Goal: Task Accomplishment & Management: Manage account settings

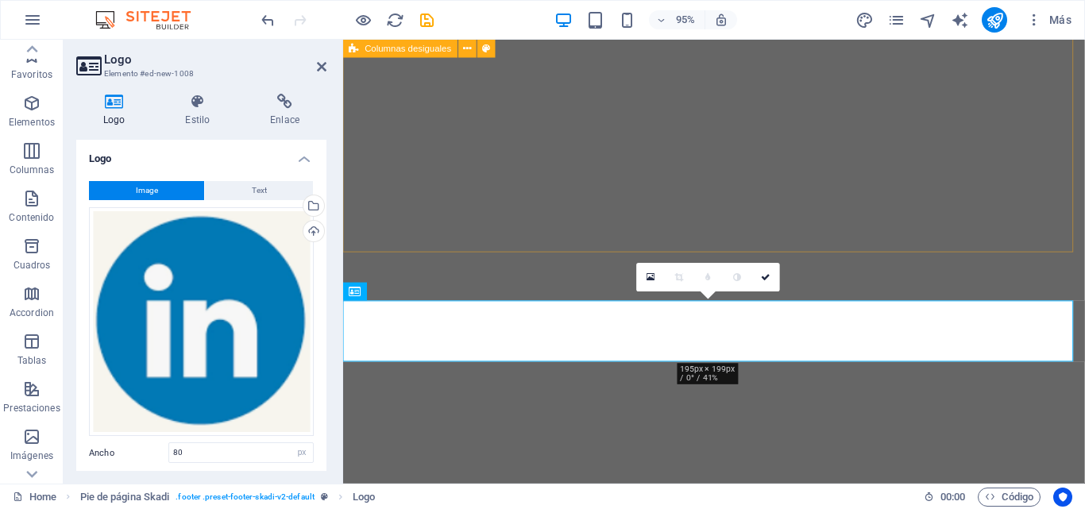
select select "px"
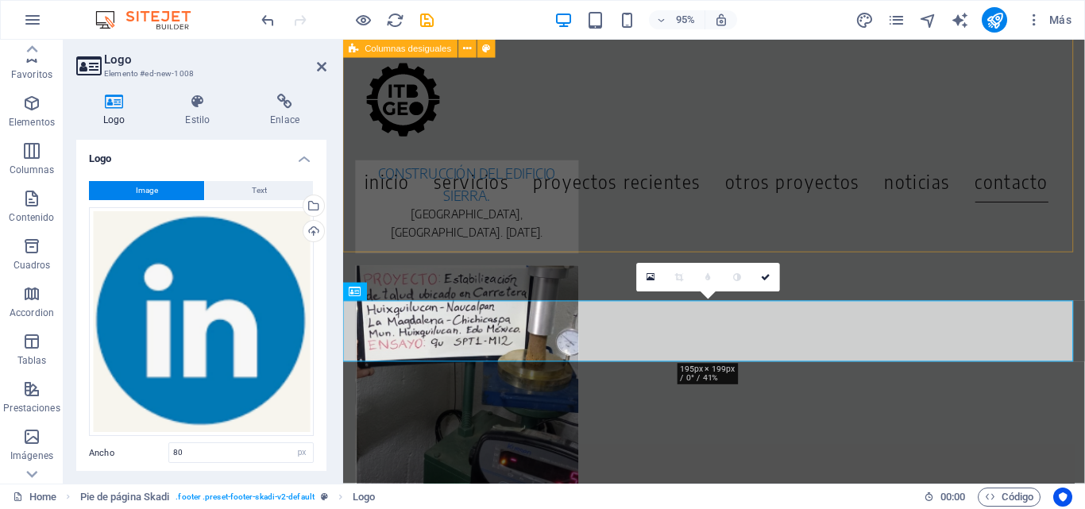
scroll to position [238, 0]
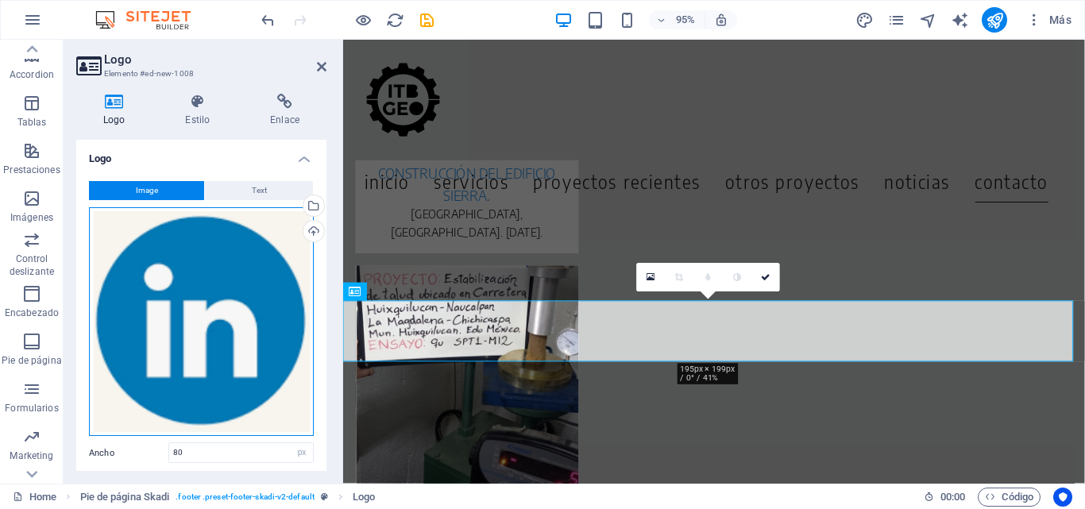
click at [214, 332] on div "Arrastra archivos aquí, haz clic para escoger archivos o selecciona archivos de…" at bounding box center [201, 322] width 225 height 230
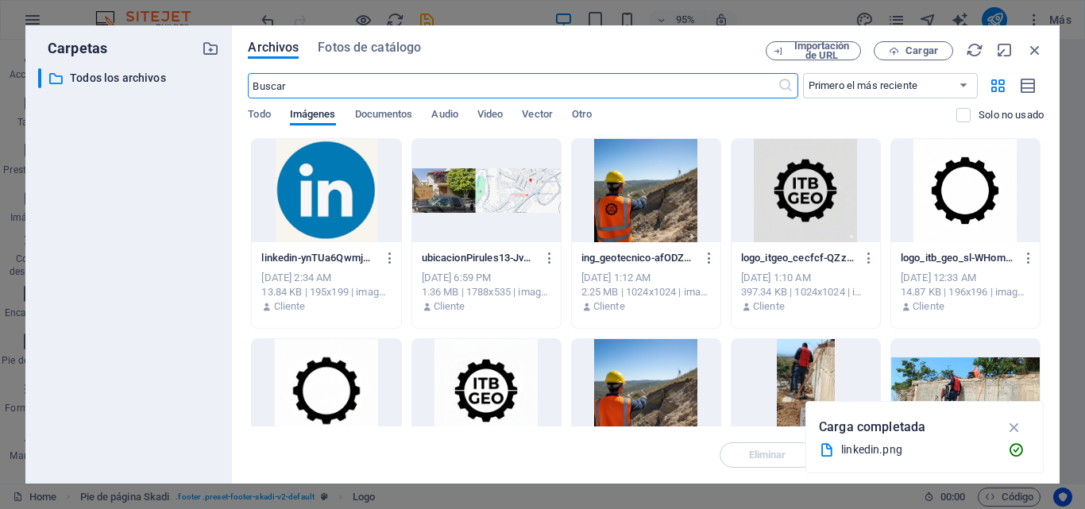
scroll to position [6772, 0]
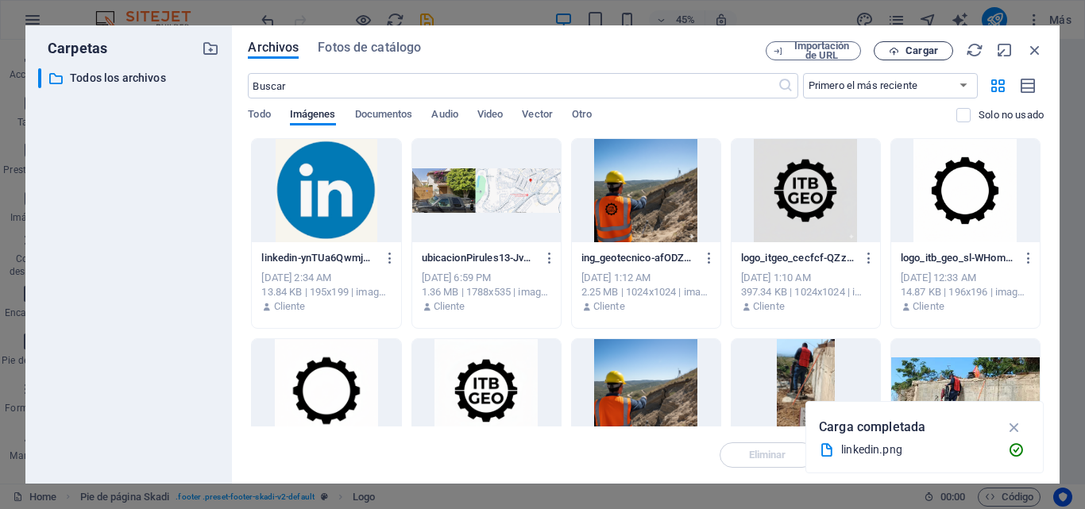
click at [919, 46] on span "Cargar" at bounding box center [922, 51] width 33 height 10
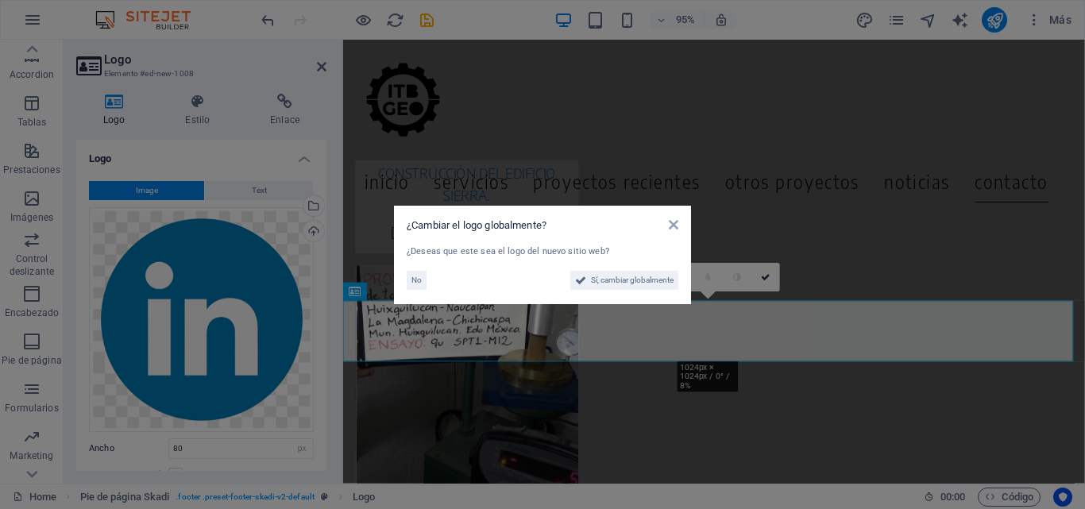
scroll to position [7145, 0]
click at [419, 282] on span "No" at bounding box center [417, 280] width 10 height 19
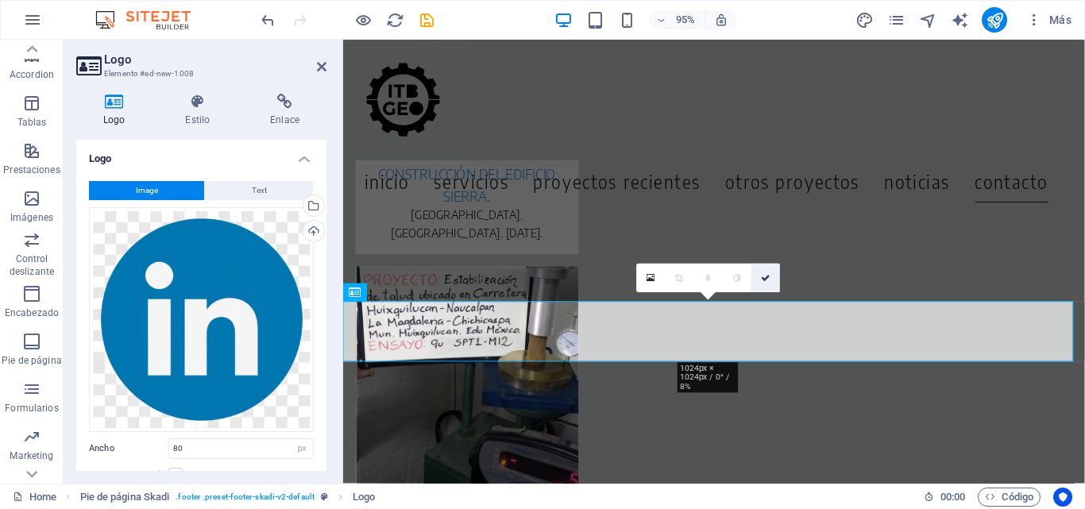
click at [770, 276] on icon at bounding box center [766, 277] width 10 height 9
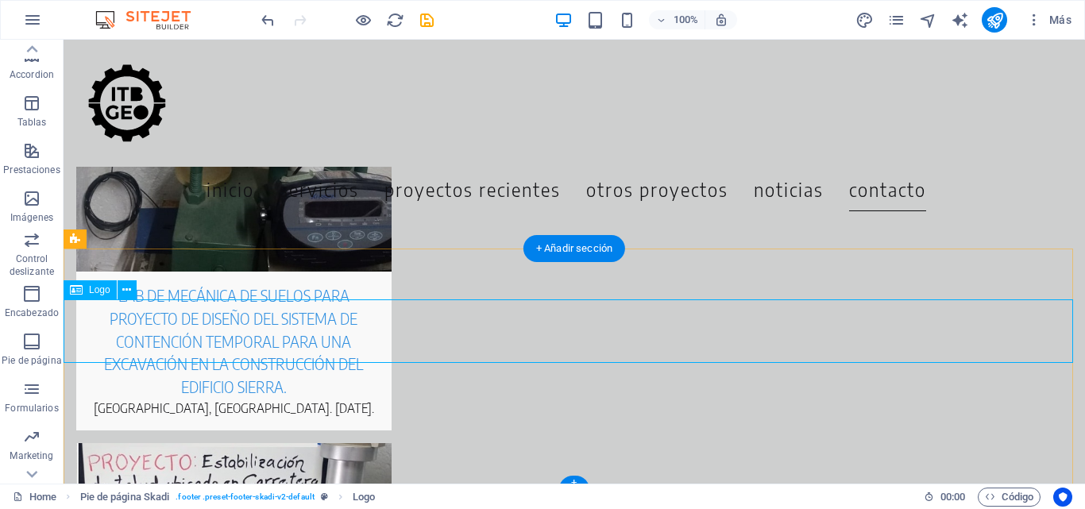
select select "px"
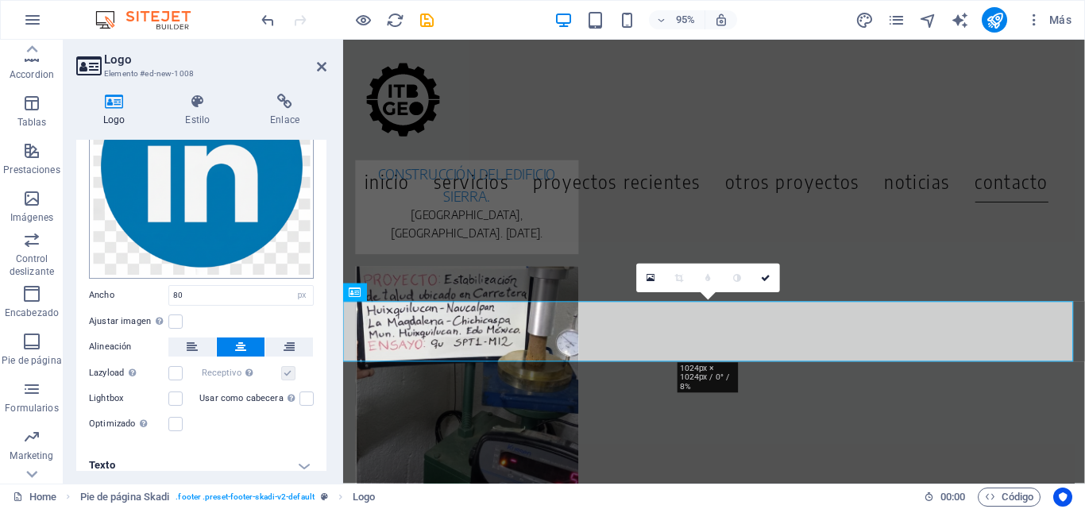
scroll to position [159, 0]
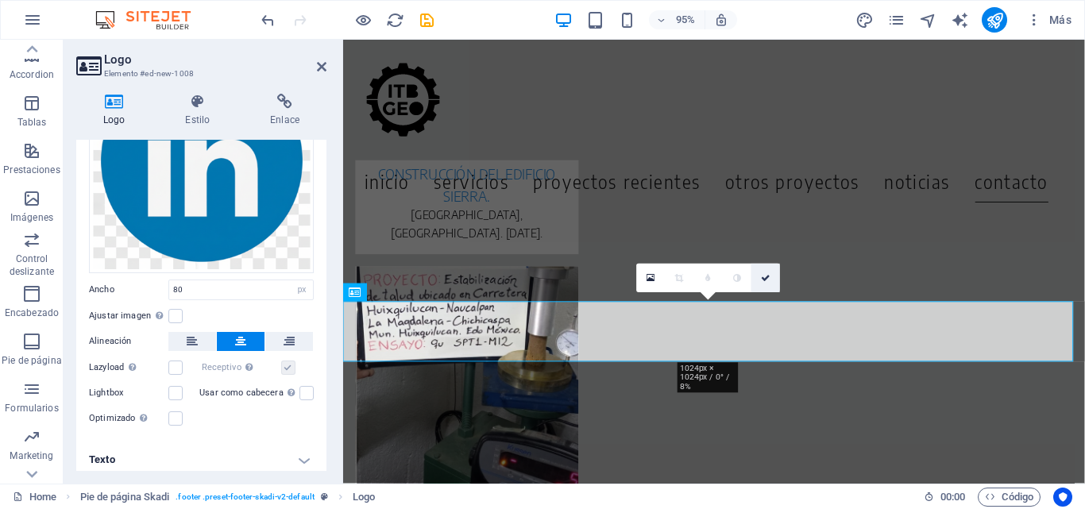
drag, startPoint x: 772, startPoint y: 280, endPoint x: 707, endPoint y: 239, distance: 76.1
click at [771, 279] on link at bounding box center [766, 278] width 29 height 29
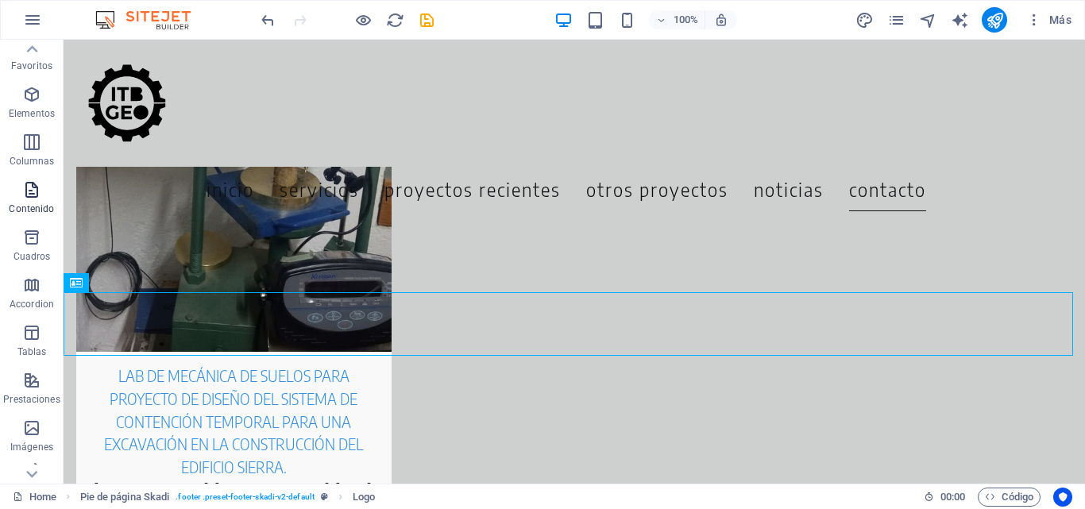
scroll to position [0, 0]
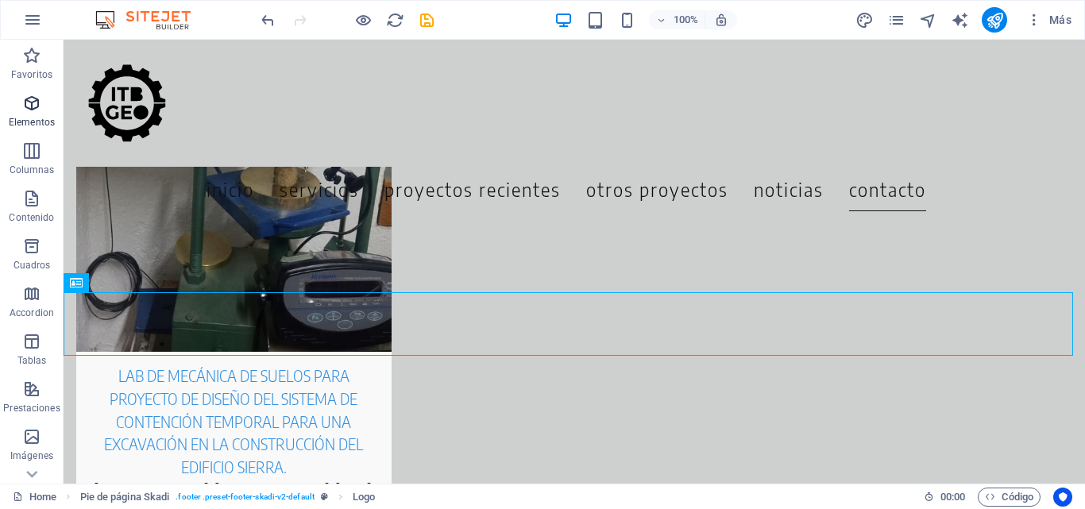
click at [41, 106] on icon "button" at bounding box center [31, 103] width 19 height 19
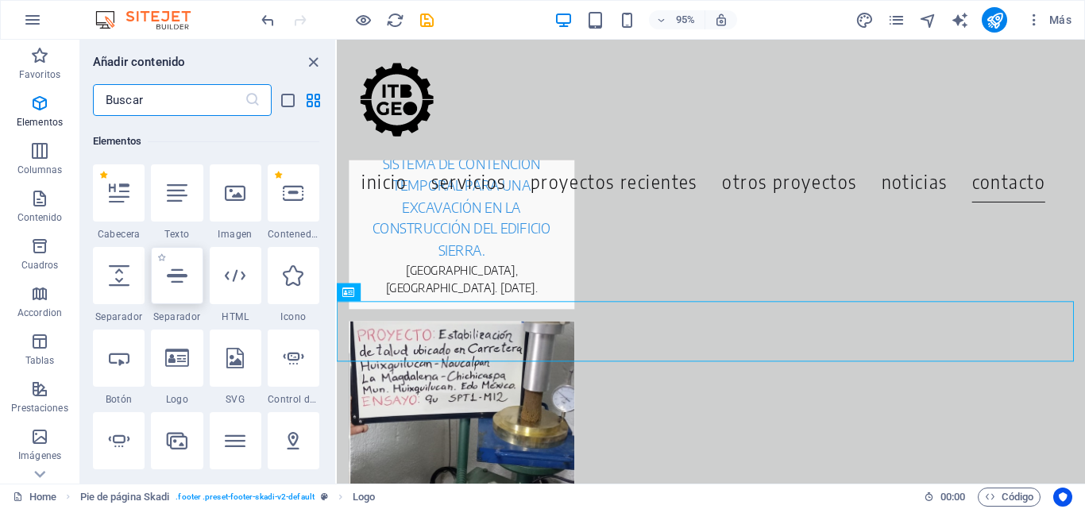
scroll to position [300, 0]
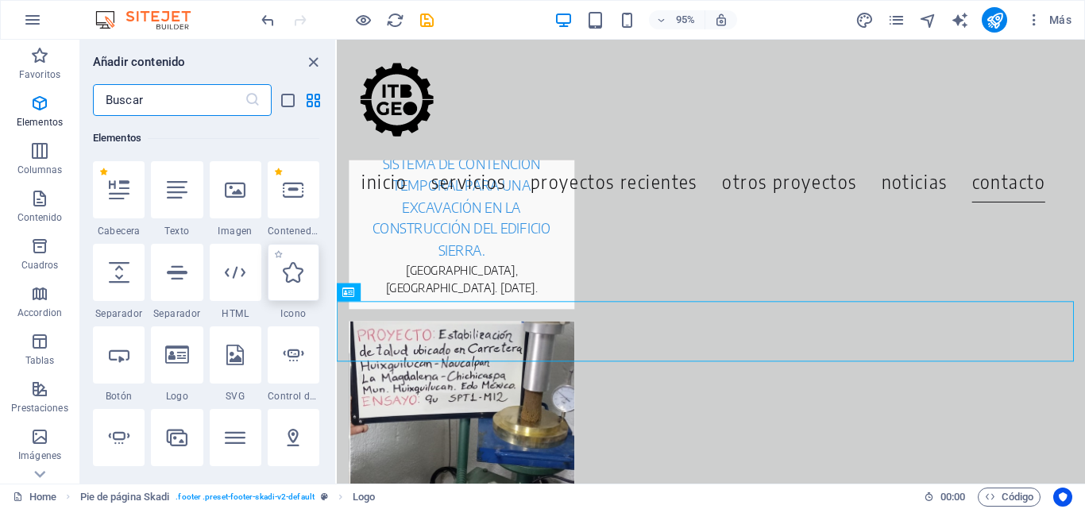
click at [303, 272] on icon at bounding box center [293, 272] width 21 height 21
select select "xMidYMid"
select select "px"
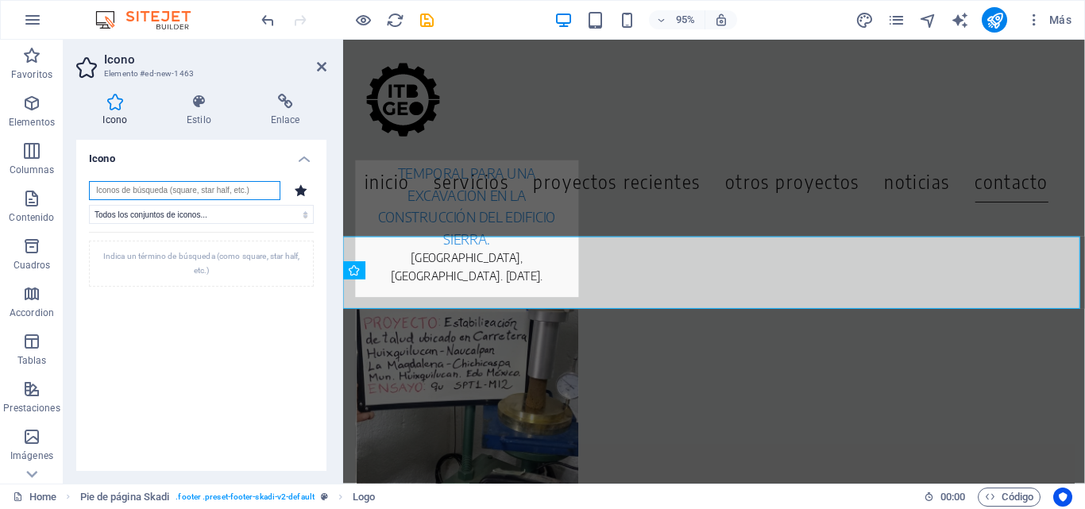
scroll to position [7169, 0]
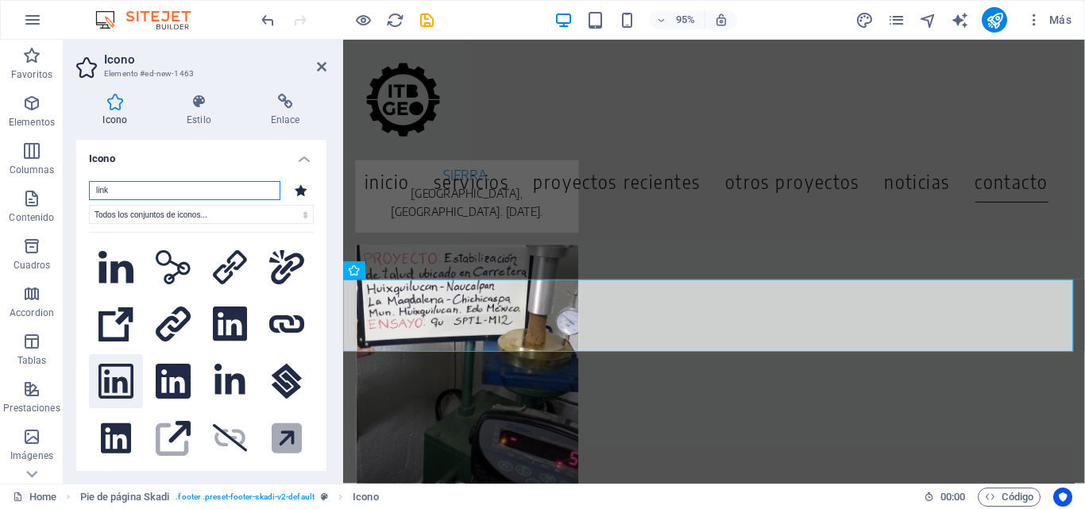
type input "link"
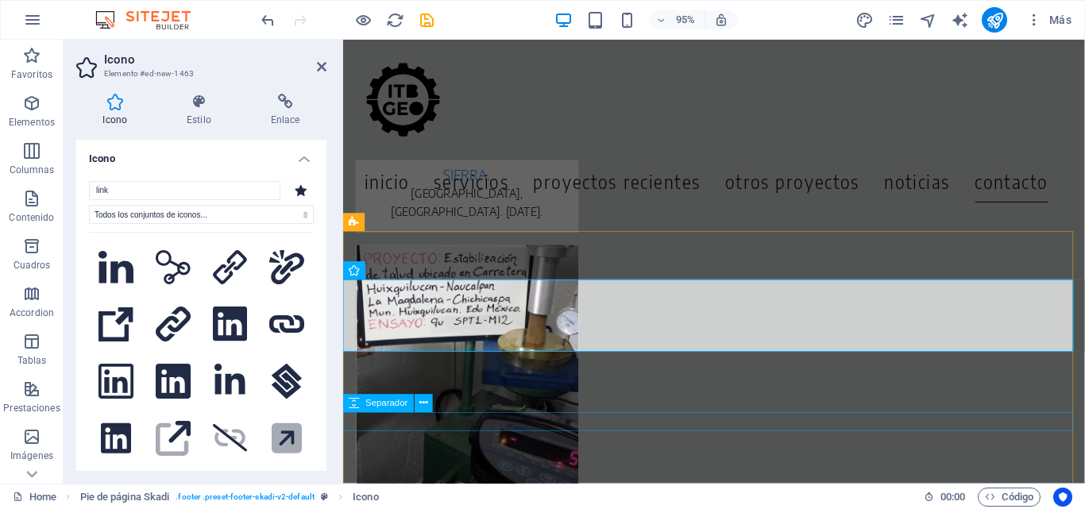
drag, startPoint x: 459, startPoint y: 418, endPoint x: 718, endPoint y: 443, distance: 259.4
drag, startPoint x: 463, startPoint y: 408, endPoint x: 730, endPoint y: 443, distance: 269.2
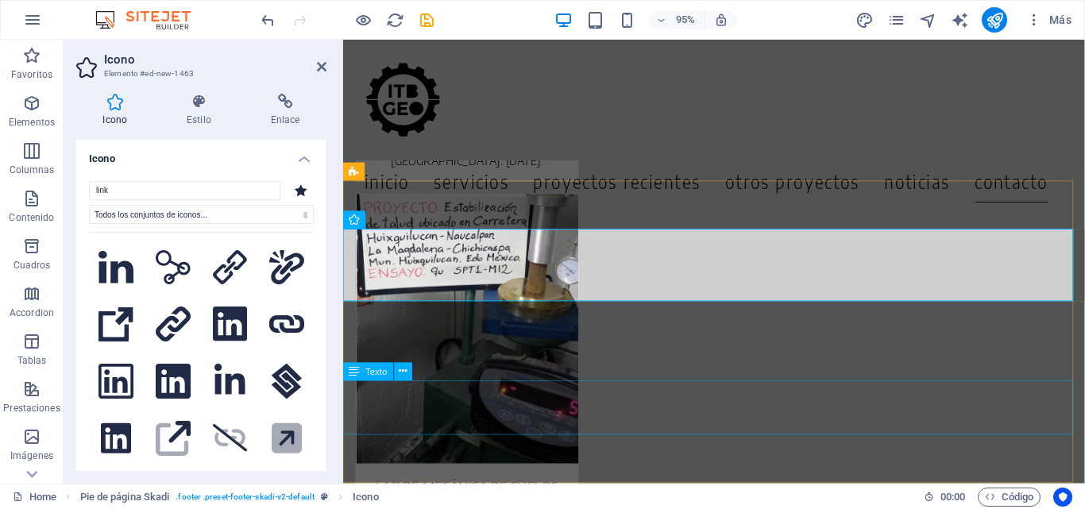
drag, startPoint x: 459, startPoint y: 416, endPoint x: 551, endPoint y: 434, distance: 94.0
drag, startPoint x: 462, startPoint y: 412, endPoint x: 683, endPoint y: 394, distance: 221.6
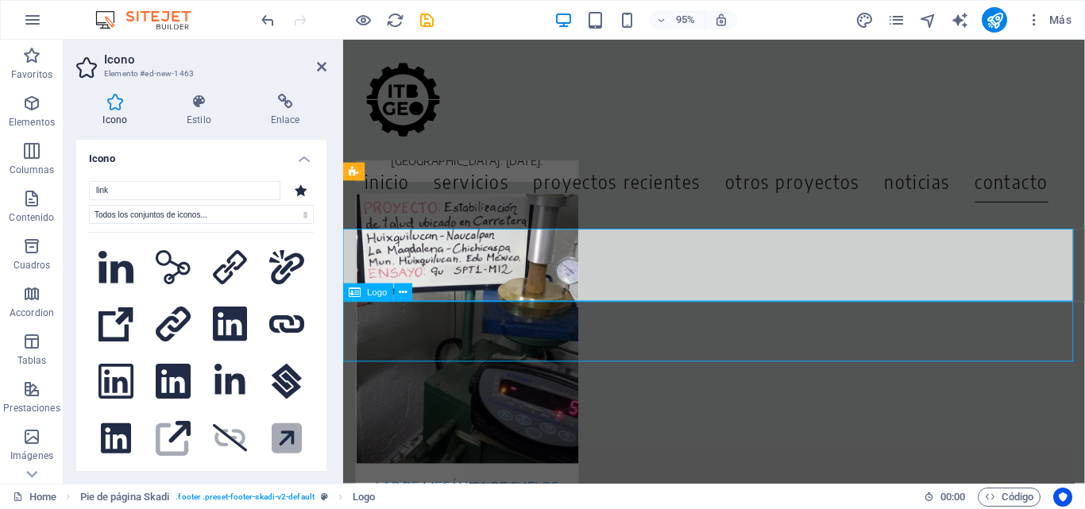
scroll to position [7118, 0]
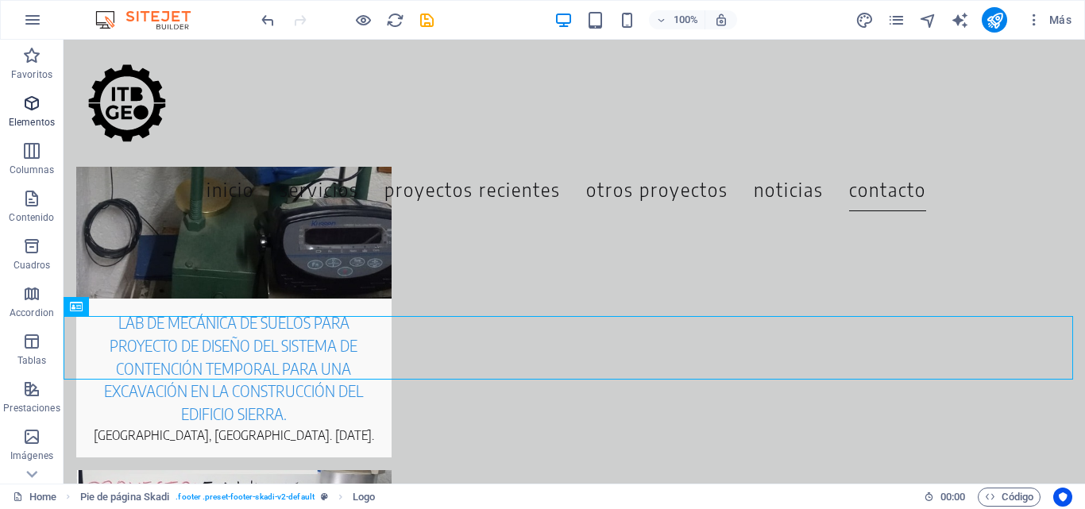
click at [28, 111] on icon "button" at bounding box center [31, 103] width 19 height 19
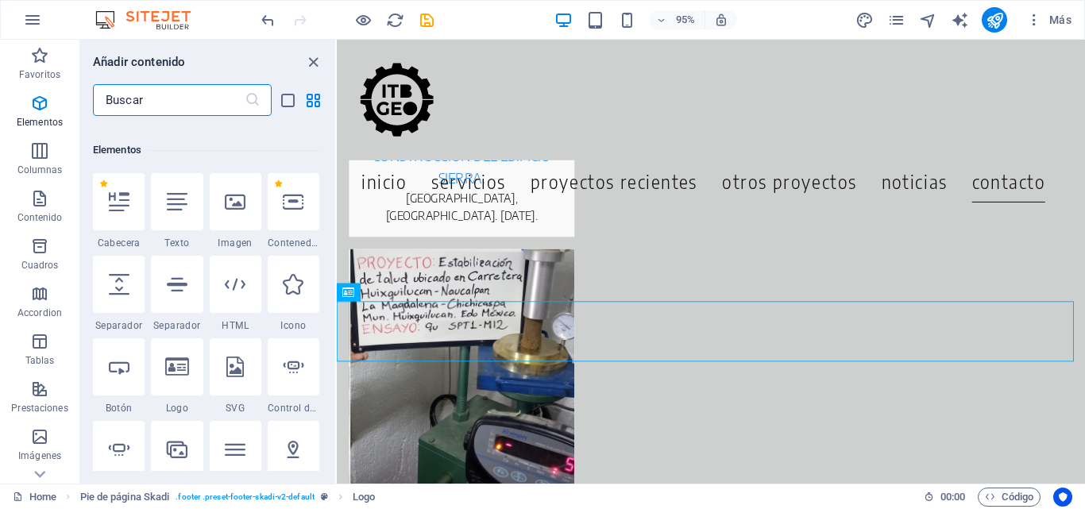
scroll to position [300, 0]
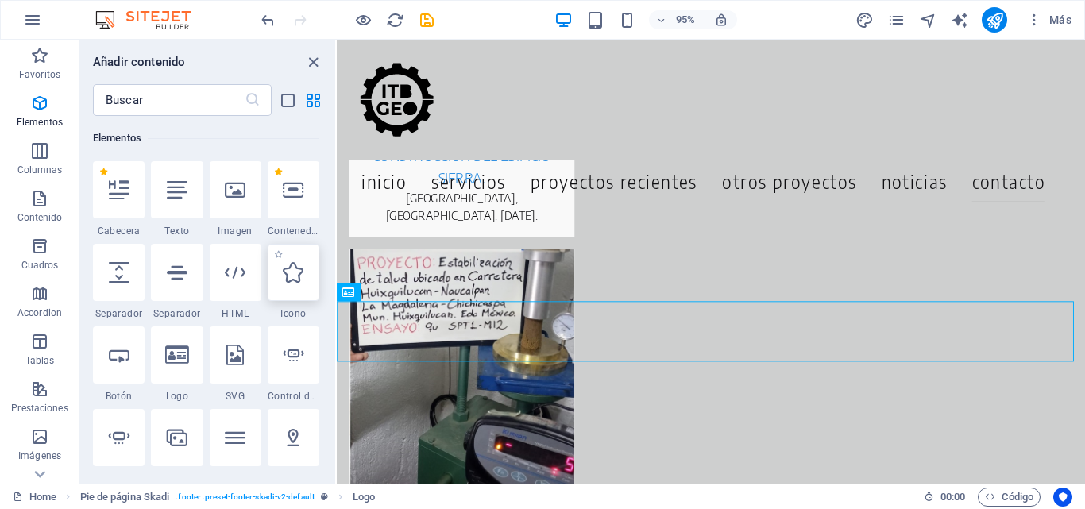
click at [294, 290] on div at bounding box center [294, 272] width 52 height 57
select select "xMidYMid"
select select "px"
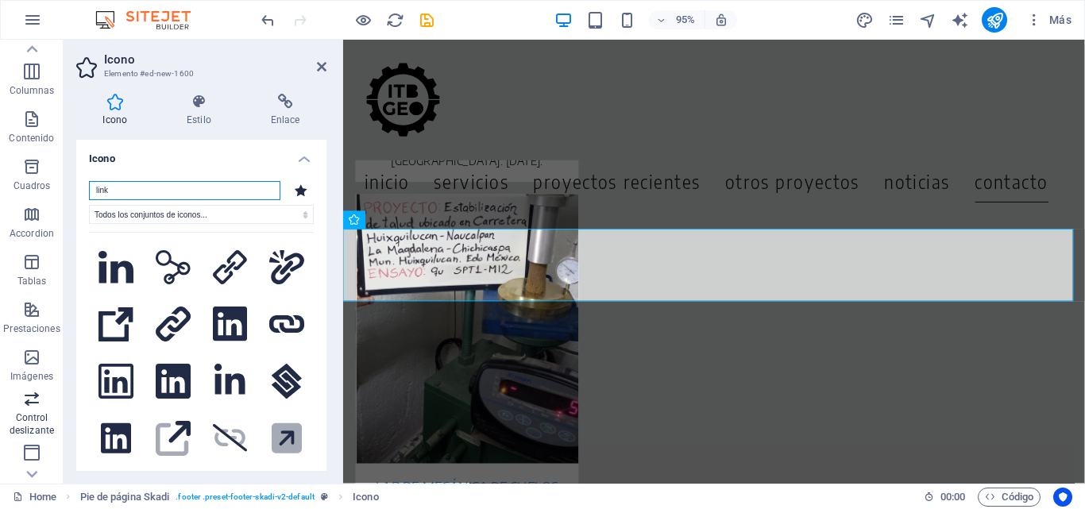
scroll to position [159, 0]
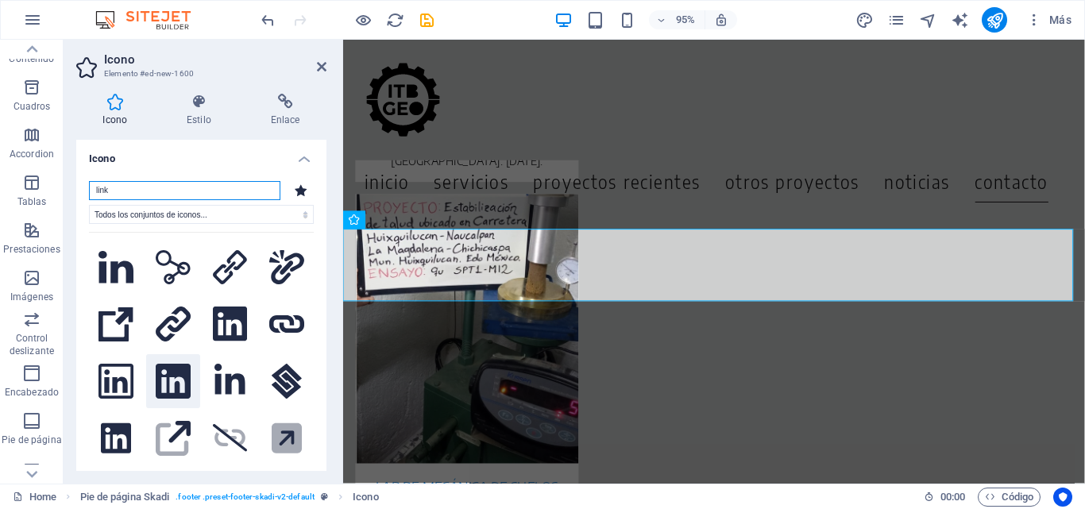
type input "link"
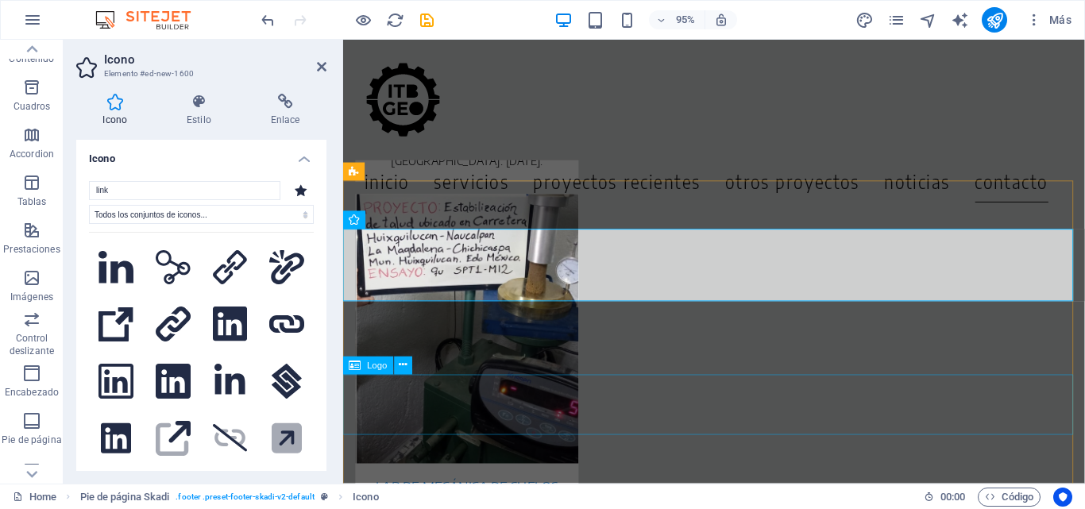
drag, startPoint x: 516, startPoint y: 423, endPoint x: 644, endPoint y: 420, distance: 128.0
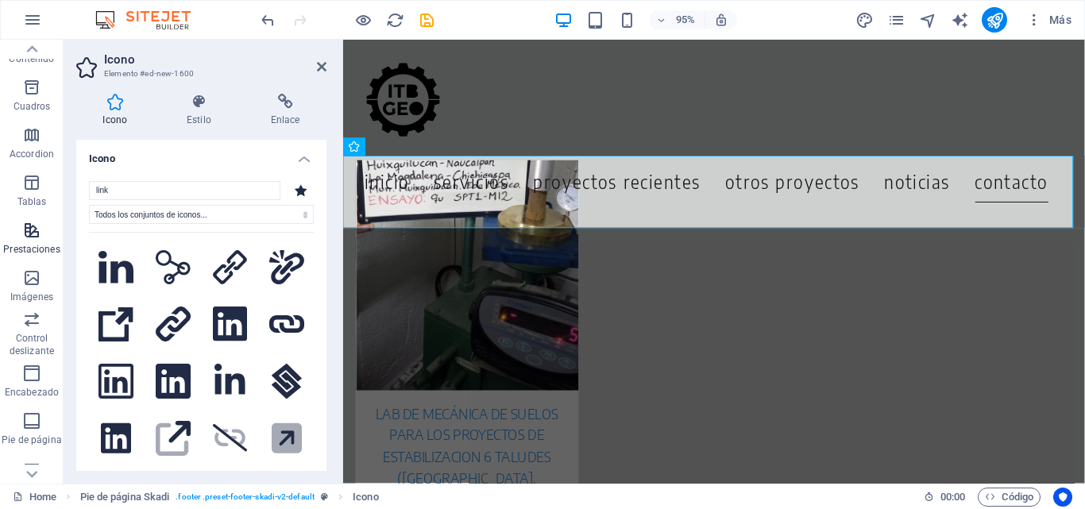
scroll to position [0, 0]
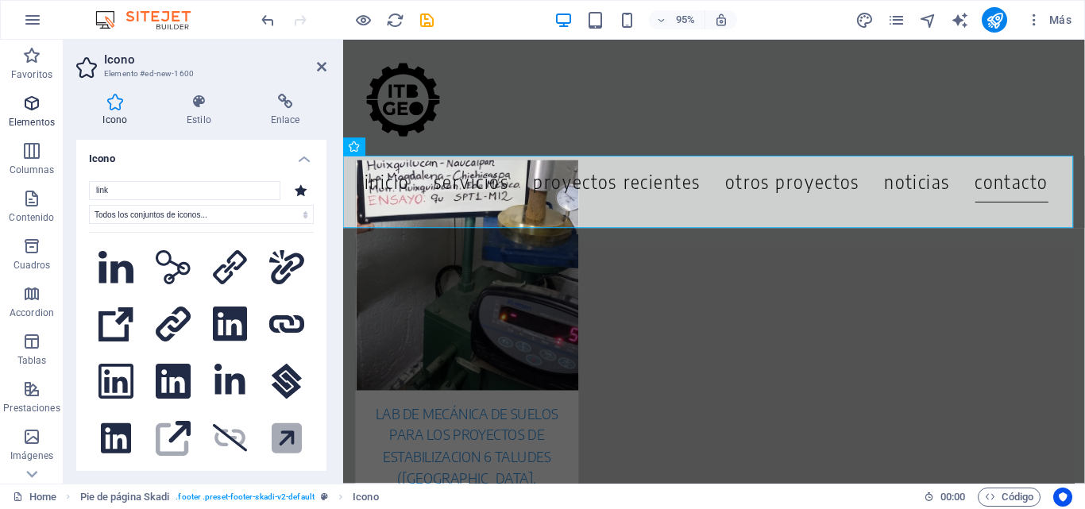
click at [33, 105] on icon "button" at bounding box center [31, 103] width 19 height 19
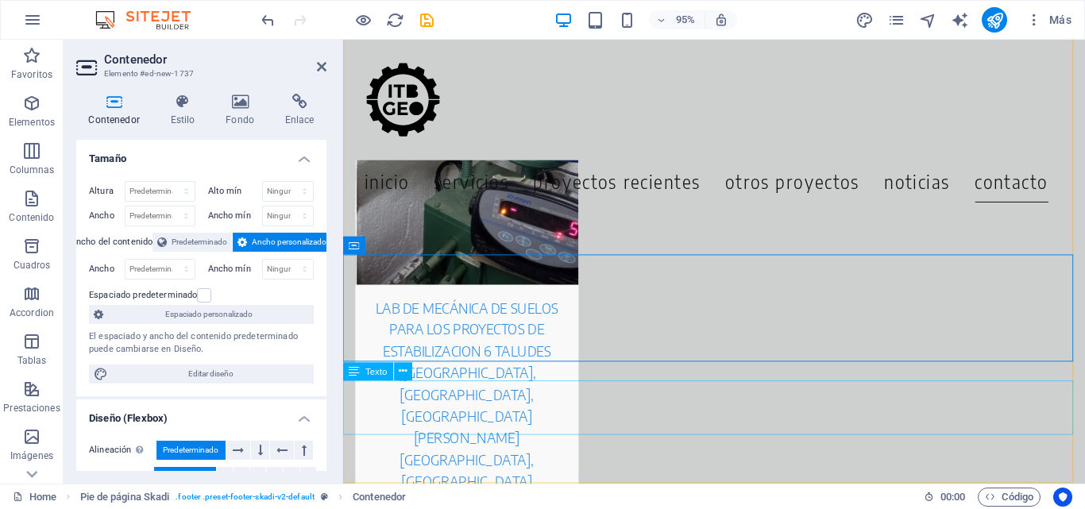
scroll to position [7412, 0]
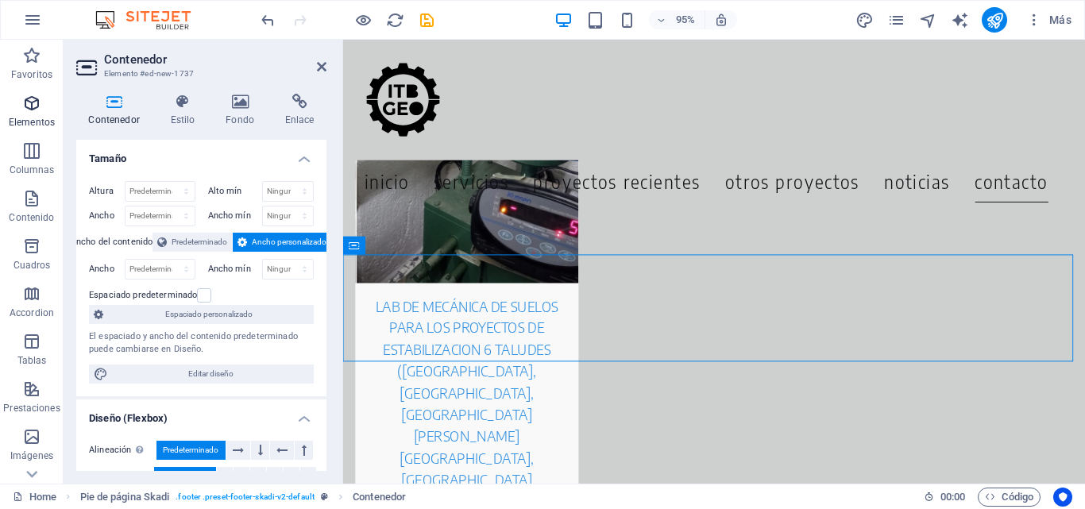
click at [29, 103] on icon "button" at bounding box center [31, 103] width 19 height 19
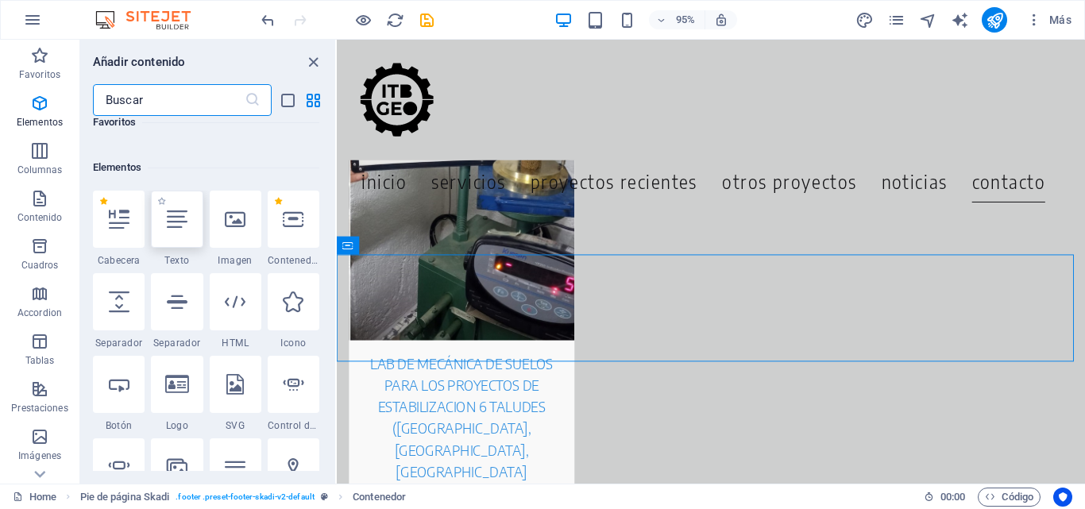
scroll to position [300, 0]
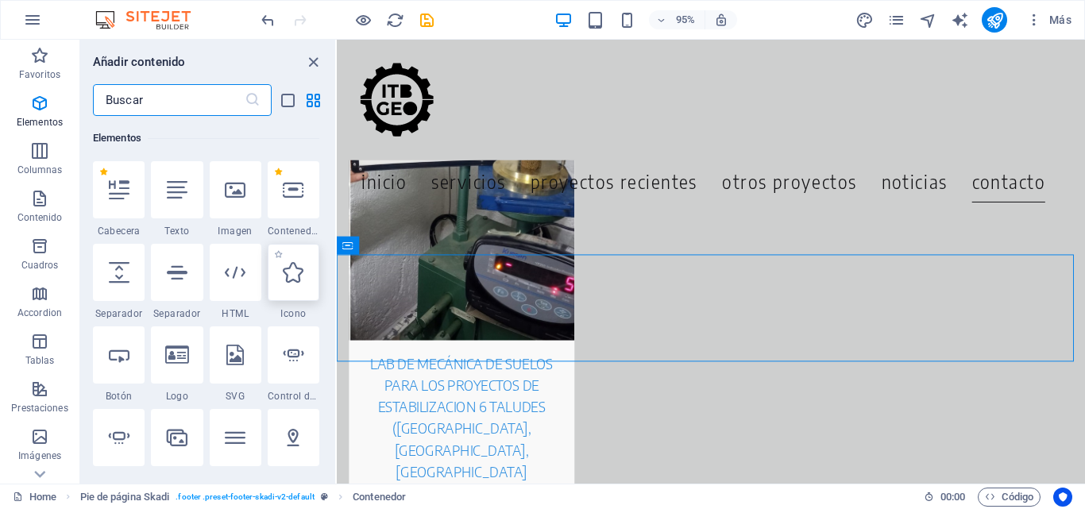
click at [292, 284] on div at bounding box center [294, 272] width 52 height 57
select select "xMidYMid"
select select "px"
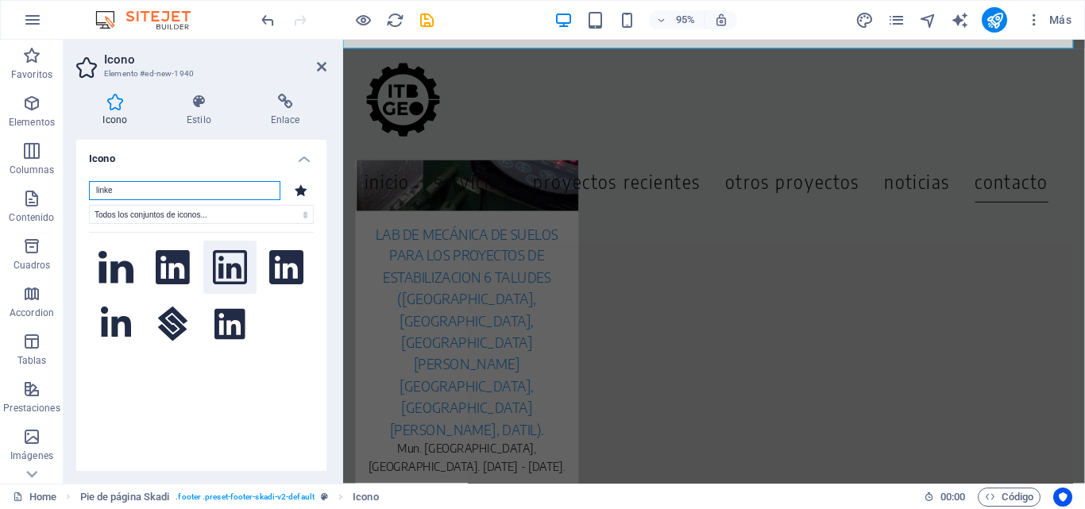
type input "linke"
drag, startPoint x: 227, startPoint y: 272, endPoint x: 217, endPoint y: 257, distance: 17.6
click at [217, 257] on icon at bounding box center [230, 267] width 35 height 35
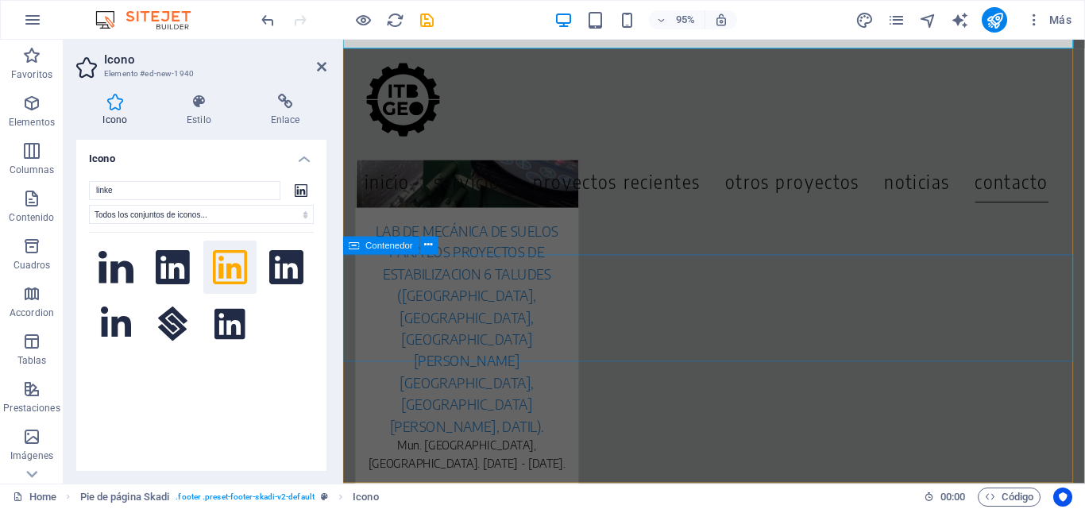
drag, startPoint x: 571, startPoint y: 303, endPoint x: 675, endPoint y: 317, distance: 104.3
drag, startPoint x: 567, startPoint y: 302, endPoint x: 737, endPoint y: 312, distance: 169.5
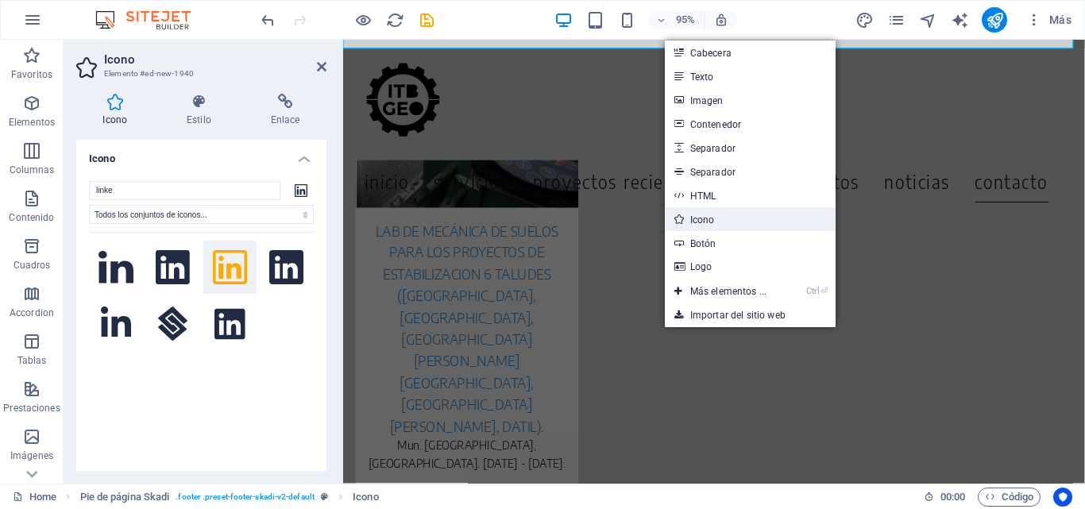
click at [698, 219] on link "Icono" at bounding box center [750, 219] width 171 height 24
select select "xMidYMid"
select select "px"
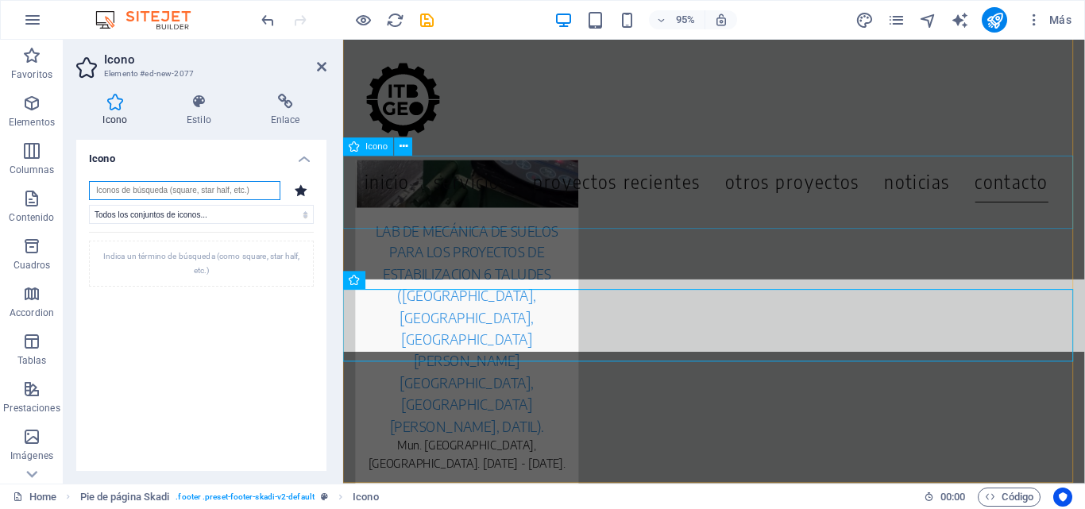
scroll to position [7455, 0]
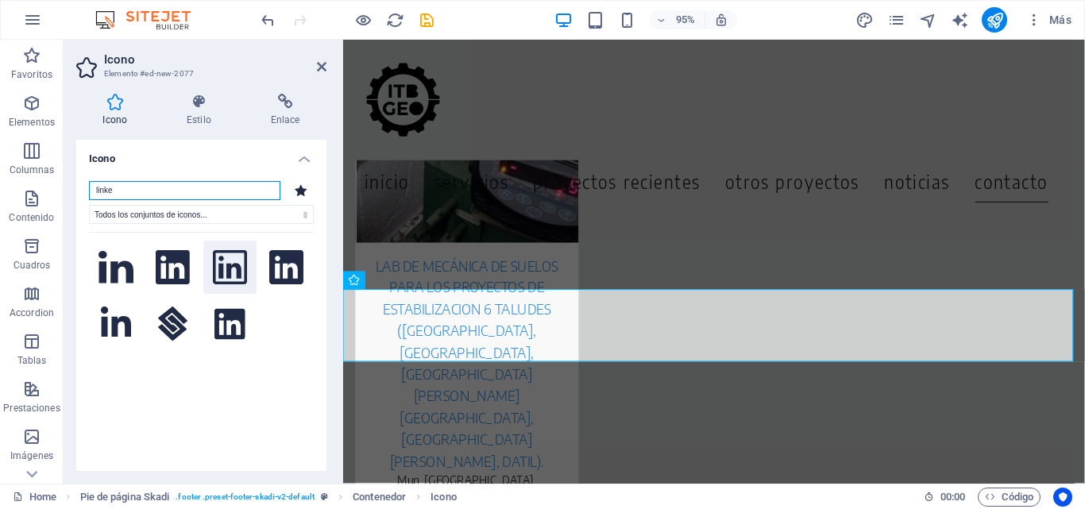
type input "linke"
click at [234, 273] on icon at bounding box center [230, 267] width 35 height 35
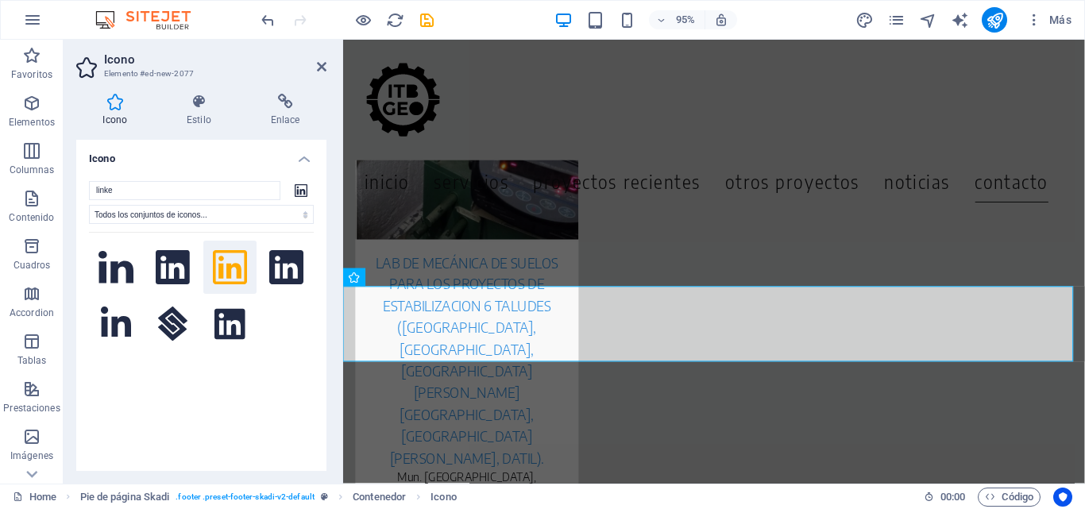
click at [234, 273] on icon at bounding box center [230, 267] width 35 height 35
click at [234, 277] on icon at bounding box center [230, 267] width 35 height 35
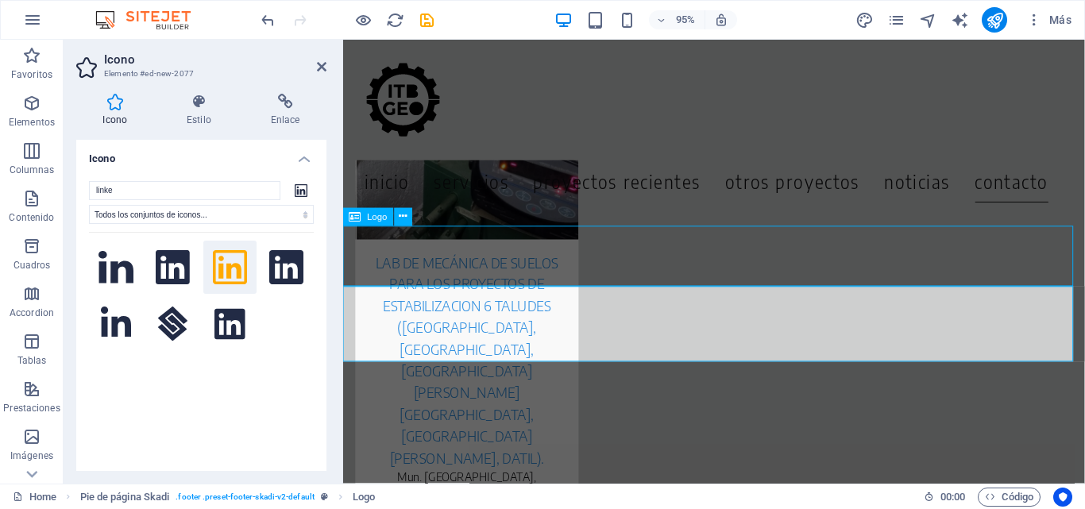
scroll to position [7378, 0]
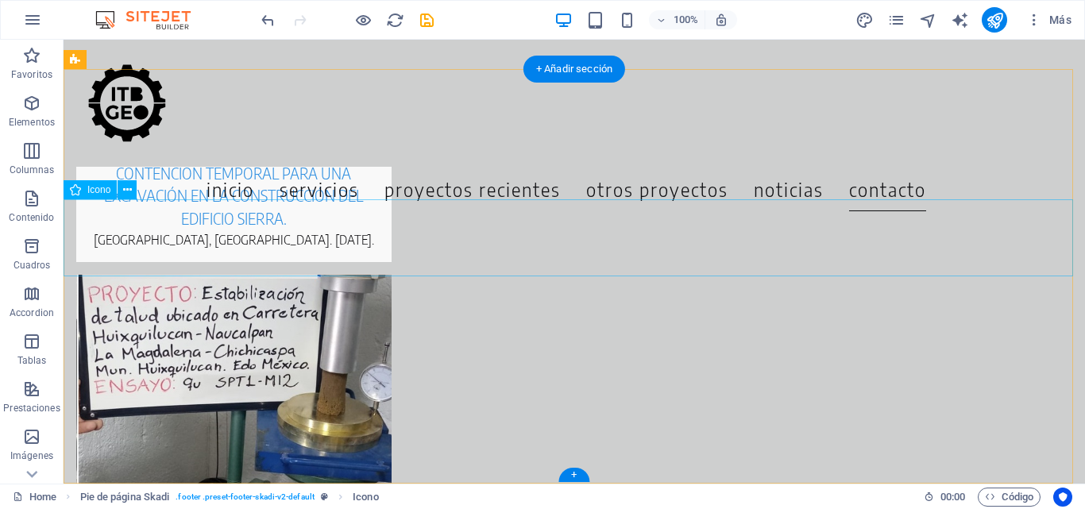
scroll to position [7238, 0]
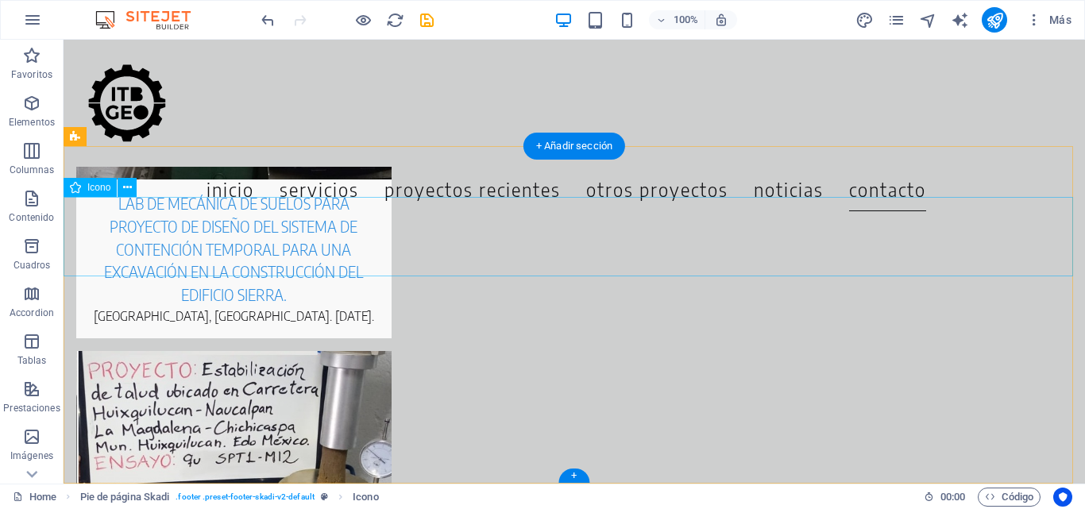
scroll to position [7161, 0]
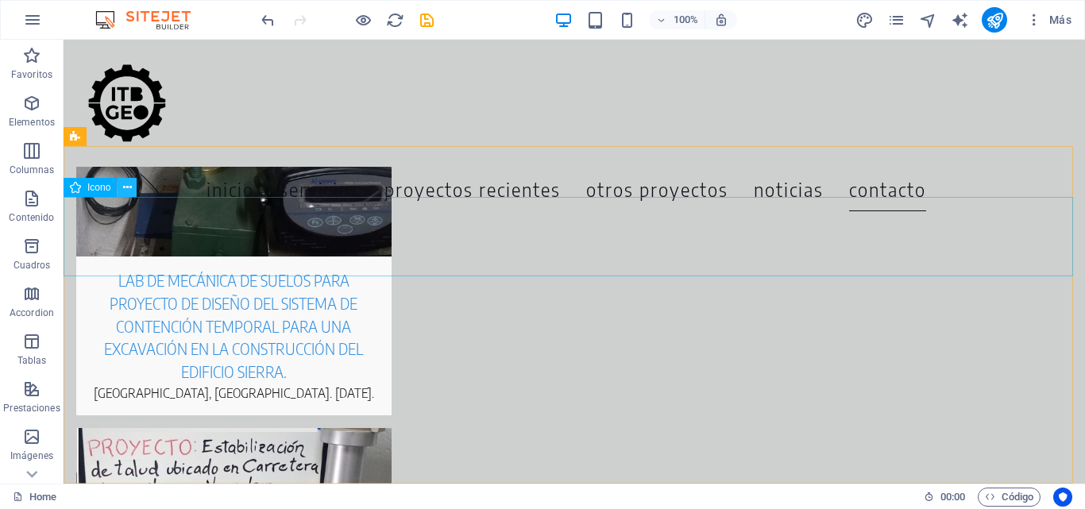
click at [128, 181] on icon at bounding box center [127, 188] width 9 height 17
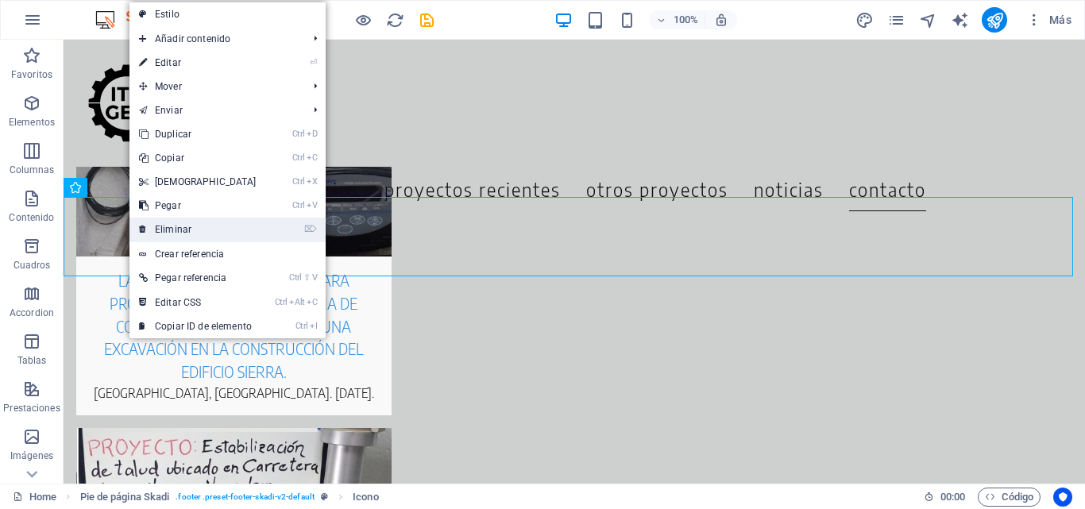
click at [203, 230] on link "⌦ Eliminar" at bounding box center [198, 230] width 137 height 24
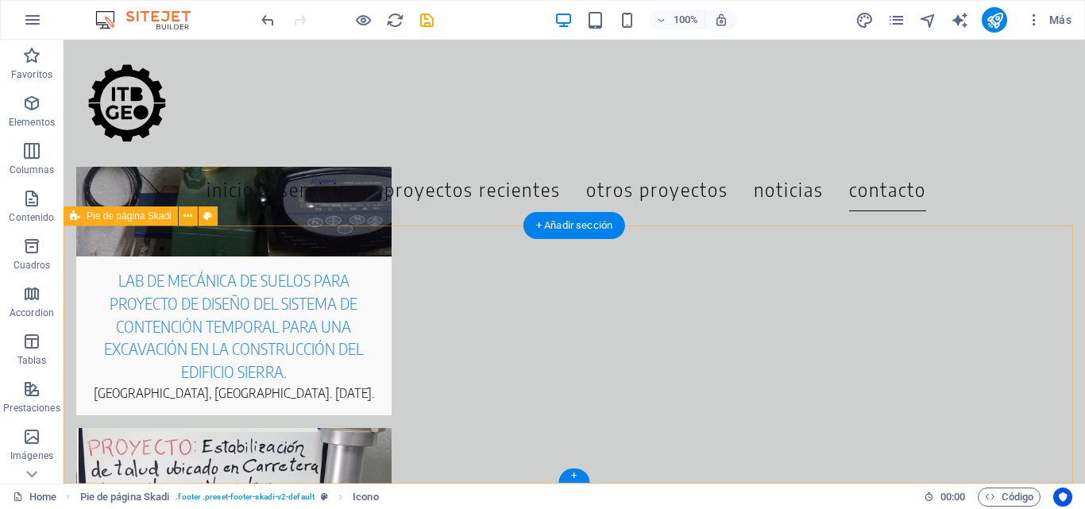
scroll to position [7081, 0]
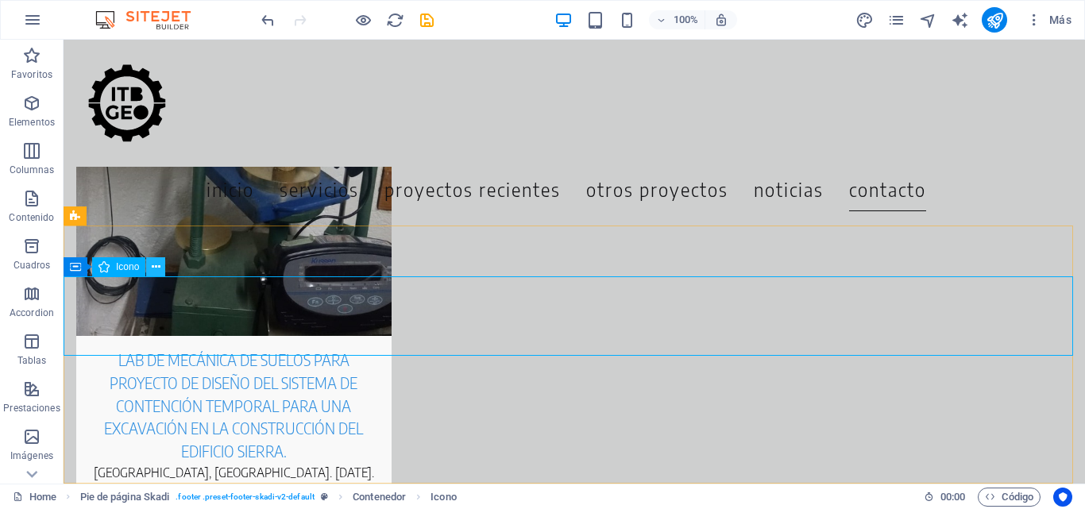
click at [161, 267] on button at bounding box center [155, 266] width 19 height 19
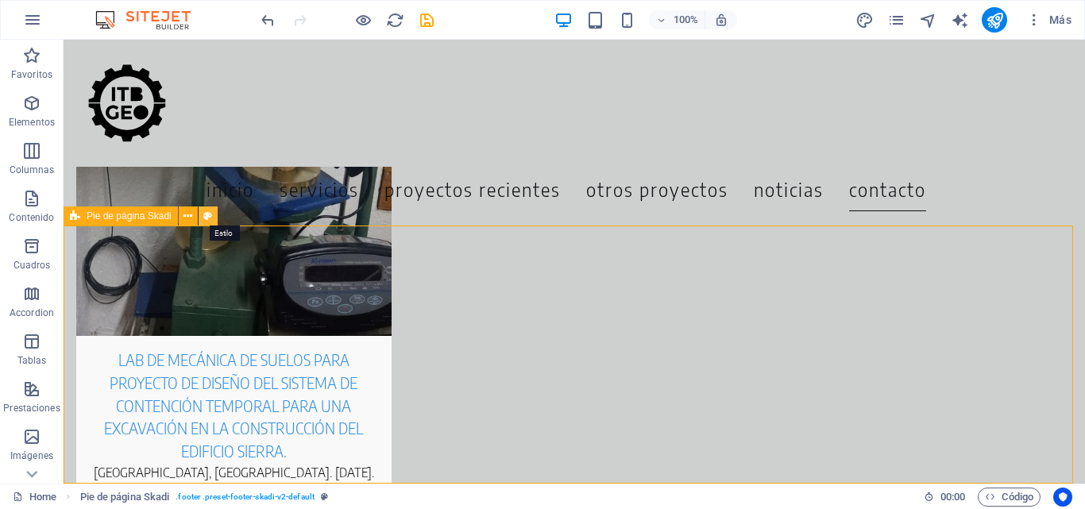
click at [206, 216] on icon at bounding box center [207, 216] width 9 height 17
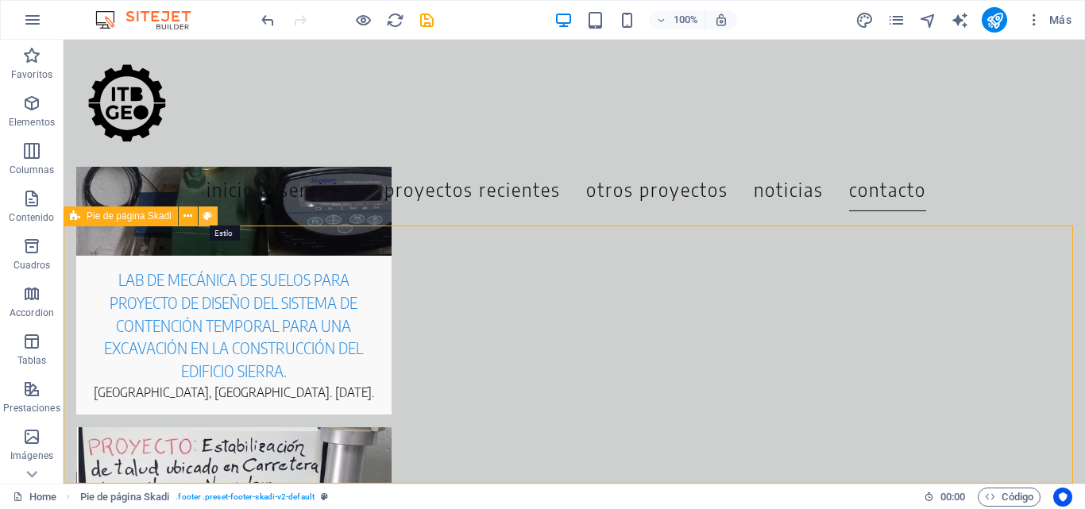
select select "rem"
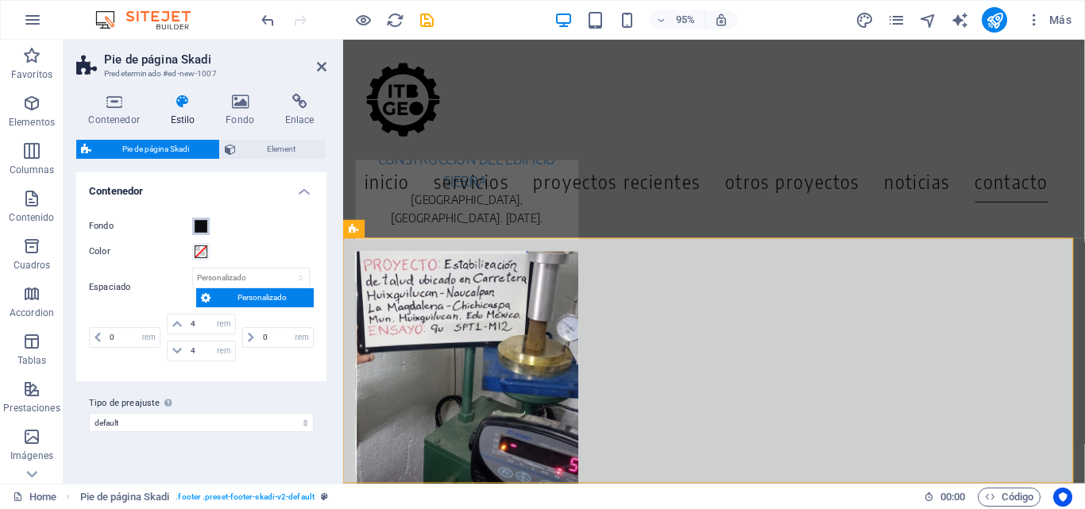
click at [200, 227] on span at bounding box center [201, 226] width 13 height 13
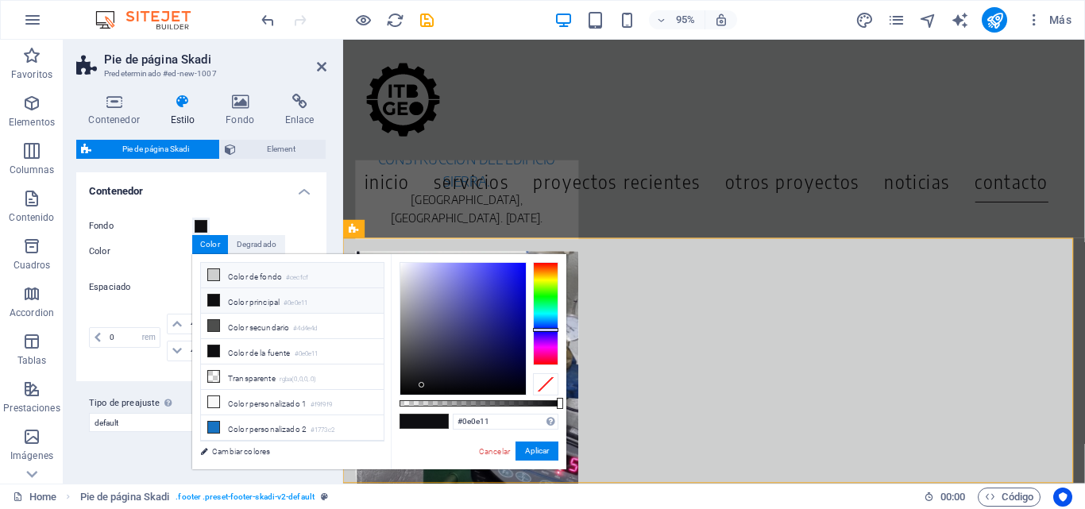
click at [212, 270] on icon at bounding box center [213, 274] width 11 height 11
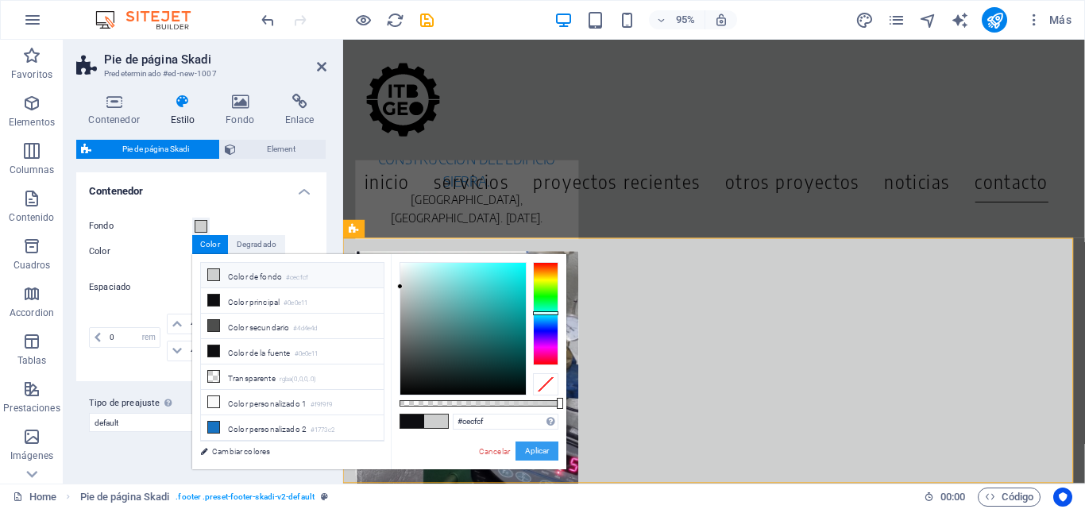
click at [539, 447] on button "Aplicar" at bounding box center [537, 451] width 43 height 19
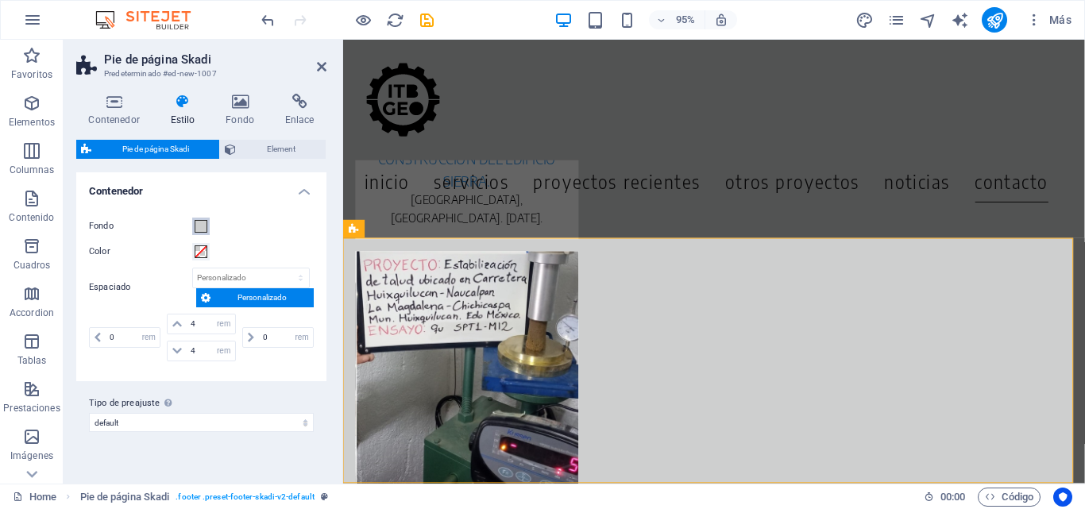
click at [204, 223] on span at bounding box center [201, 226] width 13 height 13
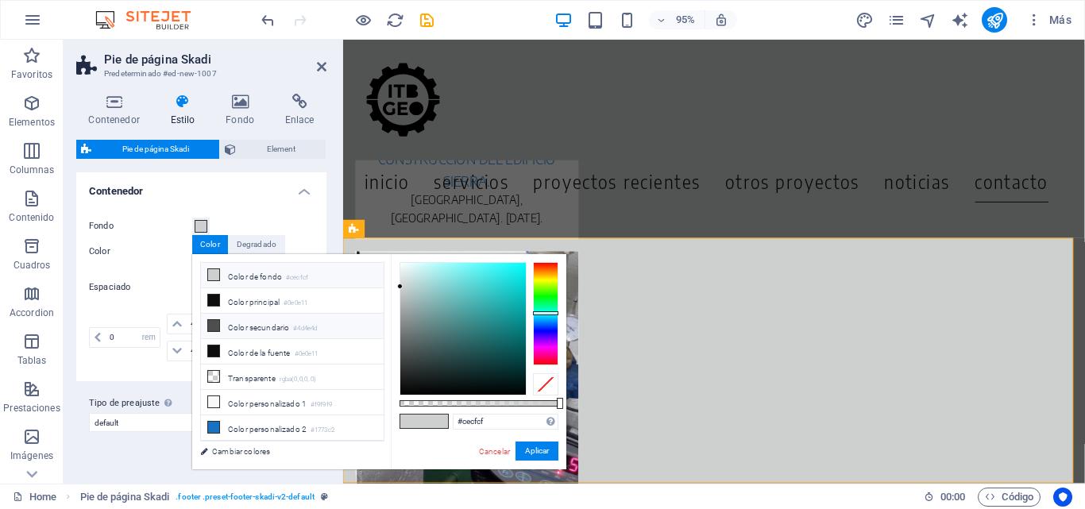
click at [245, 319] on li "Color secundario #4d4e4d" at bounding box center [292, 326] width 183 height 25
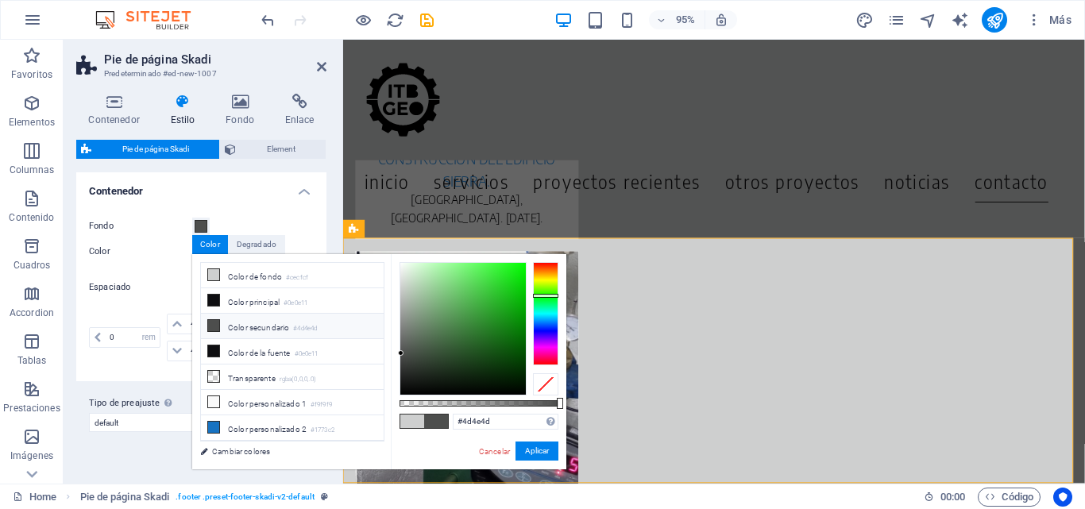
click at [242, 327] on li "Color secundario #4d4e4d" at bounding box center [292, 326] width 183 height 25
click at [250, 397] on li "Color personalizado 1 #f9f9f9" at bounding box center [292, 402] width 183 height 25
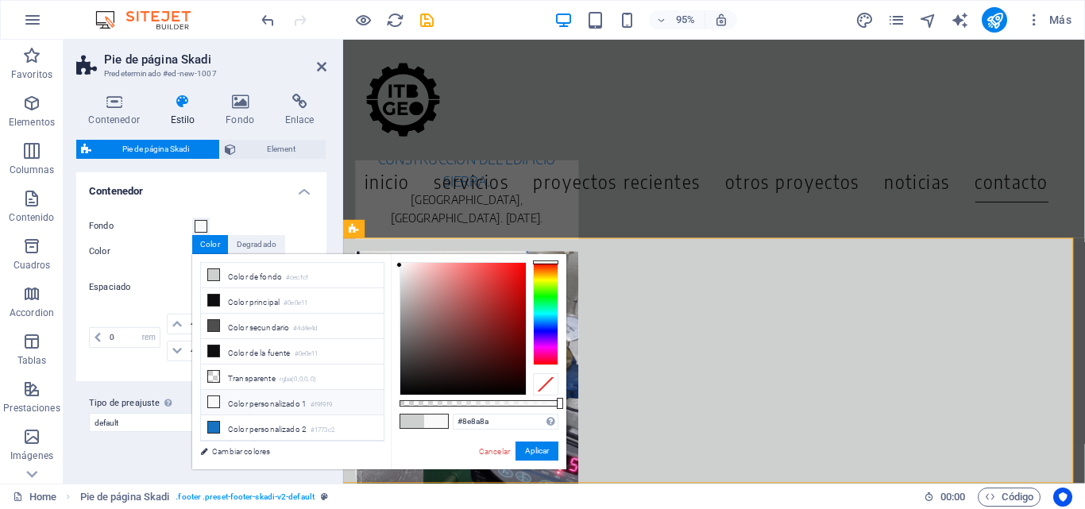
click at [404, 320] on div at bounding box center [464, 329] width 126 height 132
click at [402, 308] on div at bounding box center [464, 329] width 126 height 132
click at [401, 300] on div at bounding box center [464, 329] width 126 height 132
click at [400, 289] on div at bounding box center [463, 329] width 127 height 134
type input "#bbbbbb"
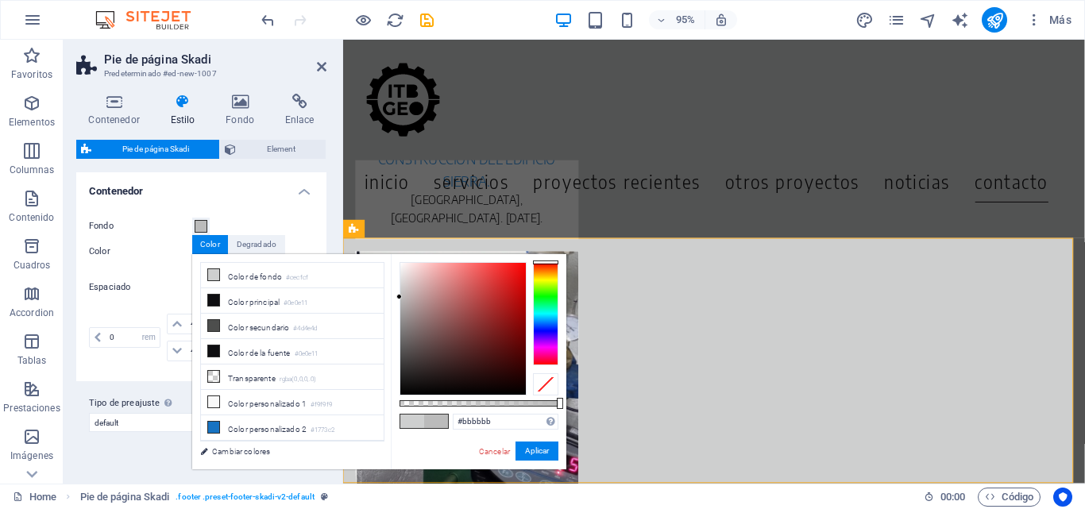
click at [400, 297] on div at bounding box center [463, 329] width 127 height 134
click at [532, 447] on button "Aplicar" at bounding box center [537, 451] width 43 height 19
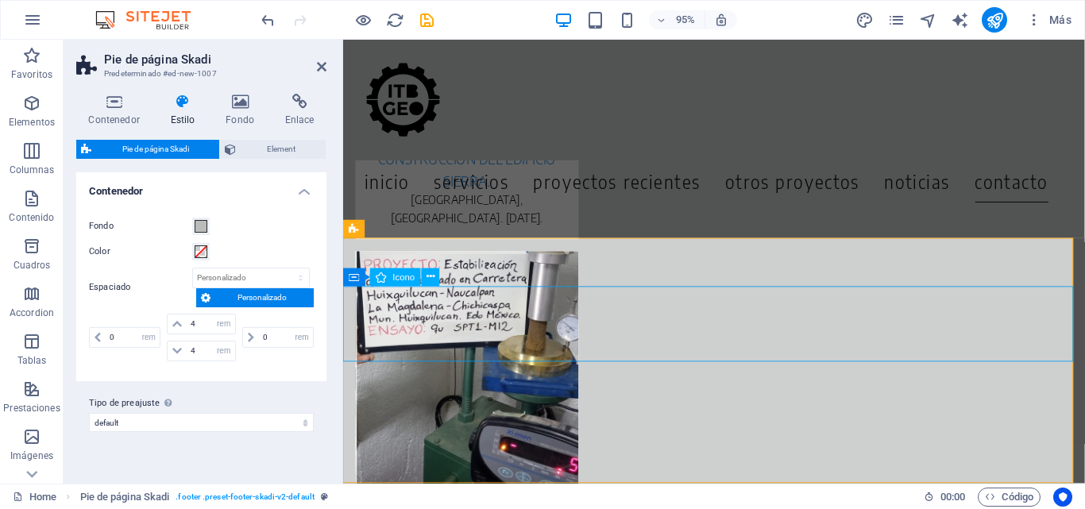
click at [425, 276] on button at bounding box center [431, 278] width 18 height 18
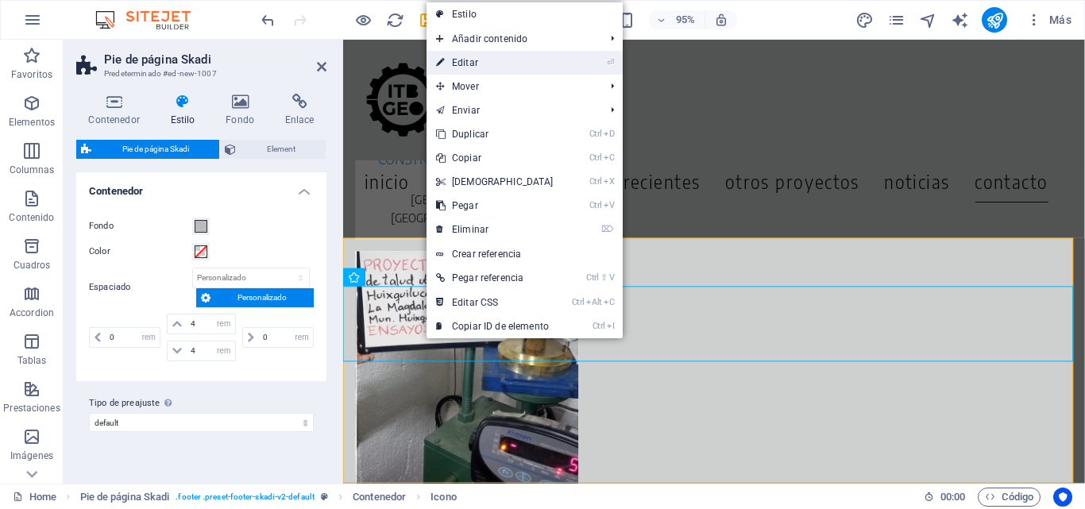
click at [486, 64] on link "⏎ Editar" at bounding box center [495, 63] width 137 height 24
select select "xMidYMid"
select select "px"
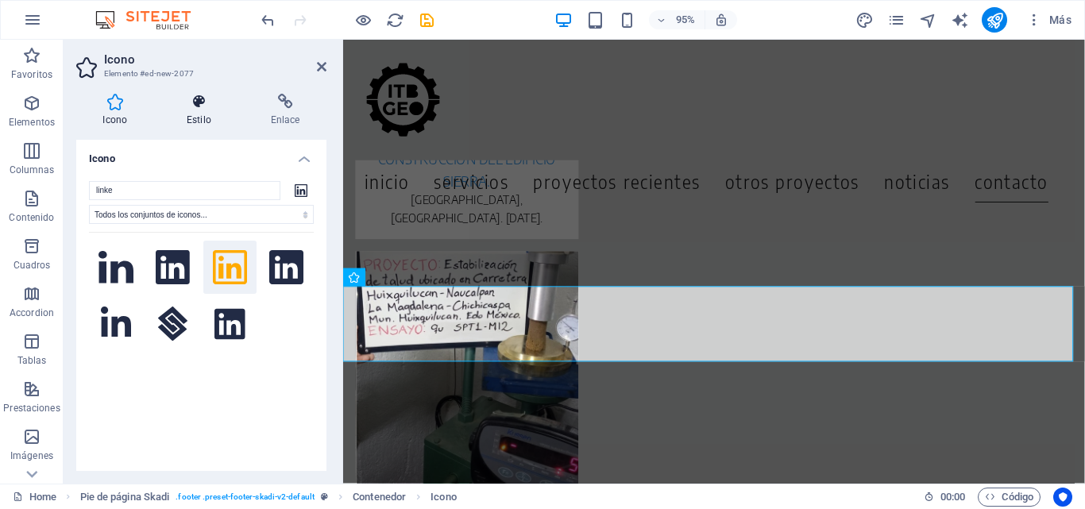
click at [210, 122] on h4 "Estilo" at bounding box center [203, 110] width 84 height 33
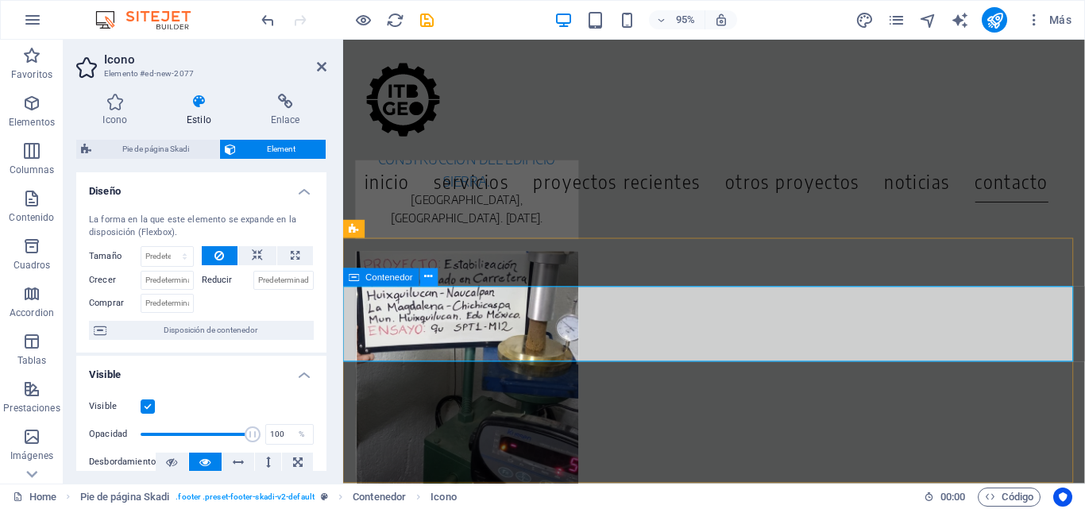
click at [431, 273] on icon at bounding box center [429, 277] width 8 height 16
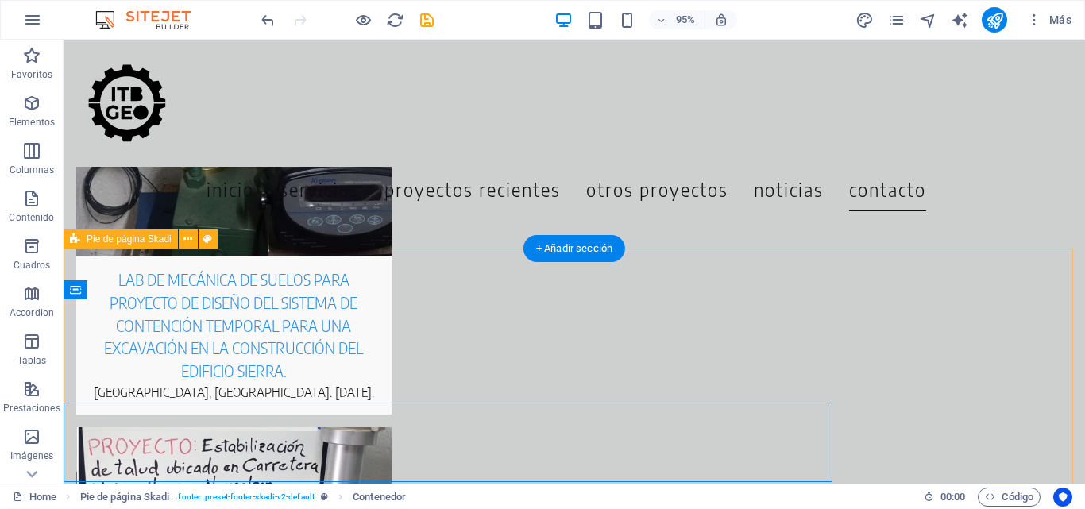
scroll to position [7058, 0]
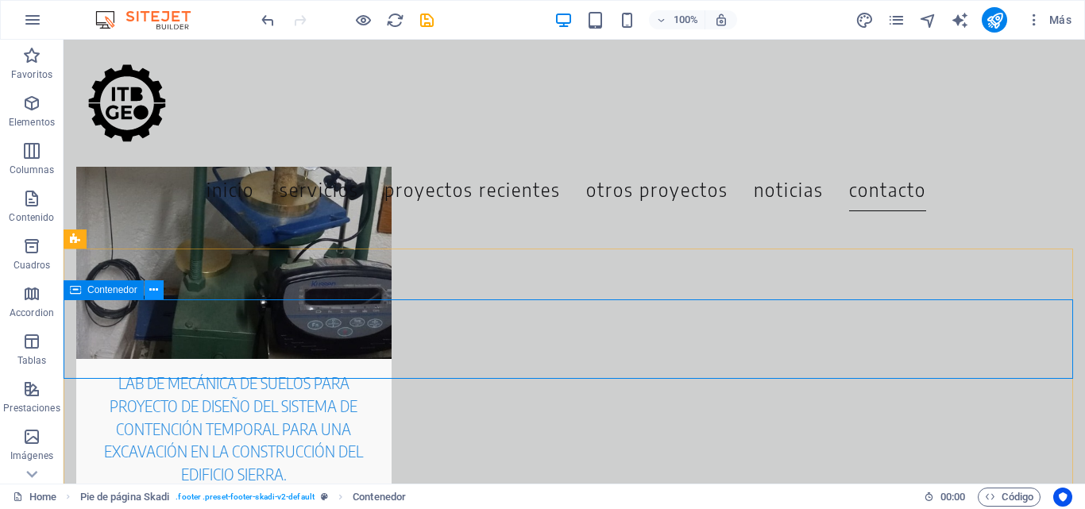
click at [159, 292] on button at bounding box center [154, 290] width 19 height 19
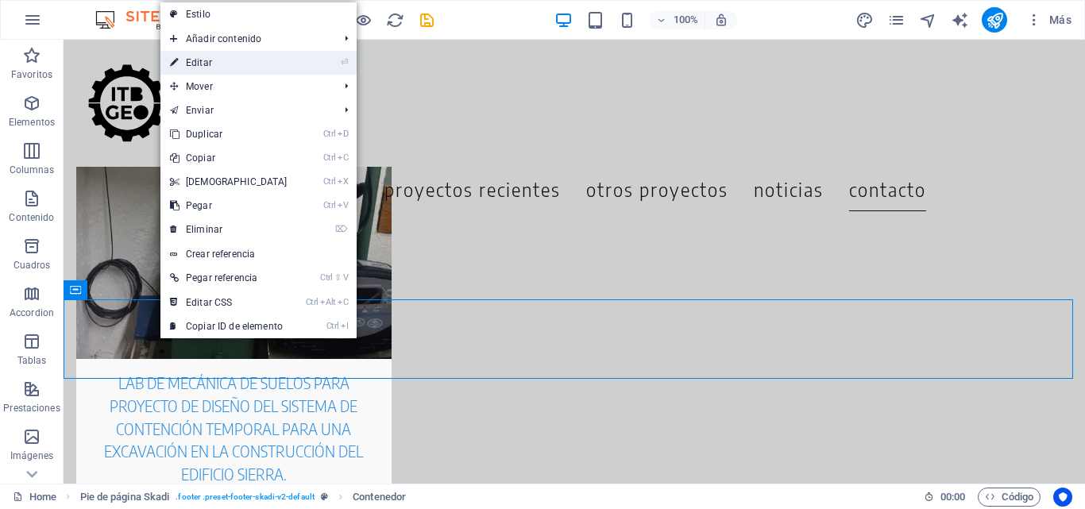
click at [183, 56] on link "⏎ Editar" at bounding box center [229, 63] width 137 height 24
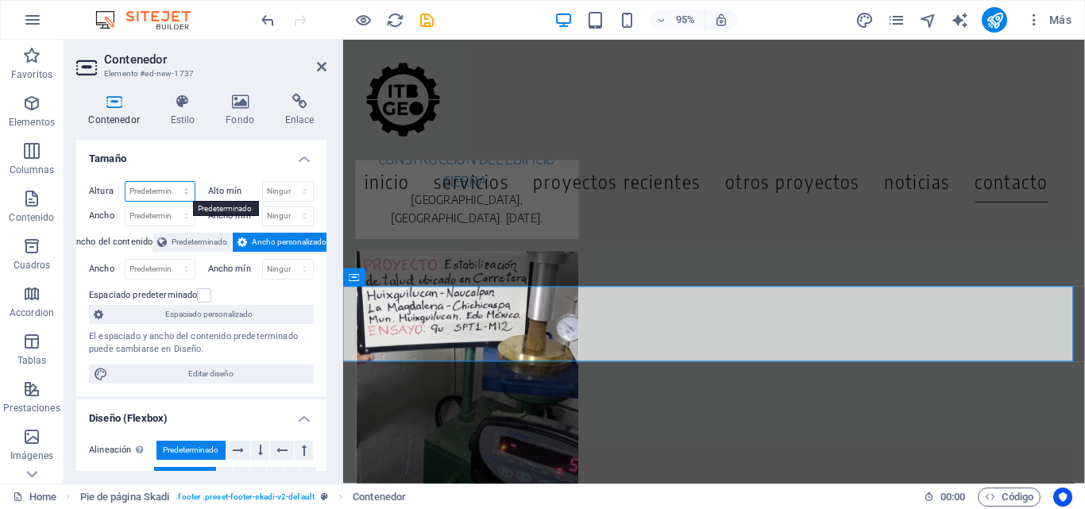
click at [161, 189] on select "Predeterminado px rem % vh vw" at bounding box center [160, 191] width 69 height 19
select select "px"
click at [170, 182] on select "Predeterminado px rem % vh vw" at bounding box center [160, 191] width 69 height 19
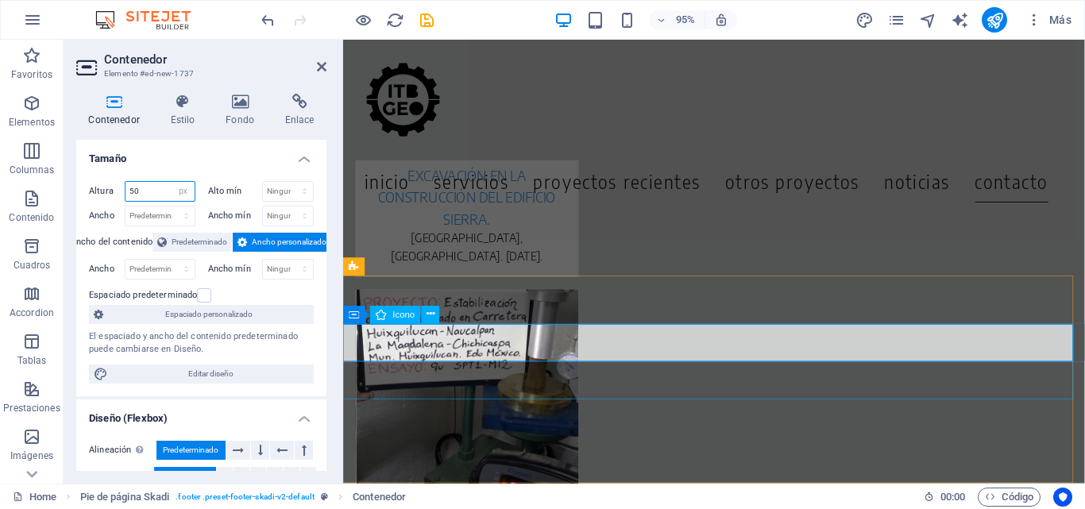
type input "50"
click at [431, 315] on icon at bounding box center [431, 315] width 8 height 16
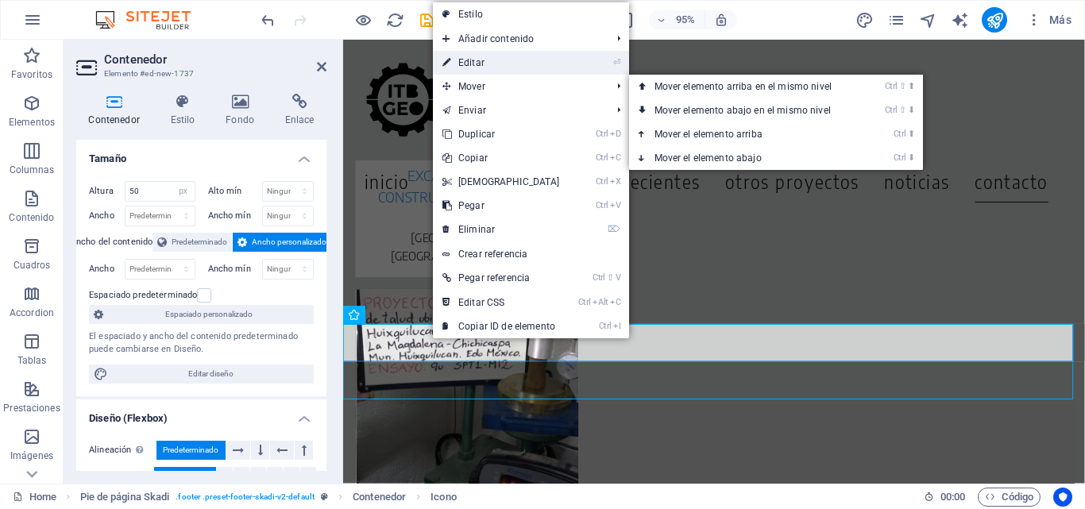
click at [470, 57] on link "⏎ Editar" at bounding box center [501, 63] width 137 height 24
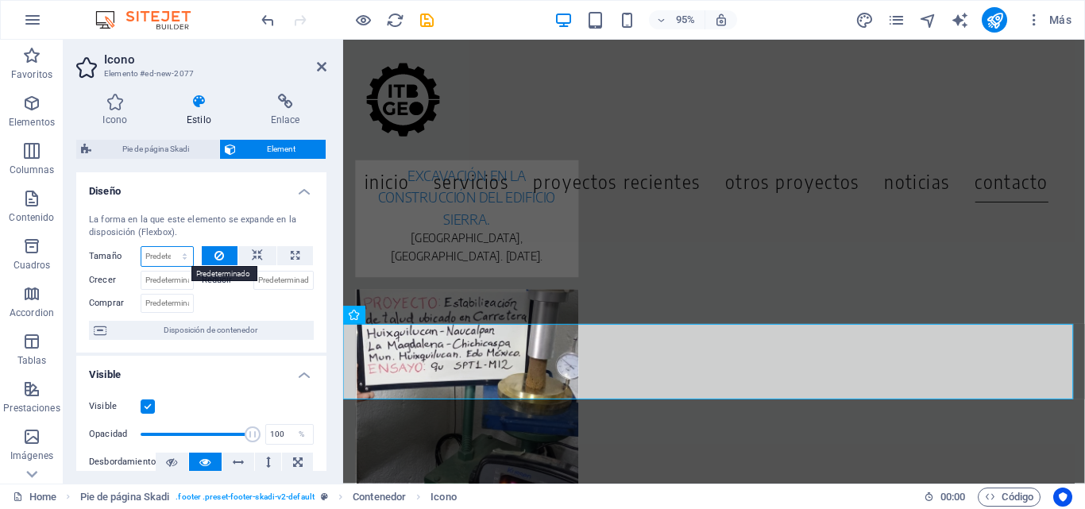
click at [157, 256] on select "Predeterminado automático px % 1/1 1/2 1/3 1/4 1/5 1/6 1/7 1/8 1/9 1/10" at bounding box center [167, 256] width 52 height 19
select select "px"
click at [168, 247] on select "Predeterminado automático px % 1/1 1/2 1/3 1/4 1/5 1/6 1/7 1/8 1/9 1/10" at bounding box center [167, 256] width 52 height 19
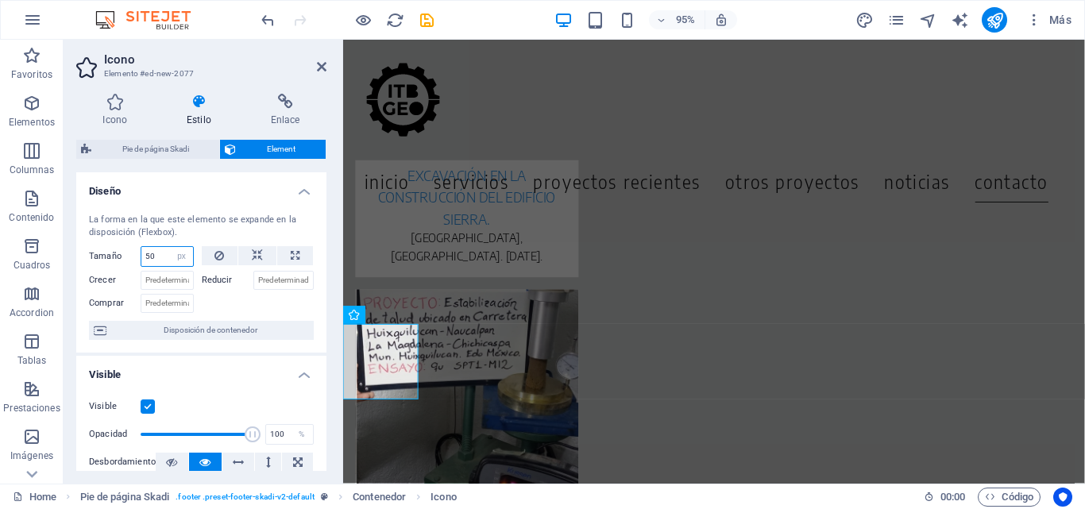
type input "50"
click at [165, 258] on input "50" at bounding box center [167, 256] width 52 height 19
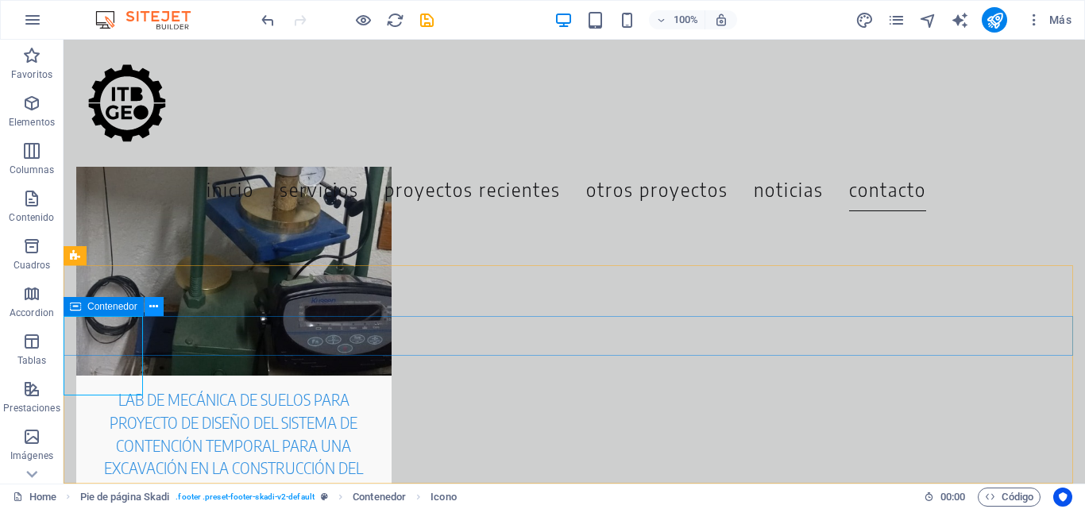
click at [153, 308] on icon at bounding box center [153, 307] width 9 height 17
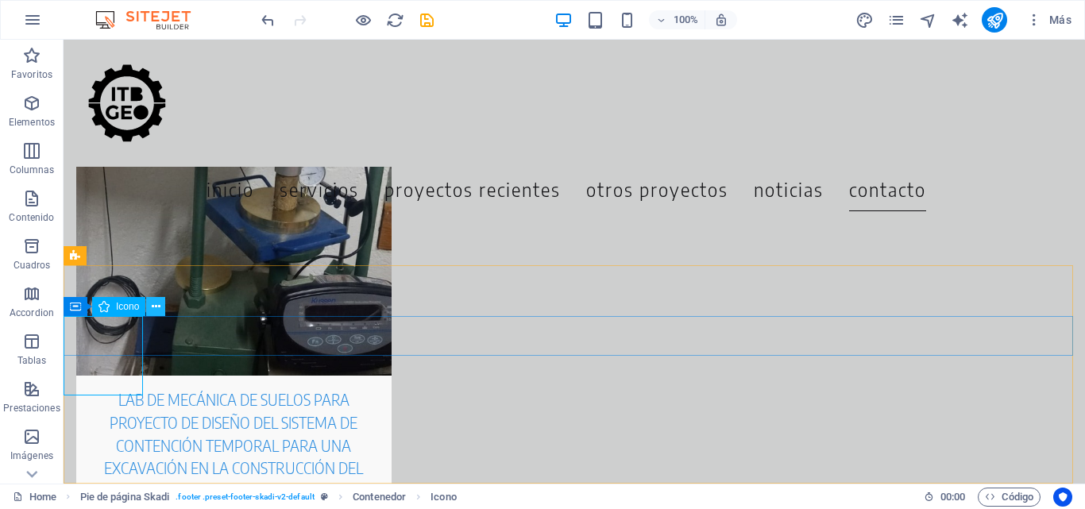
click at [153, 304] on icon at bounding box center [156, 307] width 9 height 17
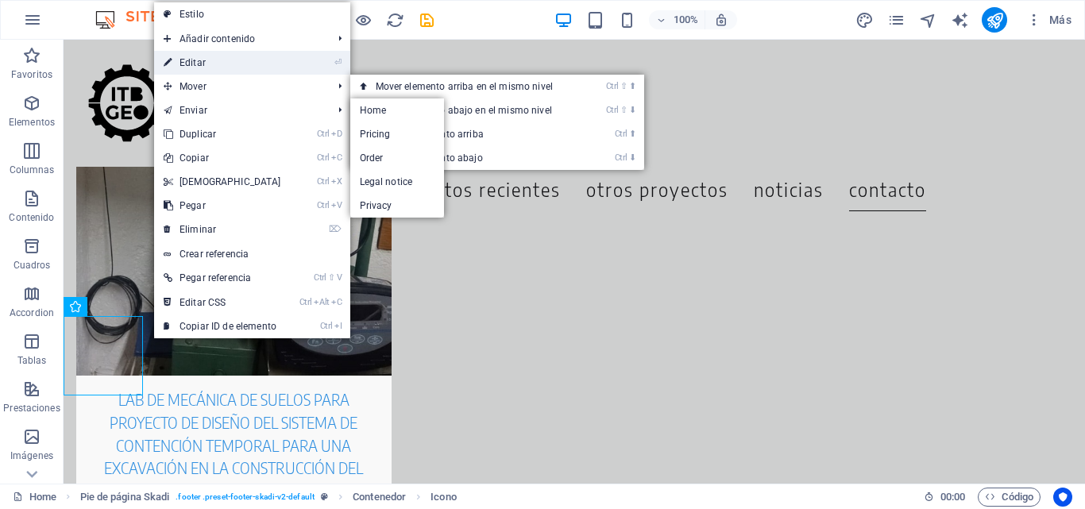
click at [204, 65] on link "⏎ Editar" at bounding box center [222, 63] width 137 height 24
select select "px"
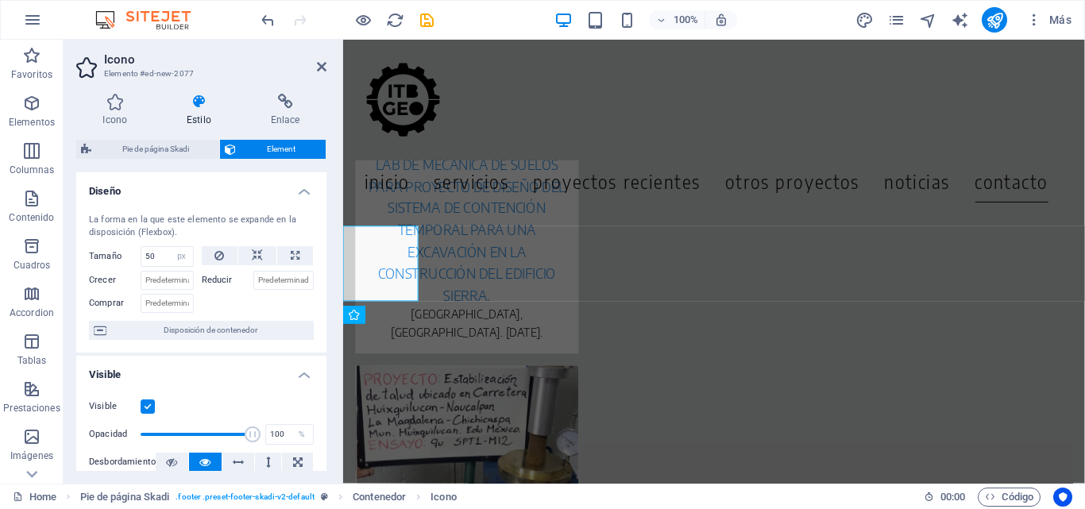
scroll to position [7122, 0]
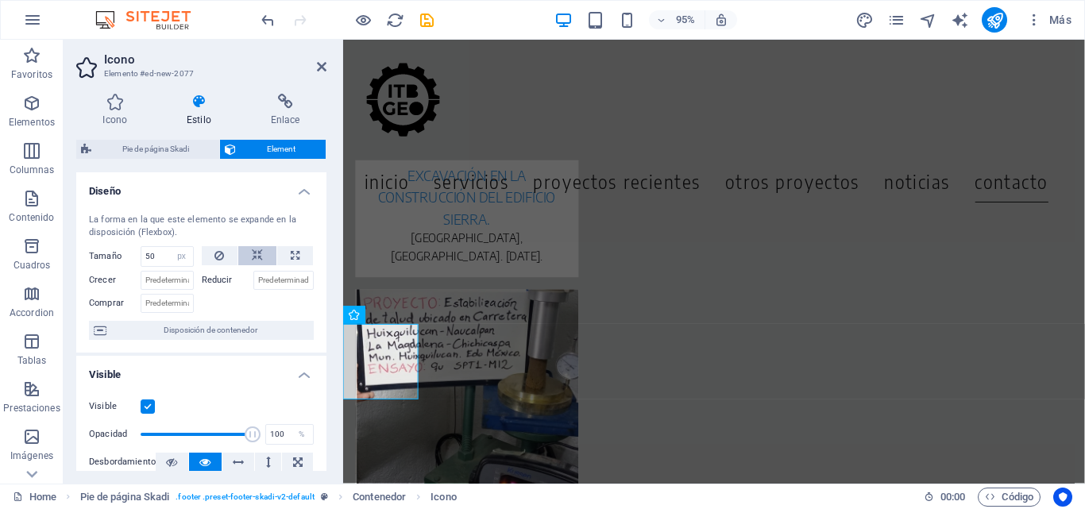
click at [259, 250] on icon at bounding box center [257, 255] width 11 height 19
select select "DISABLED_OPTION_VALUE"
click at [257, 250] on icon at bounding box center [257, 255] width 11 height 19
click at [286, 250] on button at bounding box center [295, 255] width 36 height 19
type input "100"
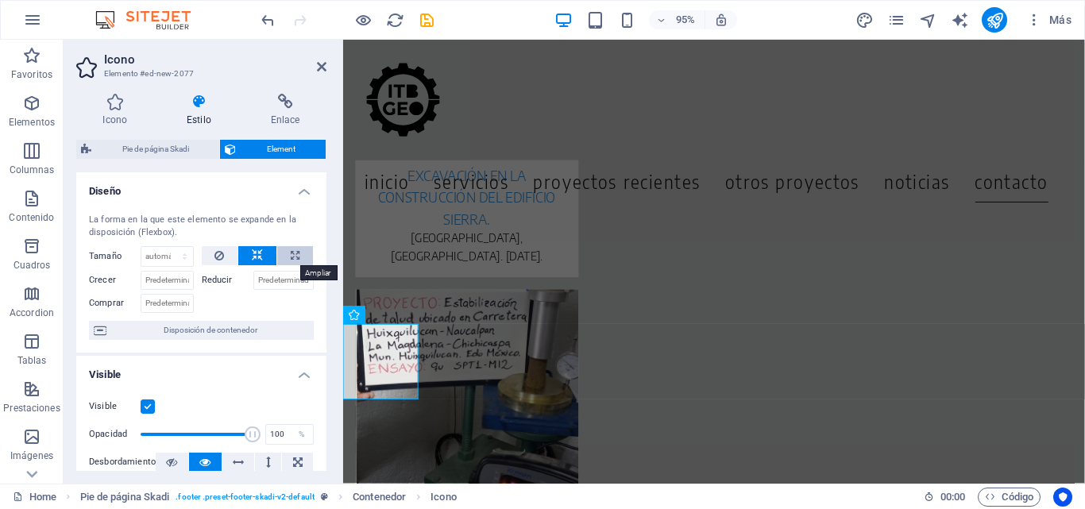
select select "%"
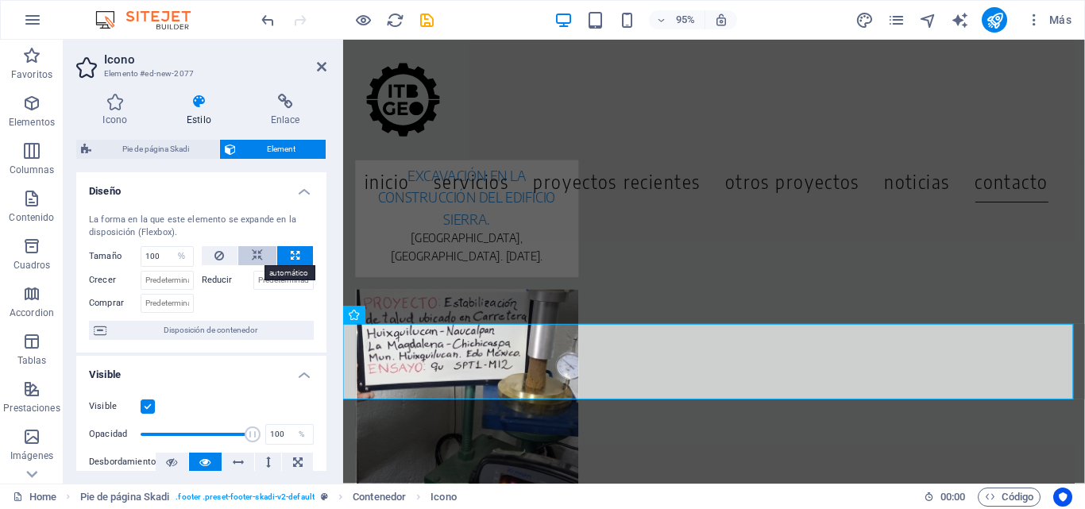
click at [259, 248] on icon at bounding box center [257, 255] width 11 height 19
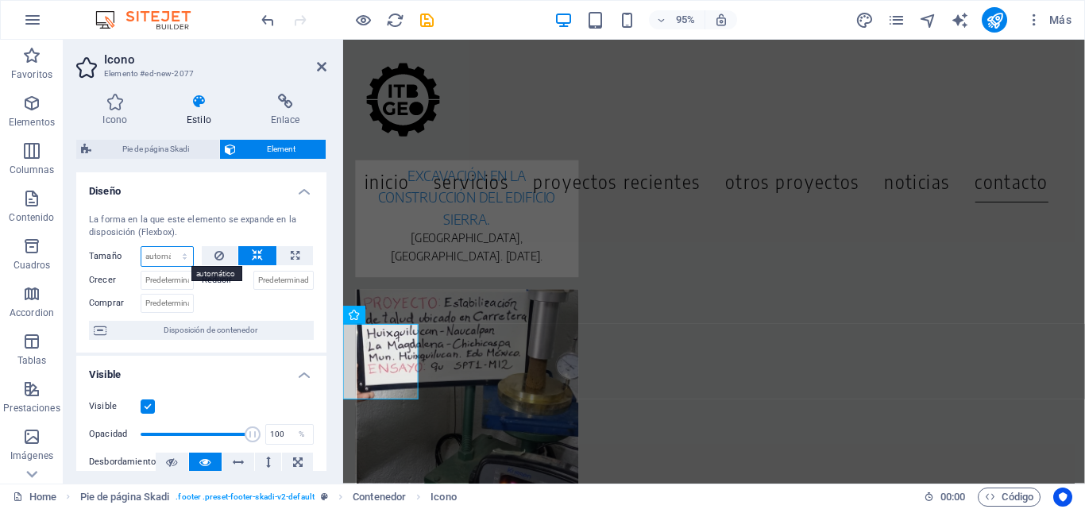
click at [158, 253] on select "Predeterminado automático px % 1/1 1/2 1/3 1/4 1/5 1/6 1/7 1/8 1/9 1/10" at bounding box center [167, 256] width 52 height 19
select select "px"
click at [168, 247] on select "Predeterminado automático px % 1/1 1/2 1/3 1/4 1/5 1/6 1/7 1/8 1/9 1/10" at bounding box center [167, 256] width 52 height 19
type input "50"
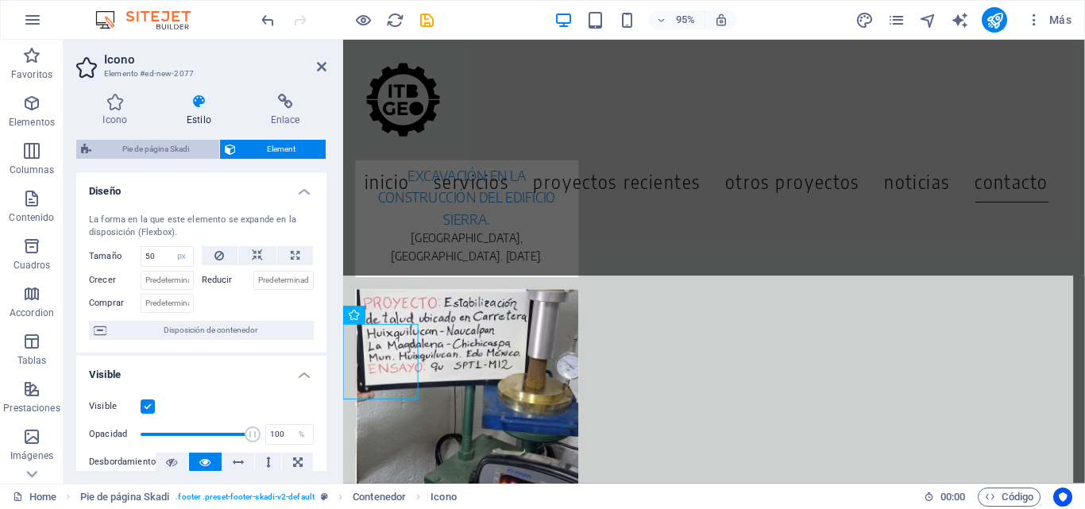
click at [159, 147] on span "Pie de página Skadi" at bounding box center [155, 149] width 118 height 19
select select "rem"
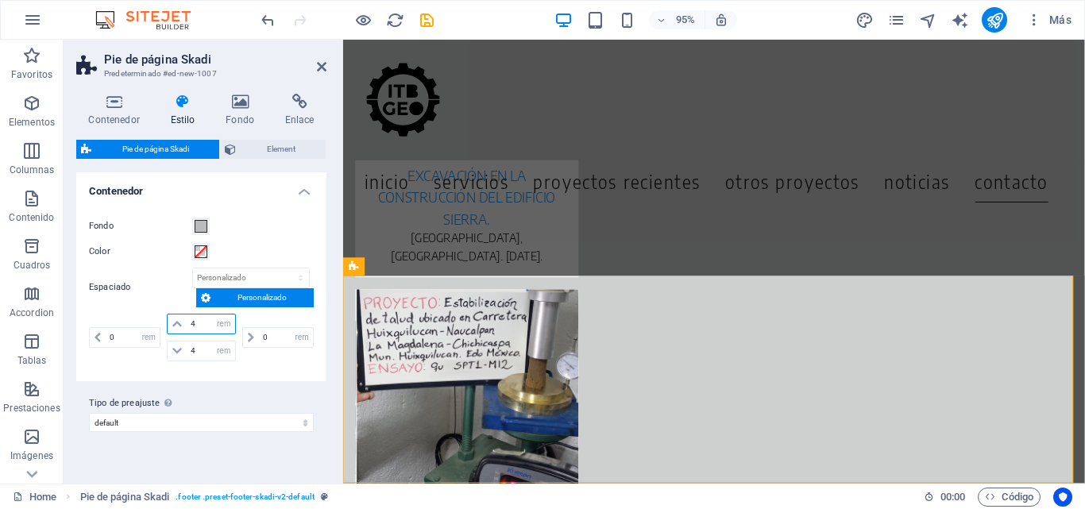
drag, startPoint x: 207, startPoint y: 327, endPoint x: 184, endPoint y: 325, distance: 23.2
click at [184, 325] on div "4 px rem % vh vw" at bounding box center [201, 324] width 68 height 21
type input "1"
drag, startPoint x: 201, startPoint y: 356, endPoint x: 191, endPoint y: 355, distance: 10.4
click at [191, 355] on input "4" at bounding box center [211, 351] width 48 height 19
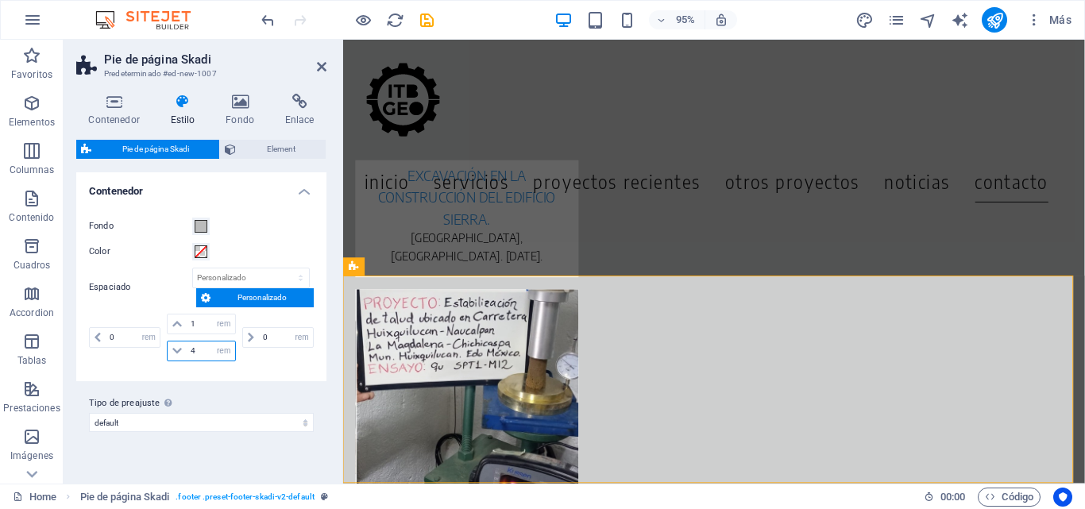
scroll to position [7083, 0]
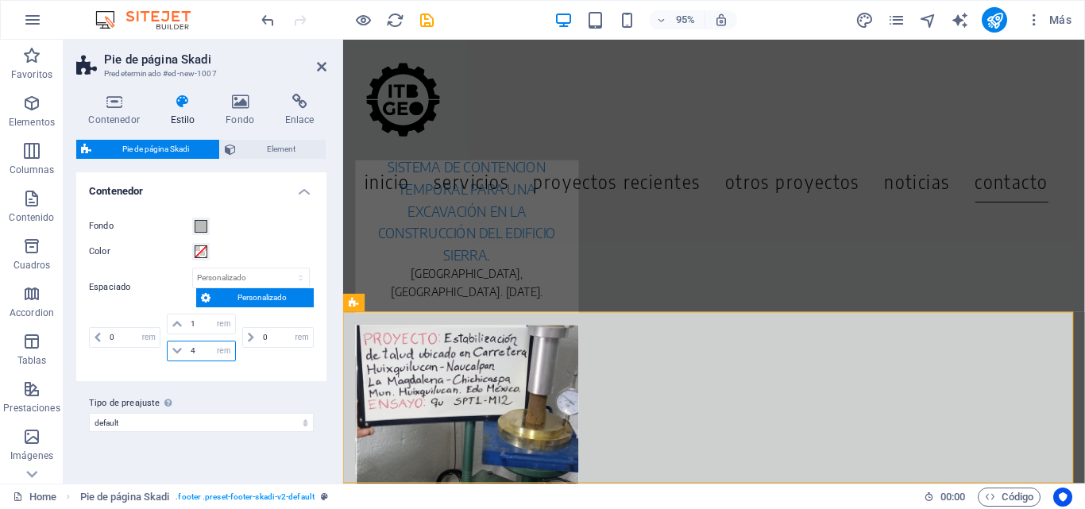
drag, startPoint x: 203, startPoint y: 354, endPoint x: 170, endPoint y: 350, distance: 33.6
click at [170, 350] on div "4 px rem % vh vw" at bounding box center [201, 351] width 68 height 21
type input "1"
click at [277, 336] on input "0" at bounding box center [286, 337] width 54 height 19
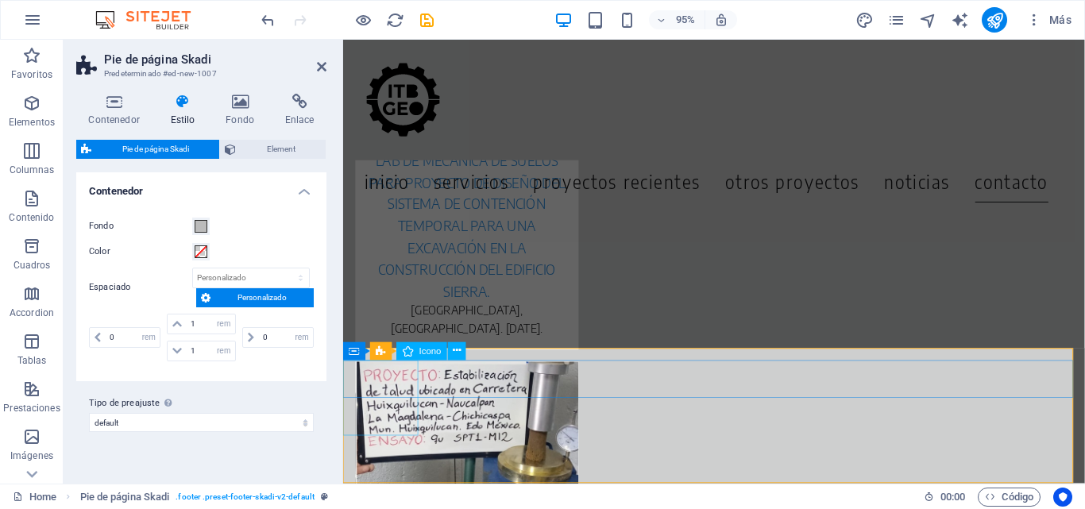
select select "px"
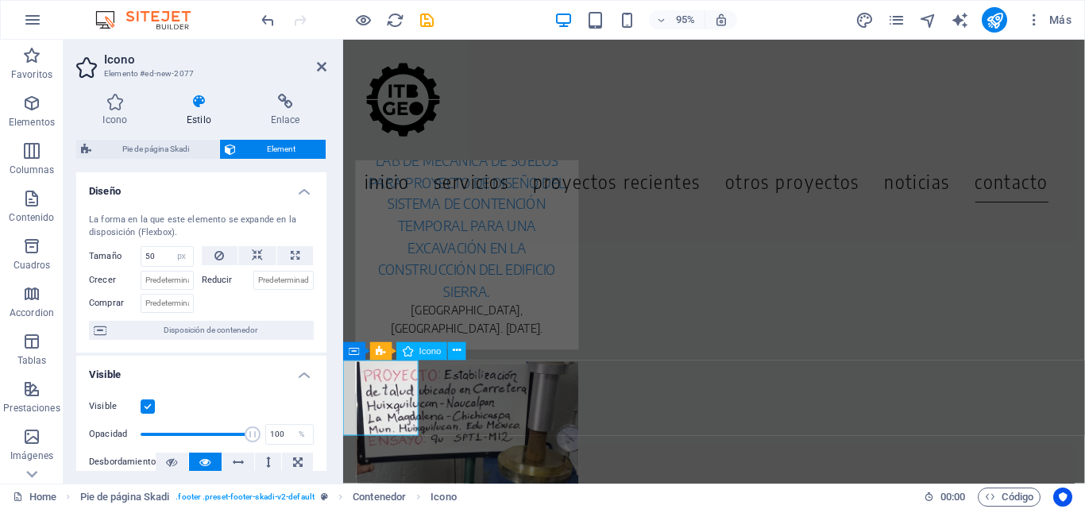
click at [205, 280] on label "Reducir" at bounding box center [228, 280] width 52 height 19
click at [253, 280] on input "Reducir" at bounding box center [283, 280] width 61 height 19
click at [222, 278] on label "Reducir" at bounding box center [228, 280] width 52 height 19
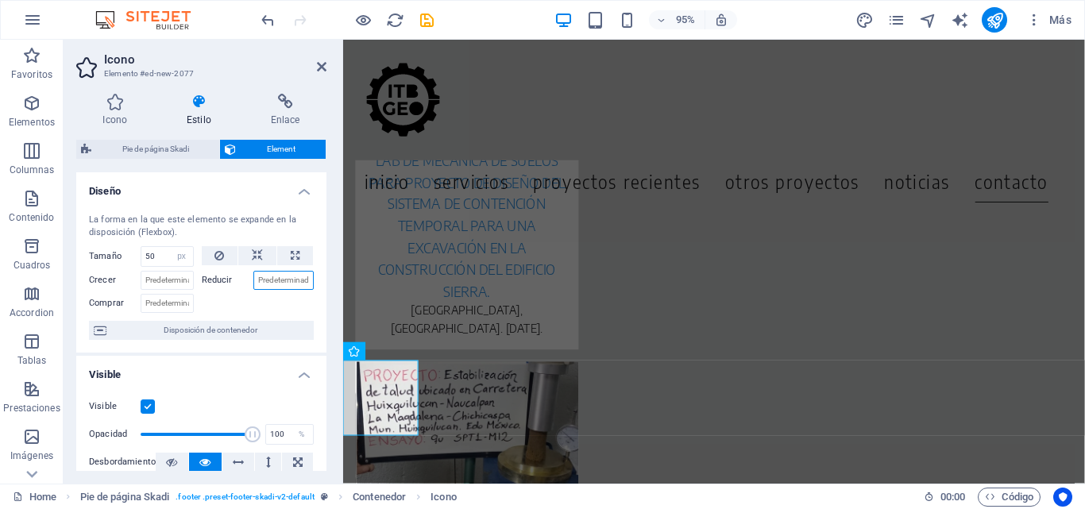
click at [253, 278] on input "Reducir" at bounding box center [283, 280] width 61 height 19
click at [279, 271] on input "Reducir" at bounding box center [283, 280] width 61 height 19
click at [294, 273] on input "Reducir" at bounding box center [283, 280] width 61 height 19
type input "50"
click at [294, 273] on input "50" at bounding box center [283, 280] width 61 height 19
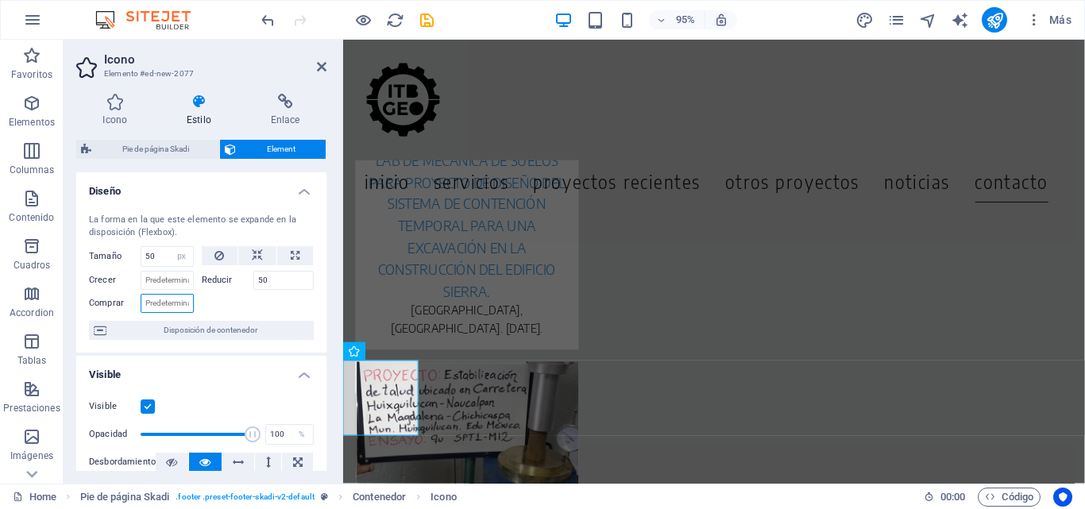
click at [154, 301] on input "Comprar" at bounding box center [167, 303] width 53 height 19
click at [281, 283] on input "50" at bounding box center [283, 280] width 61 height 19
drag, startPoint x: 300, startPoint y: 281, endPoint x: 276, endPoint y: 280, distance: 24.7
click at [276, 280] on input "50" at bounding box center [283, 280] width 61 height 19
click at [276, 291] on div at bounding box center [258, 301] width 113 height 23
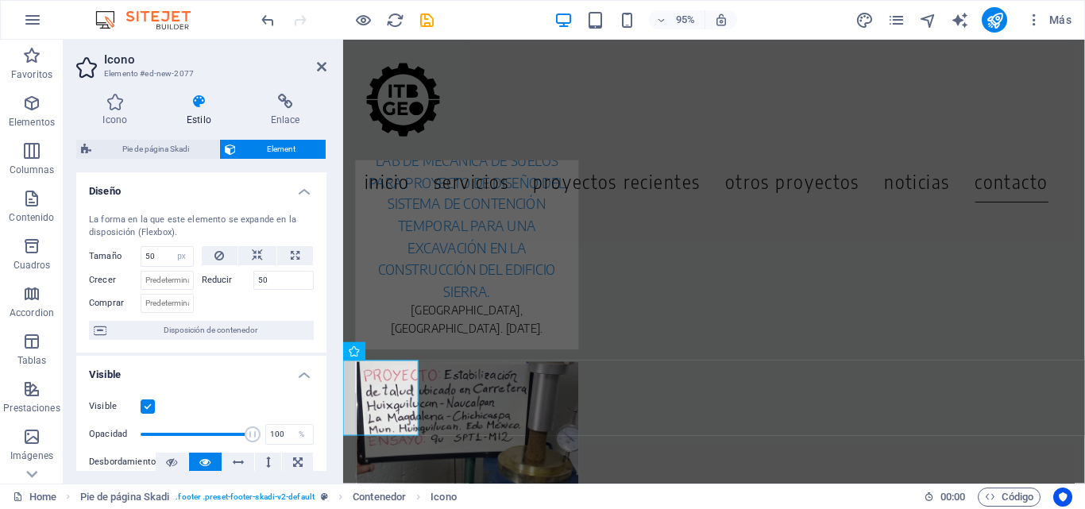
click at [271, 302] on div at bounding box center [258, 301] width 113 height 23
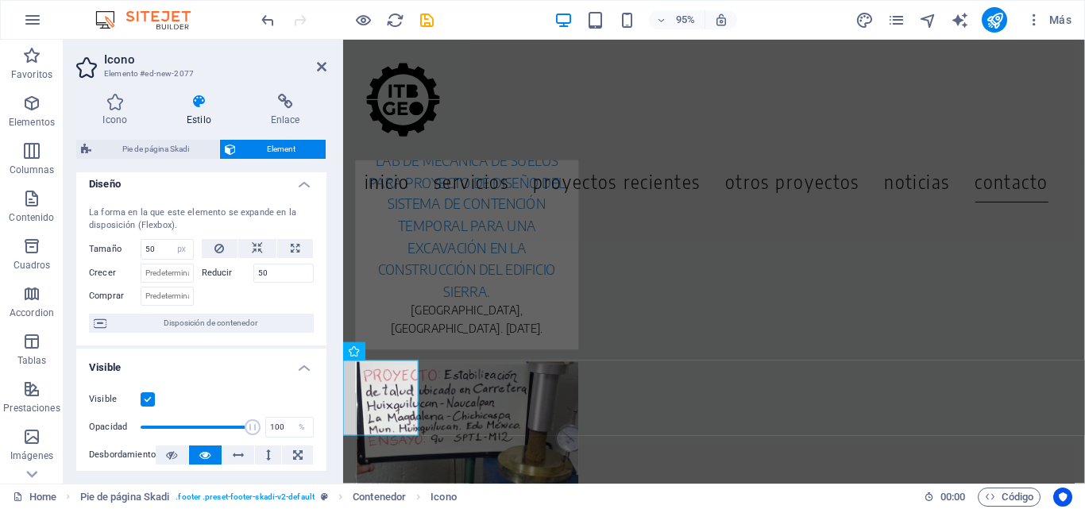
scroll to position [0, 0]
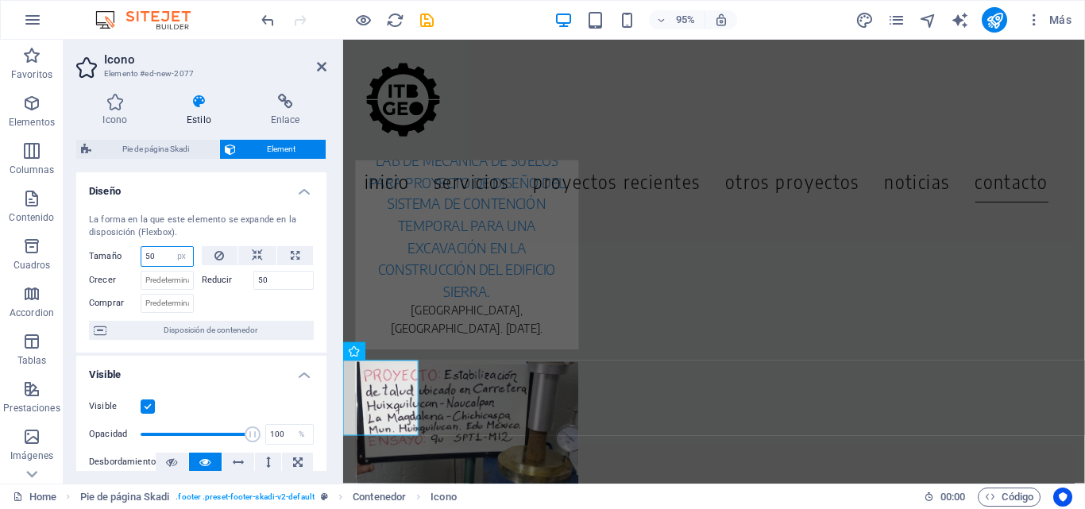
click at [157, 253] on input "50" at bounding box center [167, 256] width 52 height 19
click at [153, 253] on input "50" at bounding box center [167, 256] width 52 height 19
click at [149, 257] on input "50" at bounding box center [167, 256] width 52 height 19
click at [160, 255] on input "20" at bounding box center [167, 256] width 52 height 19
click at [151, 257] on input "20" at bounding box center [167, 256] width 52 height 19
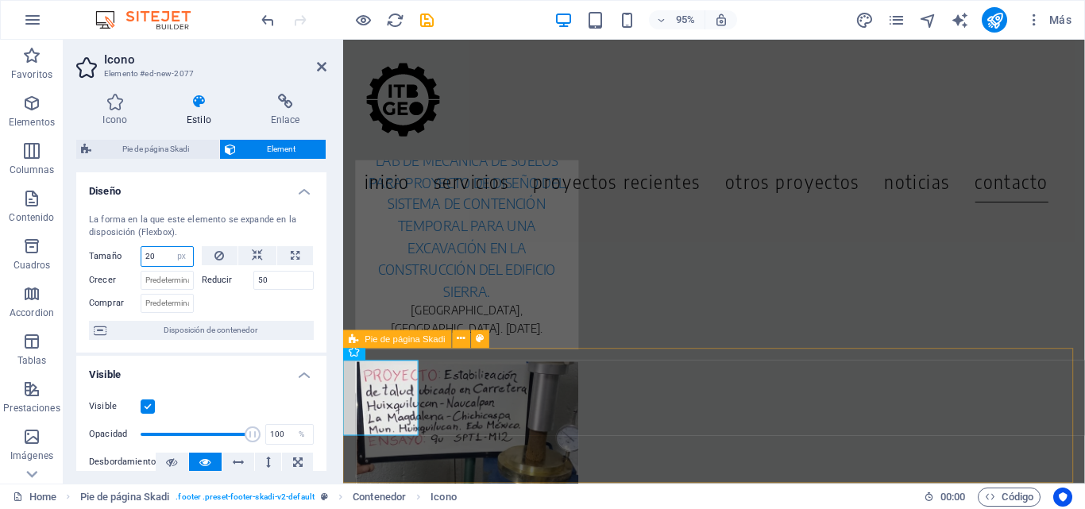
drag, startPoint x: 156, startPoint y: 255, endPoint x: 116, endPoint y: 253, distance: 39.8
click at [116, 253] on div "Tamaño 20 Predeterminado automático px % 1/1 1/2 1/3 1/4 1/5 1/6 1/7 1/8 1/9 1/…" at bounding box center [141, 256] width 105 height 21
type input "50"
click at [192, 331] on span "Disposición de contenedor" at bounding box center [210, 330] width 198 height 19
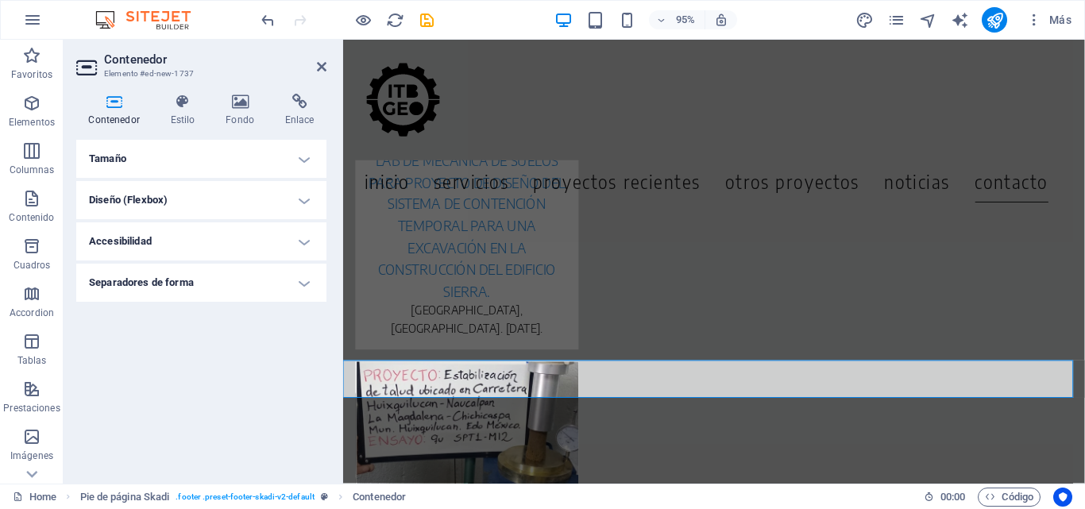
click at [242, 161] on h4 "Tamaño" at bounding box center [201, 159] width 250 height 38
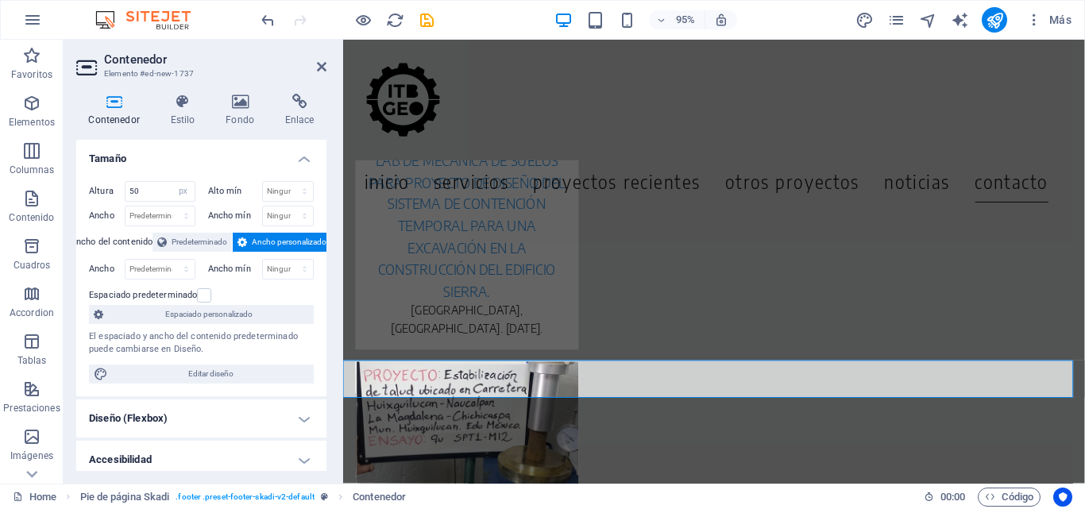
scroll to position [49, 0]
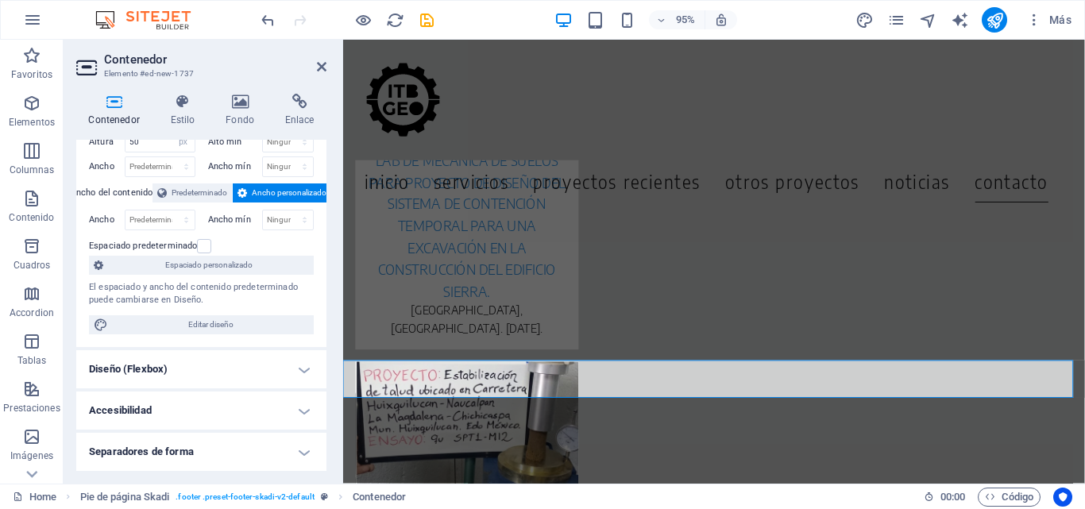
click at [302, 373] on h4 "Diseño (Flexbox)" at bounding box center [201, 369] width 250 height 38
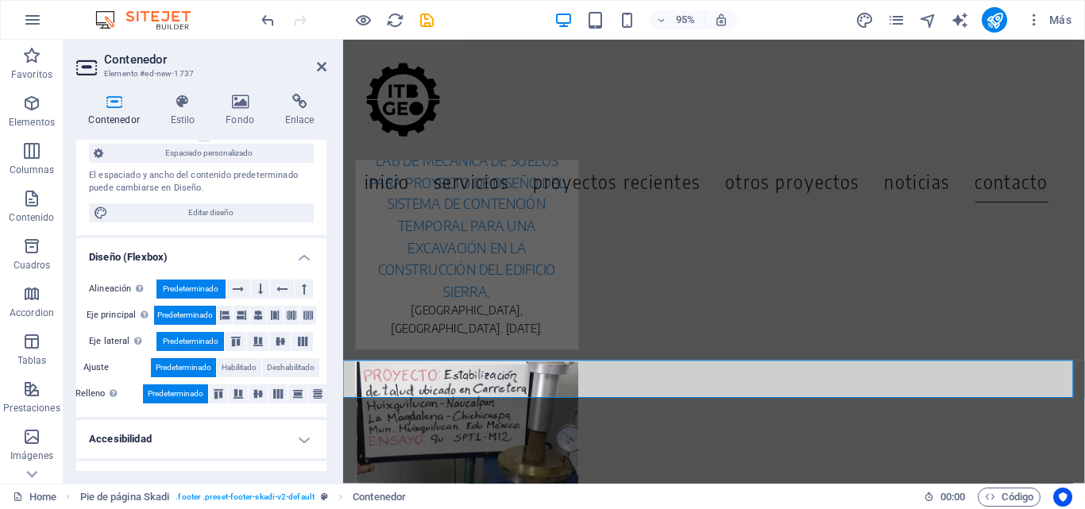
scroll to position [190, 0]
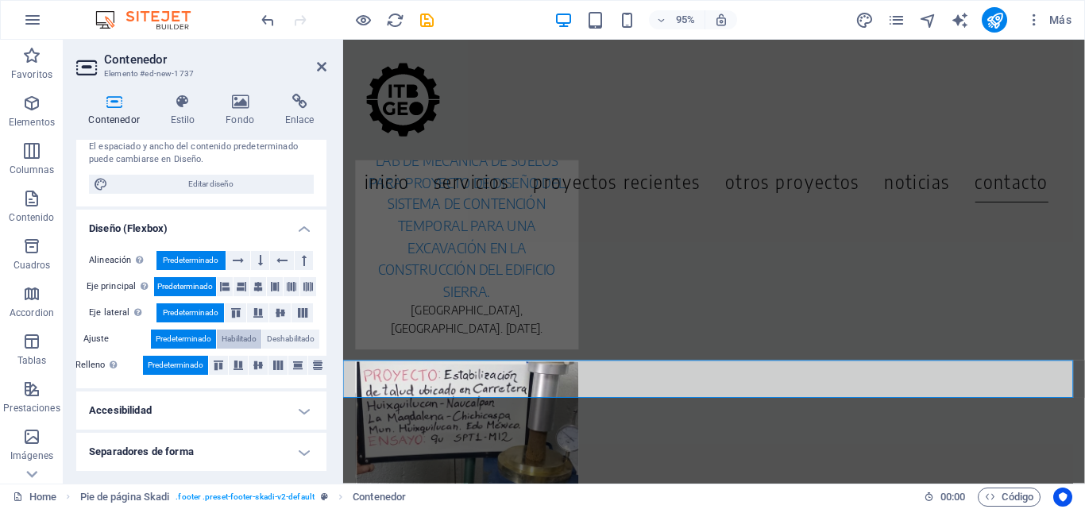
click at [248, 335] on span "Habilitado" at bounding box center [239, 339] width 35 height 19
click at [277, 415] on h4 "Accesibilidad" at bounding box center [201, 411] width 250 height 38
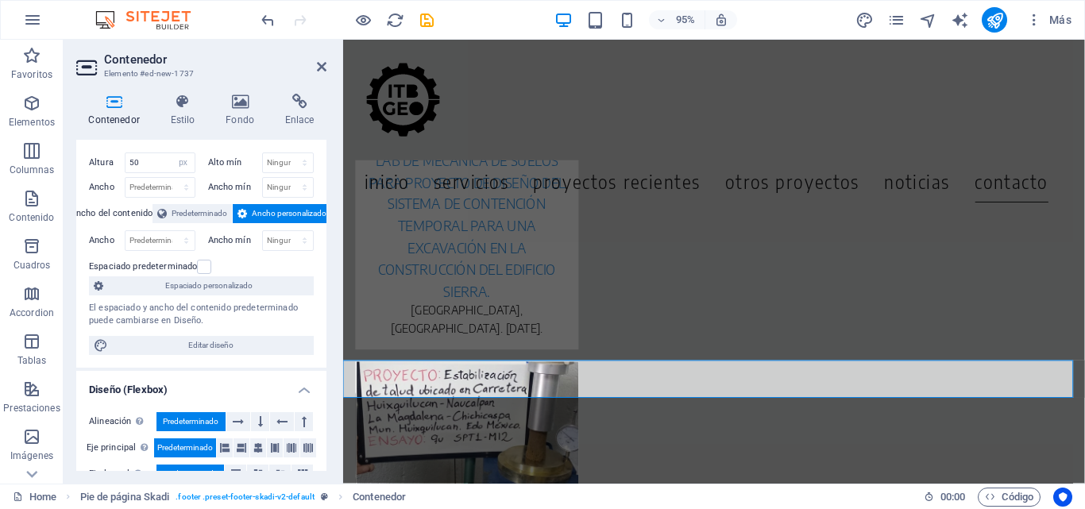
scroll to position [0, 0]
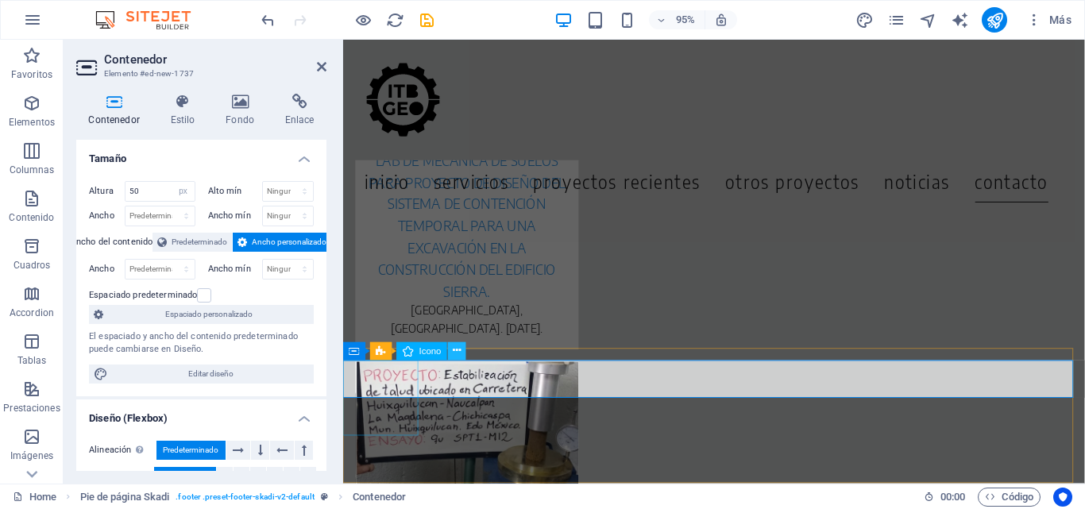
click at [455, 350] on icon at bounding box center [458, 351] width 8 height 16
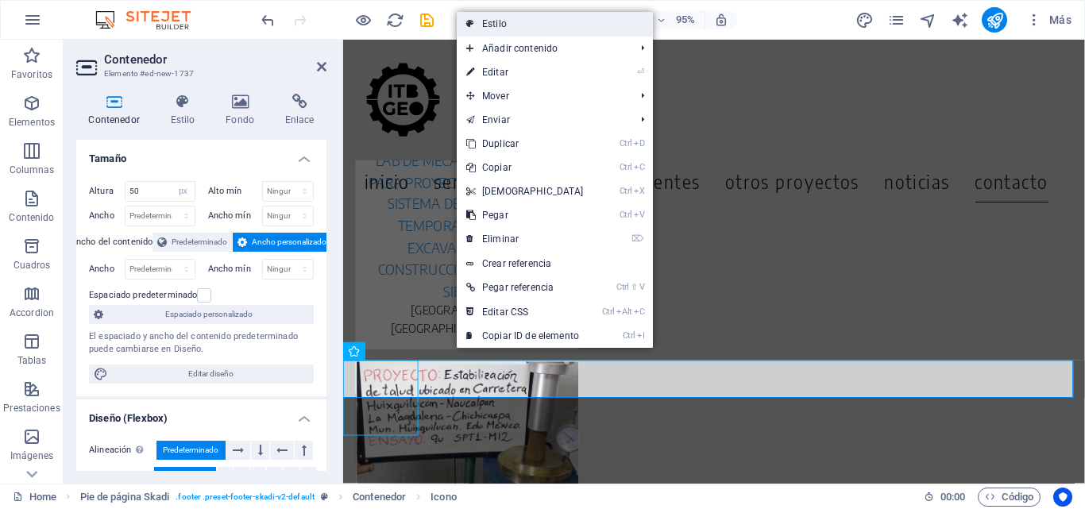
click at [520, 22] on link "Estilo" at bounding box center [555, 24] width 196 height 24
select select "rem"
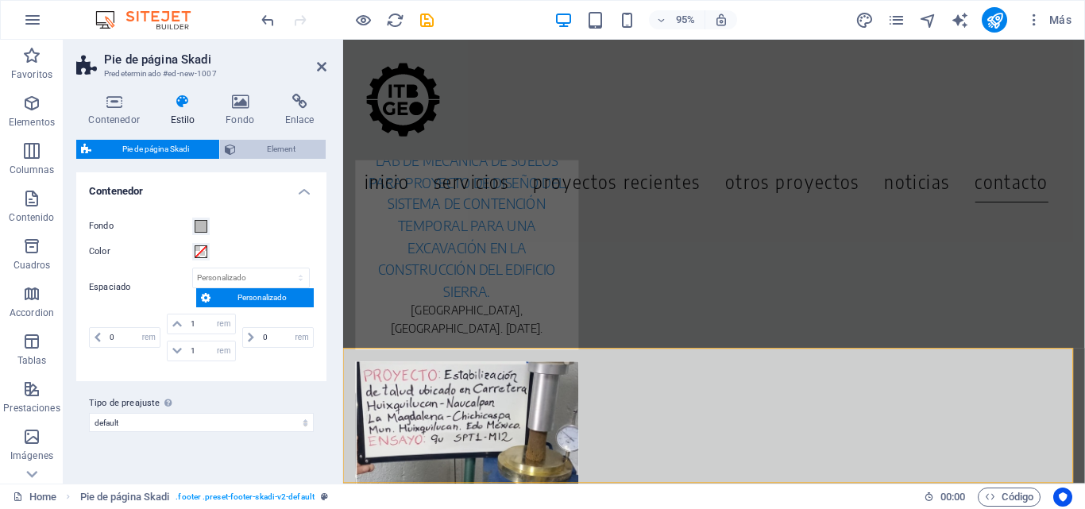
click at [304, 149] on span "Element" at bounding box center [281, 149] width 80 height 19
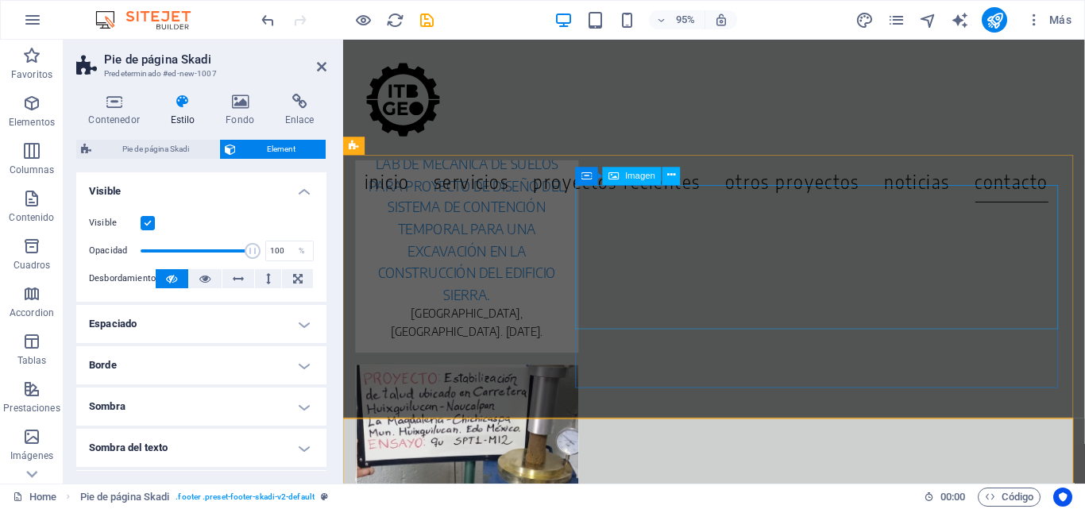
scroll to position [7045, 0]
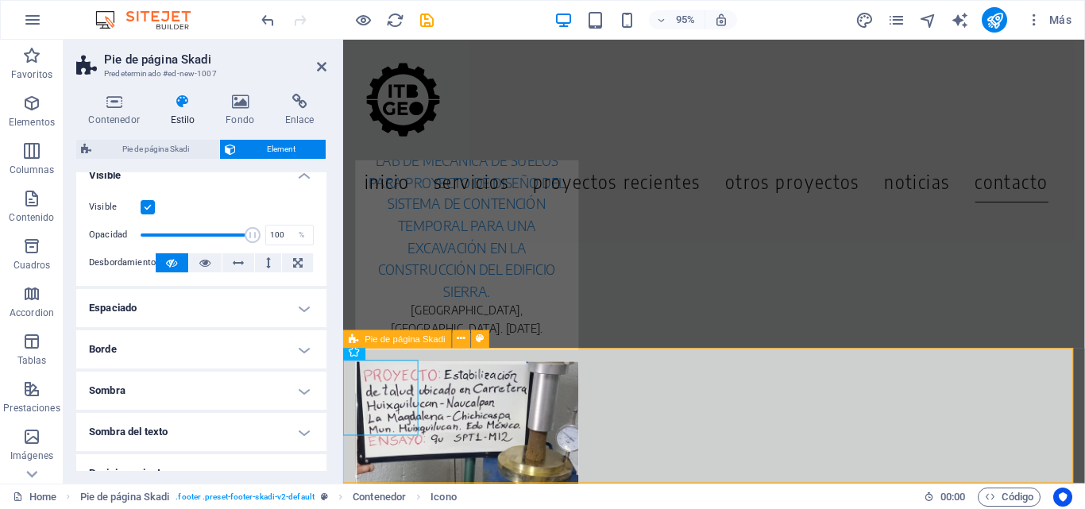
scroll to position [0, 0]
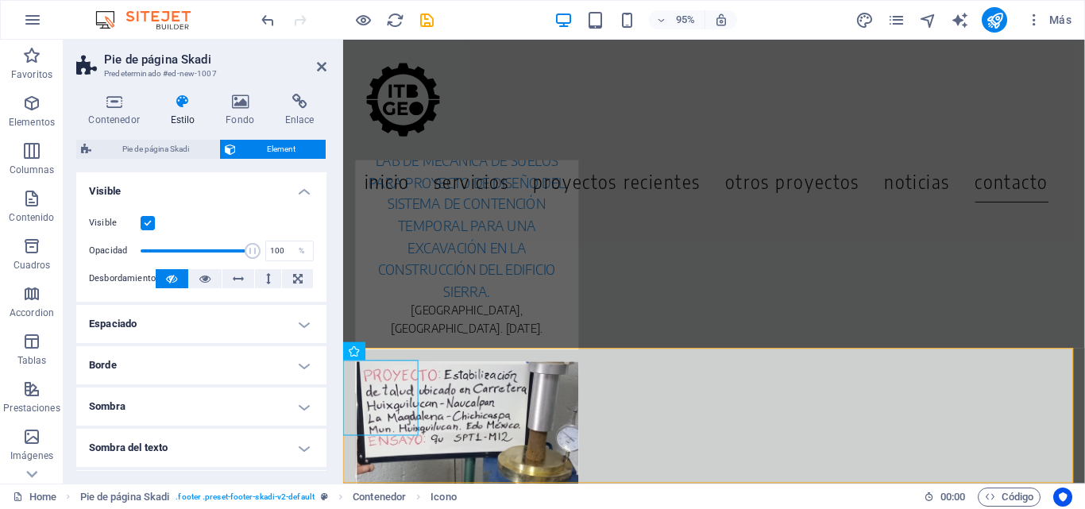
click at [172, 99] on icon at bounding box center [182, 102] width 49 height 16
click at [238, 118] on h4 "Fondo" at bounding box center [244, 110] width 60 height 33
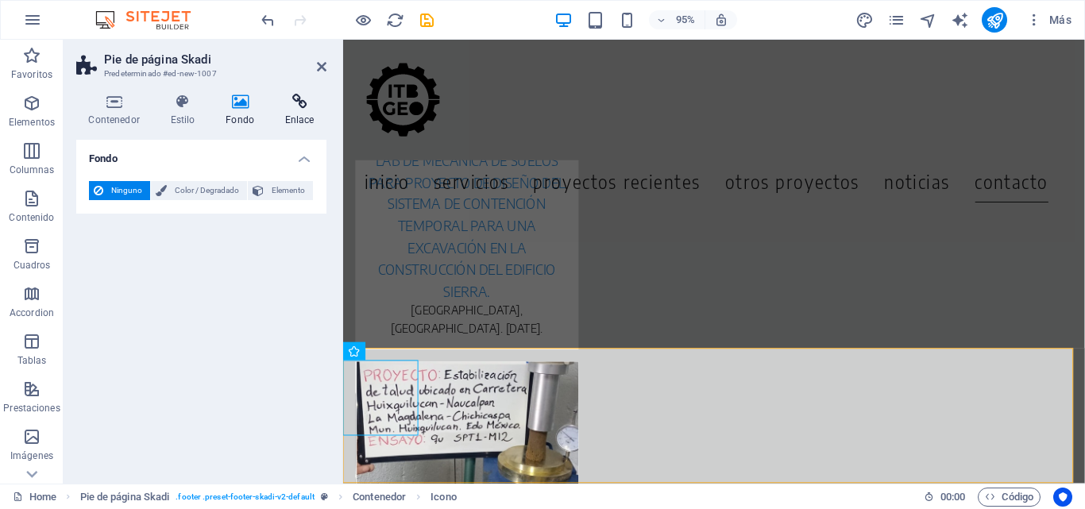
click at [304, 119] on h4 "Enlace" at bounding box center [300, 110] width 54 height 33
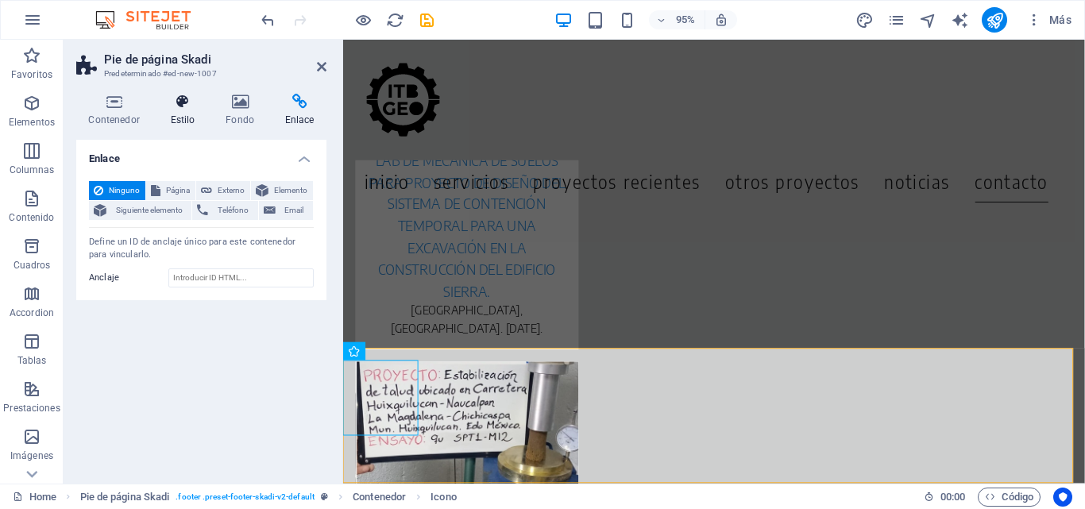
click at [178, 112] on h4 "Estilo" at bounding box center [186, 110] width 56 height 33
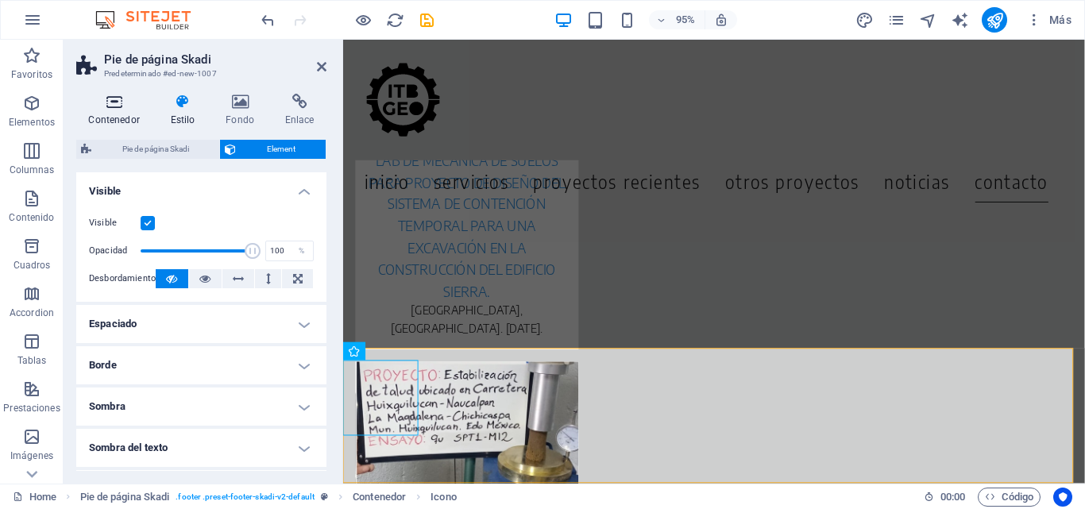
click at [112, 103] on icon at bounding box center [113, 102] width 75 height 16
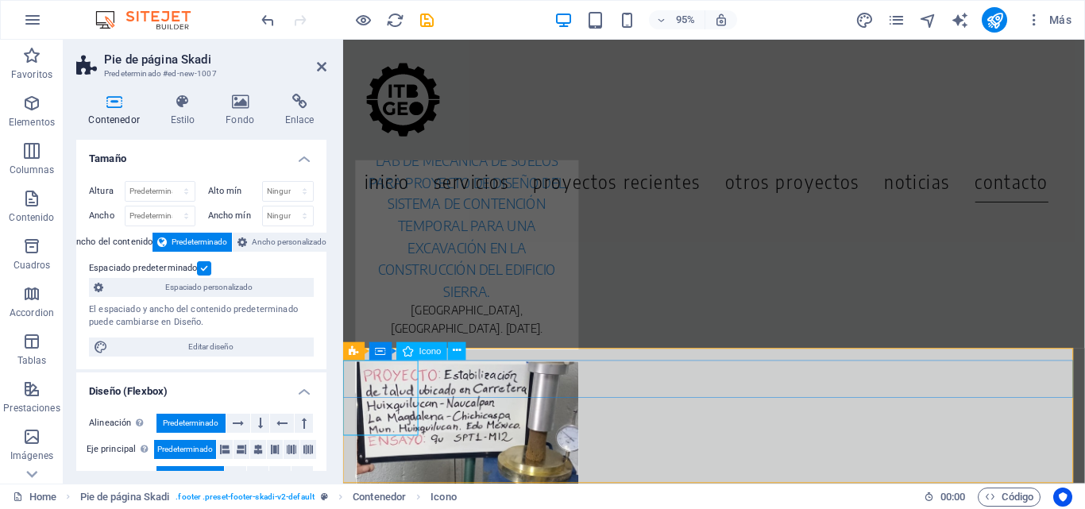
click at [462, 355] on button at bounding box center [457, 351] width 18 height 18
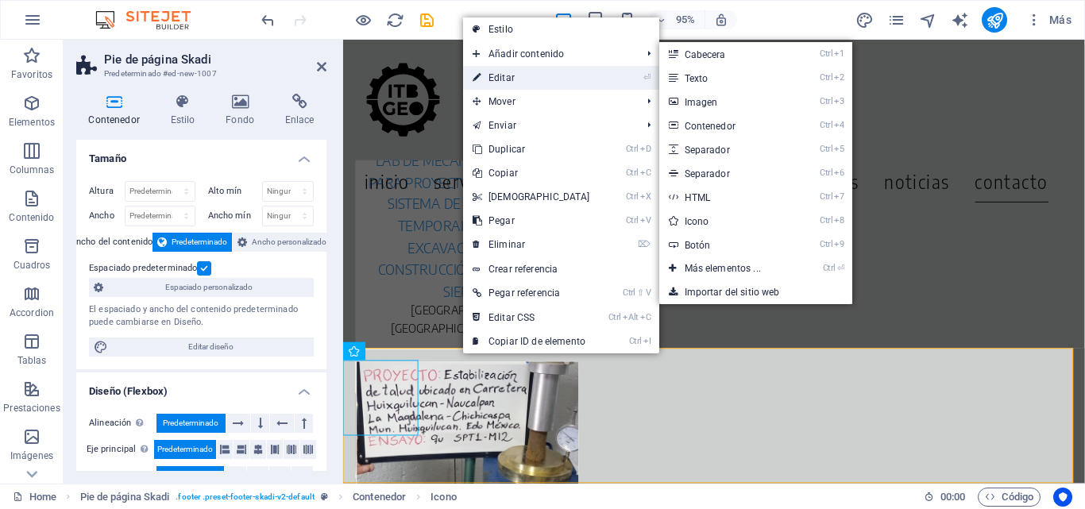
click at [496, 75] on link "⏎ Editar" at bounding box center [531, 78] width 137 height 24
select select "xMidYMid"
select select "px"
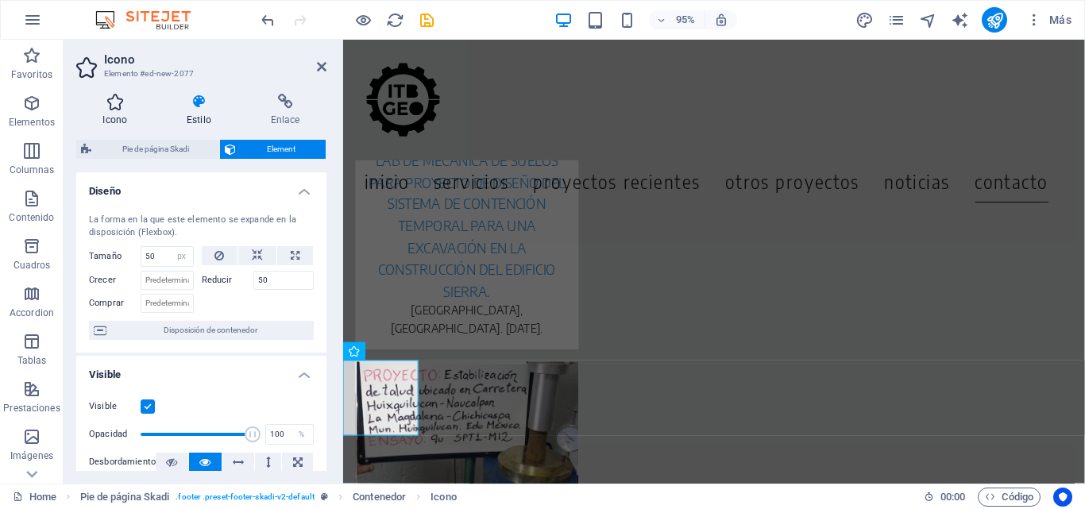
click at [100, 106] on icon at bounding box center [115, 102] width 78 height 16
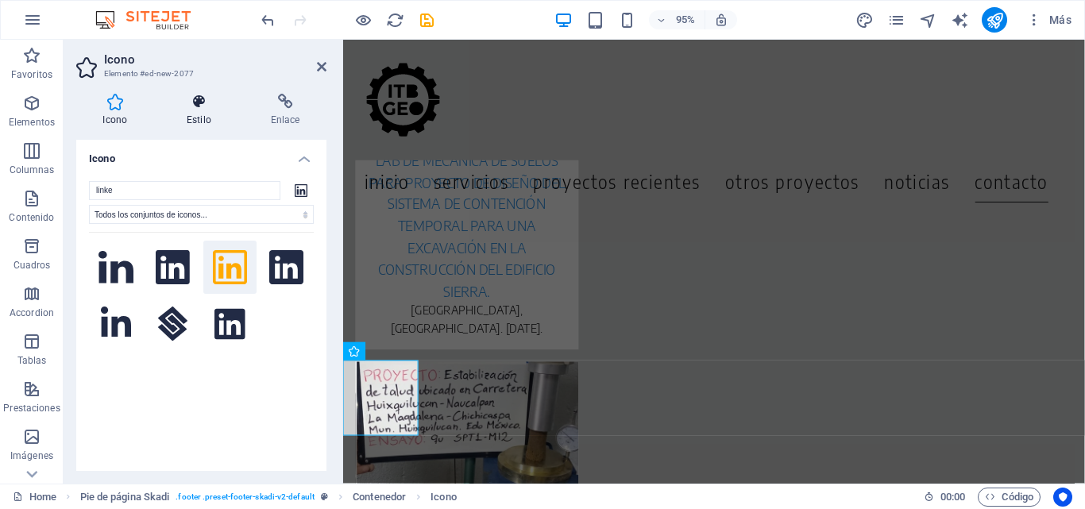
click at [197, 113] on h4 "Estilo" at bounding box center [203, 110] width 84 height 33
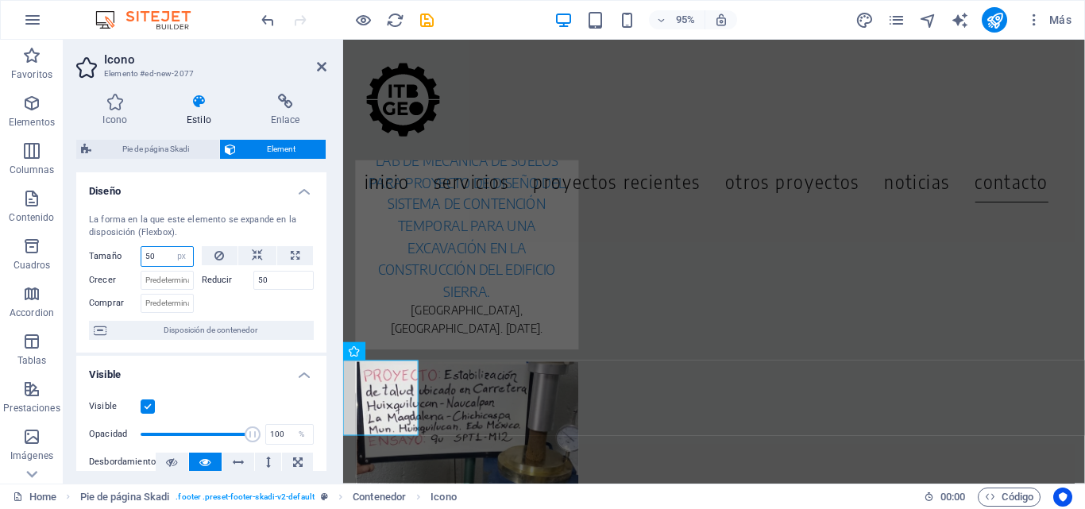
click at [153, 260] on input "50" at bounding box center [167, 256] width 52 height 19
click at [261, 253] on button at bounding box center [257, 255] width 38 height 19
select select "DISABLED_OPTION_VALUE"
click at [261, 253] on button at bounding box center [257, 255] width 38 height 19
click at [307, 258] on button at bounding box center [295, 255] width 36 height 19
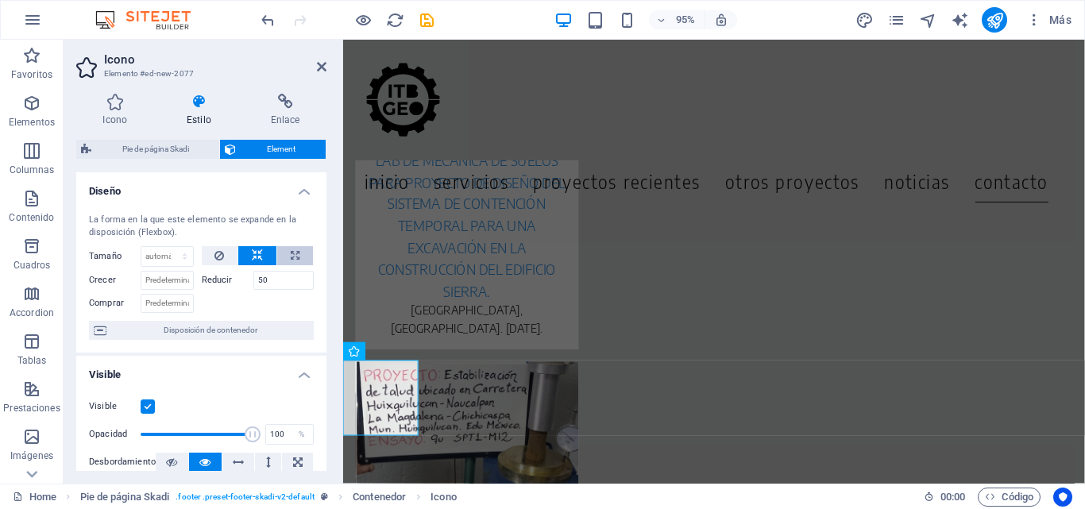
type input "100"
select select "%"
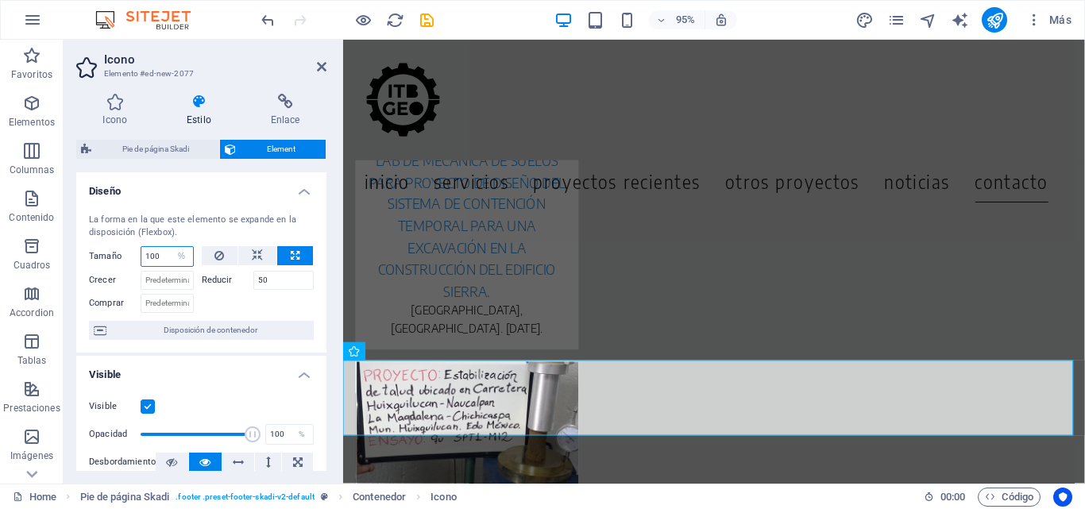
click at [157, 257] on input "100" at bounding box center [167, 256] width 52 height 19
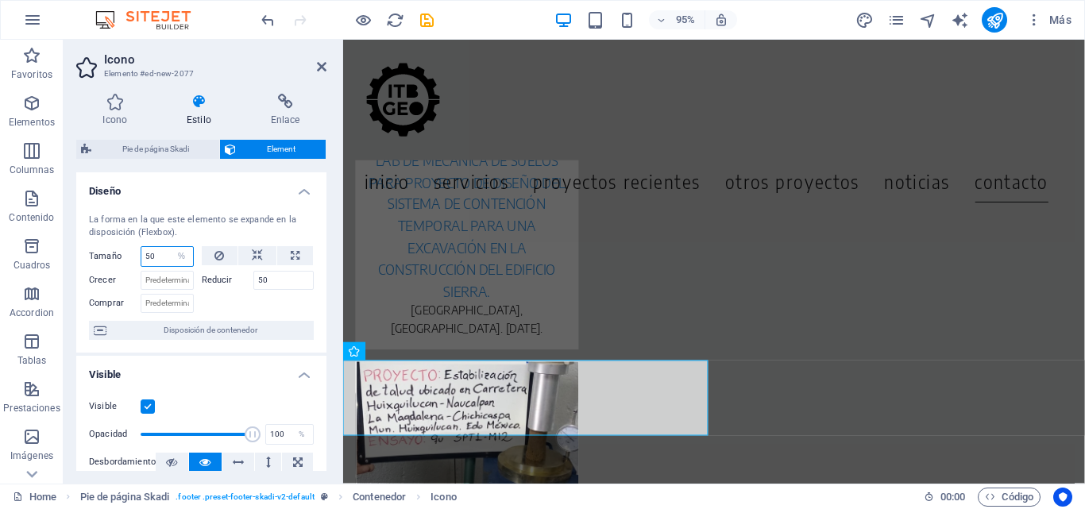
type input "50"
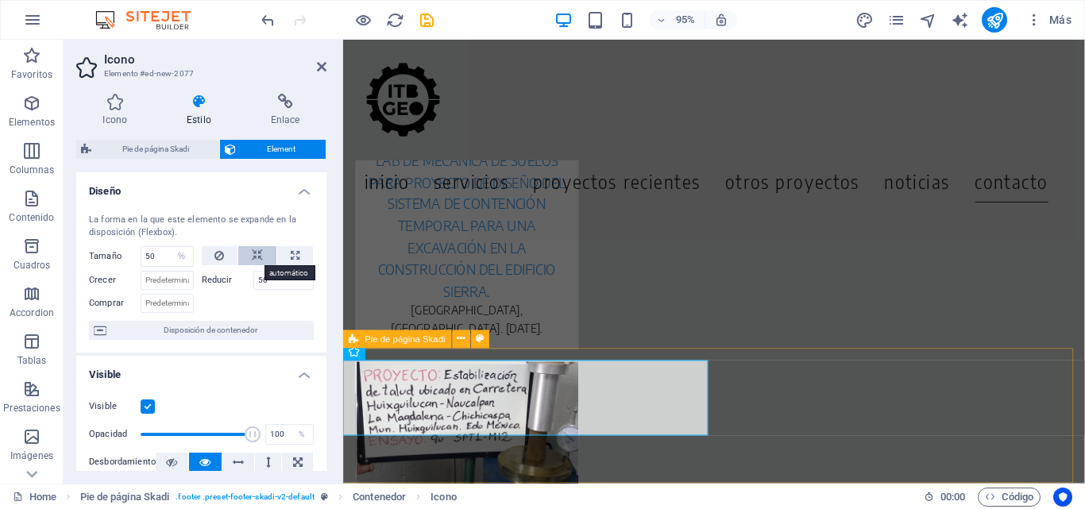
click at [246, 259] on button at bounding box center [257, 255] width 38 height 19
select select "DISABLED_OPTION_VALUE"
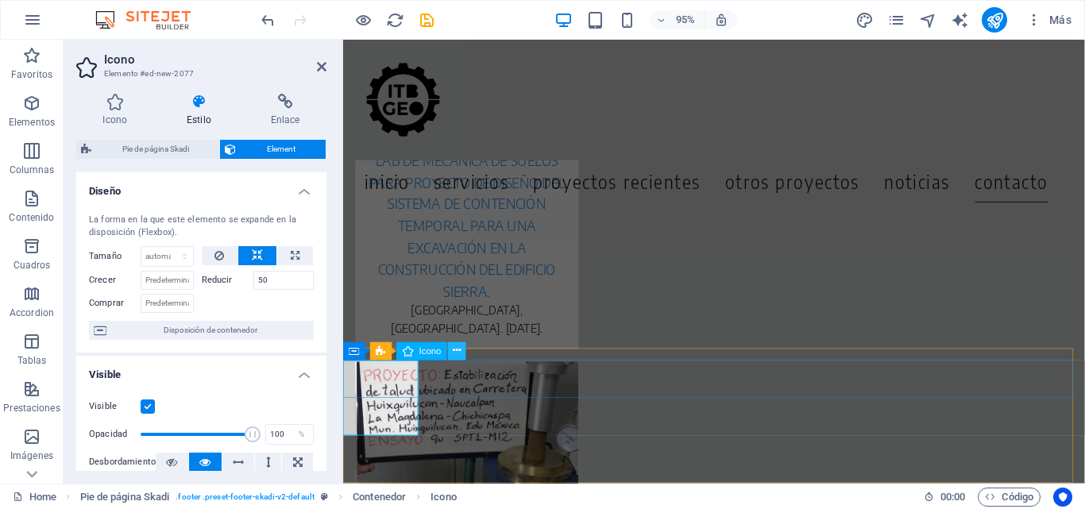
click at [454, 351] on icon at bounding box center [458, 351] width 8 height 16
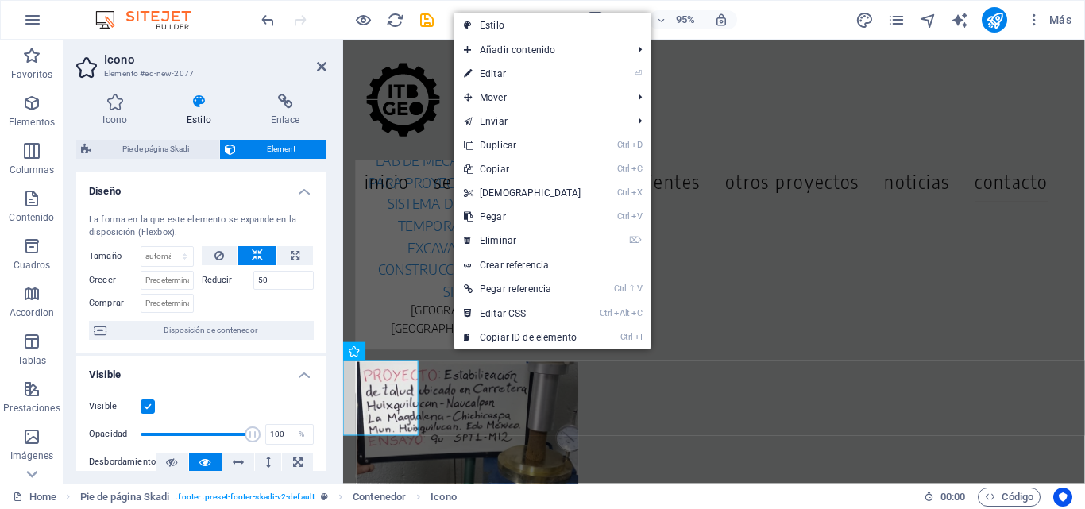
click at [566, 33] on link "Estilo" at bounding box center [553, 26] width 196 height 24
select select "rem"
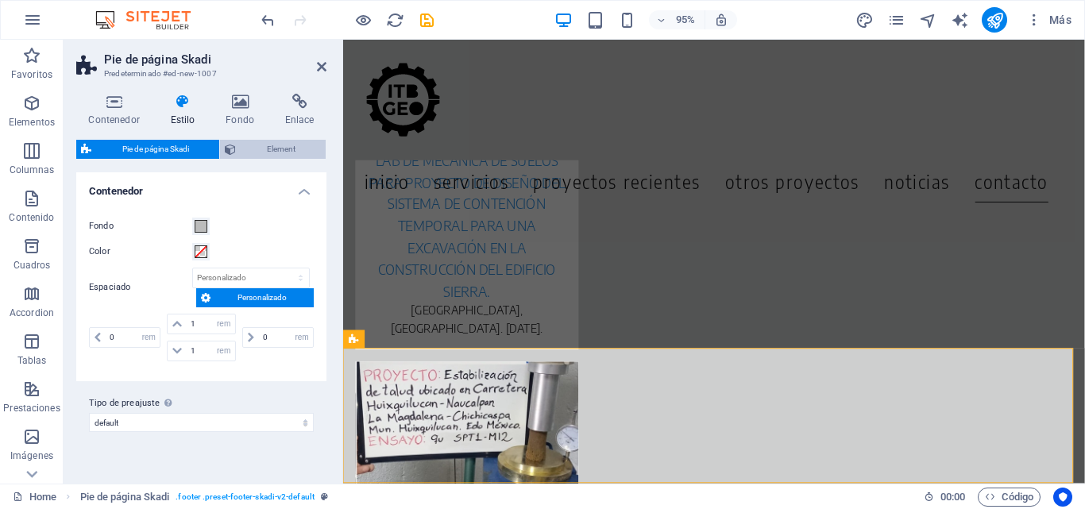
click at [315, 146] on span "Element" at bounding box center [281, 149] width 80 height 19
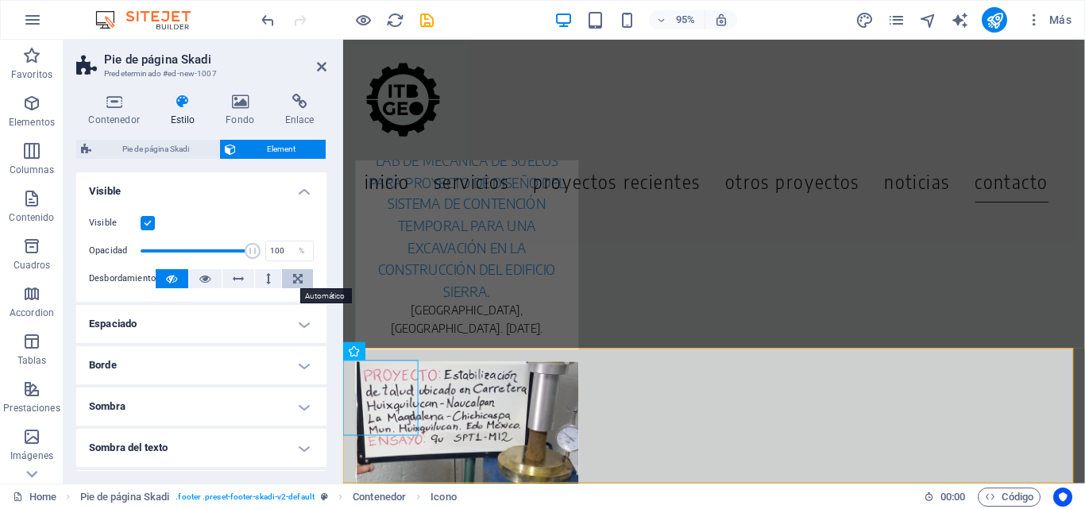
click at [300, 281] on button at bounding box center [297, 278] width 31 height 19
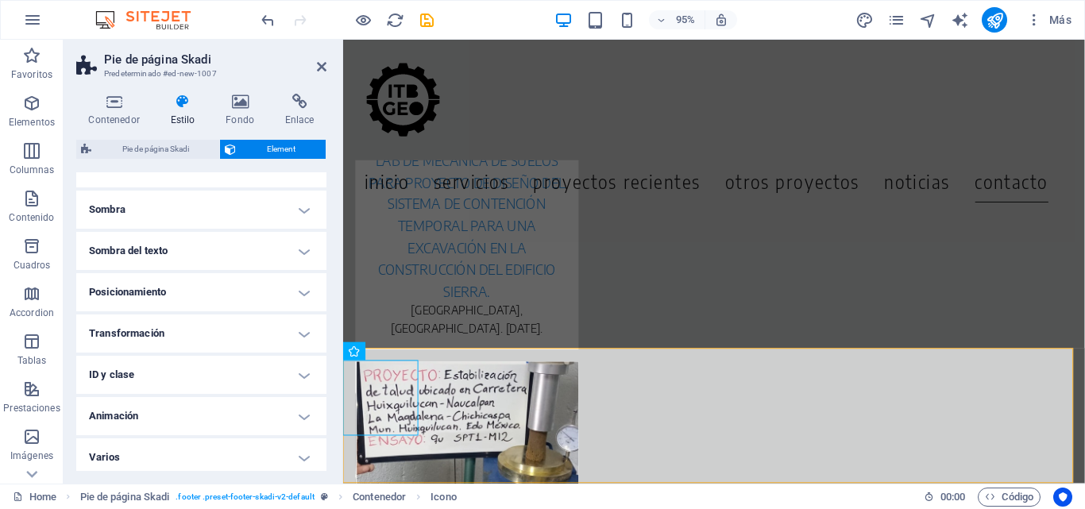
scroll to position [203, 0]
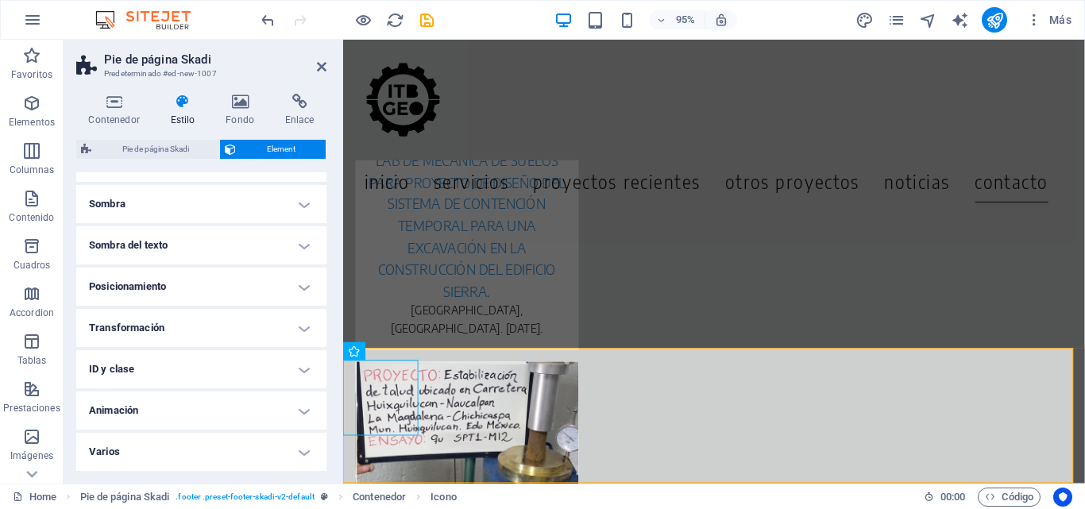
click at [273, 313] on h4 "Transformación" at bounding box center [201, 328] width 250 height 38
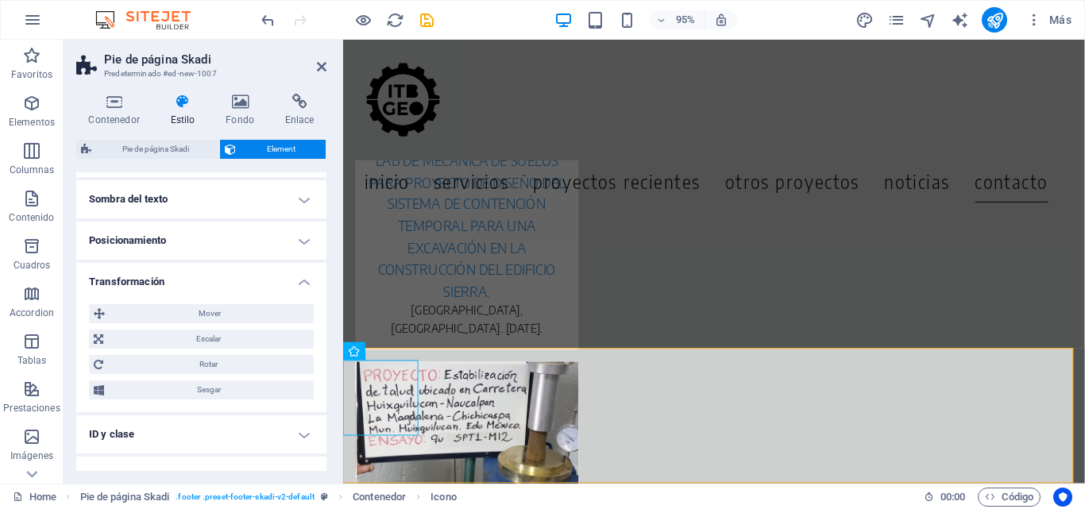
scroll to position [282, 0]
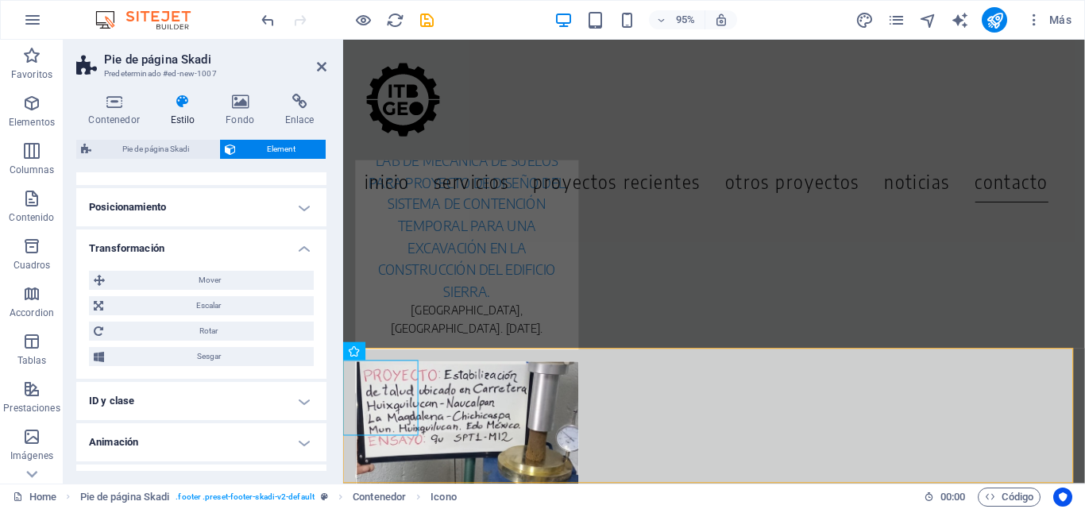
click at [297, 197] on h4 "Posicionamiento" at bounding box center [201, 207] width 250 height 38
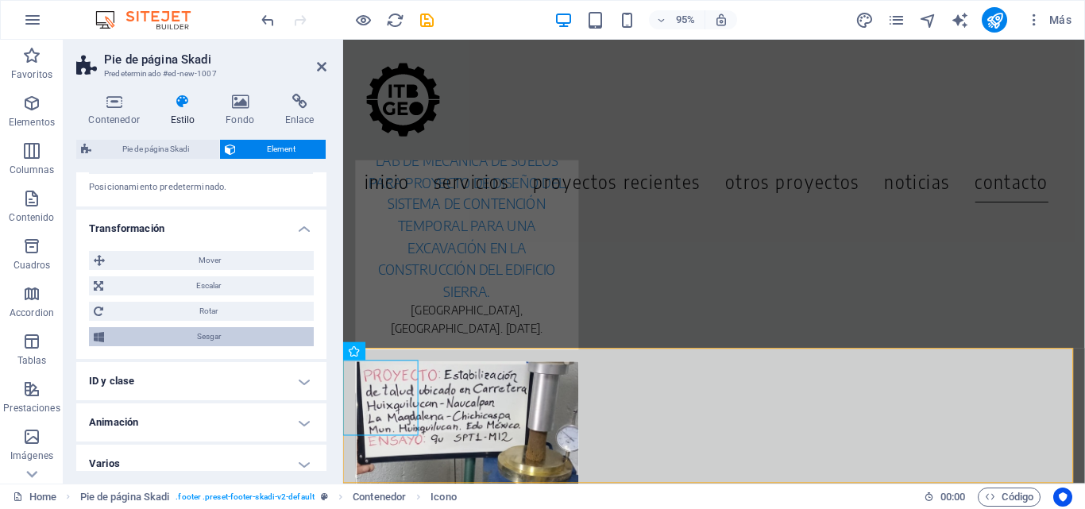
scroll to position [389, 0]
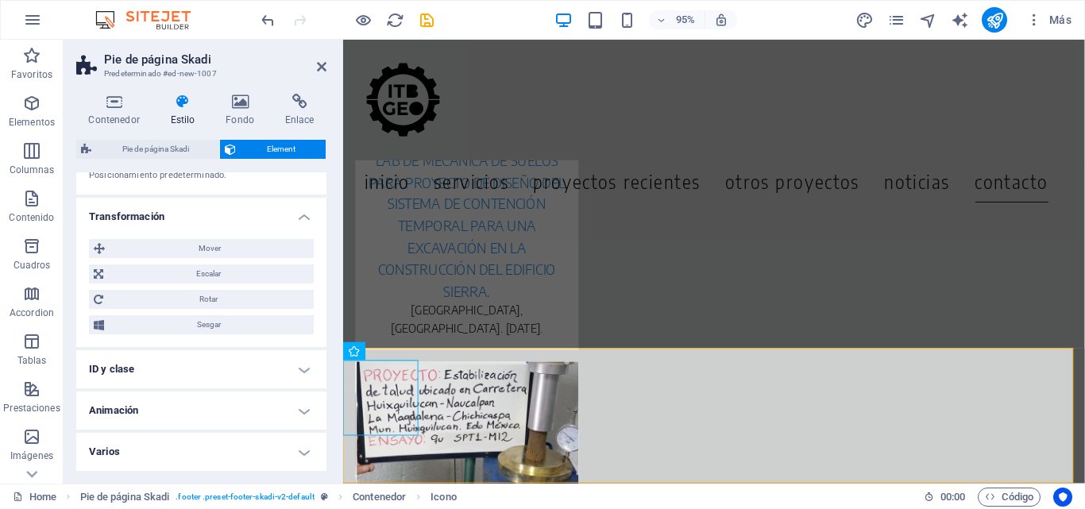
click at [302, 453] on h4 "Varios" at bounding box center [201, 452] width 250 height 38
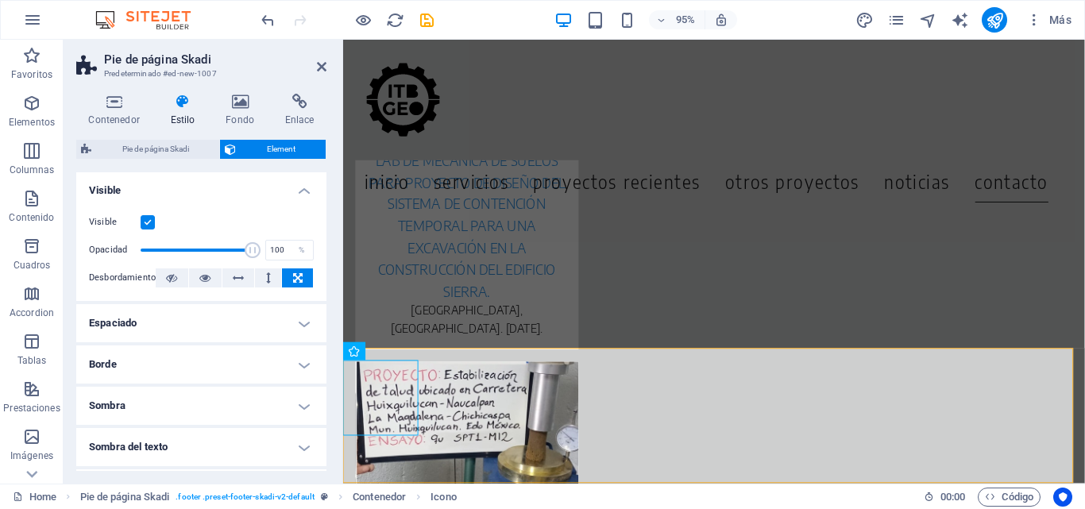
scroll to position [0, 0]
click at [176, 142] on span "Pie de página Skadi" at bounding box center [155, 149] width 118 height 19
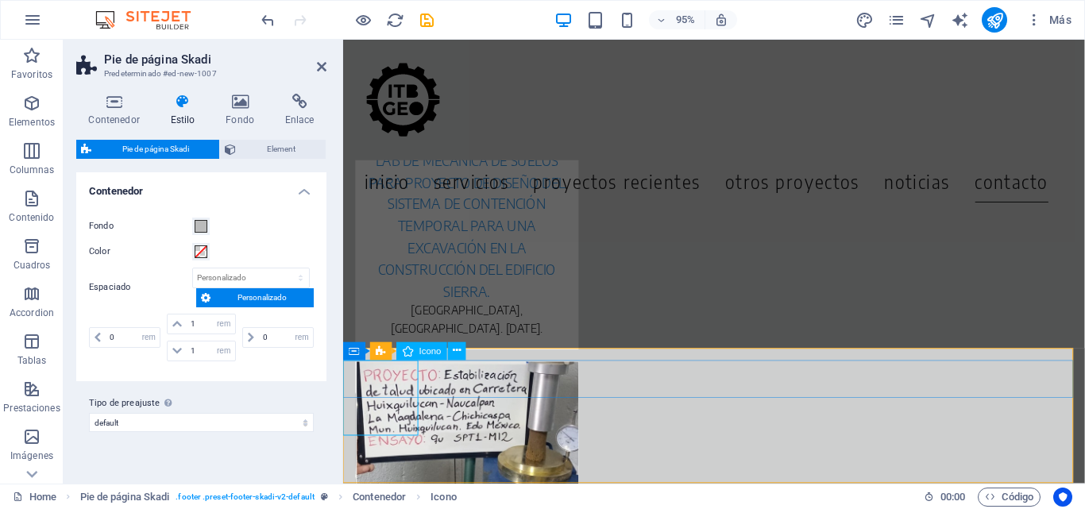
click at [230, 105] on icon at bounding box center [240, 102] width 53 height 16
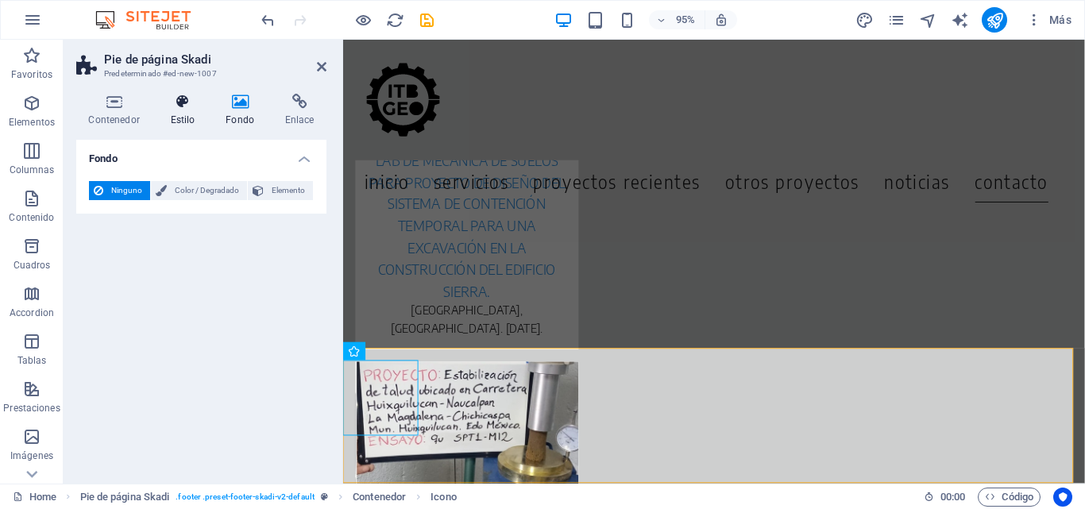
click at [195, 105] on icon at bounding box center [182, 102] width 49 height 16
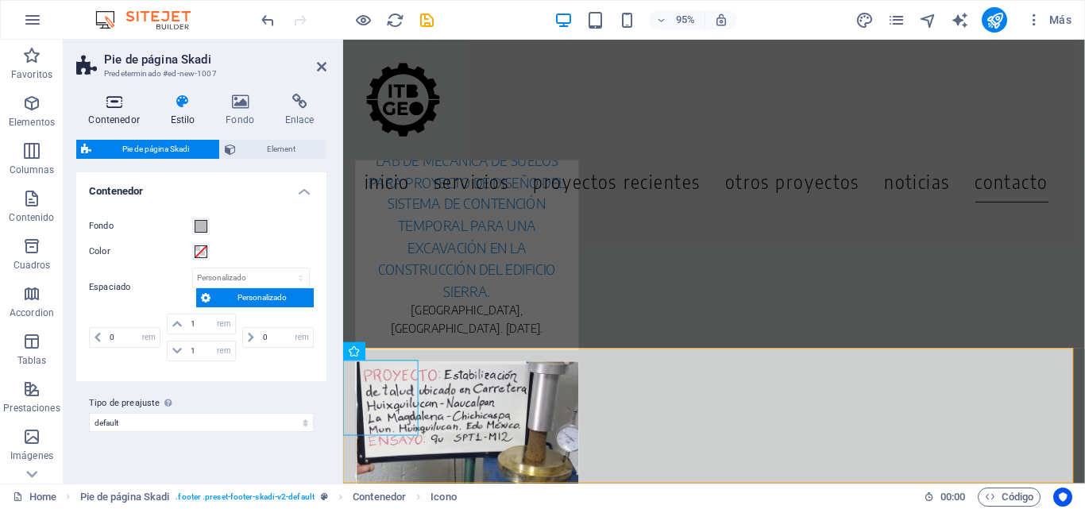
click at [114, 113] on h4 "Contenedor" at bounding box center [117, 110] width 82 height 33
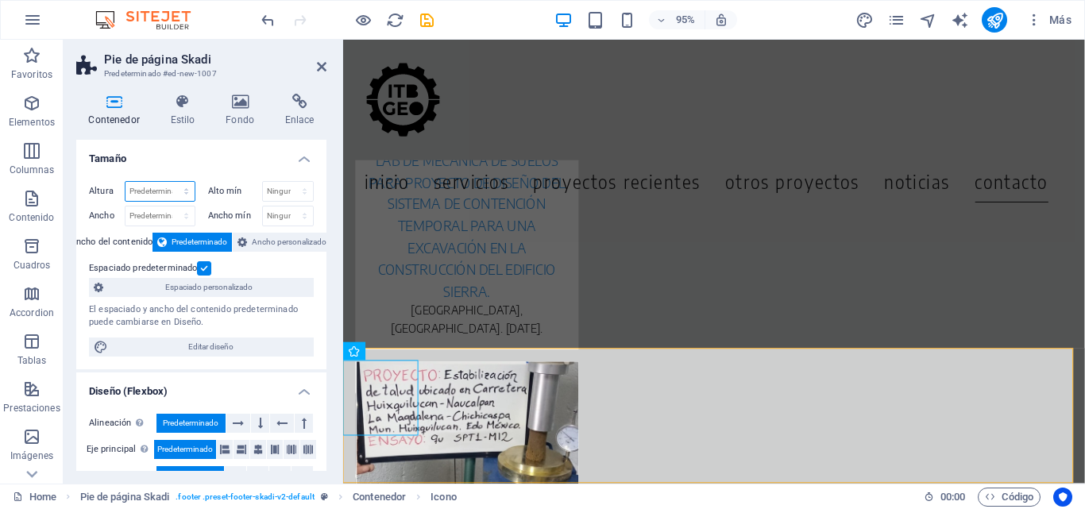
click at [168, 188] on select "Predeterminado px rem % vh vw" at bounding box center [160, 191] width 69 height 19
click at [263, 187] on select "Ninguno px rem % vh vw" at bounding box center [288, 191] width 51 height 19
select select "px"
click at [288, 182] on select "Ninguno px rem % vh vw" at bounding box center [288, 191] width 51 height 19
type input "50"
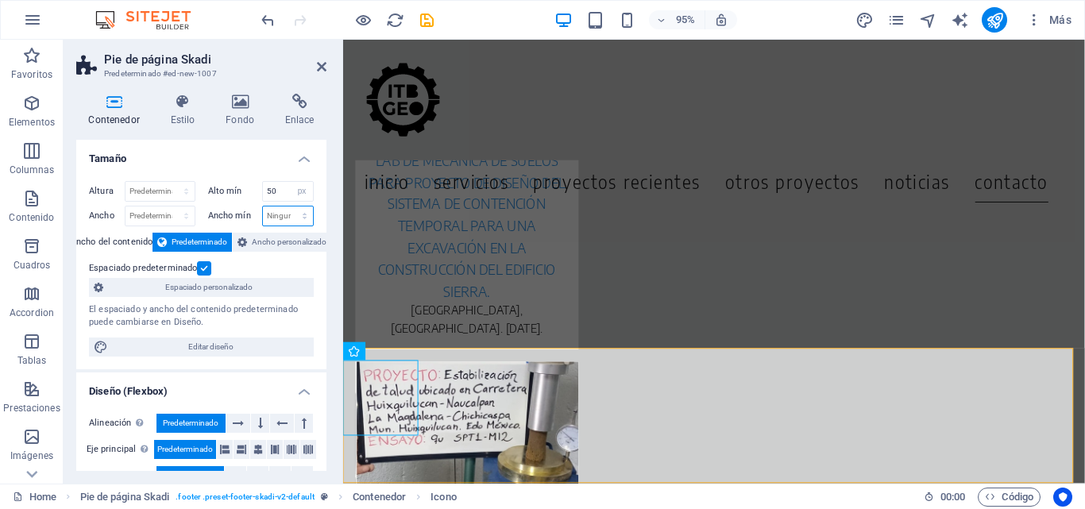
click at [292, 207] on select "Ninguno px rem % vh vw" at bounding box center [288, 216] width 51 height 19
select select "px"
click at [288, 207] on select "Ninguno px rem % vh vw" at bounding box center [288, 216] width 51 height 19
type input "50"
click at [130, 192] on select "Predeterminado px rem % vh vw" at bounding box center [160, 191] width 69 height 19
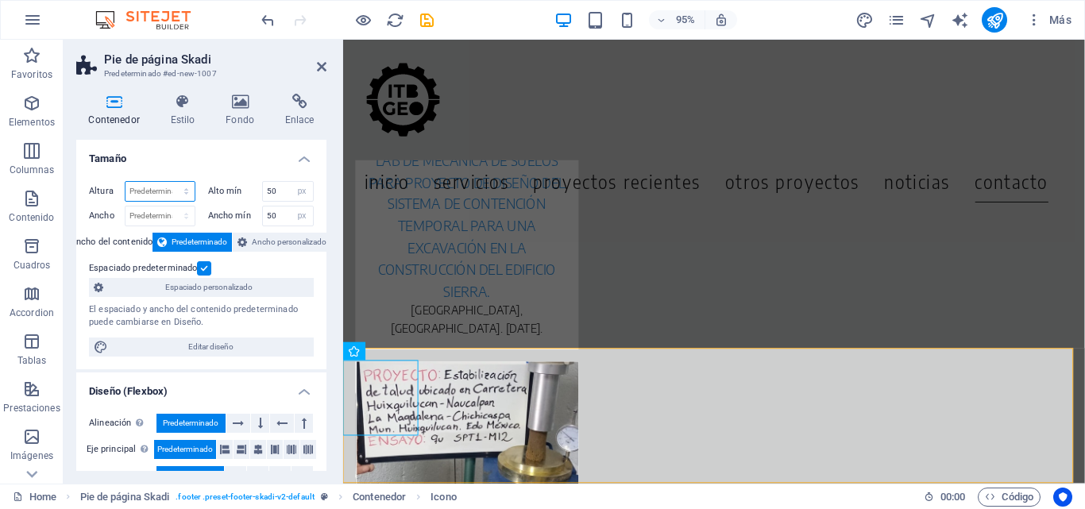
select select "px"
click at [170, 182] on select "Predeterminado px rem % vh vw" at bounding box center [160, 191] width 69 height 19
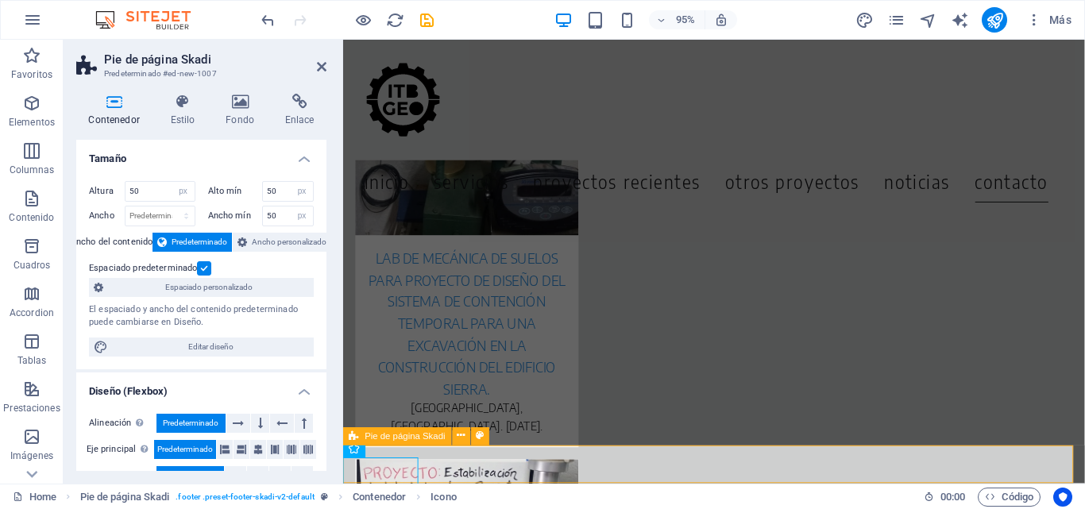
scroll to position [7, 0]
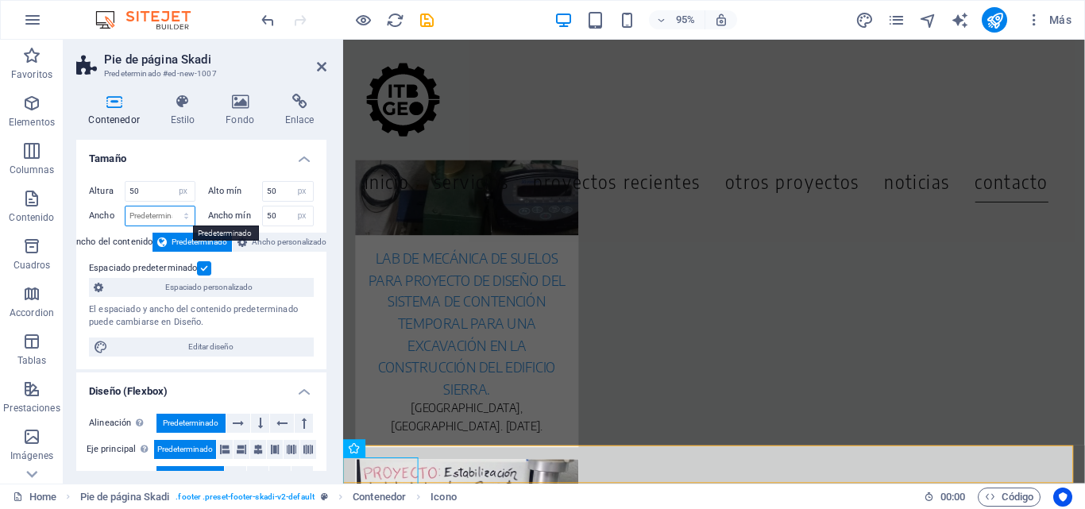
click at [160, 213] on select "Predeterminado px rem % em vh vw" at bounding box center [160, 216] width 69 height 19
click at [154, 197] on input "50" at bounding box center [160, 191] width 69 height 19
drag, startPoint x: 159, startPoint y: 194, endPoint x: 118, endPoint y: 192, distance: 40.6
click at [118, 192] on div "Altura 50 Predeterminado px rem % vh vw" at bounding box center [142, 191] width 106 height 21
type input "0"
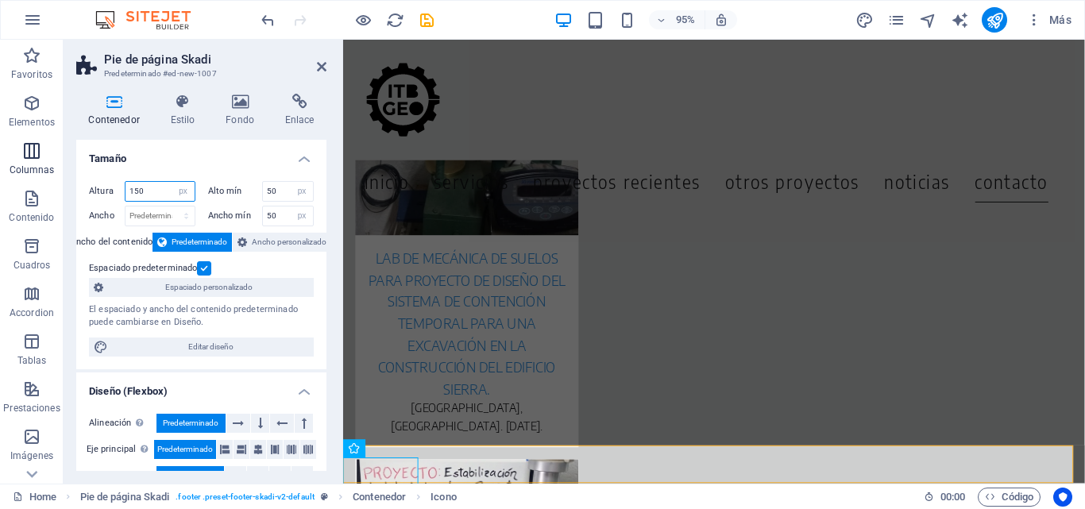
type input "150"
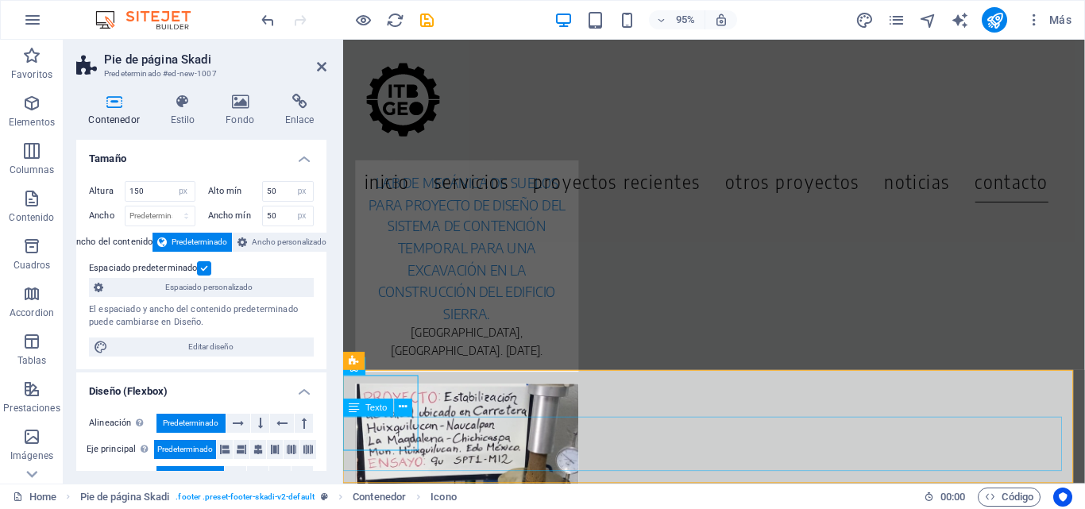
scroll to position [0, 0]
click at [454, 373] on icon at bounding box center [458, 374] width 8 height 16
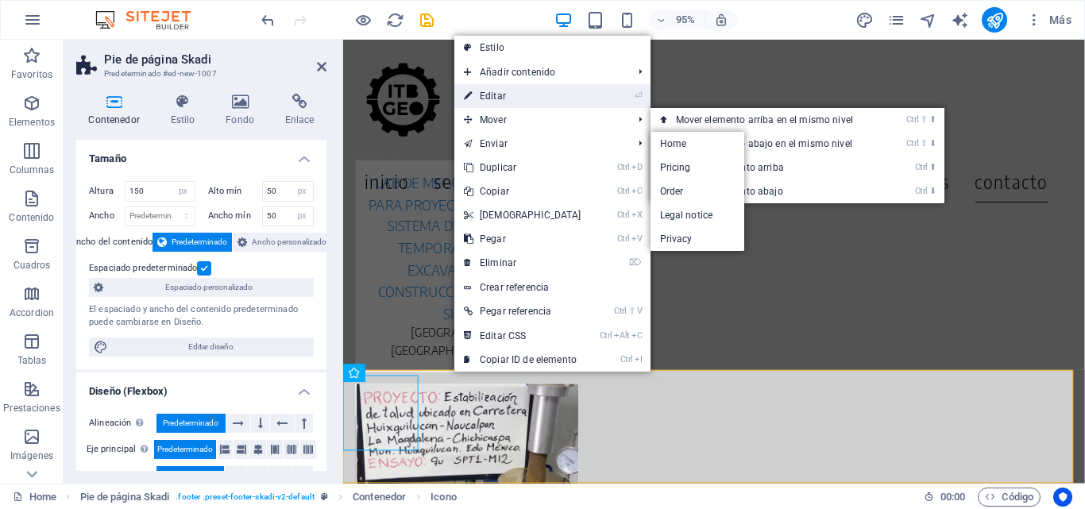
click at [491, 99] on link "⏎ Editar" at bounding box center [523, 96] width 137 height 24
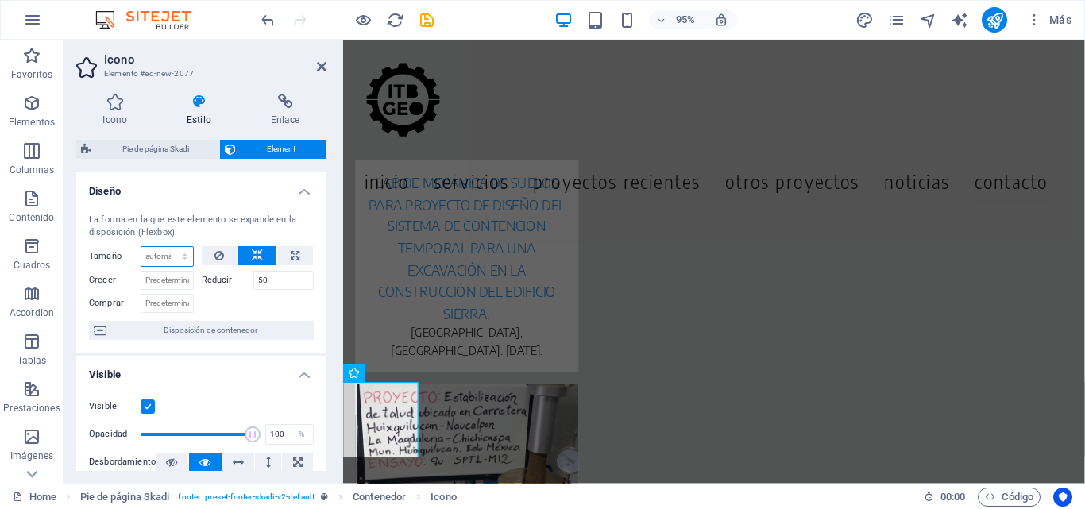
click at [151, 255] on select "Predeterminado automático px % 1/1 1/2 1/3 1/4 1/5 1/6 1/7 1/8 1/9 1/10" at bounding box center [167, 256] width 52 height 19
select select "px"
click at [168, 247] on select "Predeterminado automático px % 1/1 1/2 1/3 1/4 1/5 1/6 1/7 1/8 1/9 1/10" at bounding box center [167, 256] width 52 height 19
type input "50"
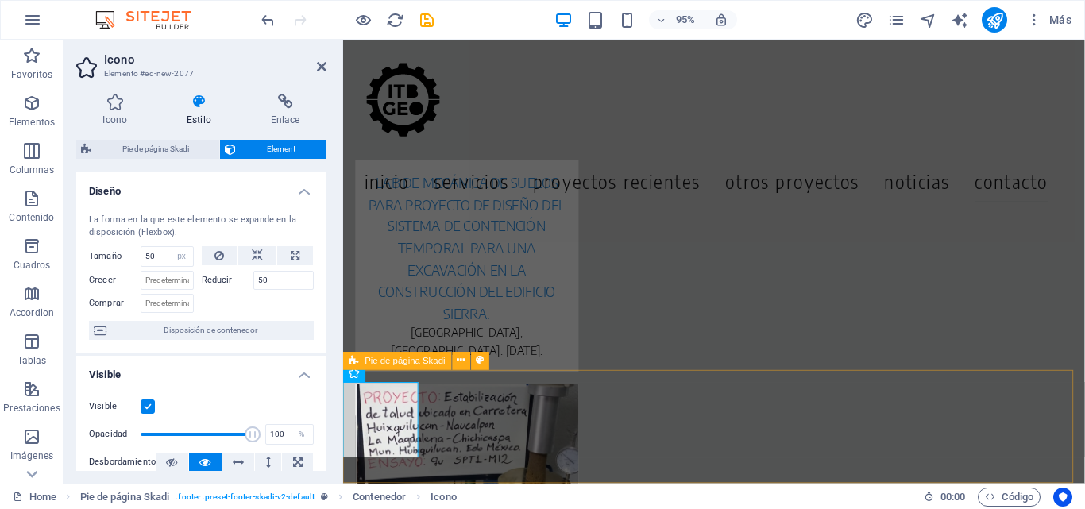
scroll to position [6942, 0]
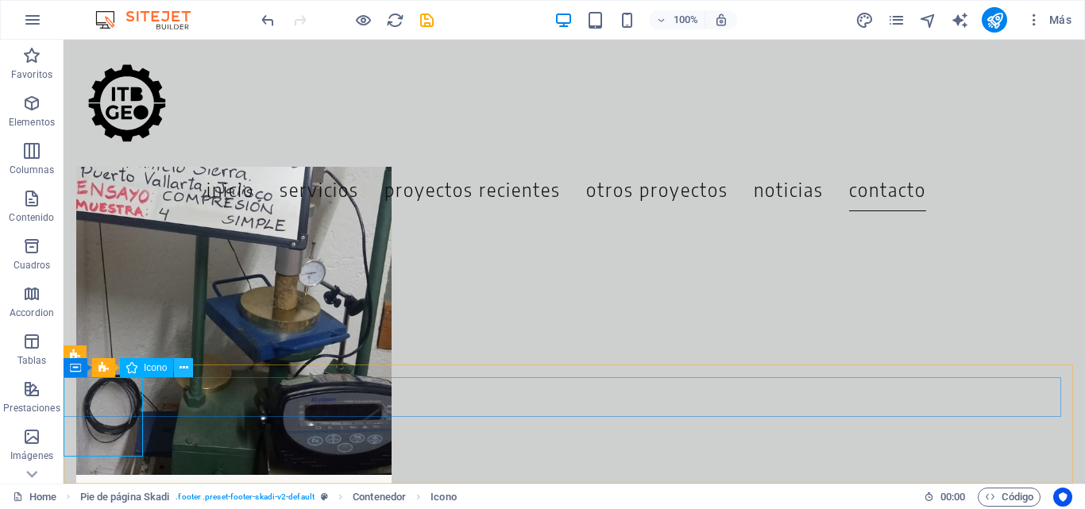
click at [184, 365] on icon at bounding box center [184, 368] width 9 height 17
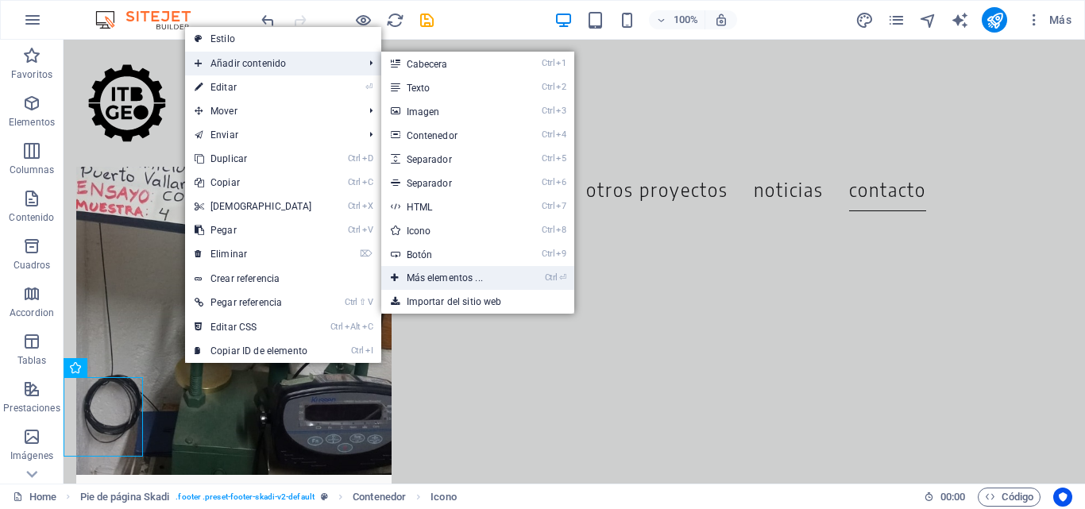
click at [444, 277] on link "Ctrl ⏎ Más elementos ..." at bounding box center [448, 278] width 134 height 24
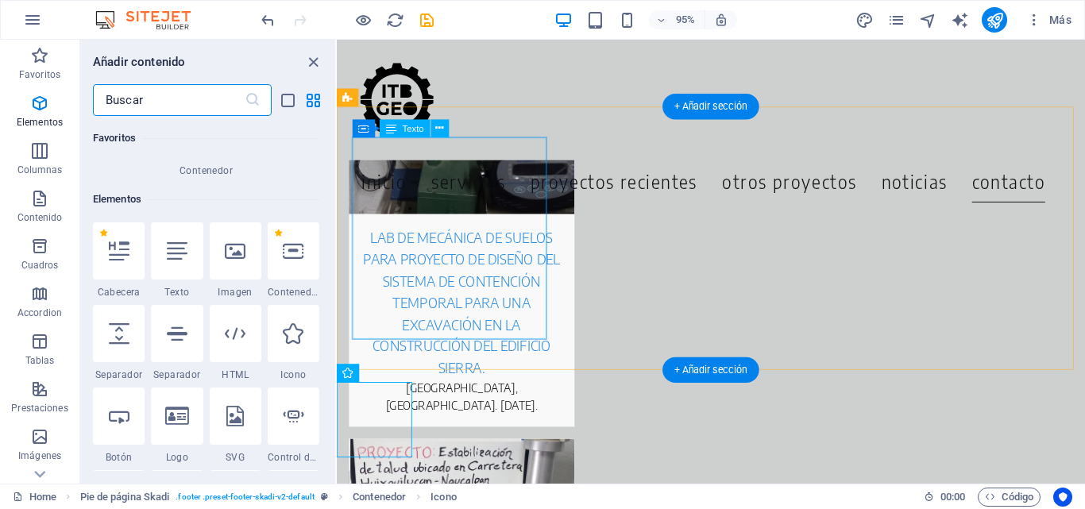
scroll to position [300, 0]
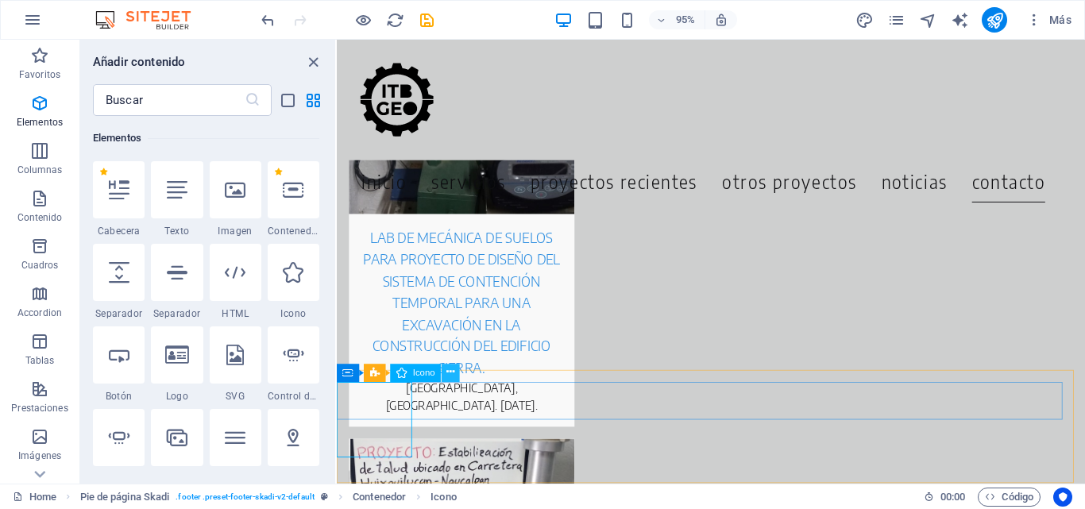
click at [450, 372] on icon at bounding box center [451, 374] width 8 height 16
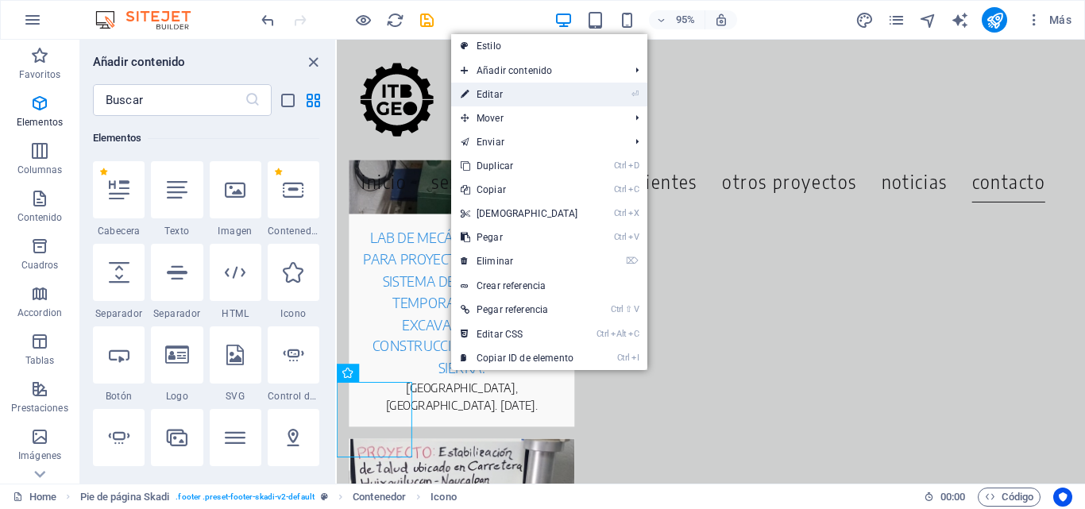
click at [500, 86] on link "⏎ Editar" at bounding box center [519, 95] width 137 height 24
select select "px"
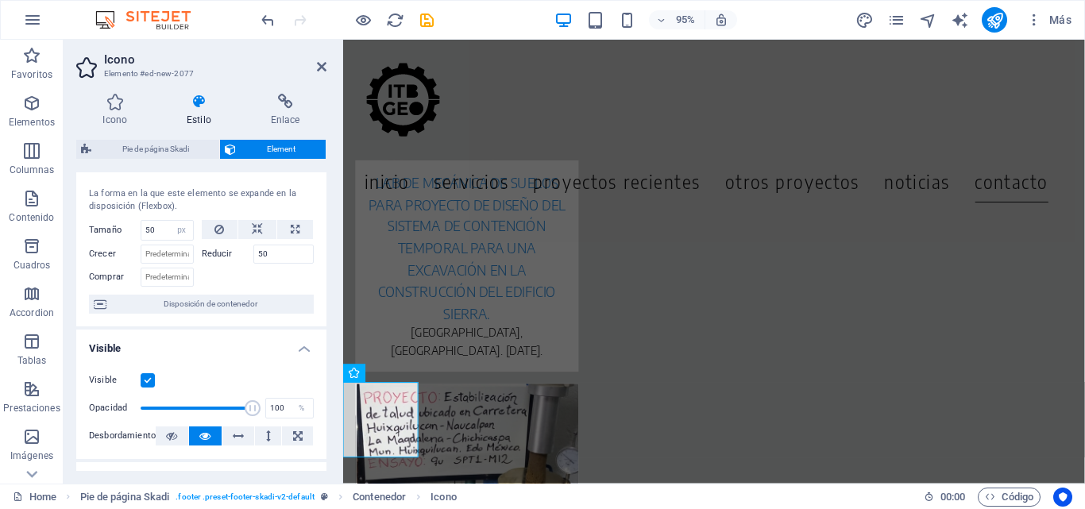
scroll to position [0, 0]
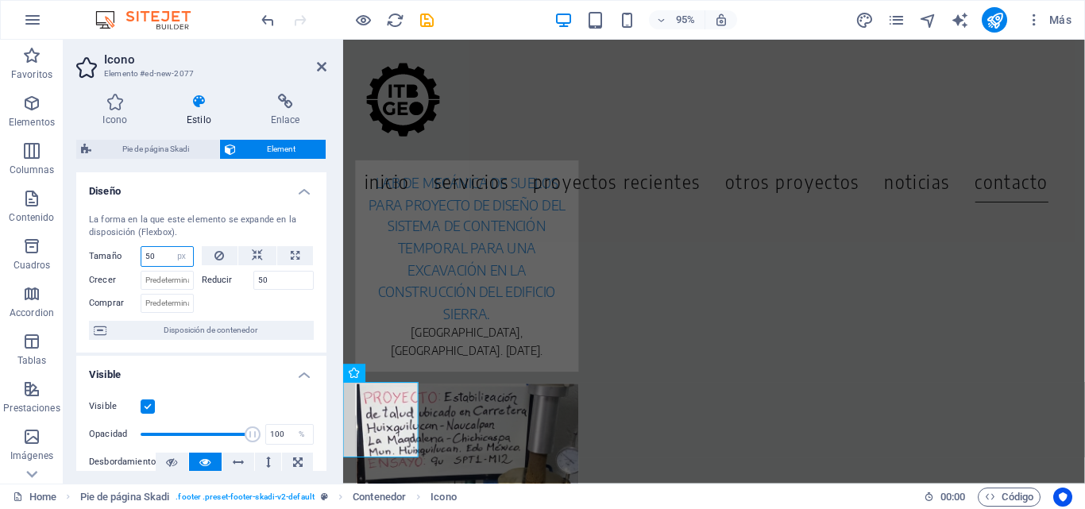
drag, startPoint x: 147, startPoint y: 256, endPoint x: 124, endPoint y: 261, distance: 23.7
click at [124, 261] on div "Tamaño 50 Predeterminado automático px % 1/1 1/2 1/3 1/4 1/5 1/6 1/7 1/8 1/9 1/…" at bounding box center [141, 256] width 105 height 21
drag, startPoint x: 152, startPoint y: 252, endPoint x: 127, endPoint y: 255, distance: 24.8
click at [127, 255] on div "Tamaño 50 Predeterminado automático px % 1/1 1/2 1/3 1/4 1/5 1/6 1/7 1/8 1/9 1/…" at bounding box center [141, 256] width 105 height 21
type input "5"
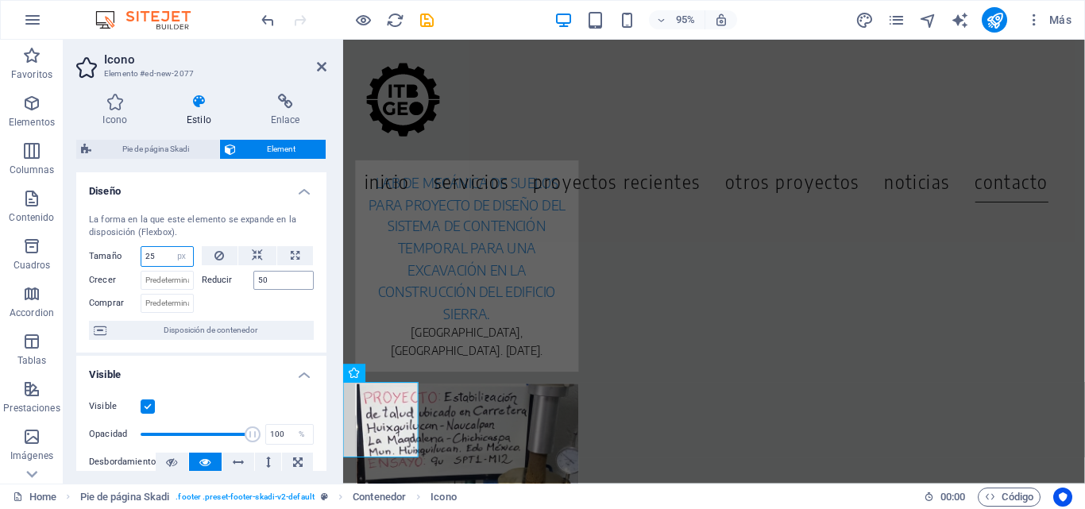
type input "25"
drag, startPoint x: 305, startPoint y: 276, endPoint x: 211, endPoint y: 284, distance: 94.9
click at [211, 284] on div "Reducir 50" at bounding box center [258, 280] width 113 height 19
type input "25"
click at [234, 356] on h4 "Visible" at bounding box center [201, 370] width 250 height 29
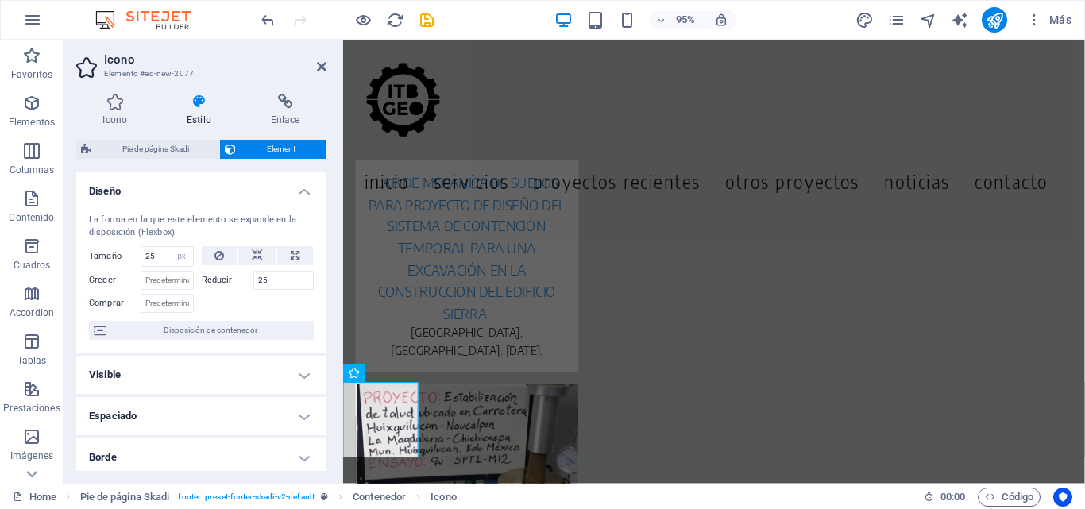
click at [238, 369] on h4 "Visible" at bounding box center [201, 375] width 250 height 38
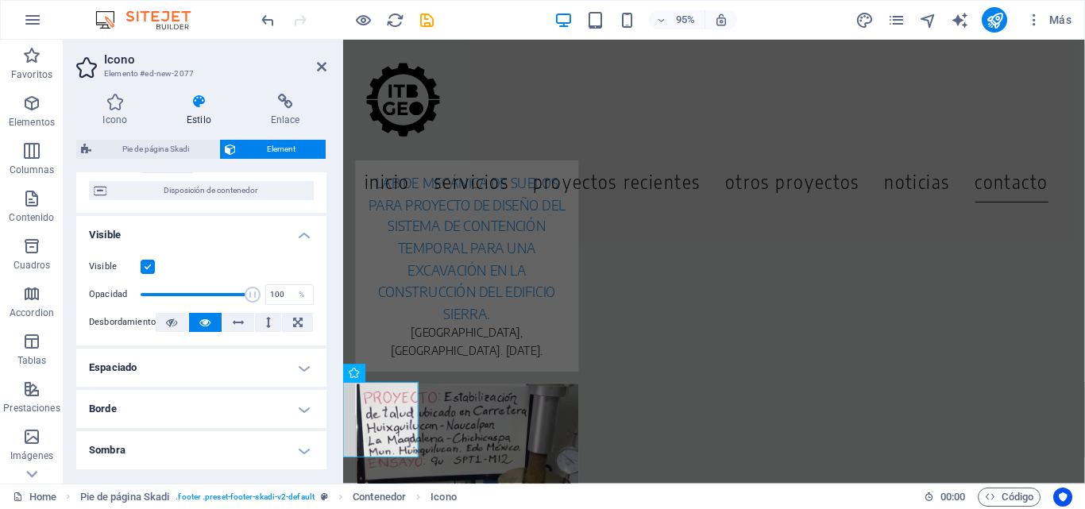
scroll to position [159, 0]
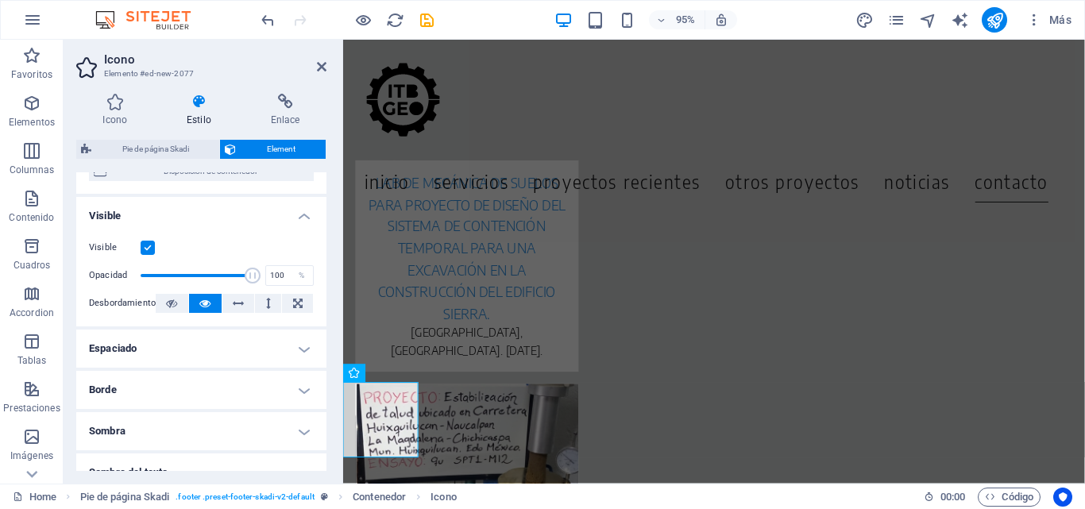
click at [252, 348] on h4 "Espaciado" at bounding box center [201, 349] width 250 height 38
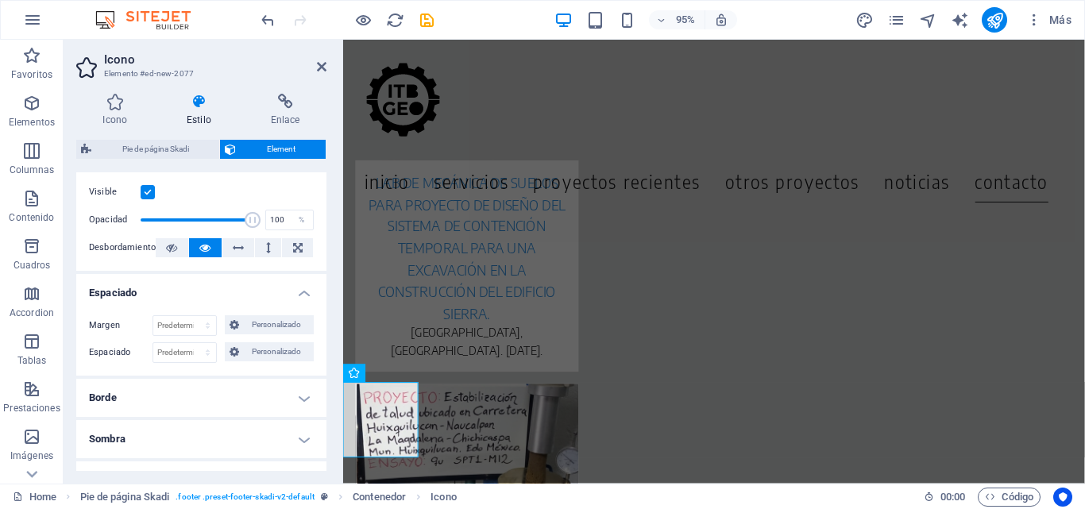
scroll to position [238, 0]
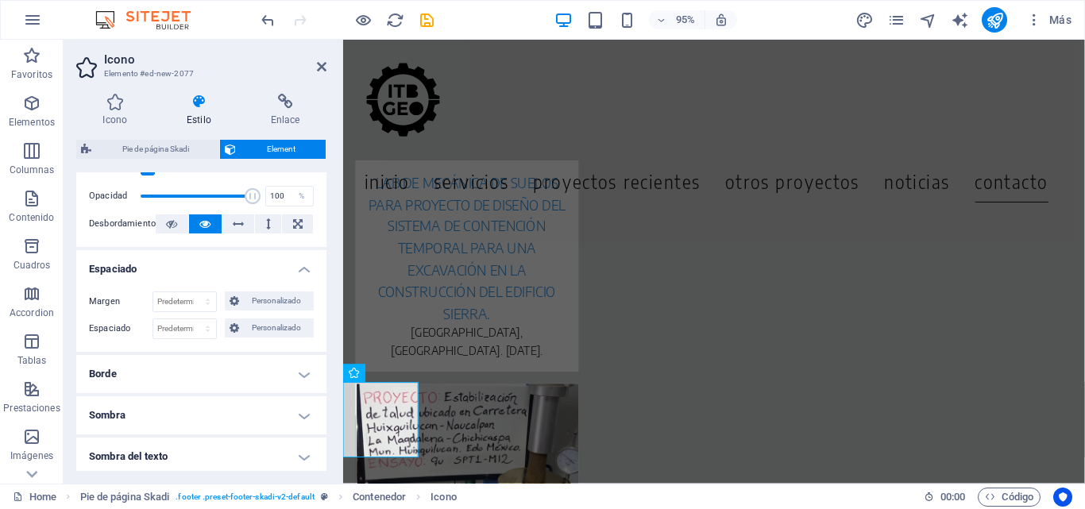
click at [246, 379] on h4 "Borde" at bounding box center [201, 374] width 250 height 38
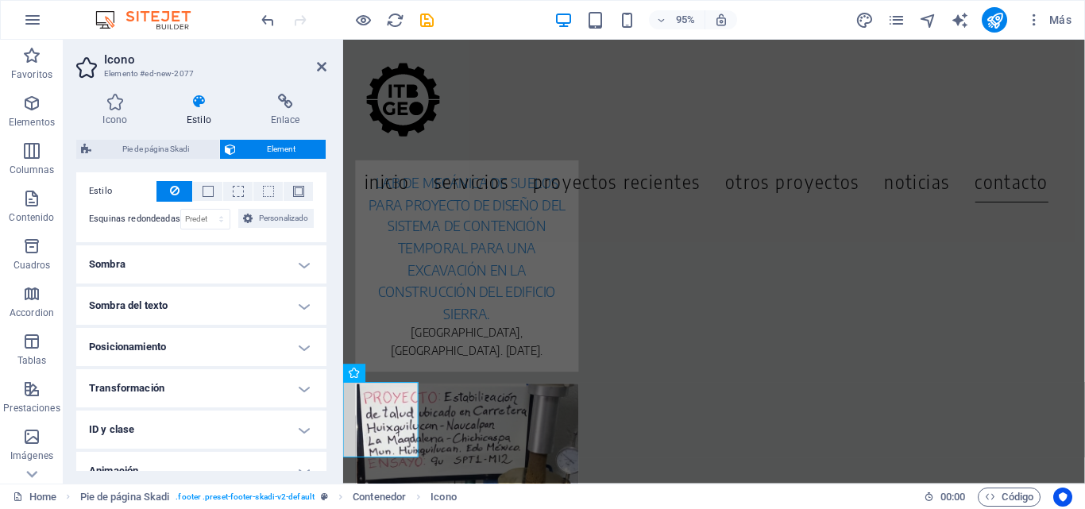
scroll to position [477, 0]
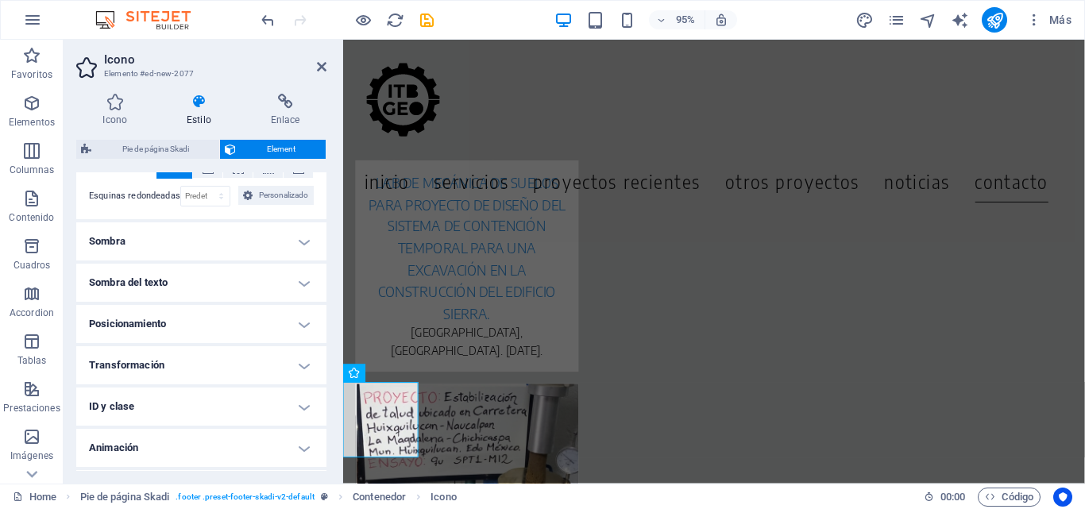
click at [212, 321] on h4 "Posicionamiento" at bounding box center [201, 324] width 250 height 38
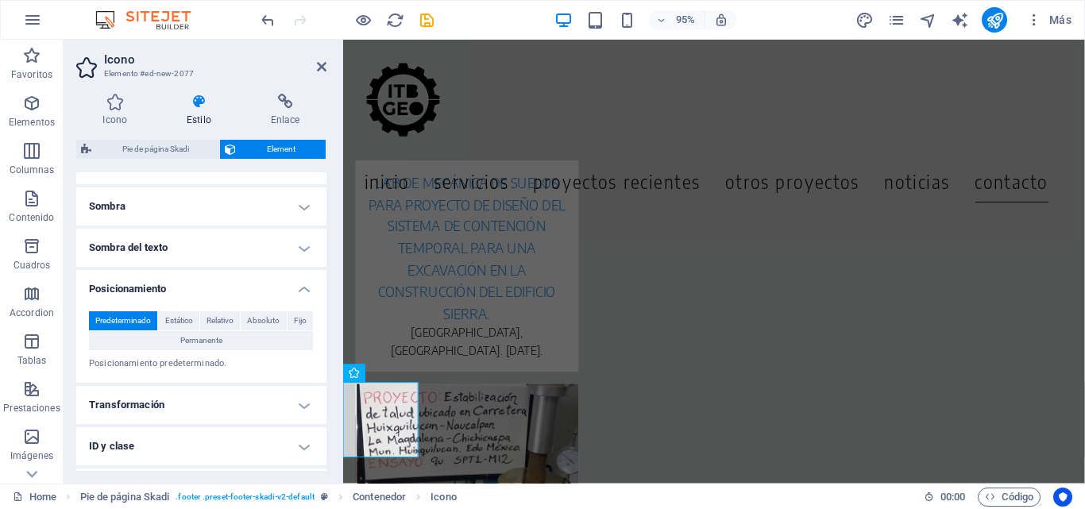
scroll to position [556, 0]
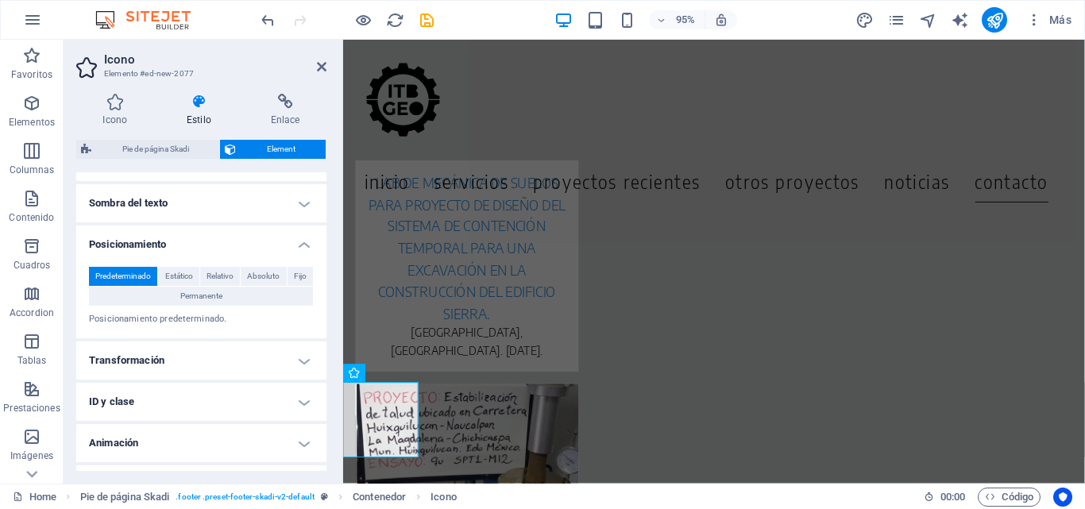
click at [223, 352] on h4 "Transformación" at bounding box center [201, 361] width 250 height 38
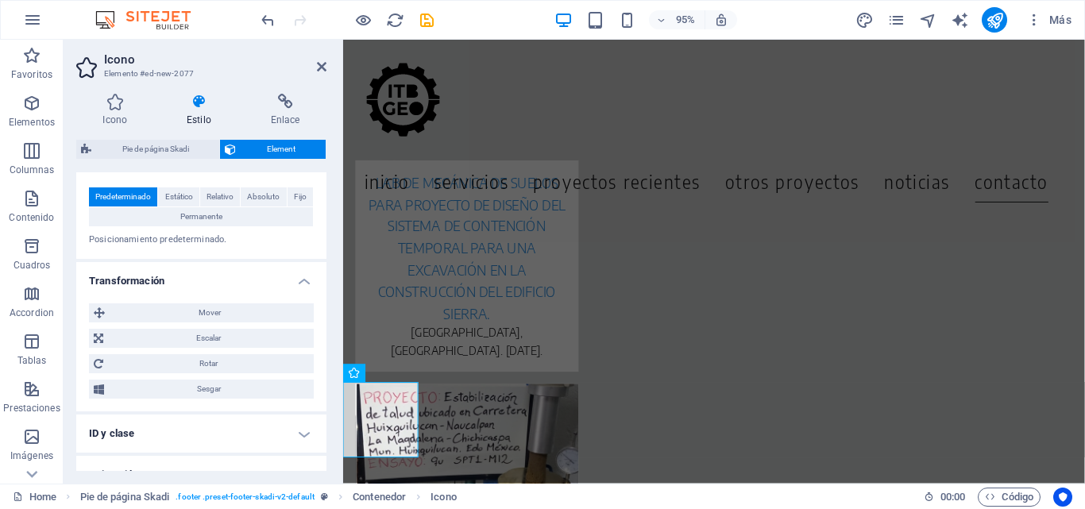
scroll to position [700, 0]
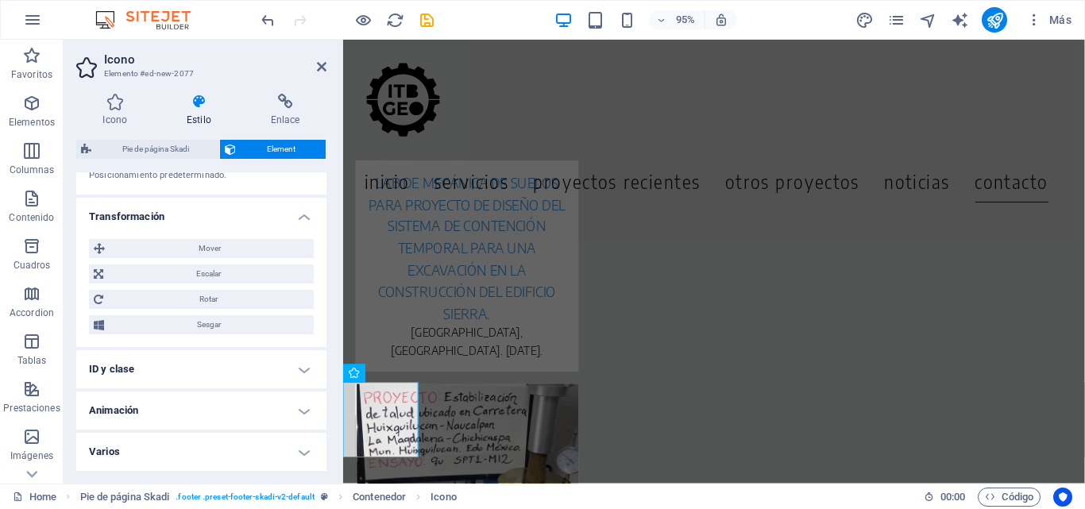
click at [255, 353] on h4 "ID y clase" at bounding box center [201, 369] width 250 height 38
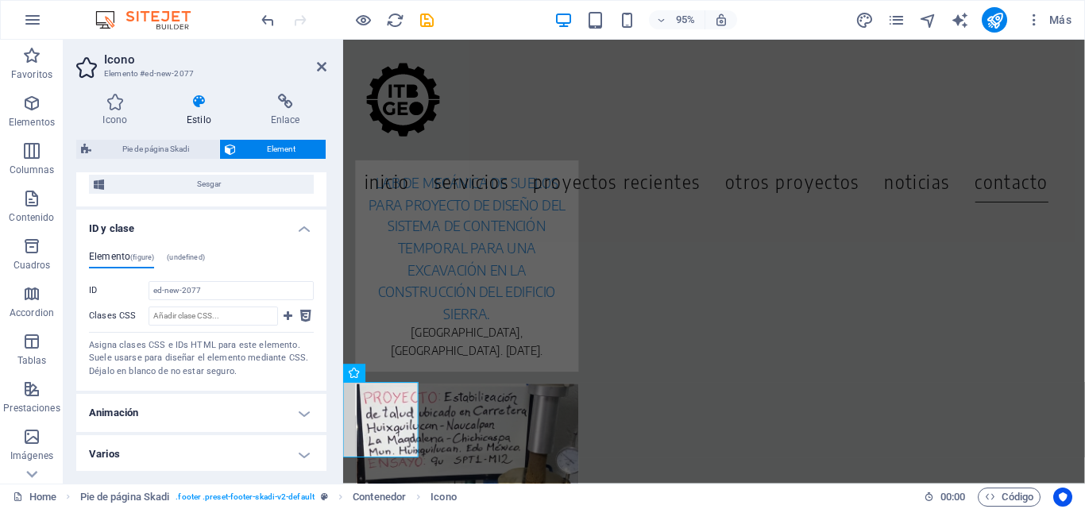
scroll to position [843, 0]
click at [229, 313] on input "Clases CSS" at bounding box center [214, 313] width 130 height 19
click at [204, 401] on h4 "Animación" at bounding box center [201, 411] width 250 height 38
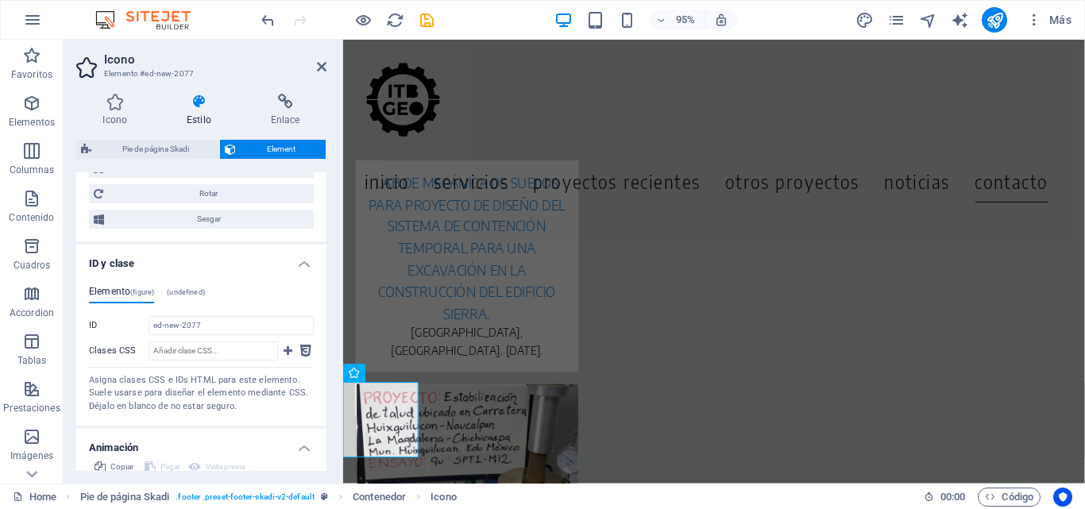
scroll to position [895, 0]
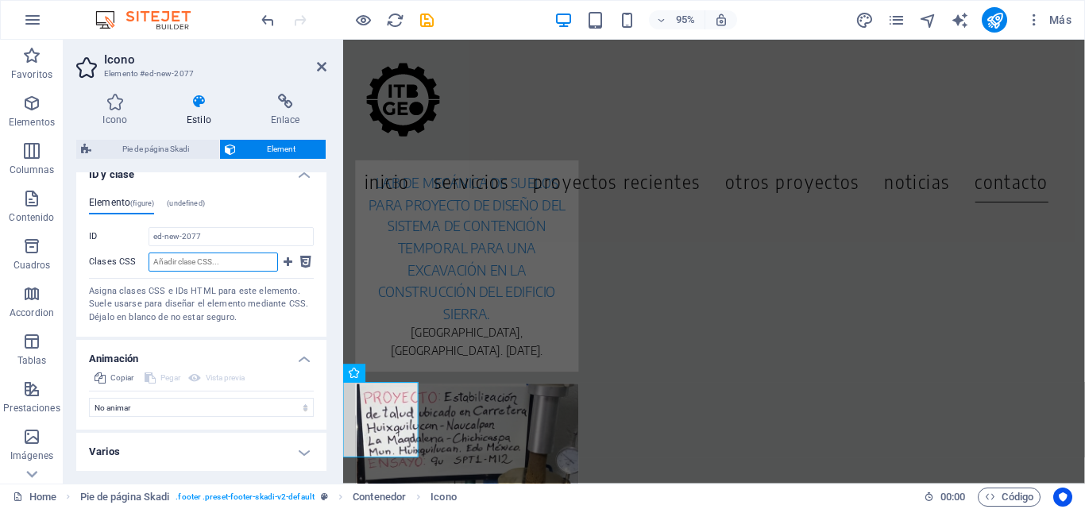
click at [201, 267] on input "Clases CSS" at bounding box center [214, 262] width 130 height 19
paste input "#footer .icon i, #footer .icon .fa { font-size: 28px; line-height: 1; /* evita …"
drag, startPoint x: 212, startPoint y: 265, endPoint x: 13, endPoint y: 283, distance: 200.2
click at [13, 283] on section "Favoritos Elementos Columnas Contenido Cuadros Accordion Tablas Prestaciones Im…" at bounding box center [542, 262] width 1085 height 444
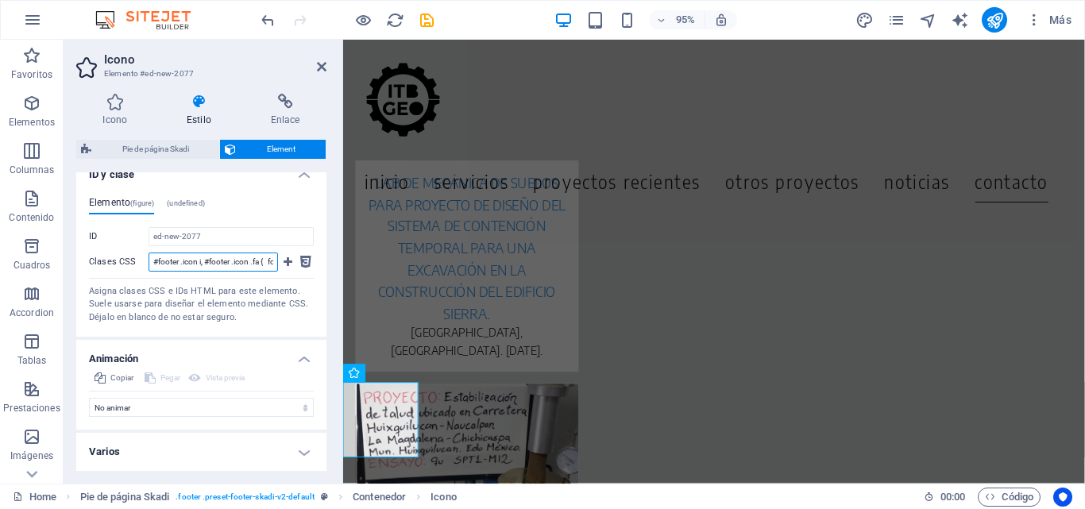
click at [163, 259] on input "#footer .icon i, #footer .icon .fa { font-size: 28px; line-height: 1; /* evita …" at bounding box center [214, 262] width 130 height 19
click at [238, 261] on input "#footer .icon i, #footer .icon .fa { font-size: 28px; line-height: 1; /* evita …" at bounding box center [214, 262] width 130 height 19
type input "#footer .icon i, #footer .icon .fa { font-size: 28px; line-height: 1; /* evita …"
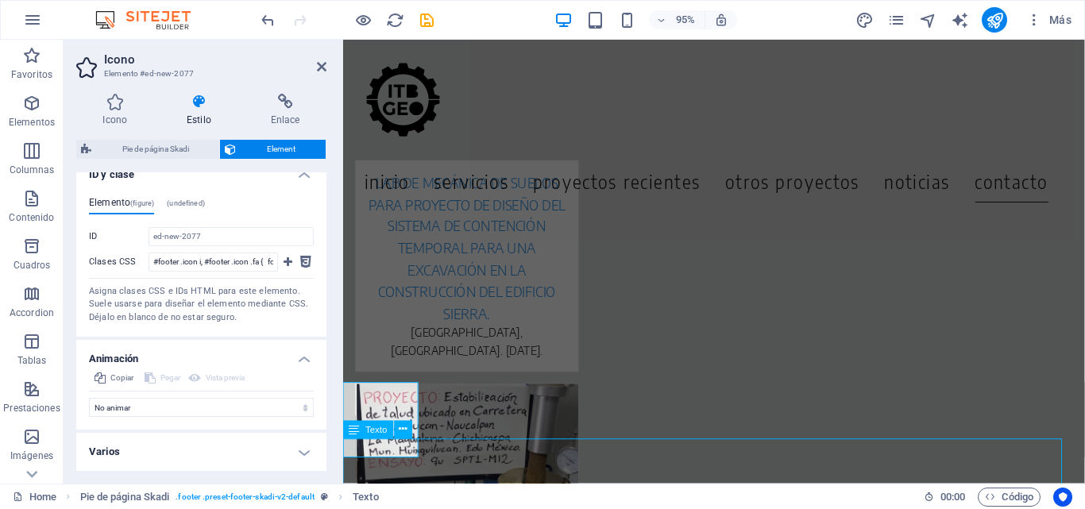
scroll to position [6942, 0]
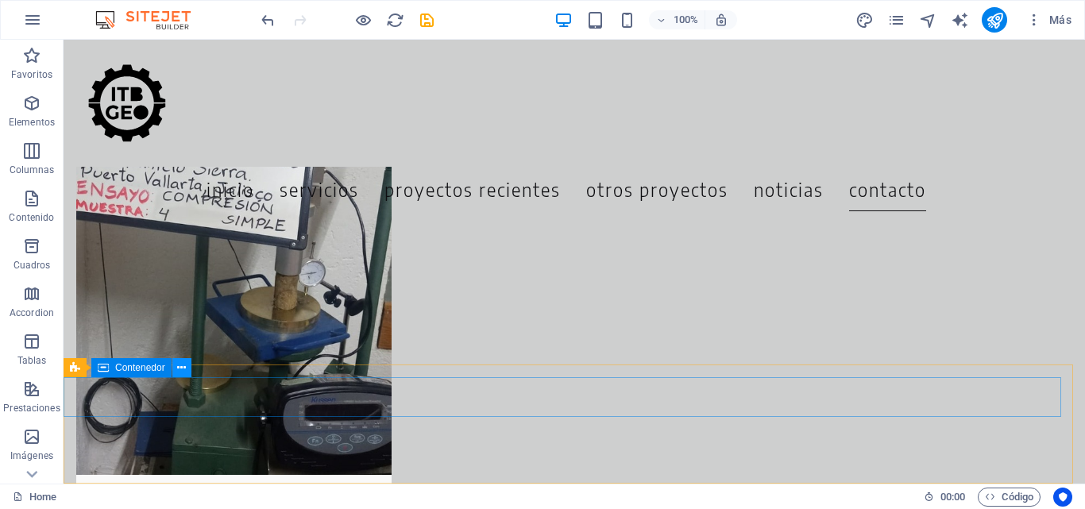
click at [184, 366] on icon at bounding box center [181, 368] width 9 height 17
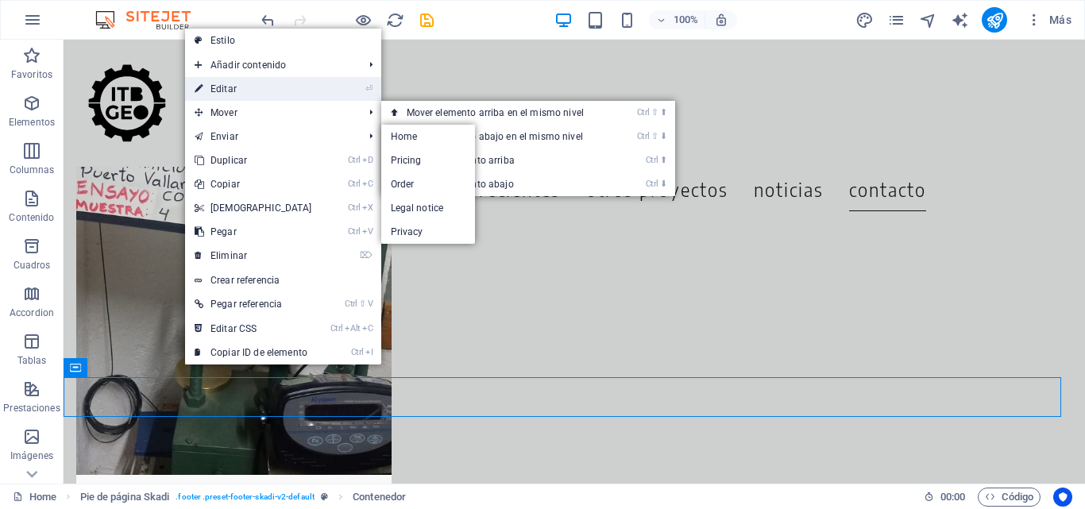
click at [259, 87] on link "⏎ Editar" at bounding box center [253, 89] width 137 height 24
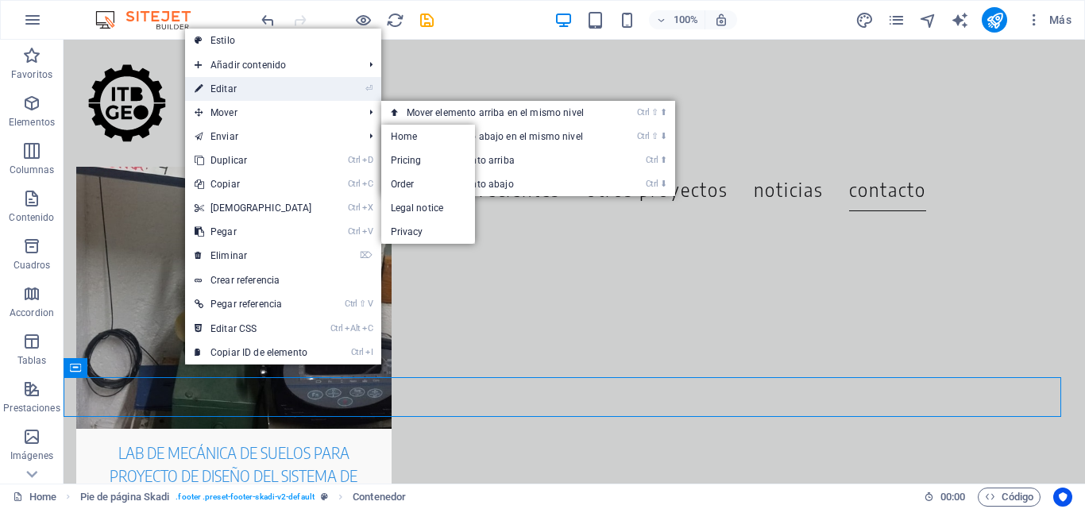
select select "px"
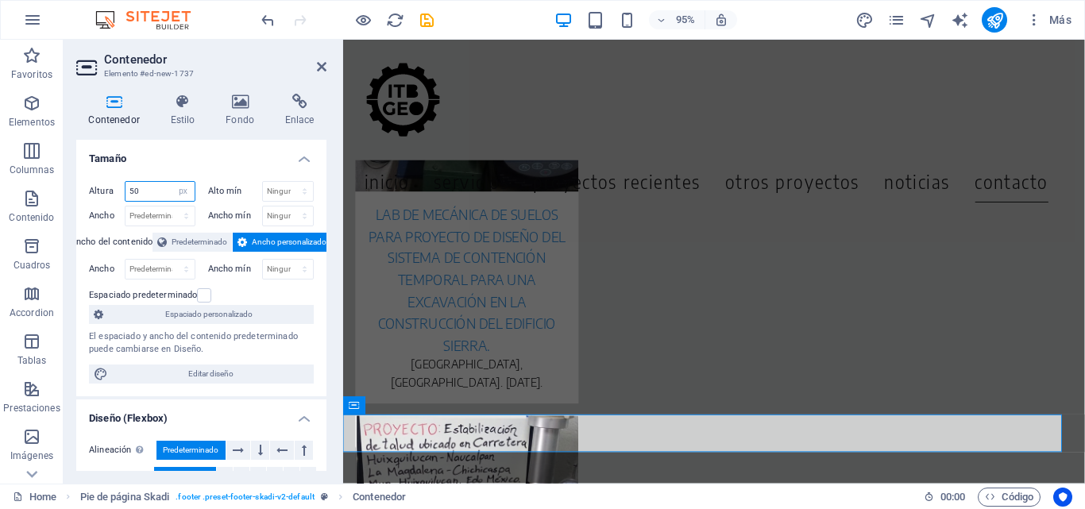
click at [142, 190] on input "50" at bounding box center [160, 191] width 69 height 19
drag, startPoint x: 130, startPoint y: 238, endPoint x: 50, endPoint y: 242, distance: 80.4
click at [50, 242] on section "Favoritos Elementos Columnas Contenido Cuadros Accordion Tablas Prestaciones Im…" at bounding box center [542, 262] width 1085 height 444
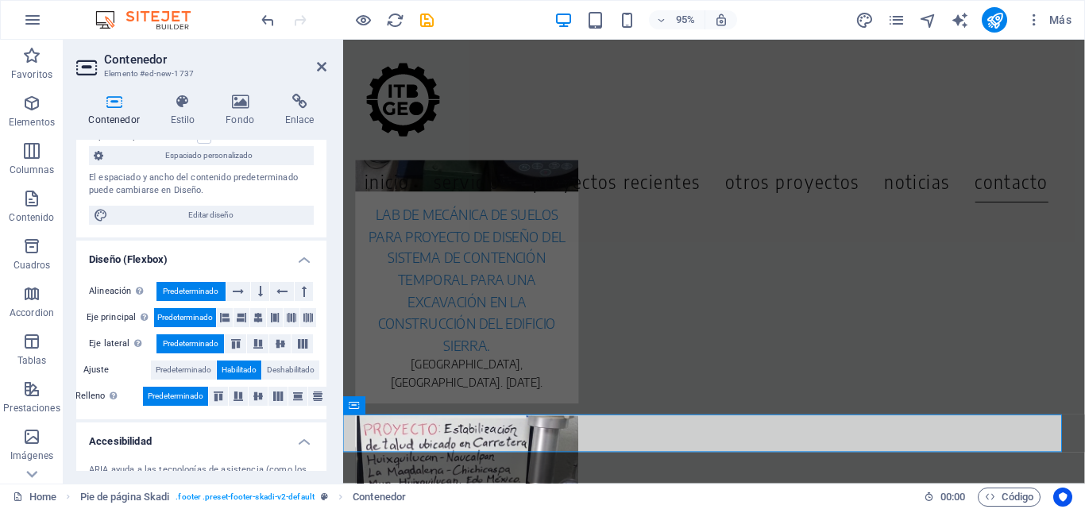
scroll to position [238, 0]
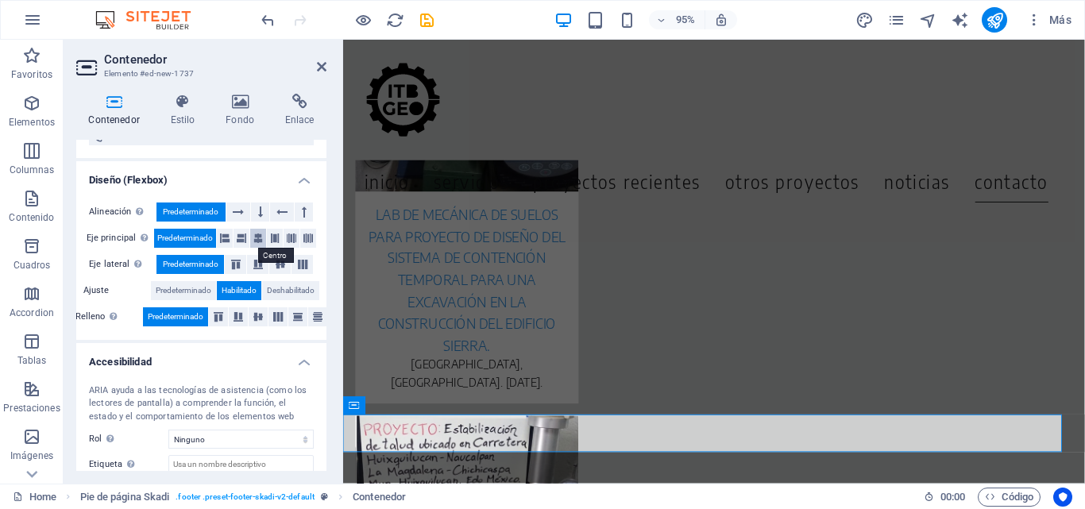
click at [257, 236] on icon at bounding box center [258, 238] width 10 height 19
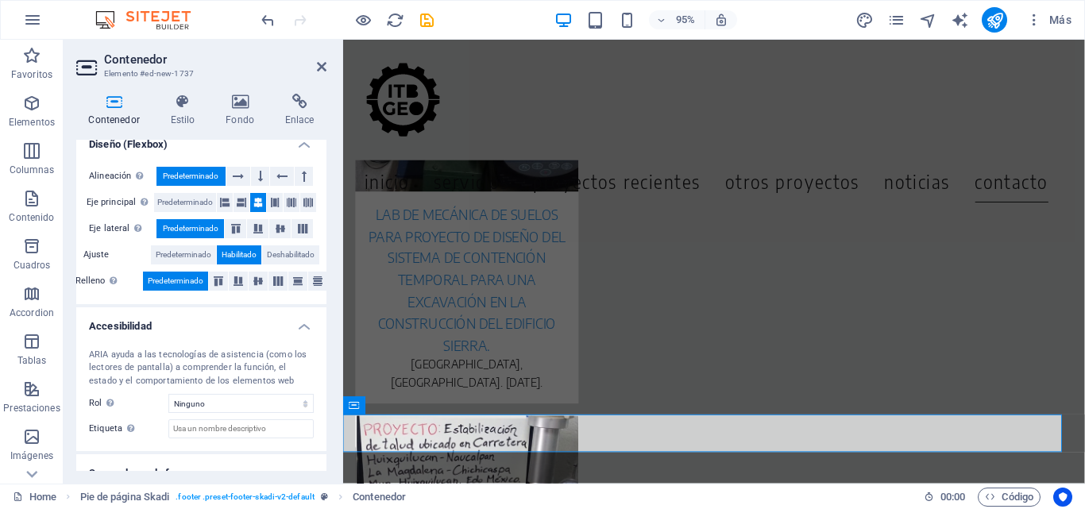
scroll to position [296, 0]
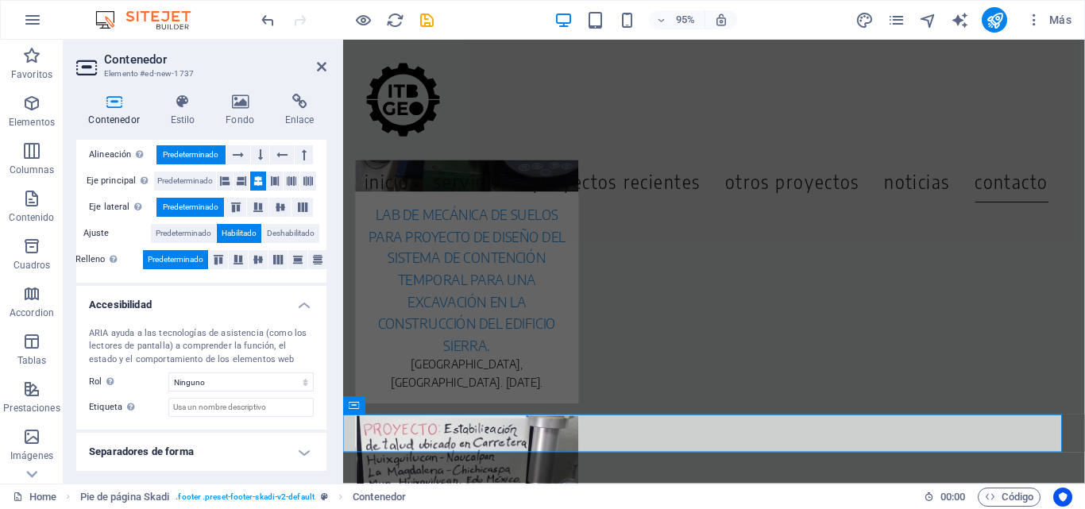
click at [297, 450] on h4 "Separadores de forma" at bounding box center [201, 452] width 250 height 38
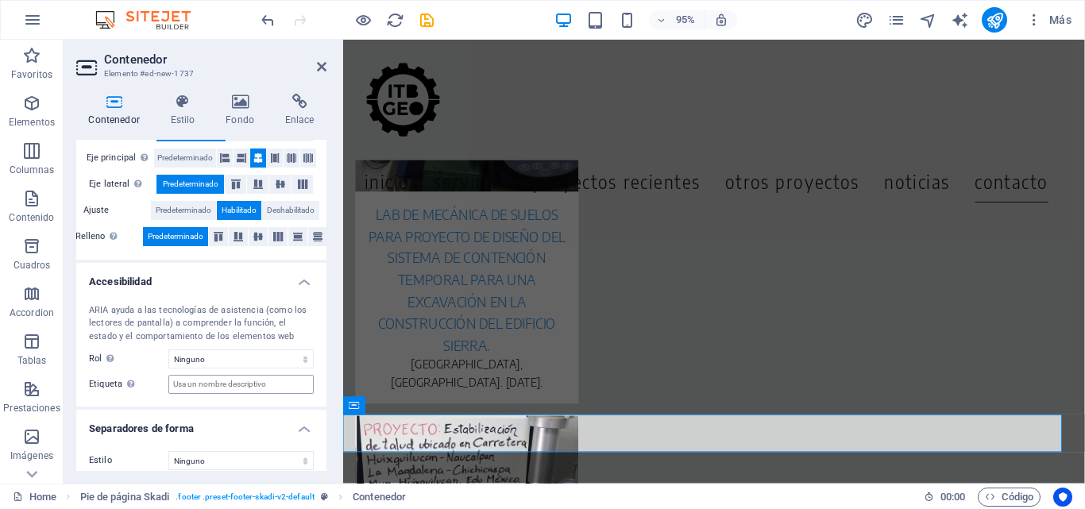
scroll to position [331, 0]
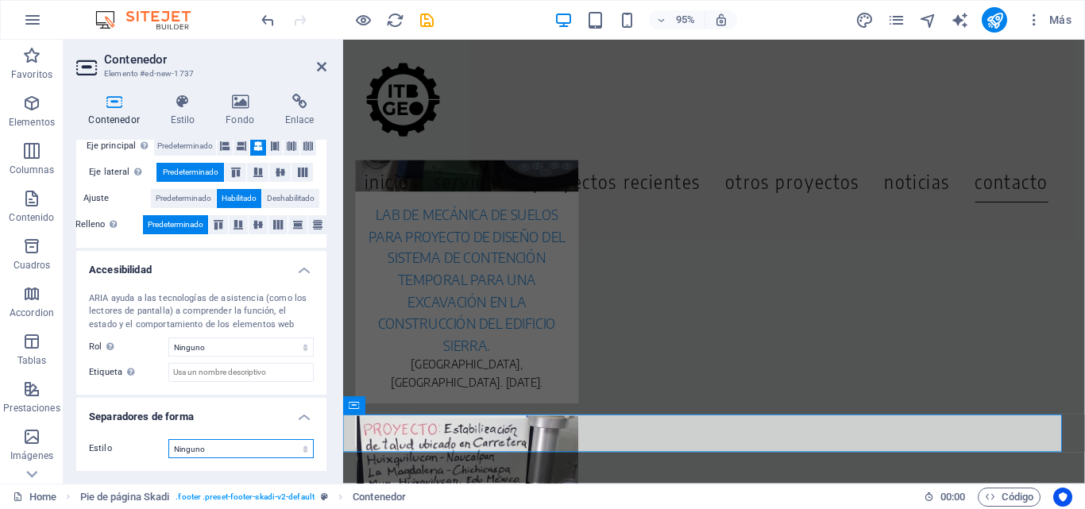
click at [296, 449] on select "Ninguno Triángulo Cuadrado Diagonal Polígono 1 Polígono 2 Zigzag Múltiples zigz…" at bounding box center [240, 448] width 145 height 19
click at [125, 436] on div "Estilo Ninguno Triángulo Cuadrado Diagonal Polígono 1 Polígono 2 Zigzag Múltipl…" at bounding box center [201, 449] width 250 height 45
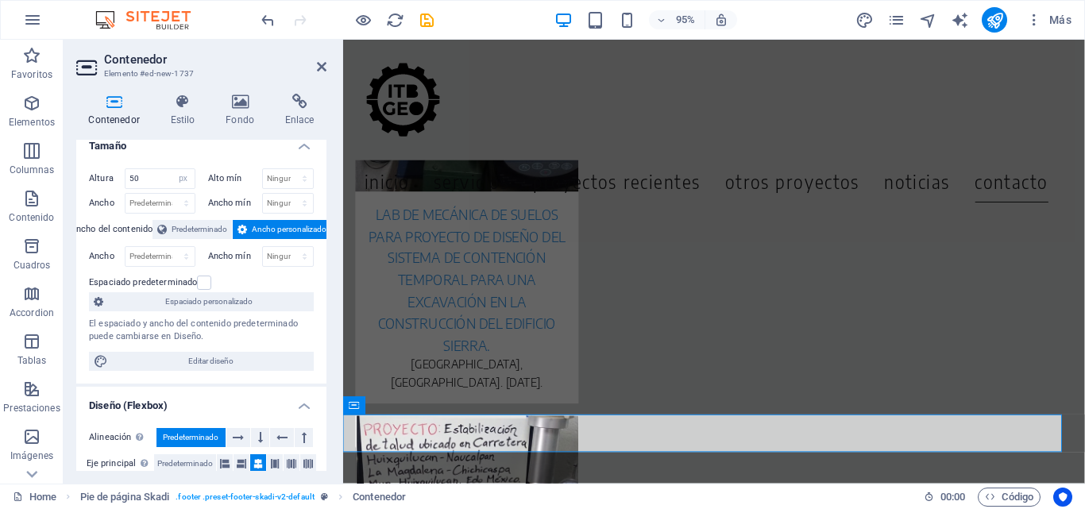
scroll to position [0, 0]
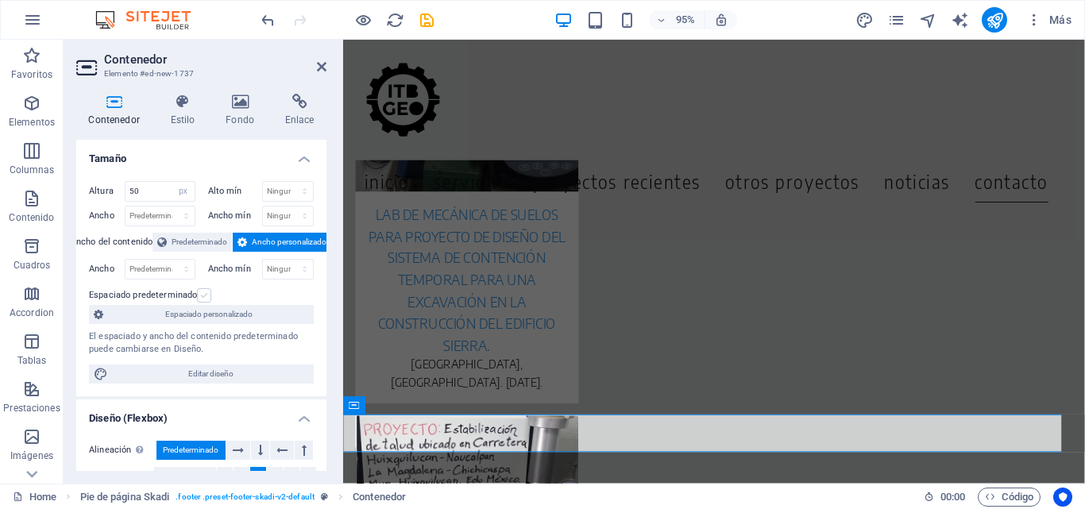
click at [207, 293] on label at bounding box center [204, 295] width 14 height 14
click at [0, 0] on input "Espaciado predeterminado" at bounding box center [0, 0] width 0 height 0
click at [207, 293] on label at bounding box center [204, 295] width 14 height 14
click at [0, 0] on input "Espaciado predeterminado" at bounding box center [0, 0] width 0 height 0
click at [207, 293] on label at bounding box center [204, 295] width 14 height 14
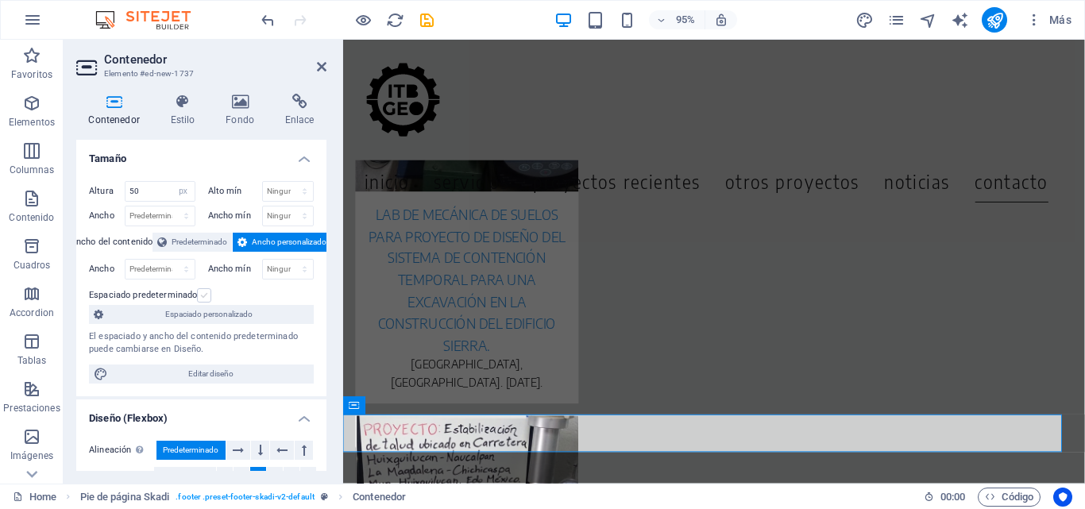
click at [0, 0] on input "Espaciado predeterminado" at bounding box center [0, 0] width 0 height 0
click at [207, 293] on label at bounding box center [204, 295] width 14 height 14
click at [0, 0] on input "Espaciado predeterminado" at bounding box center [0, 0] width 0 height 0
drag, startPoint x: 156, startPoint y: 196, endPoint x: 100, endPoint y: 185, distance: 56.7
click at [100, 185] on div "Altura 50 Predeterminado px rem % vh vw" at bounding box center [142, 191] width 106 height 21
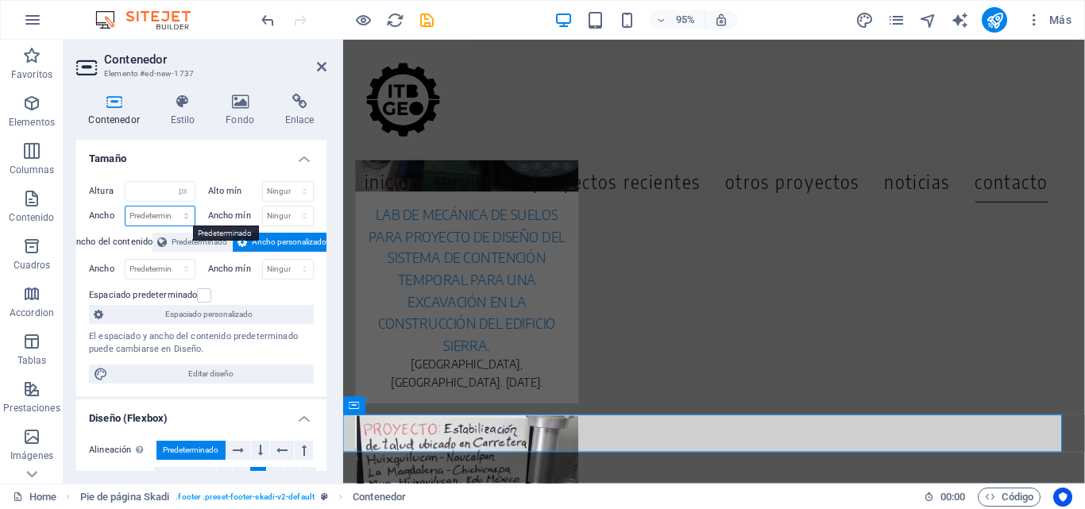
click at [133, 214] on select "Predeterminado px rem % em vh vw" at bounding box center [160, 216] width 69 height 19
select select "px"
click at [170, 207] on select "Predeterminado px rem % em vh vw" at bounding box center [160, 216] width 69 height 19
type input "50"
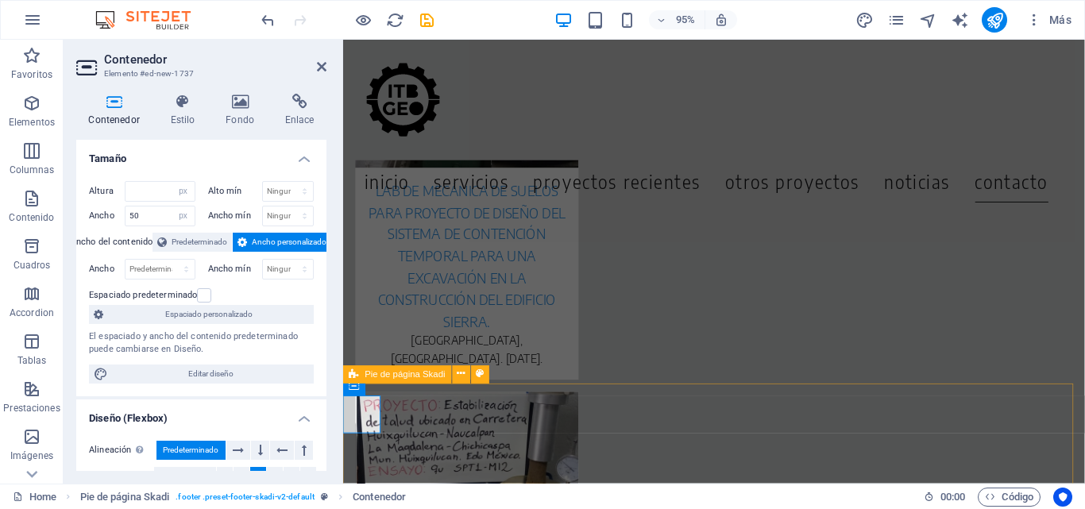
scroll to position [7022, 0]
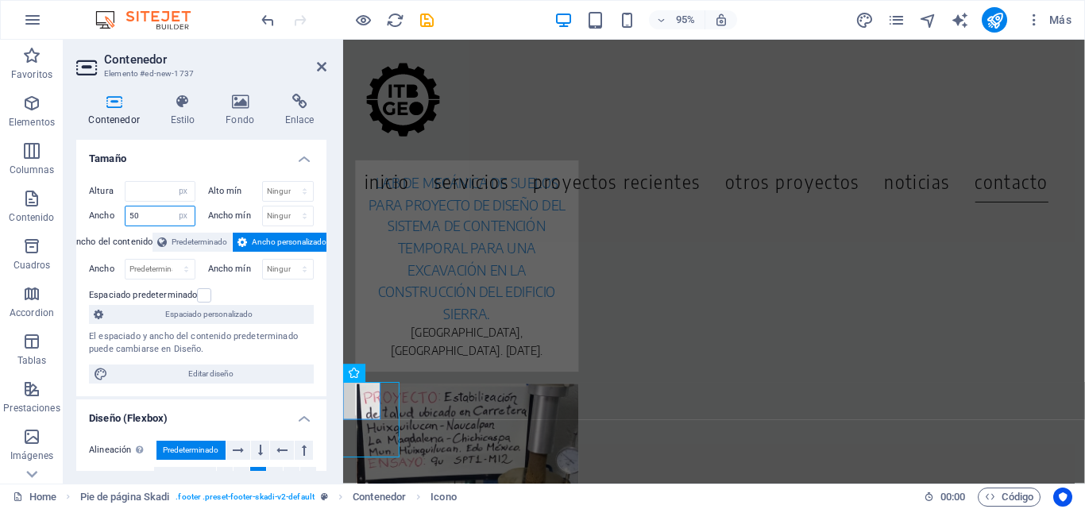
drag, startPoint x: 145, startPoint y: 220, endPoint x: 118, endPoint y: 219, distance: 27.1
click at [118, 219] on div "Ancho 50 Predeterminado px rem % em vh vw" at bounding box center [142, 216] width 106 height 21
click at [261, 163] on h4 "Tamaño" at bounding box center [201, 154] width 250 height 29
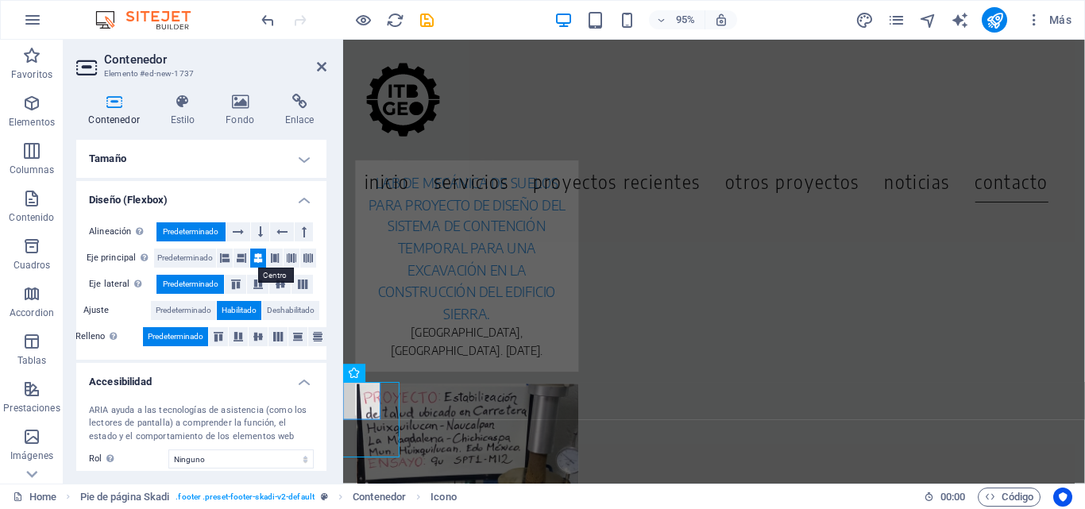
click at [260, 257] on icon at bounding box center [258, 258] width 10 height 19
click at [230, 156] on h4 "Tamaño" at bounding box center [201, 159] width 250 height 38
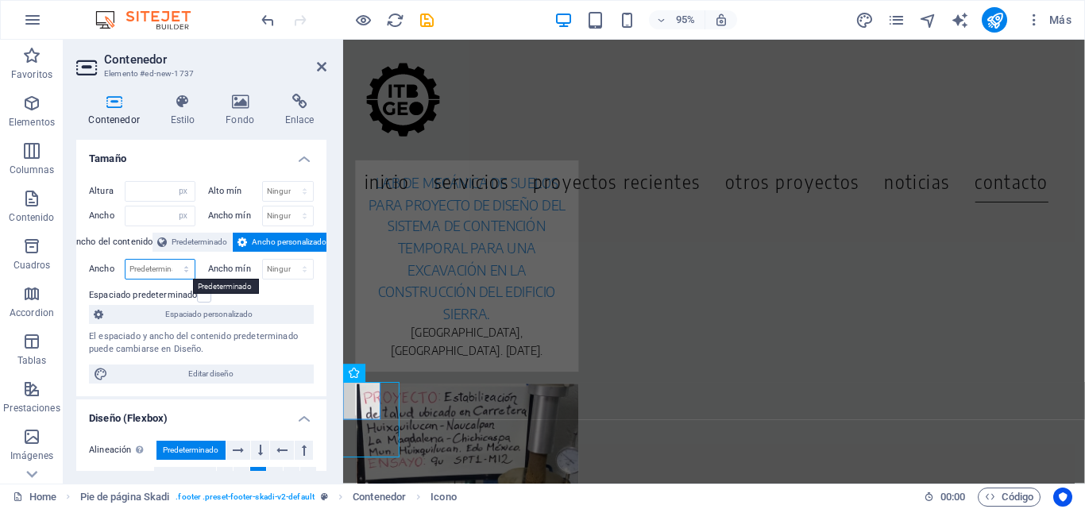
click at [128, 263] on select "Predeterminado px rem % em vh vw" at bounding box center [160, 269] width 69 height 19
select select "px"
click at [170, 260] on select "Predeterminado px rem % em vh vw" at bounding box center [160, 269] width 69 height 19
type input "50"
click at [293, 260] on select "Ninguno px rem % vh vw" at bounding box center [288, 269] width 51 height 19
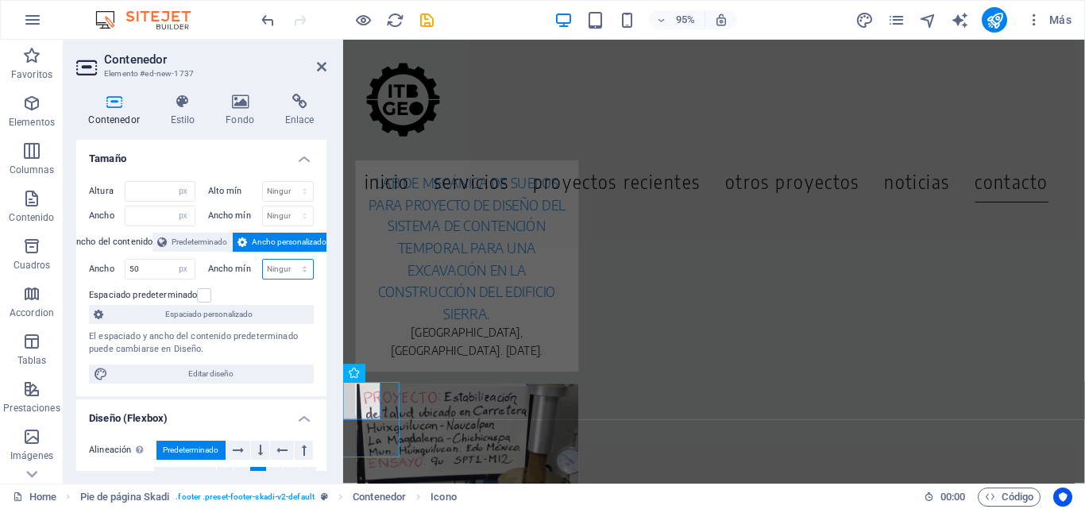
select select "px"
click at [288, 260] on select "Ninguno px rem % vh vw" at bounding box center [288, 269] width 51 height 19
type input "50"
click at [273, 307] on span "Espaciado personalizado" at bounding box center [208, 314] width 201 height 19
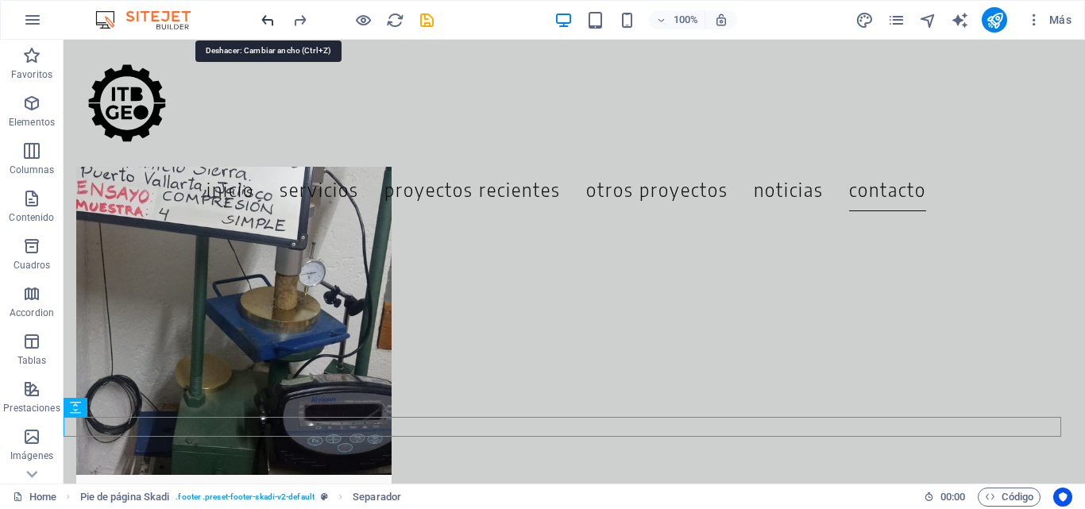
click at [265, 19] on icon "undo" at bounding box center [268, 20] width 18 height 18
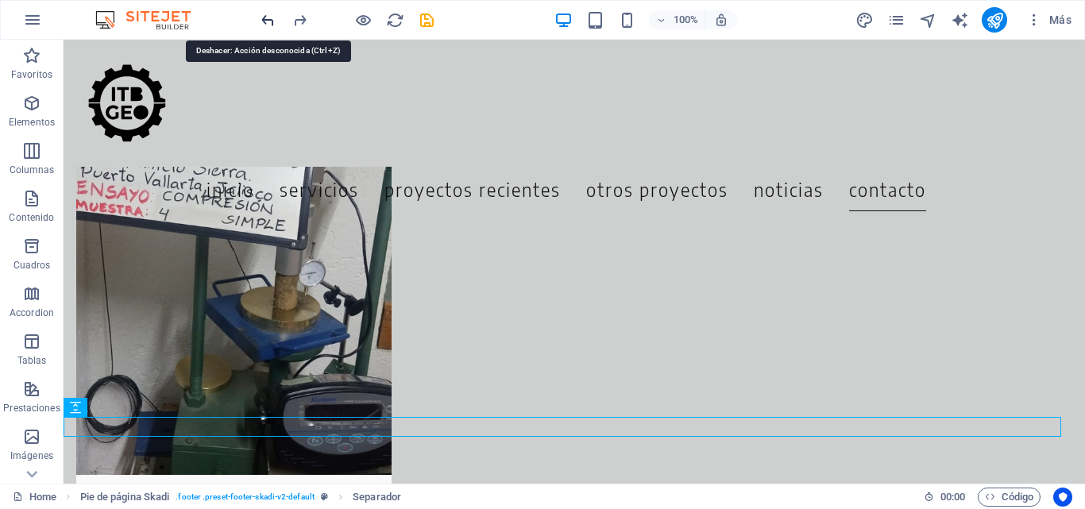
click at [265, 19] on icon "undo" at bounding box center [268, 20] width 18 height 18
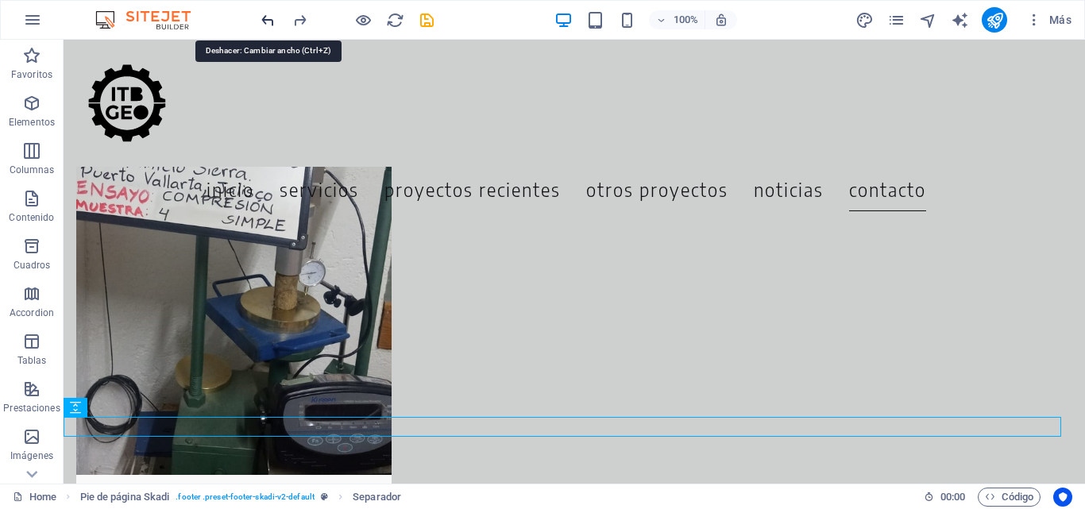
click at [275, 21] on icon "undo" at bounding box center [268, 20] width 18 height 18
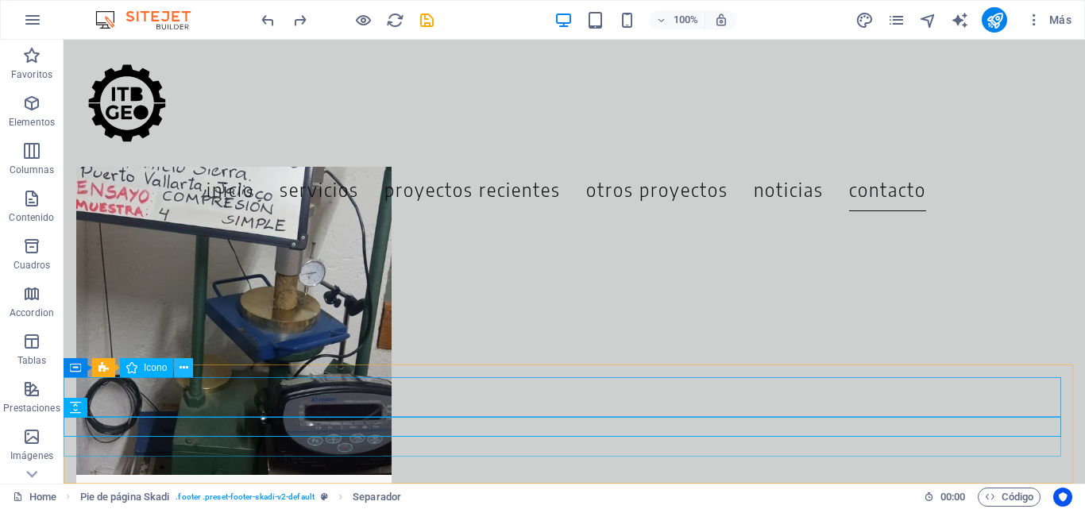
click at [182, 366] on icon at bounding box center [184, 368] width 9 height 17
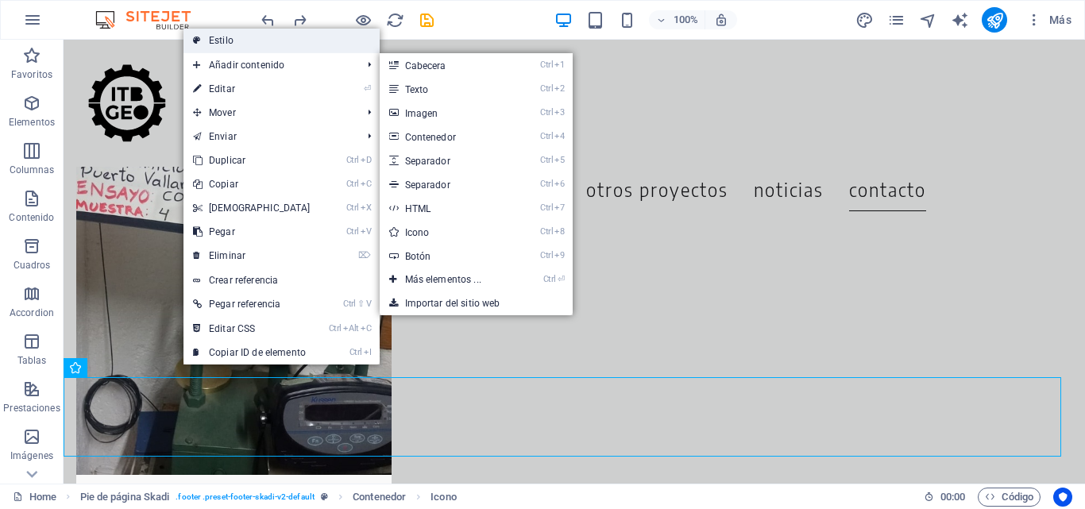
click at [281, 29] on link "Estilo" at bounding box center [282, 41] width 196 height 24
select select "rem"
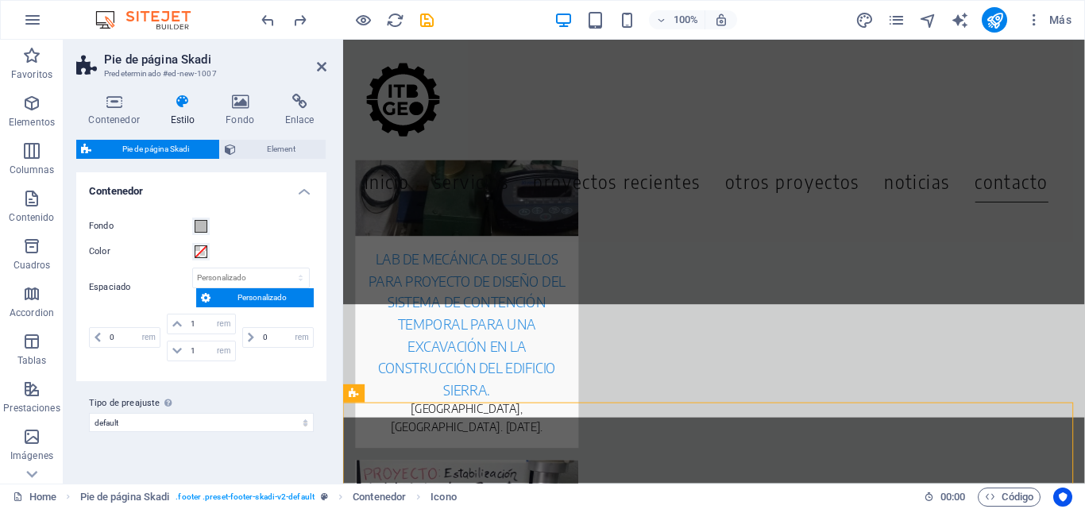
scroll to position [6988, 0]
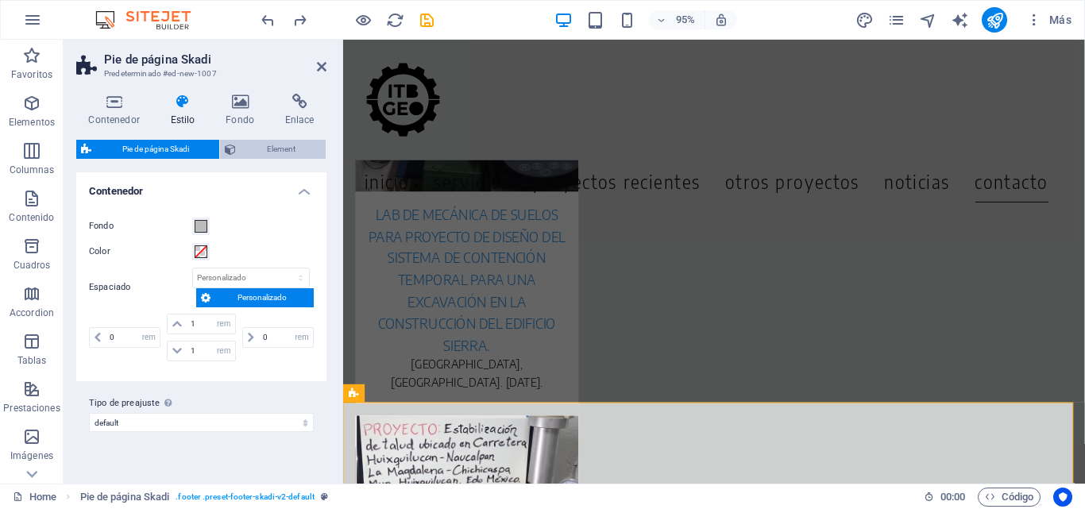
click at [260, 142] on span "Element" at bounding box center [281, 149] width 80 height 19
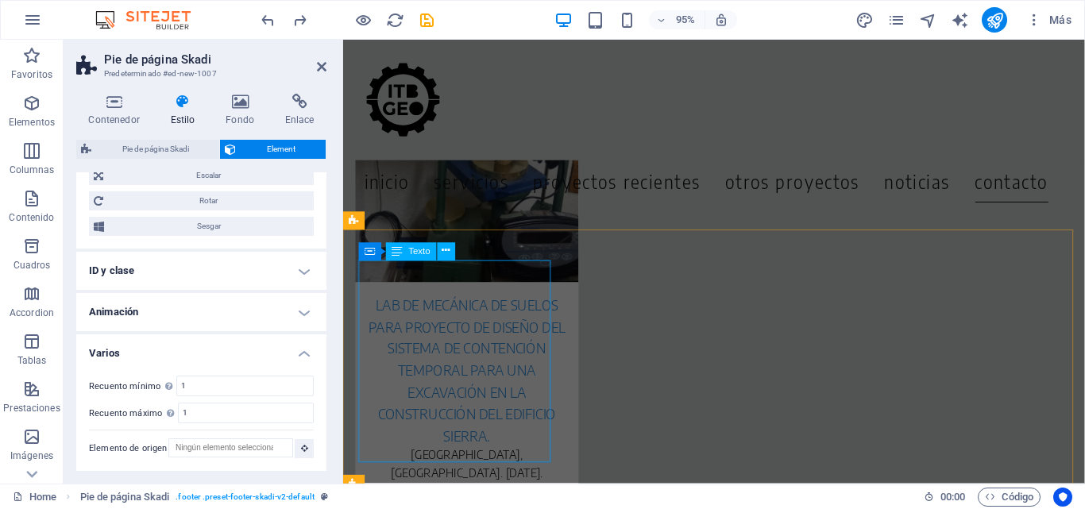
scroll to position [7022, 0]
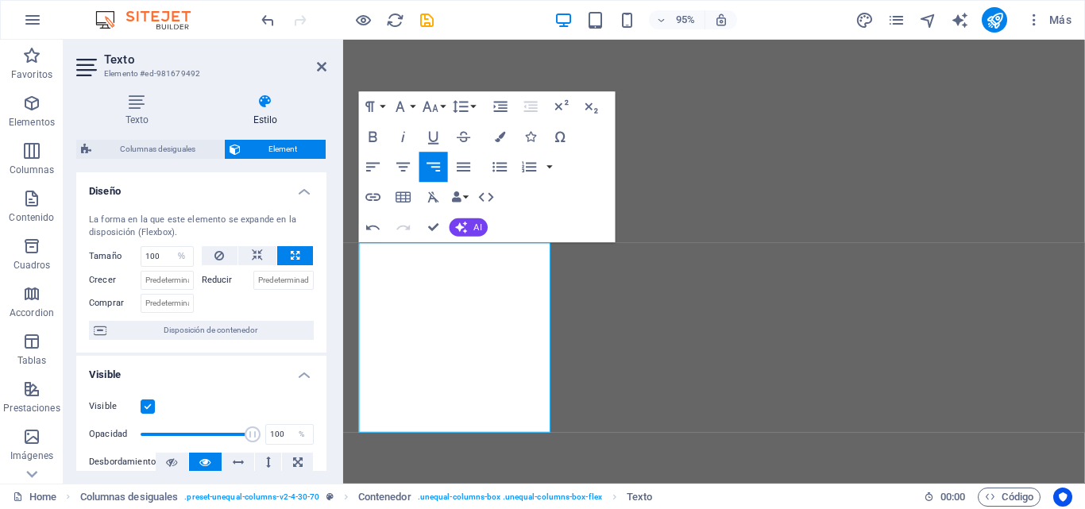
select select "%"
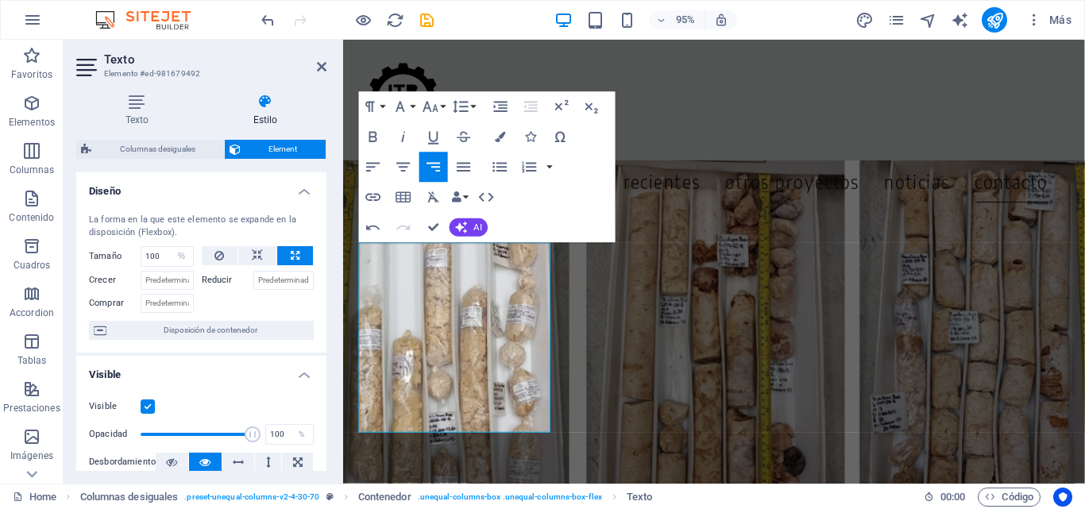
scroll to position [6912, 0]
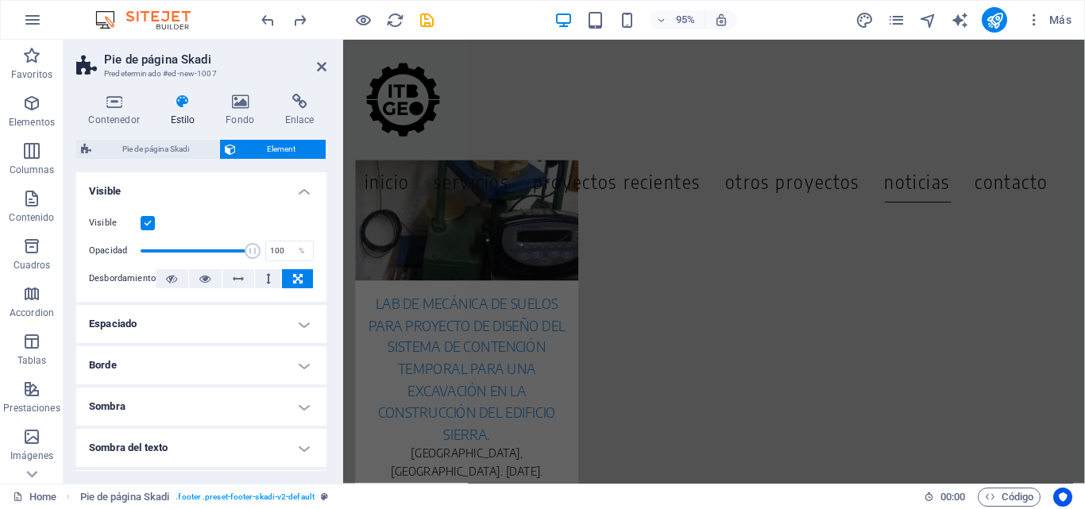
click at [195, 317] on h4 "Espaciado" at bounding box center [201, 324] width 250 height 38
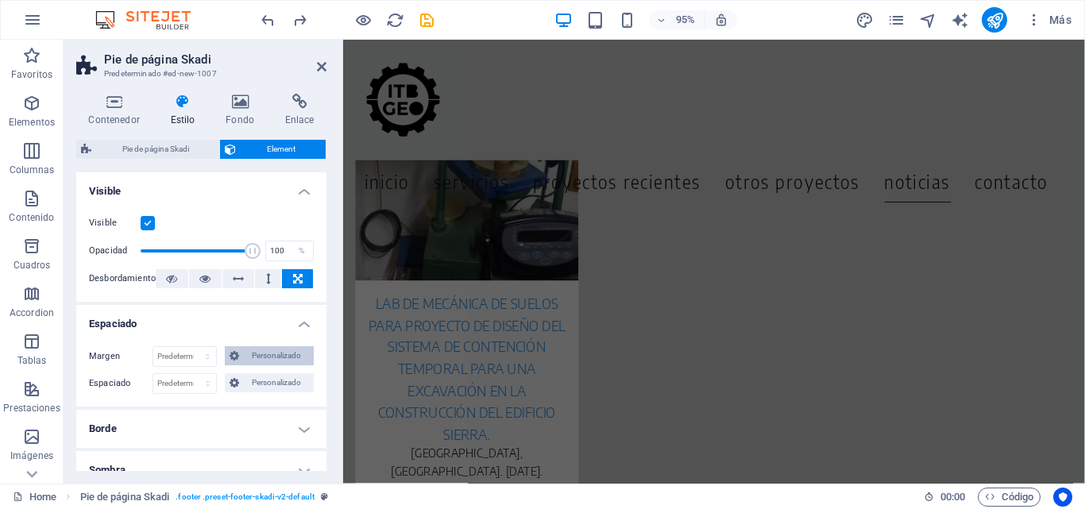
click at [292, 354] on span "Personalizado" at bounding box center [276, 355] width 65 height 19
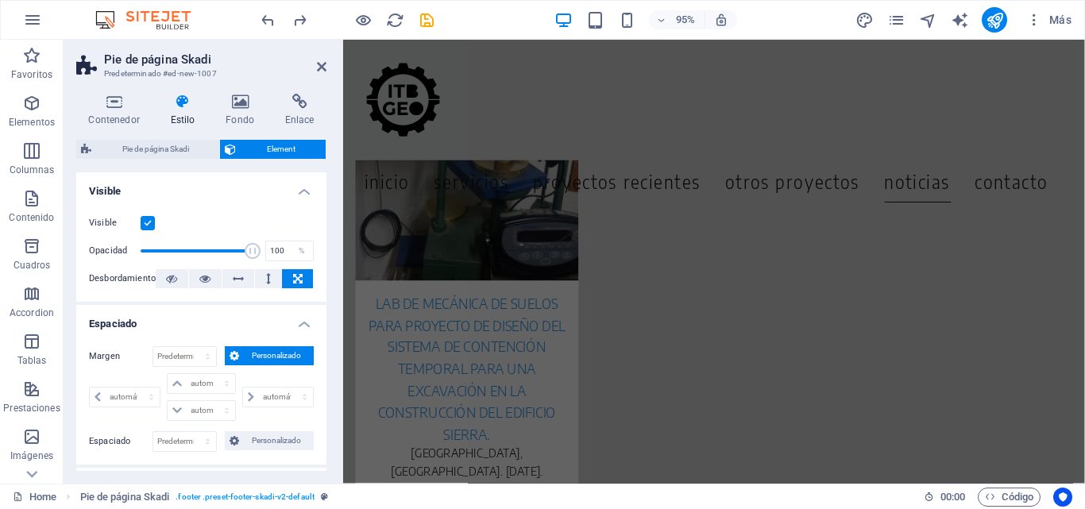
scroll to position [79, 0]
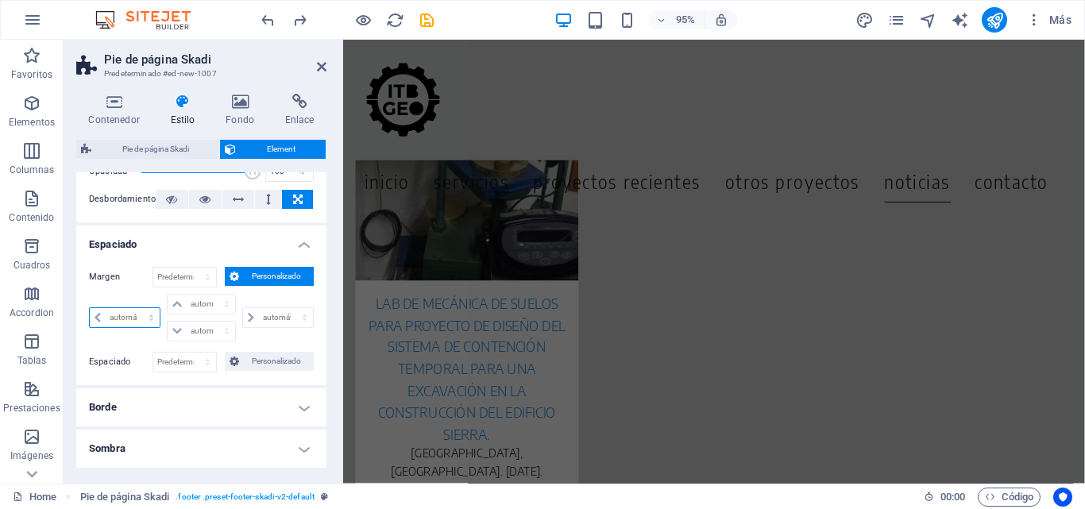
click at [128, 323] on select "automático px % rem vw vh" at bounding box center [125, 317] width 70 height 19
select select "px"
click at [137, 308] on select "automático px % rem vw vh" at bounding box center [125, 317] width 70 height 19
type input "0"
select select "px"
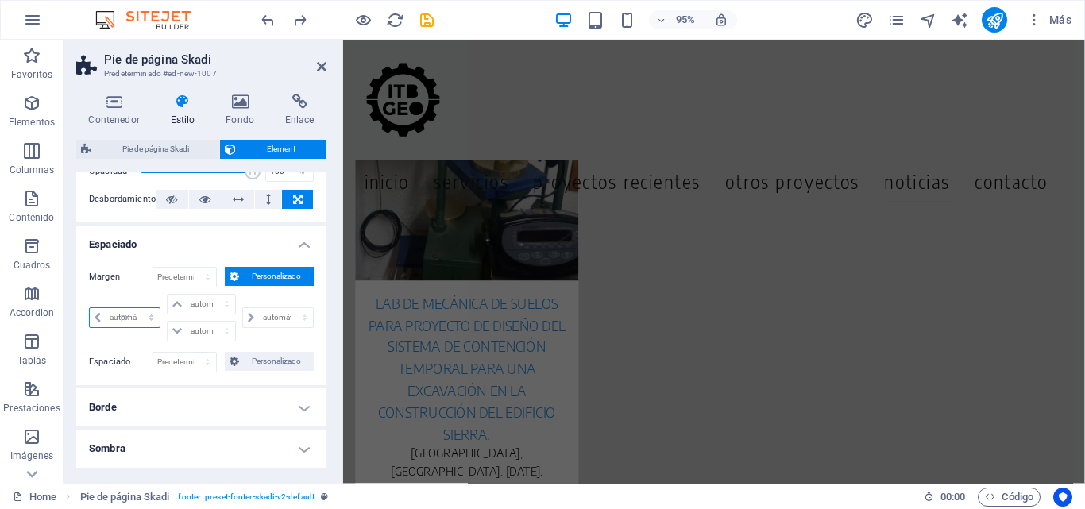
type input "0"
select select "px"
type input "0"
select select "px"
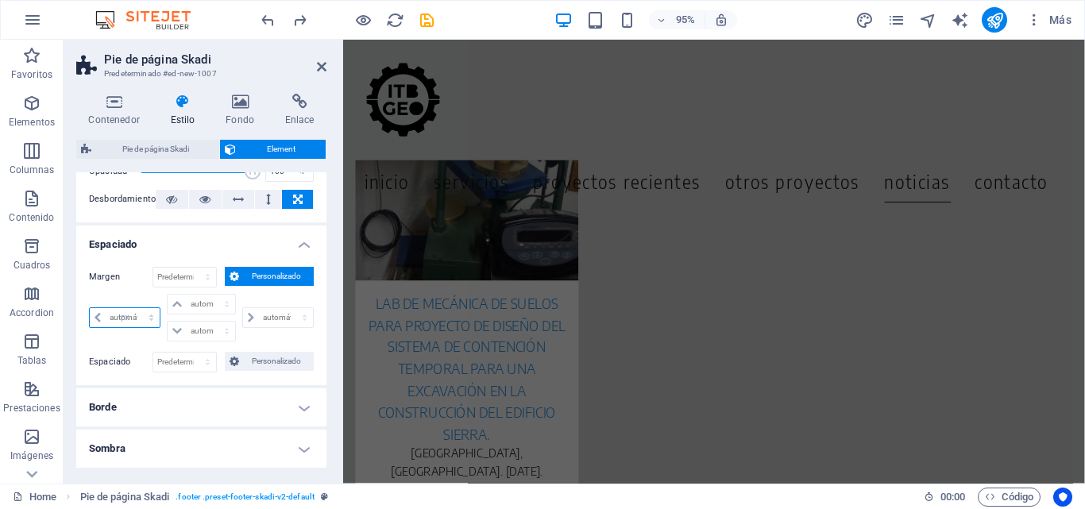
type input "0"
select select "px"
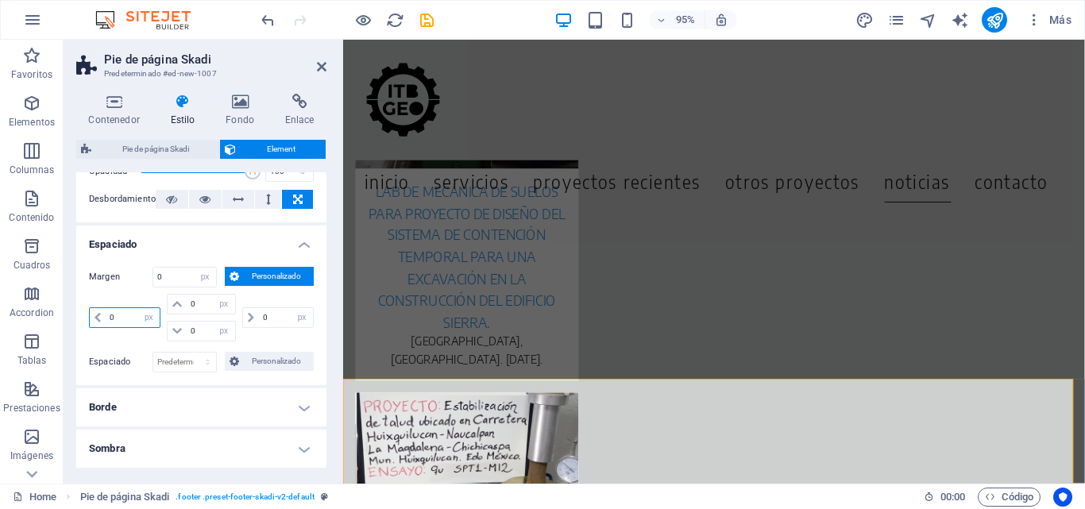
scroll to position [7022, 0]
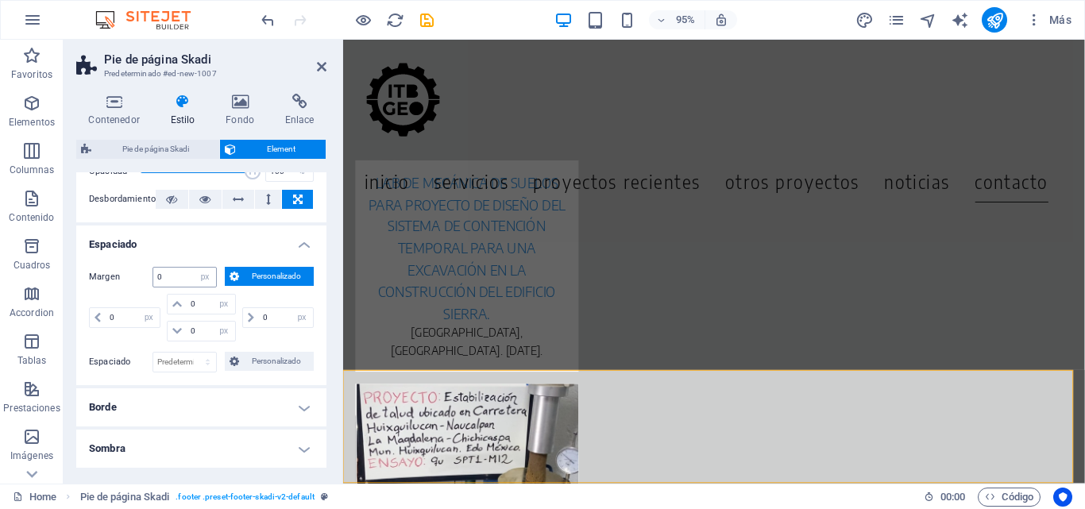
click at [203, 287] on div "0 Predeterminado automático px % rem vw vh Personalizado" at bounding box center [185, 277] width 64 height 21
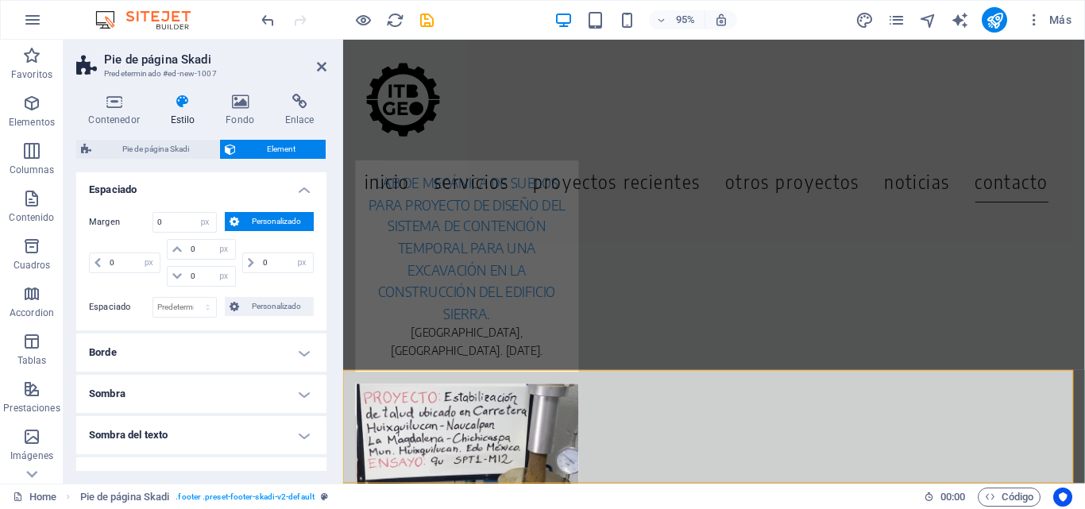
scroll to position [159, 0]
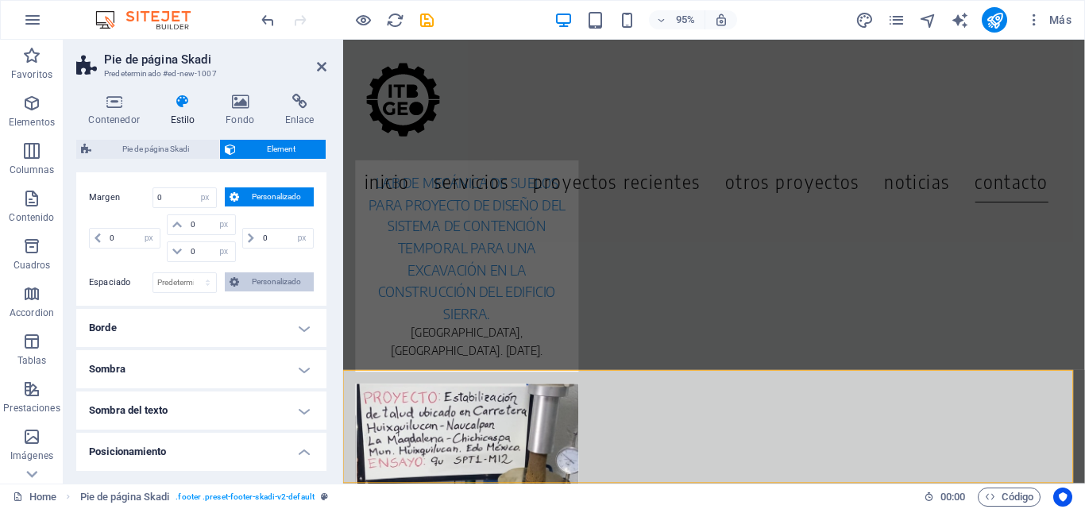
click at [259, 284] on span "Personalizado" at bounding box center [276, 282] width 65 height 19
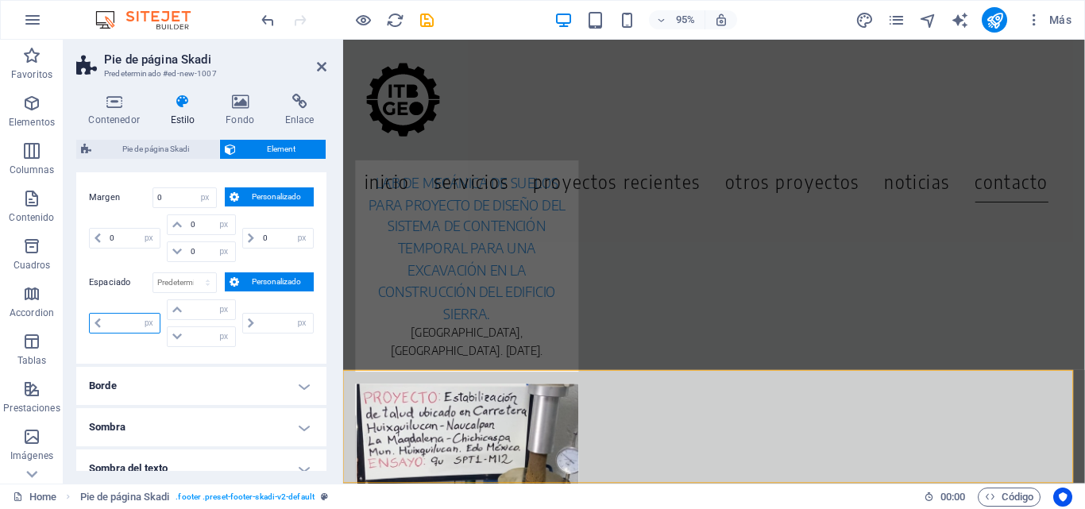
click at [119, 319] on input "number" at bounding box center [133, 323] width 54 height 19
type input "0"
select select "px"
type input "0"
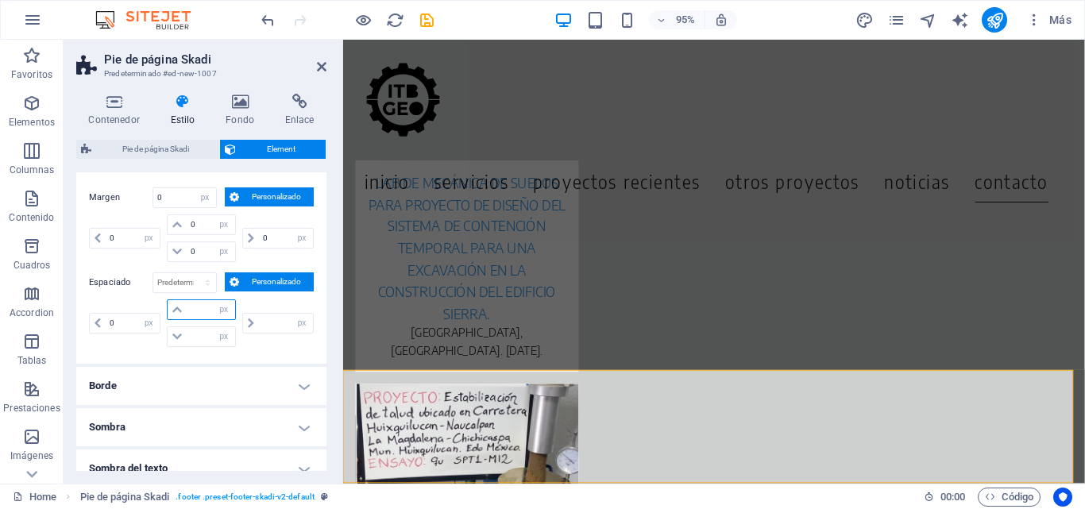
type input "0"
click at [201, 305] on input "0" at bounding box center [211, 309] width 48 height 19
type input "0"
click at [214, 360] on div "Margen 0 Predeterminado automático px % rem vw vh Personalizado Personalizado 0…" at bounding box center [201, 269] width 250 height 189
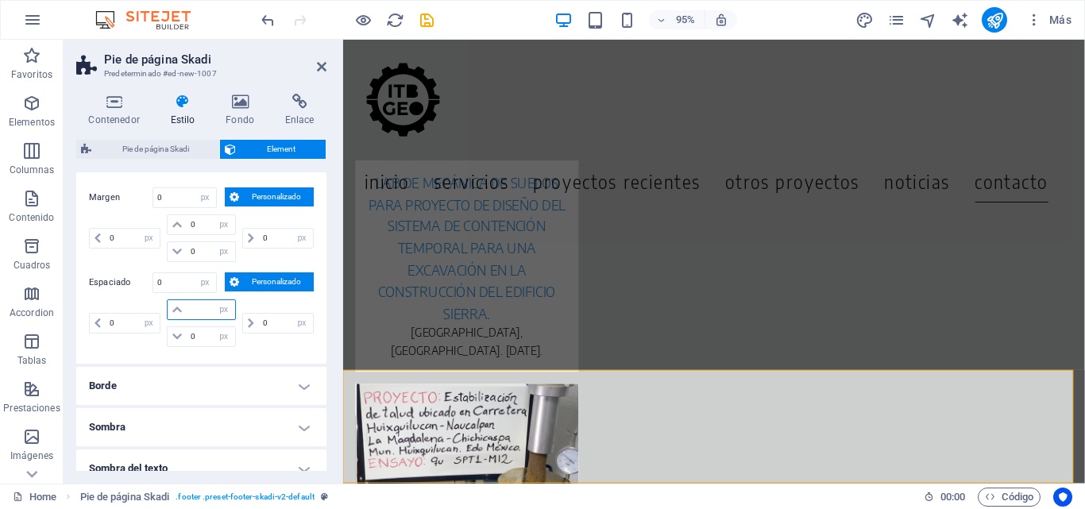
click at [204, 316] on input "number" at bounding box center [211, 309] width 48 height 19
type input "0"
click at [223, 367] on h4 "Borde" at bounding box center [201, 386] width 250 height 38
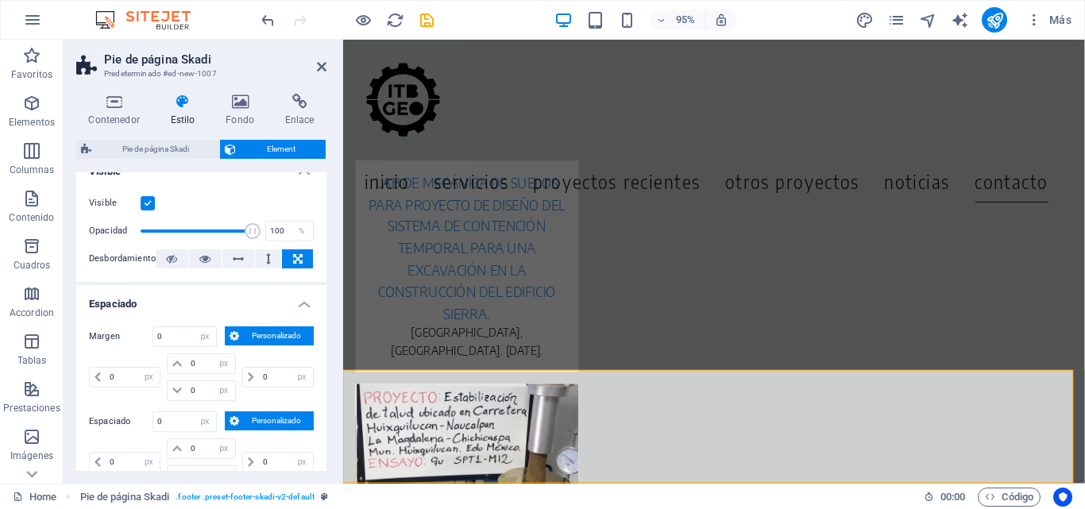
scroll to position [0, 0]
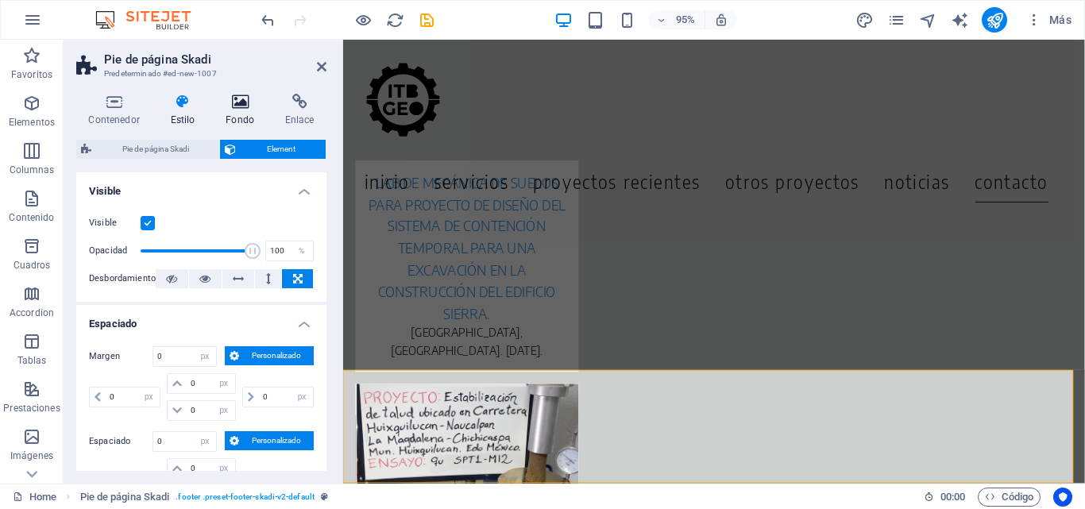
click at [243, 112] on h4 "Fondo" at bounding box center [244, 110] width 60 height 33
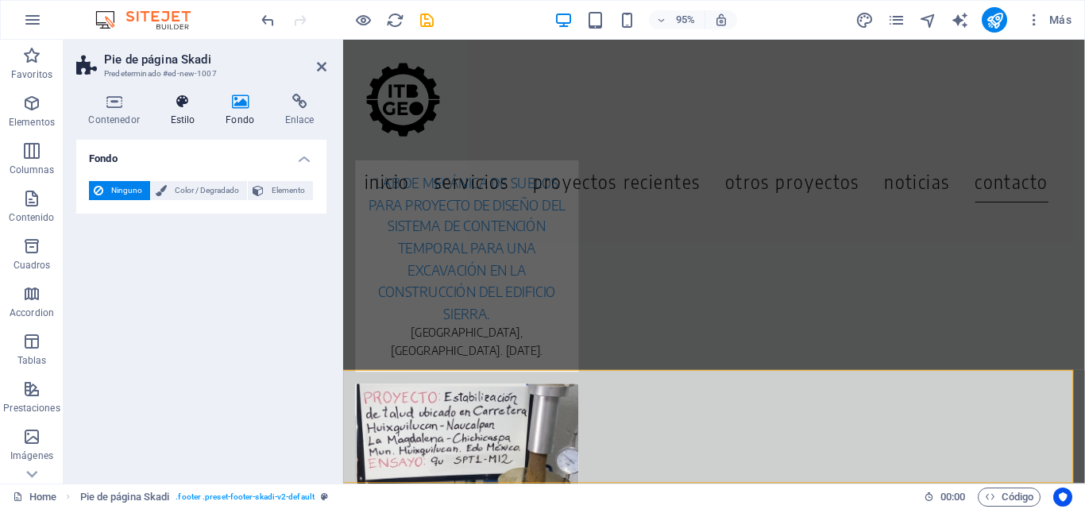
click at [192, 112] on h4 "Estilo" at bounding box center [186, 110] width 56 height 33
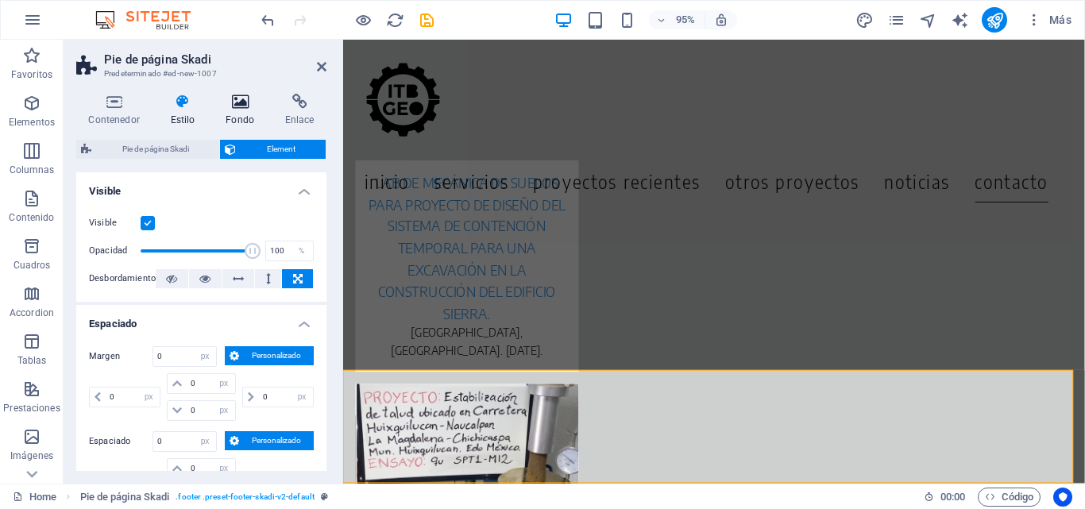
click at [233, 112] on h4 "Fondo" at bounding box center [244, 110] width 60 height 33
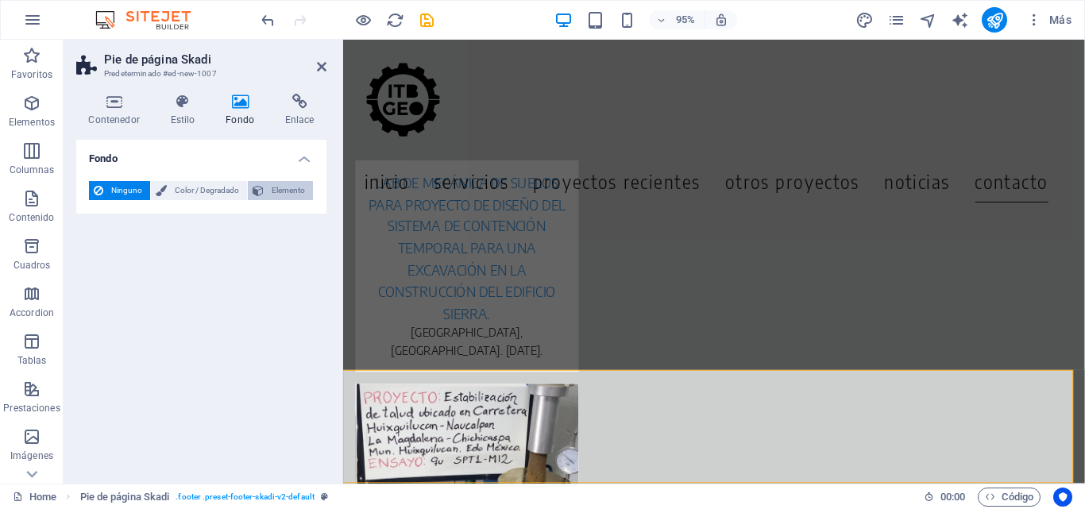
click at [282, 192] on span "Elemento" at bounding box center [289, 190] width 40 height 19
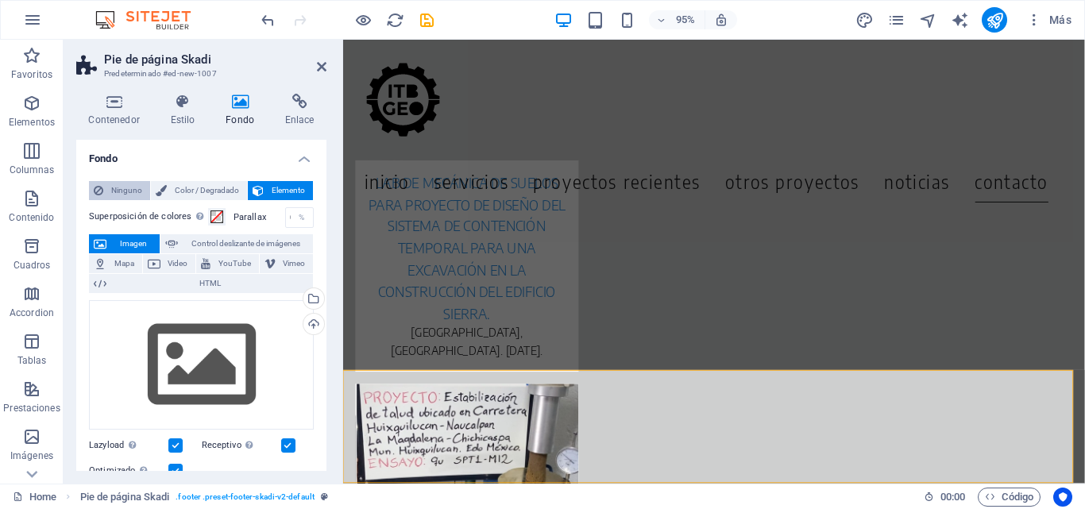
click at [128, 188] on span "Ninguno" at bounding box center [126, 190] width 37 height 19
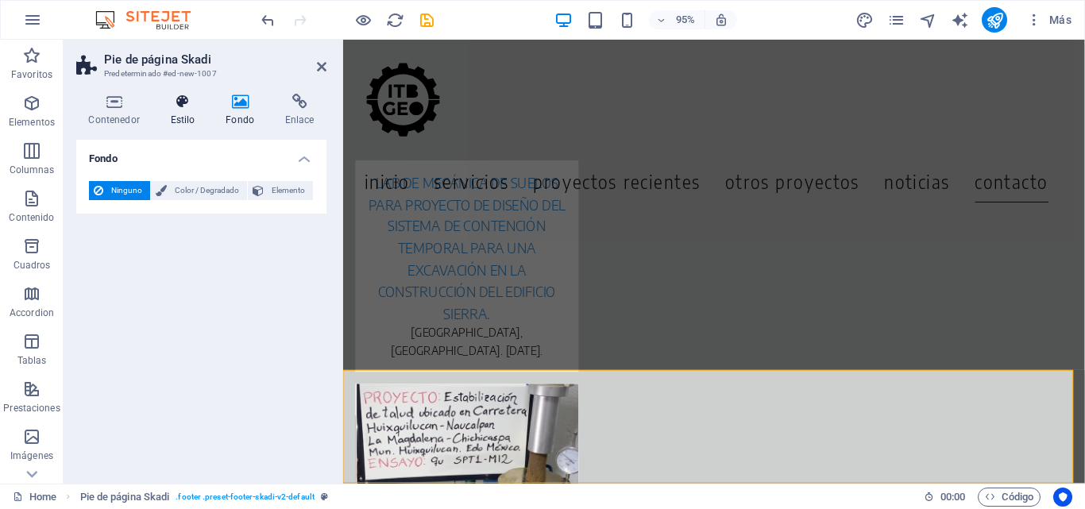
click at [176, 113] on h4 "Estilo" at bounding box center [186, 110] width 56 height 33
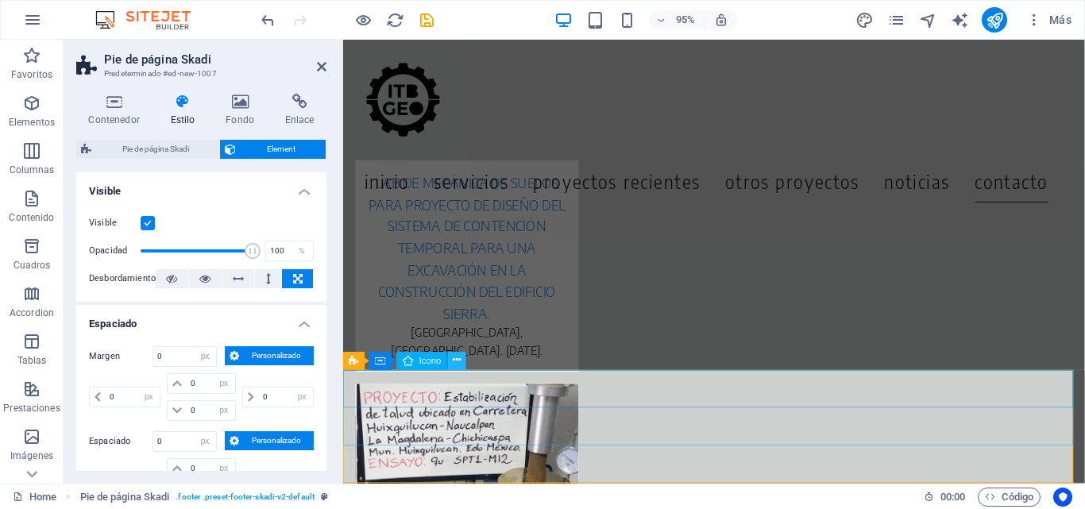
click at [459, 357] on icon at bounding box center [458, 361] width 8 height 16
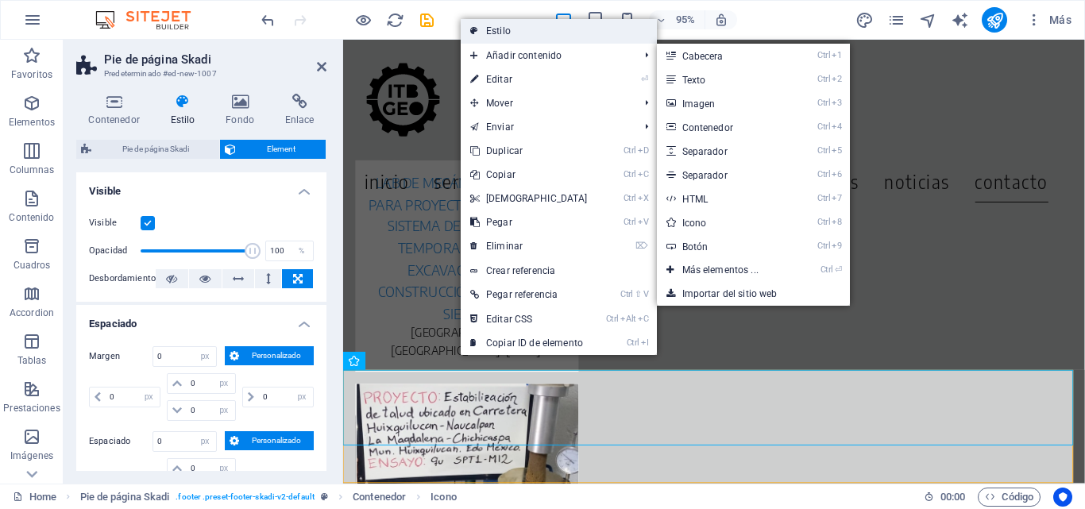
click at [481, 26] on link "Estilo" at bounding box center [559, 31] width 196 height 24
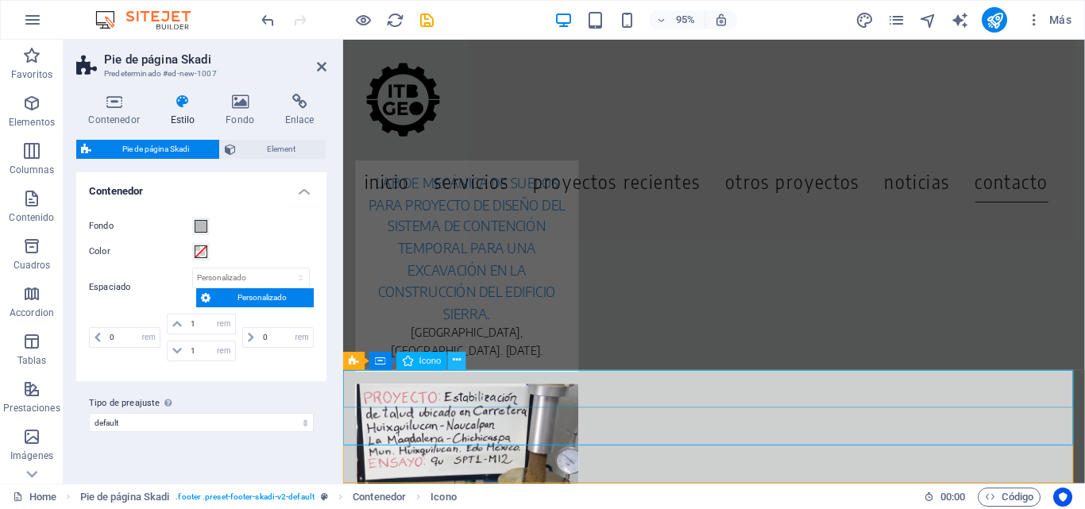
click at [455, 358] on icon at bounding box center [458, 361] width 8 height 16
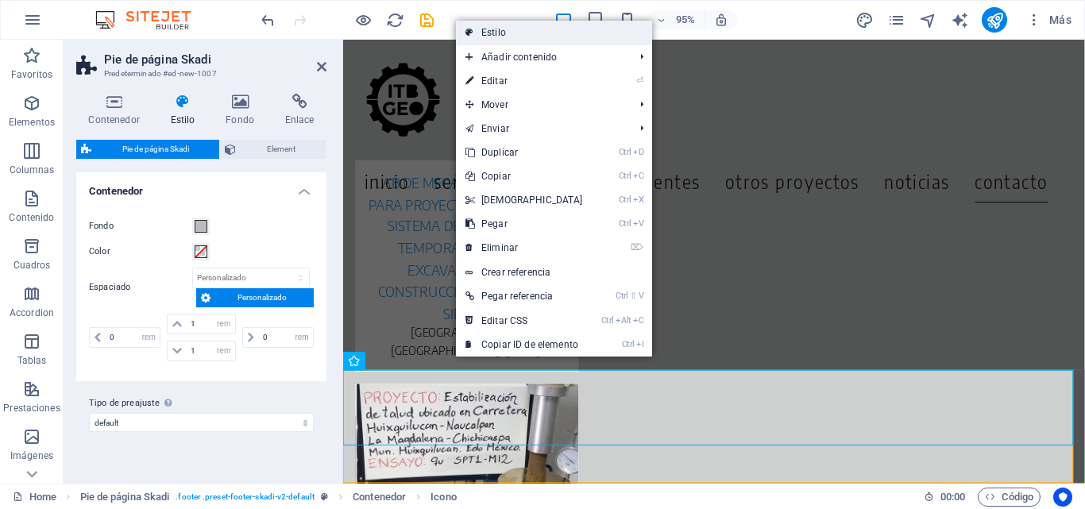
click at [486, 24] on link "Estilo" at bounding box center [554, 33] width 196 height 24
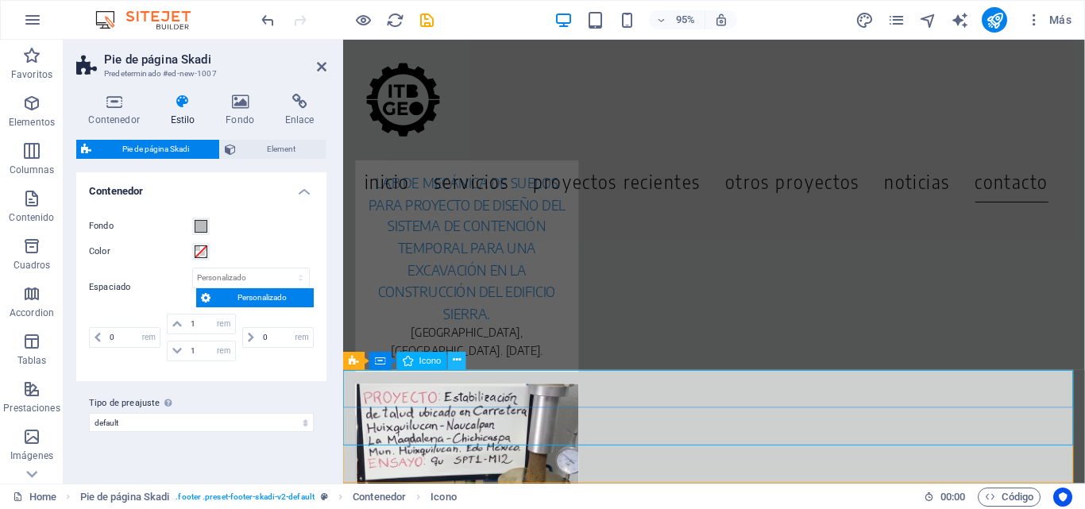
click at [456, 357] on icon at bounding box center [458, 361] width 8 height 16
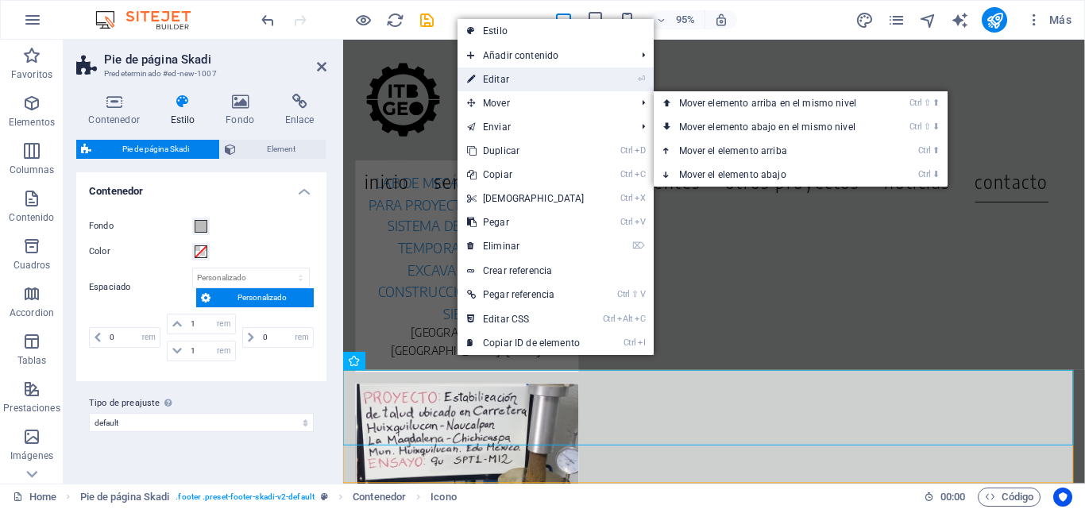
click at [490, 73] on link "⏎ Editar" at bounding box center [526, 80] width 137 height 24
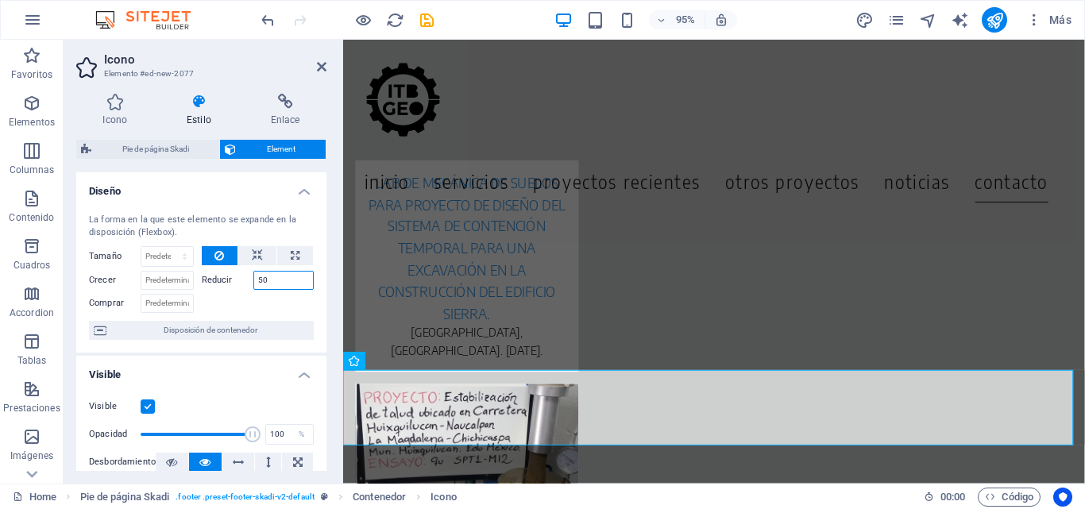
drag, startPoint x: 280, startPoint y: 279, endPoint x: 209, endPoint y: 288, distance: 71.3
click at [209, 288] on div "Reducir 50" at bounding box center [258, 280] width 113 height 19
click at [261, 277] on input "25" at bounding box center [283, 280] width 61 height 19
click at [275, 277] on input "25" at bounding box center [283, 280] width 61 height 19
drag, startPoint x: 275, startPoint y: 277, endPoint x: 207, endPoint y: 284, distance: 67.8
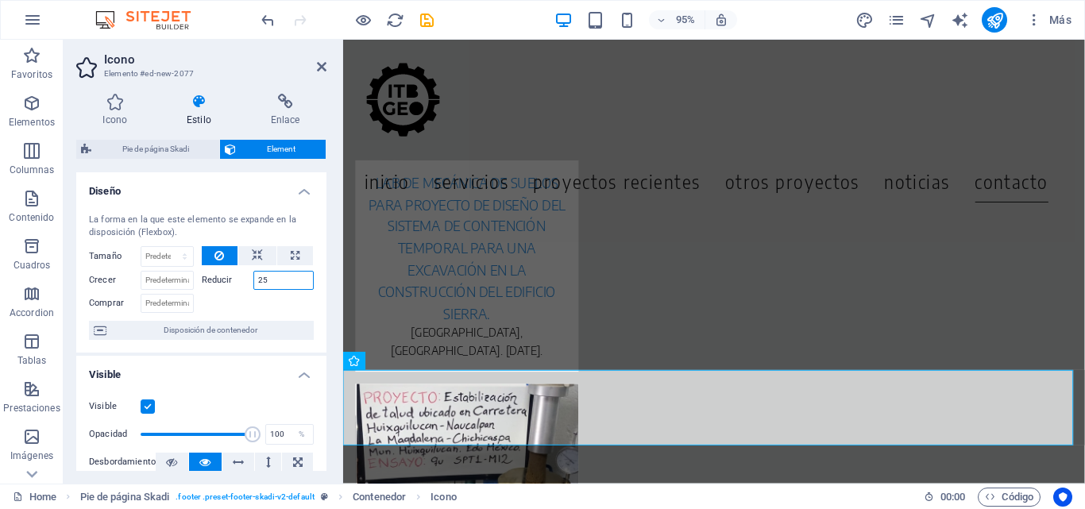
click at [207, 284] on div "Reducir 25" at bounding box center [258, 280] width 113 height 19
type input "10"
click at [180, 250] on select "Predeterminado automático px % 1/1 1/2 1/3 1/4 1/5 1/6 1/7 1/8 1/9 1/10" at bounding box center [167, 256] width 52 height 19
select select "1/10"
click at [168, 247] on select "Predeterminado automático px % 1/1 1/2 1/3 1/4 1/5 1/6 1/7 1/8 1/9 1/10" at bounding box center [167, 256] width 52 height 19
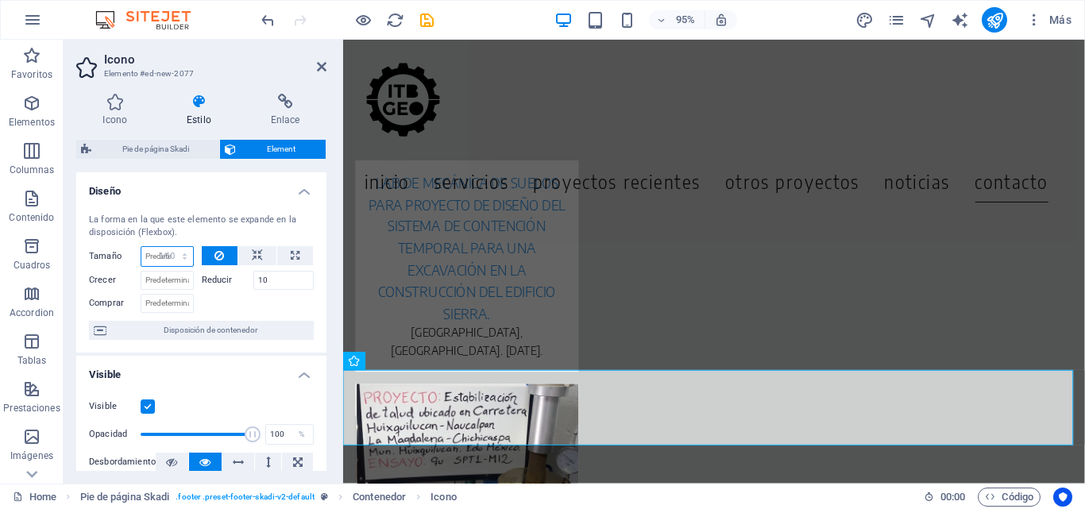
type input "10"
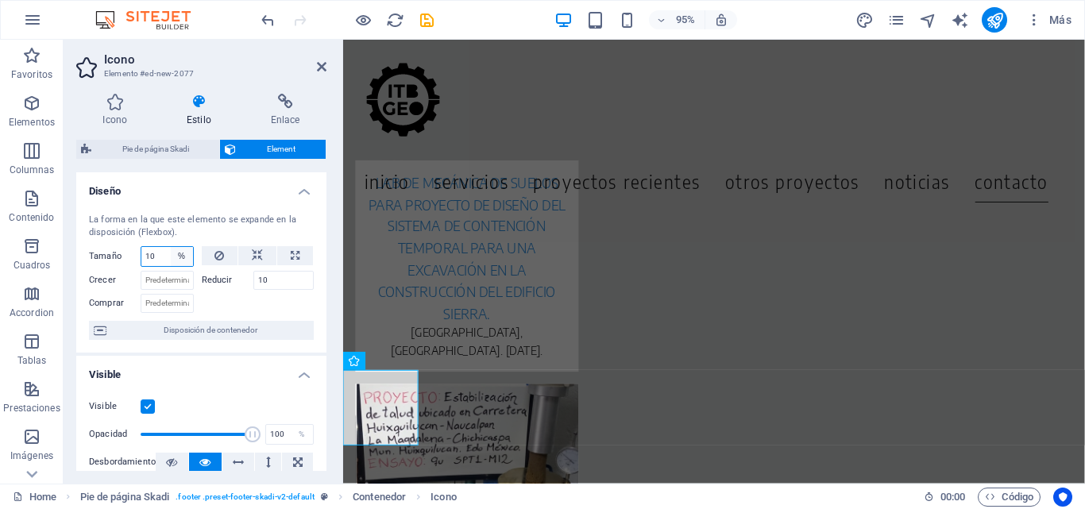
click at [177, 255] on select "Predeterminado automático px % 1/1 1/2 1/3 1/4 1/5 1/6 1/7 1/8 1/9 1/10" at bounding box center [182, 256] width 22 height 19
select select "1/9"
click at [171, 247] on select "Predeterminado automático px % 1/1 1/2 1/3 1/4 1/5 1/6 1/7 1/8 1/9 1/10" at bounding box center [182, 256] width 22 height 19
type input "11.11"
click at [179, 257] on select "Predeterminado automático px % 1/1 1/2 1/3 1/4 1/5 1/6 1/7 1/8 1/9 1/10" at bounding box center [182, 256] width 22 height 19
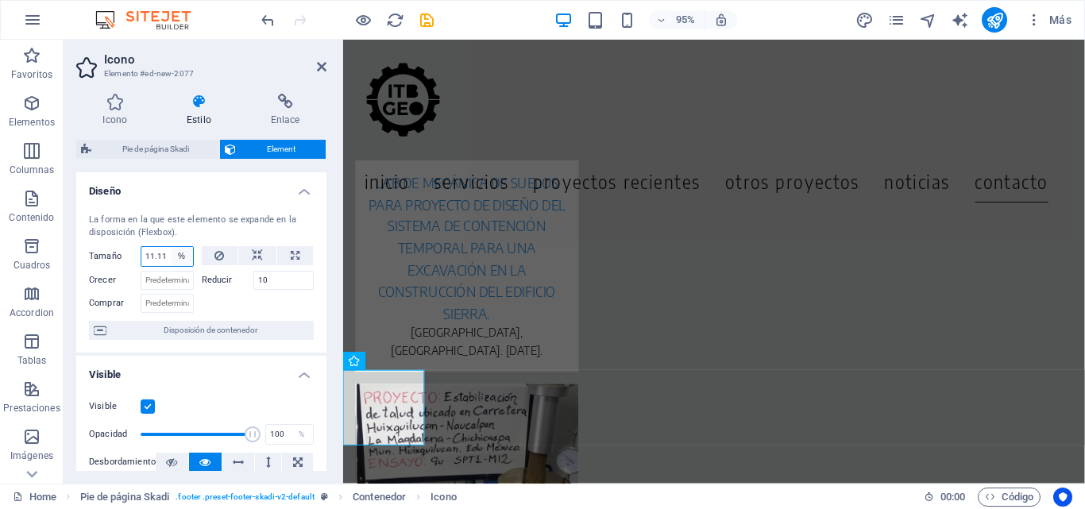
select select "1/8"
click at [171, 247] on select "Predeterminado automático px % 1/1 1/2 1/3 1/4 1/5 1/6 1/7 1/8 1/9 1/10" at bounding box center [182, 256] width 22 height 19
type input "12.5"
select select "%"
click at [184, 257] on select "Predeterminado automático px % 1/1 1/2 1/3 1/4 1/5 1/6 1/7 1/8 1/9 1/10" at bounding box center [182, 256] width 22 height 19
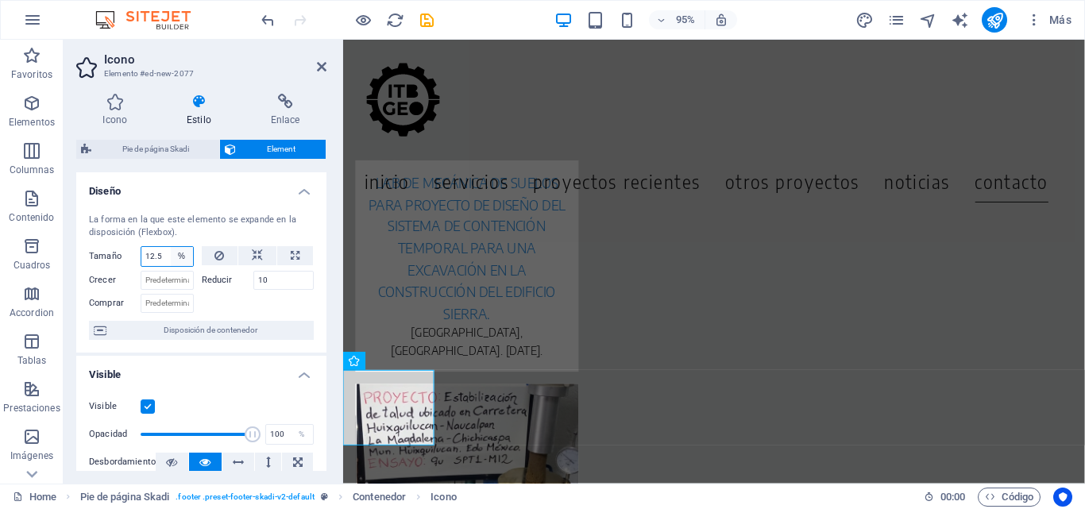
click at [171, 247] on select "Predeterminado automático px % 1/1 1/2 1/3 1/4 1/5 1/6 1/7 1/8 1/9 1/10" at bounding box center [182, 256] width 22 height 19
click at [171, 254] on select "Predeterminado automático px % 1/1 1/2 1/3 1/4 1/5 1/6 1/7 1/8 1/9 1/10" at bounding box center [182, 256] width 22 height 19
type input "5"
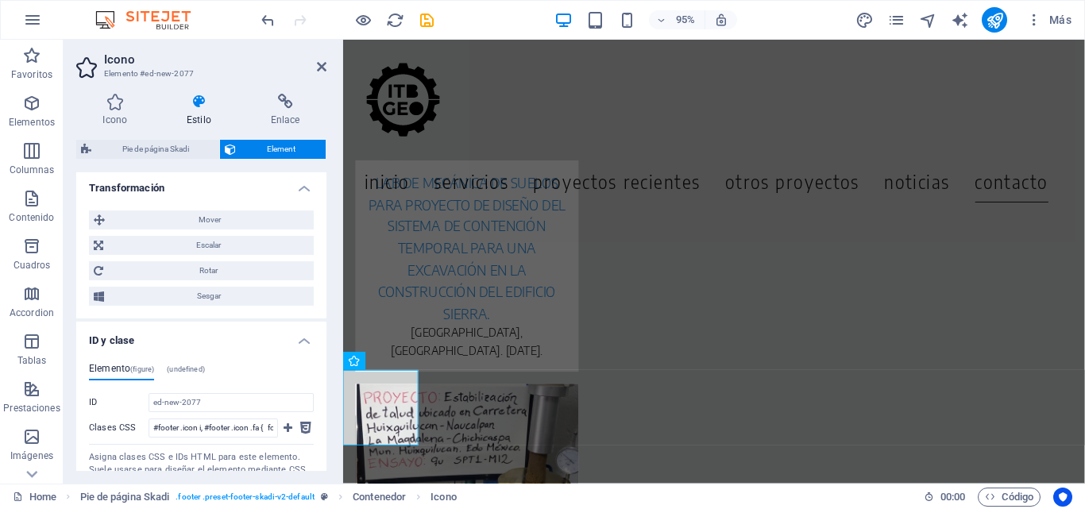
scroll to position [874, 0]
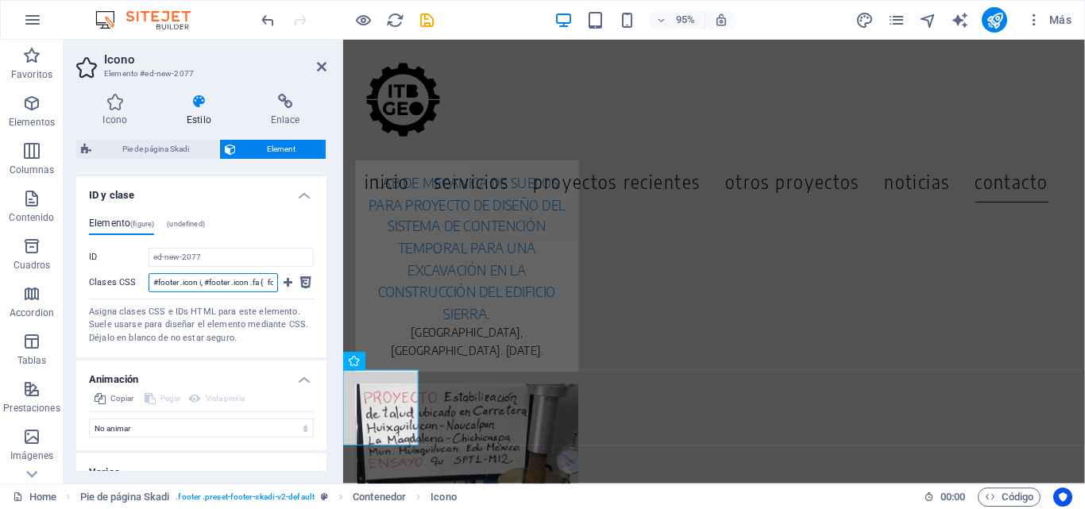
click at [195, 279] on input "#footer .icon i, #footer .icon .fa { font-size: 28px; line-height: 1; /* evita …" at bounding box center [214, 282] width 130 height 19
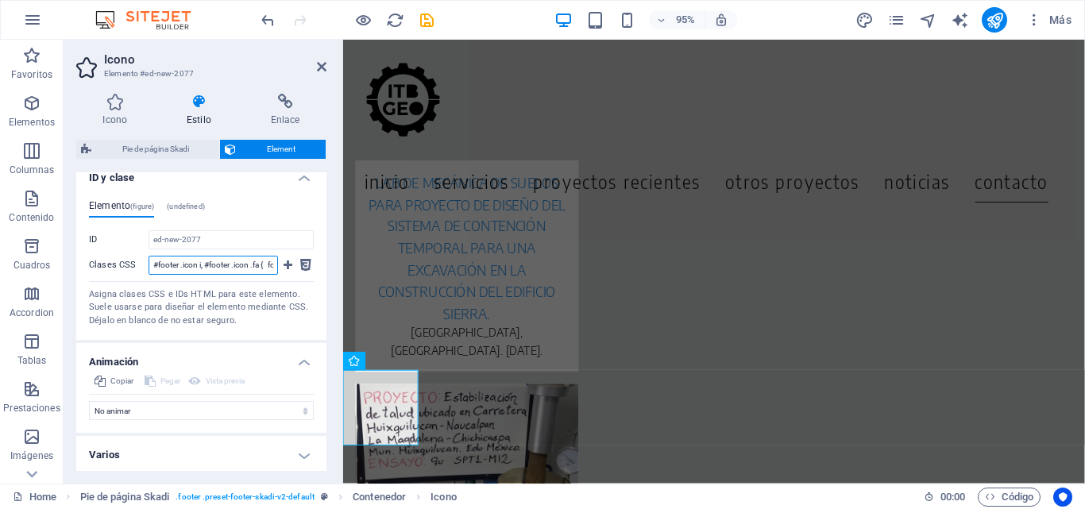
scroll to position [895, 0]
click at [161, 259] on input "#footer .icon i, #footer .icon .fa { font-size: 28px; line-height: 1; /* evita …" at bounding box center [214, 262] width 130 height 19
drag, startPoint x: 164, startPoint y: 259, endPoint x: 296, endPoint y: 257, distance: 131.9
click at [296, 257] on div "Clases CSS #footer .icon i, #footer .icon .fa { font-size: 28px; line-height: 1…" at bounding box center [201, 266] width 225 height 26
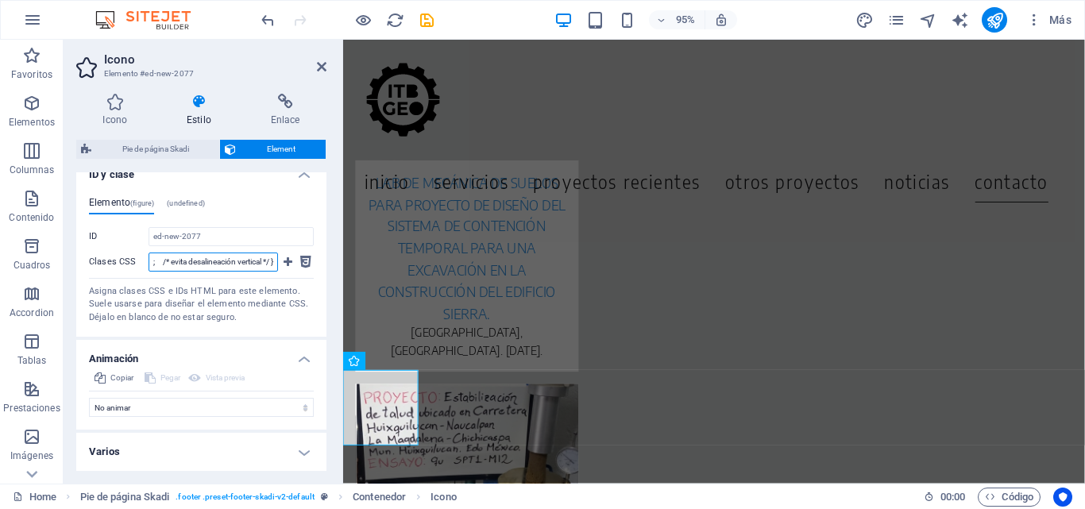
click at [234, 268] on input "#footer .icon i, #footer .icon .fa { font-size: 28px; line-height: 1; /* evita …" at bounding box center [214, 262] width 130 height 19
drag, startPoint x: 250, startPoint y: 264, endPoint x: 45, endPoint y: 273, distance: 205.2
click at [45, 273] on section "Favoritos Elementos Columnas Contenido Cuadros Accordion Tablas Prestaciones Im…" at bounding box center [542, 262] width 1085 height 444
click at [193, 254] on input "#footer .icon i, #footer .icon .fa { font-size: 28px; line-height: 1; /* evita …" at bounding box center [214, 262] width 130 height 19
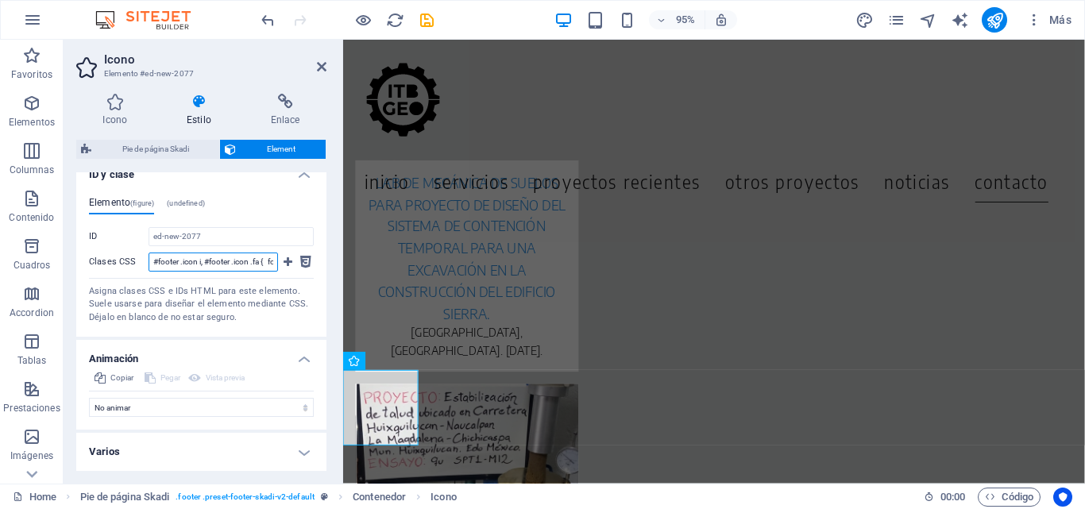
click at [238, 267] on input "#footer .icon i, #footer .icon .fa { font-size: 28px; line-height: 1; /* evita …" at bounding box center [214, 262] width 130 height 19
click at [205, 257] on input "#footer .icon i, #footer .icon .fa { font-size: 28px; line-height: 1; /* evita …" at bounding box center [214, 262] width 130 height 19
type input "#footer .icon i, #footer .icon .fa { font-size: 20px; line-height: 1; /* evita …"
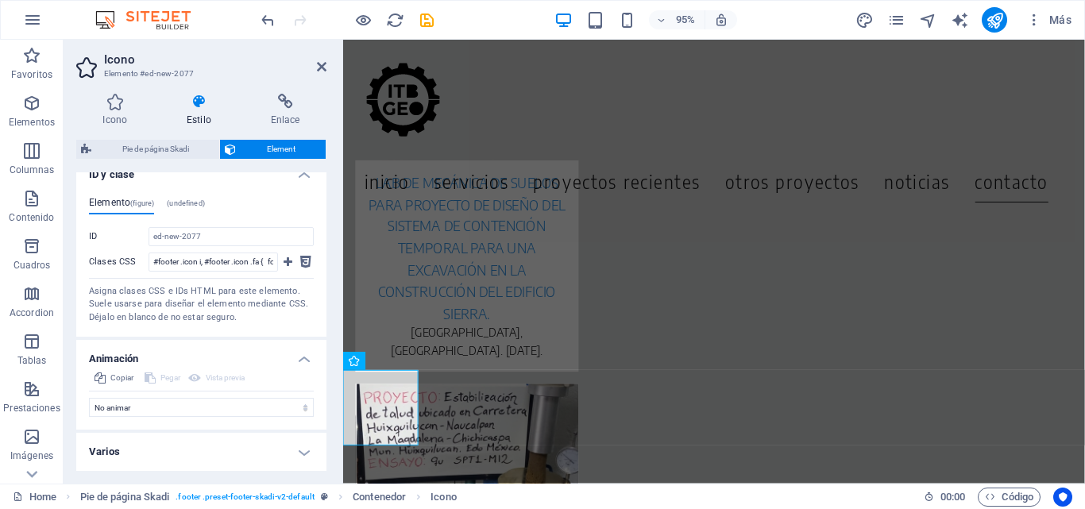
click at [291, 296] on div "Asigna clases CSS e IDs HTML para este elemento. Suele usarse para diseñar el e…" at bounding box center [201, 305] width 225 height 40
click at [304, 256] on icon at bounding box center [305, 262] width 11 height 19
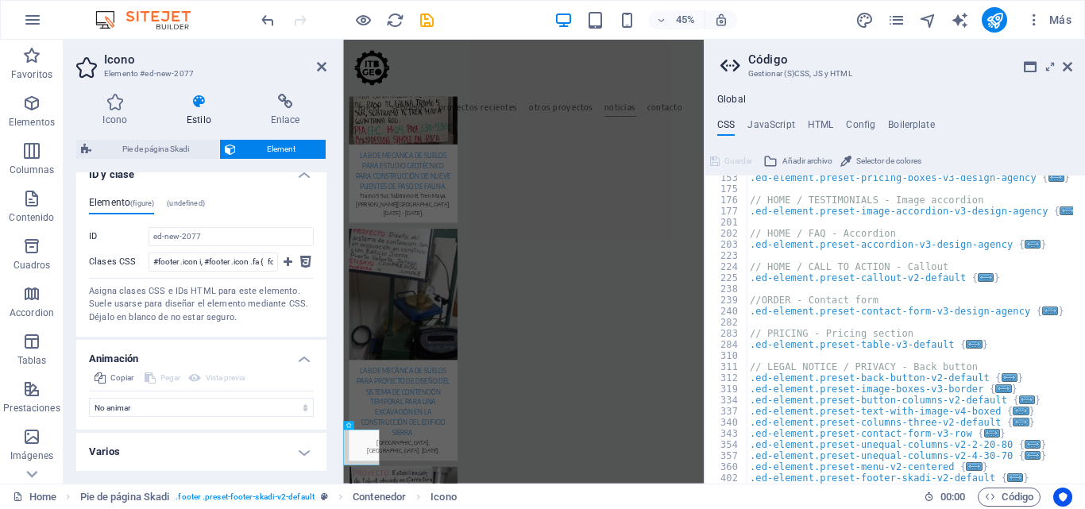
scroll to position [248, 0]
drag, startPoint x: 884, startPoint y: 391, endPoint x: 919, endPoint y: 390, distance: 34.2
click at [919, 390] on div ".ed-element.preset-pricing-boxes-v3-design-agency { ... } // HOME / TESTIMONIAL…" at bounding box center [910, 337] width 327 height 331
type textarea ".ed-element.preset-image-boxes-v3-border {"
click at [781, 117] on div "Global CSS JavaScript HTML Config Boilerplate .ed-element.preset-image-boxes-v3…" at bounding box center [895, 289] width 381 height 390
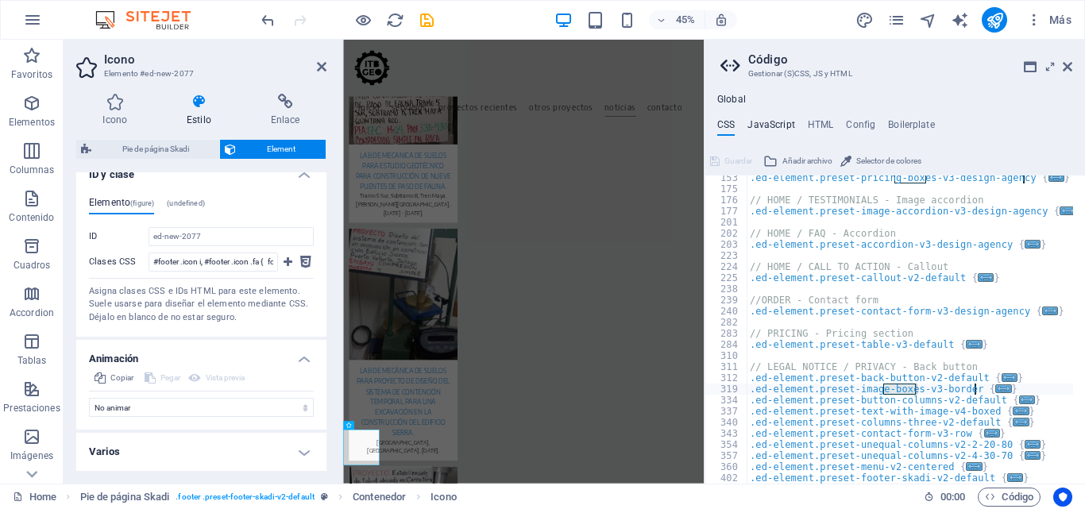
click at [784, 129] on h4 "JavaScript" at bounding box center [771, 127] width 47 height 17
type textarea "/* JS for preset "Menu V2" */"
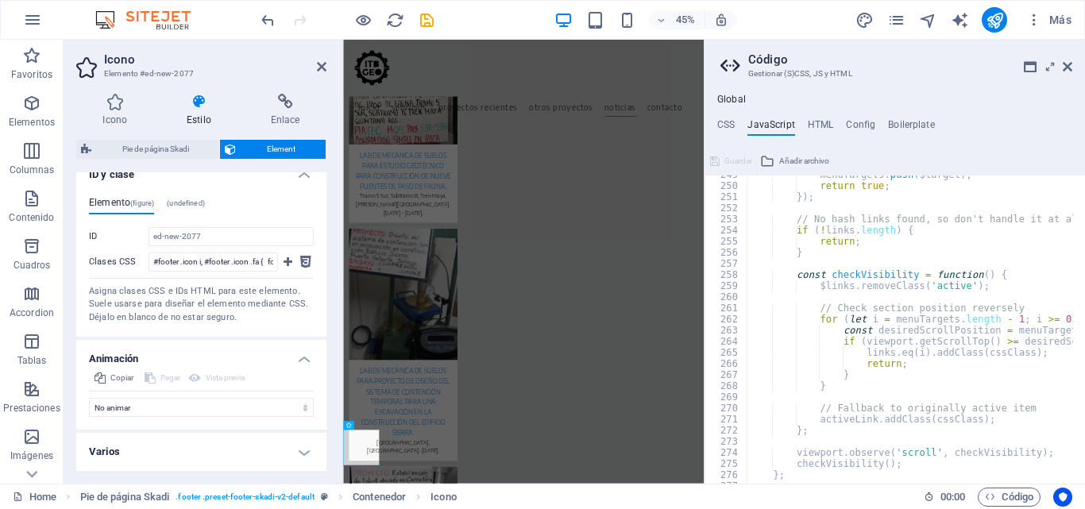
scroll to position [2796, 0]
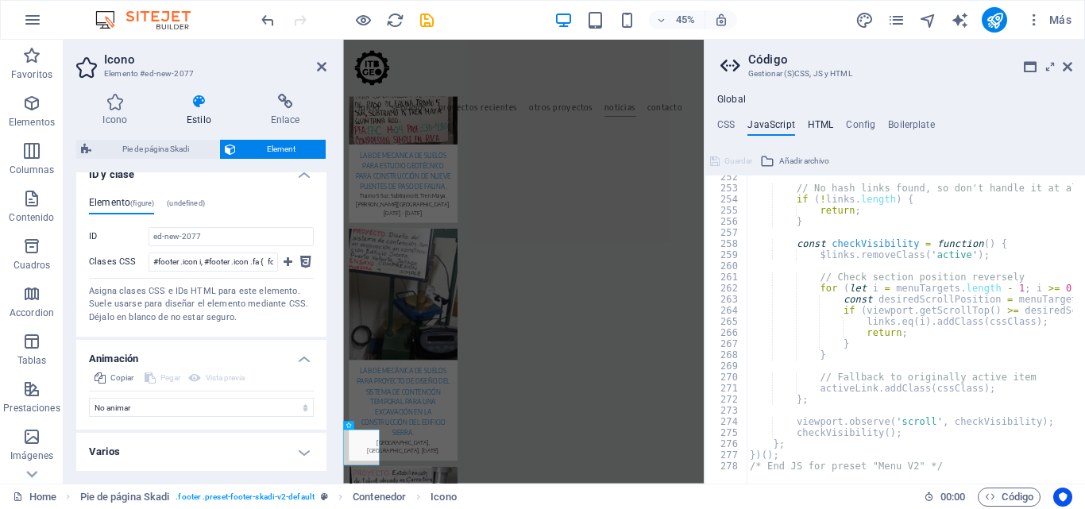
click at [813, 126] on h4 "HTML" at bounding box center [821, 127] width 26 height 17
type textarea "<a href="#main-content" class="wv-link-content button">Skip to main content</a>"
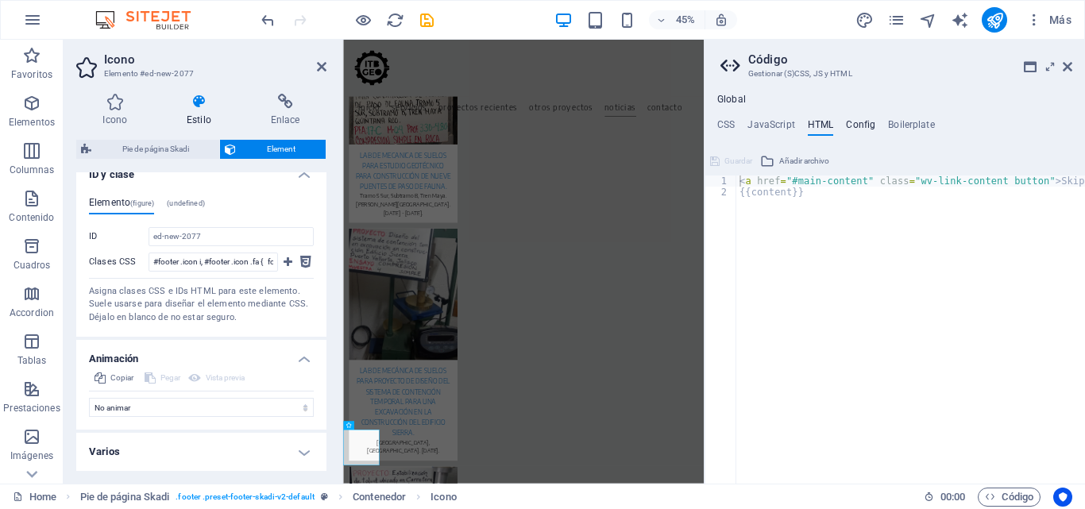
click at [854, 123] on h4 "Config" at bounding box center [860, 127] width 29 height 17
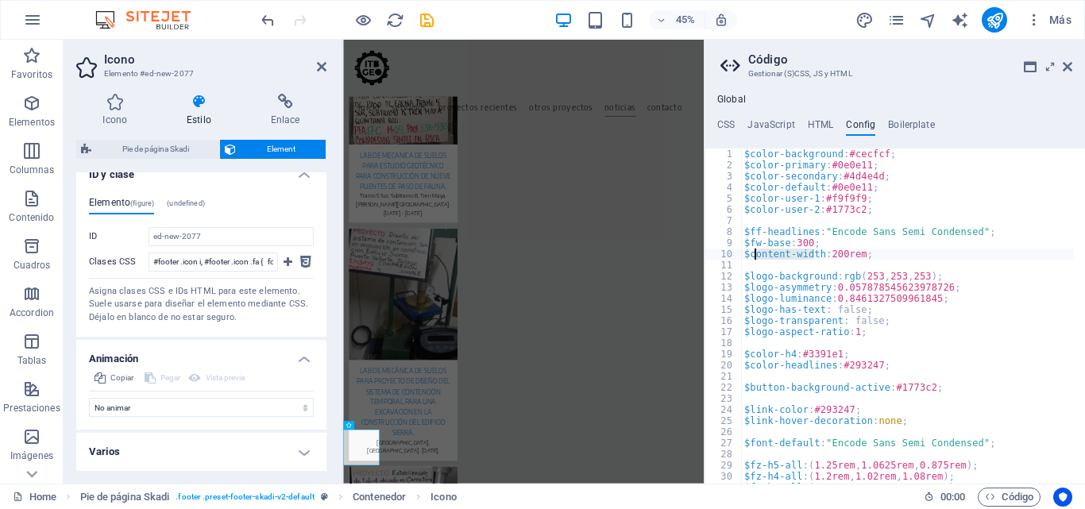
drag, startPoint x: 814, startPoint y: 257, endPoint x: 754, endPoint y: 254, distance: 59.7
click at [754, 254] on div "$color-background : #cecfcf ; $color-primary : #0e0e11 ; $color-secondary : #4d…" at bounding box center [907, 328] width 332 height 358
type textarea "$content-width: 200rem;"
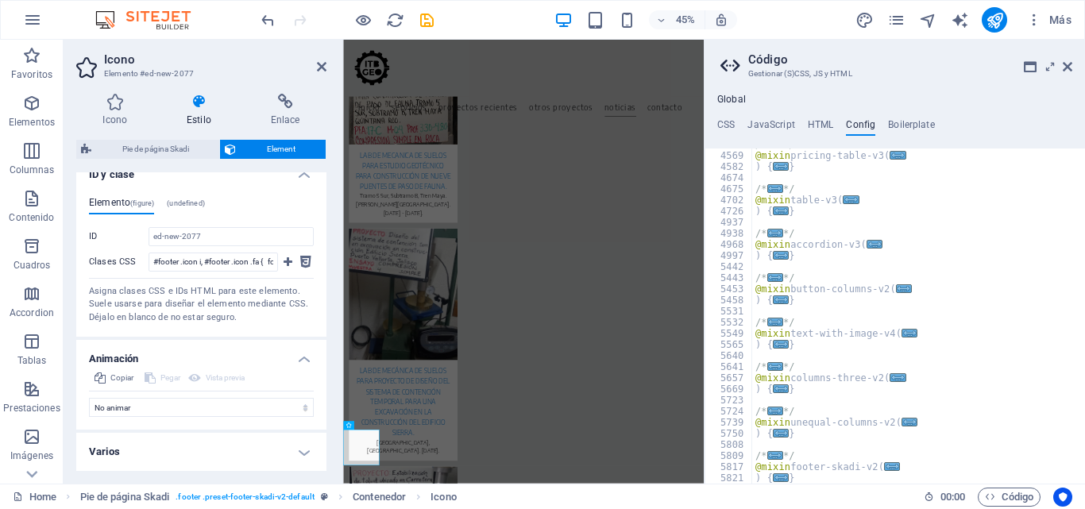
scroll to position [1144, 0]
click at [907, 106] on ul "Global" at bounding box center [895, 100] width 381 height 13
click at [911, 120] on h4 "Boilerplate" at bounding box center [911, 127] width 47 height 17
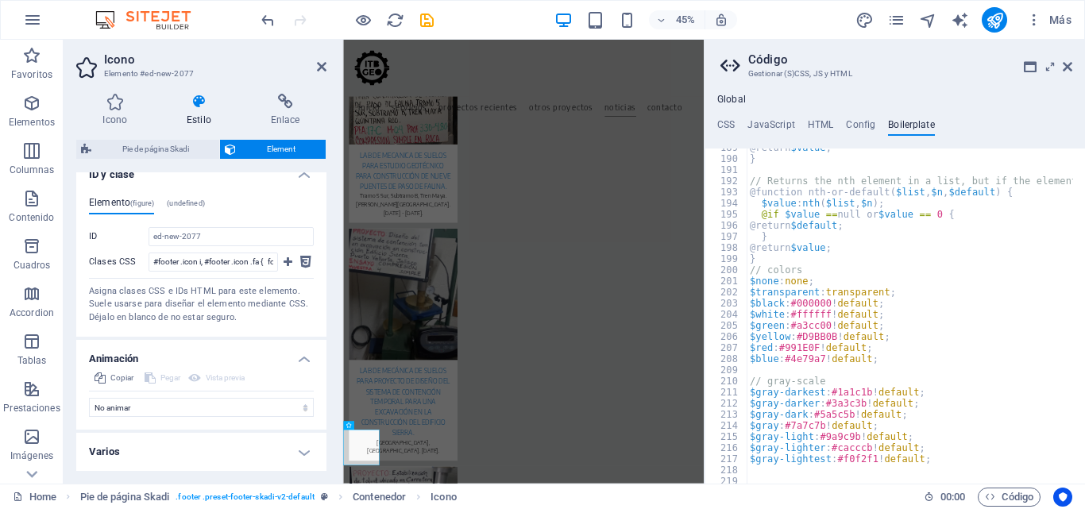
scroll to position [1314, 0]
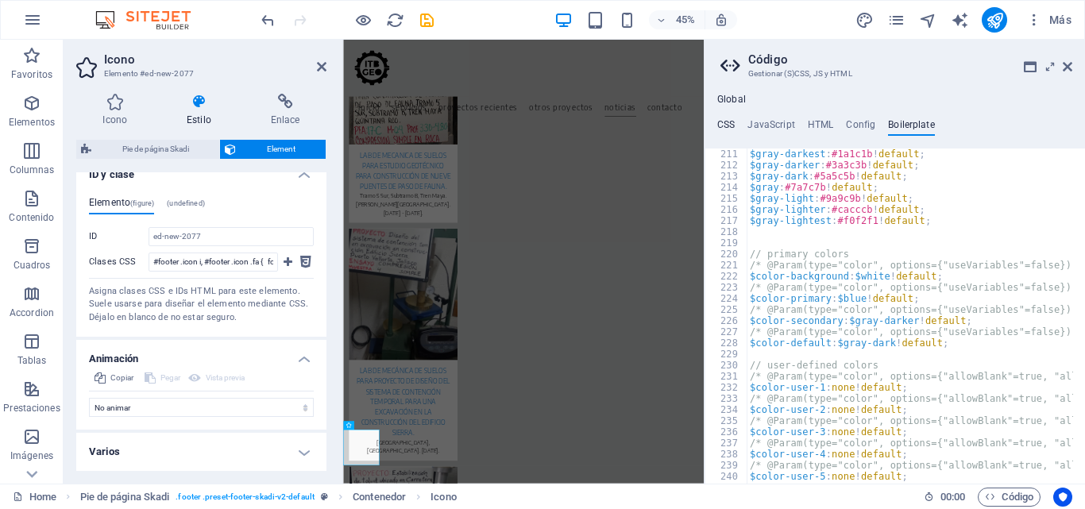
click at [720, 130] on h4 "CSS" at bounding box center [726, 127] width 17 height 17
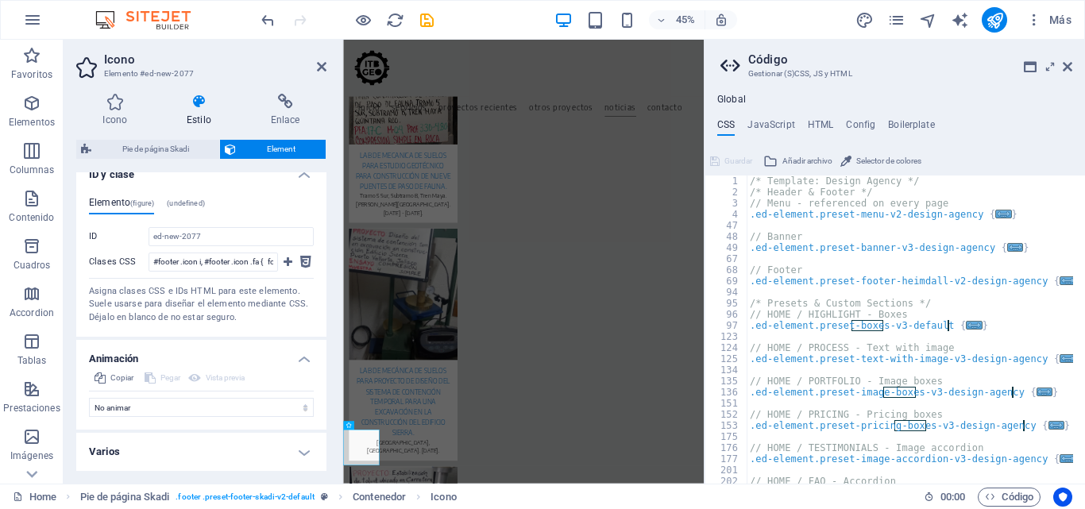
scroll to position [0, 0]
click at [1066, 70] on icon at bounding box center [1068, 66] width 10 height 13
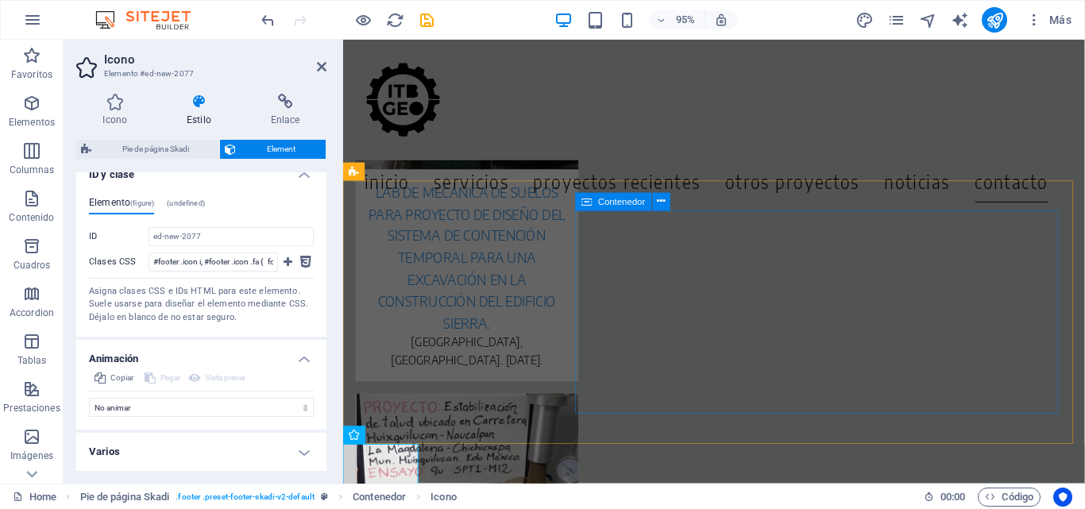
scroll to position [7022, 0]
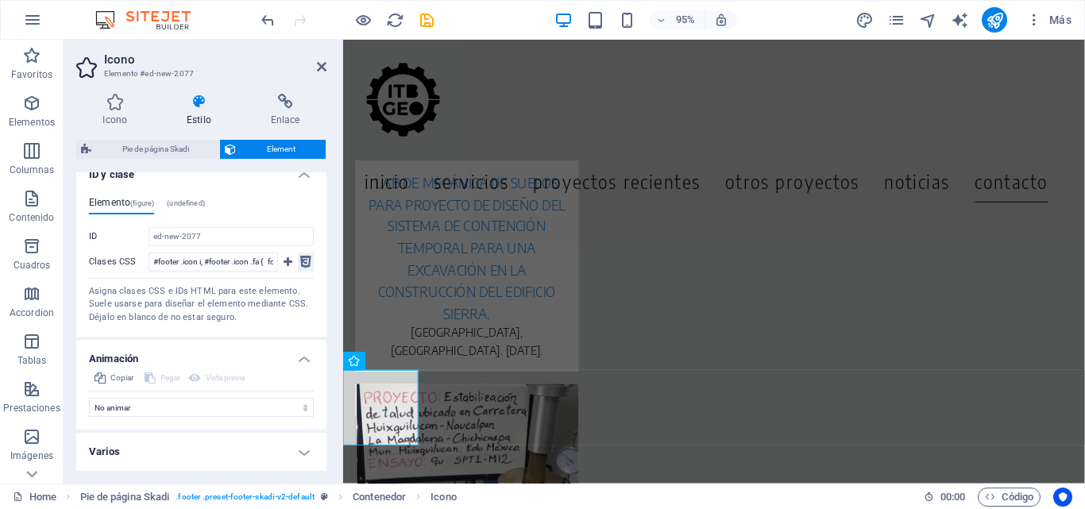
click at [309, 260] on button at bounding box center [306, 262] width 16 height 19
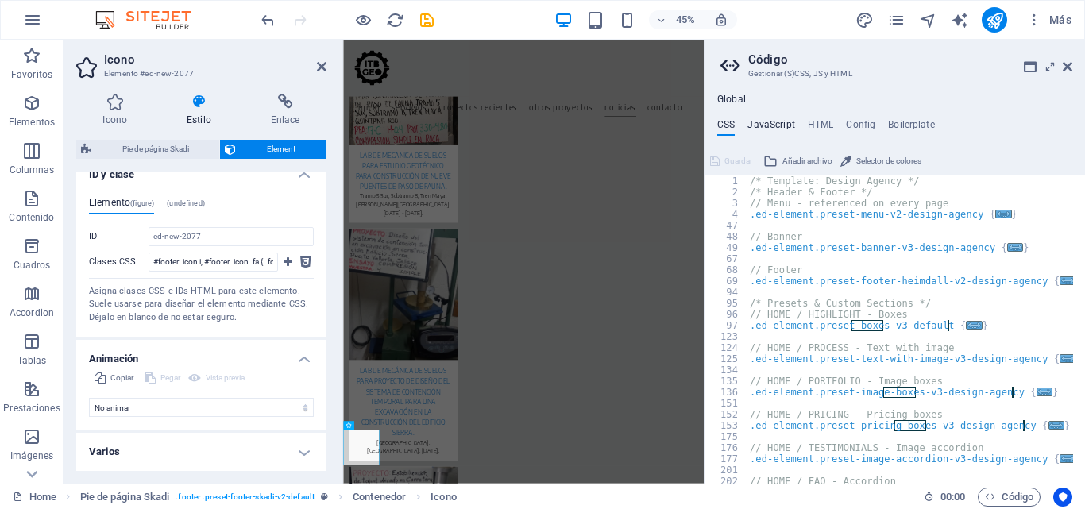
click at [769, 127] on h4 "JavaScript" at bounding box center [771, 127] width 47 height 17
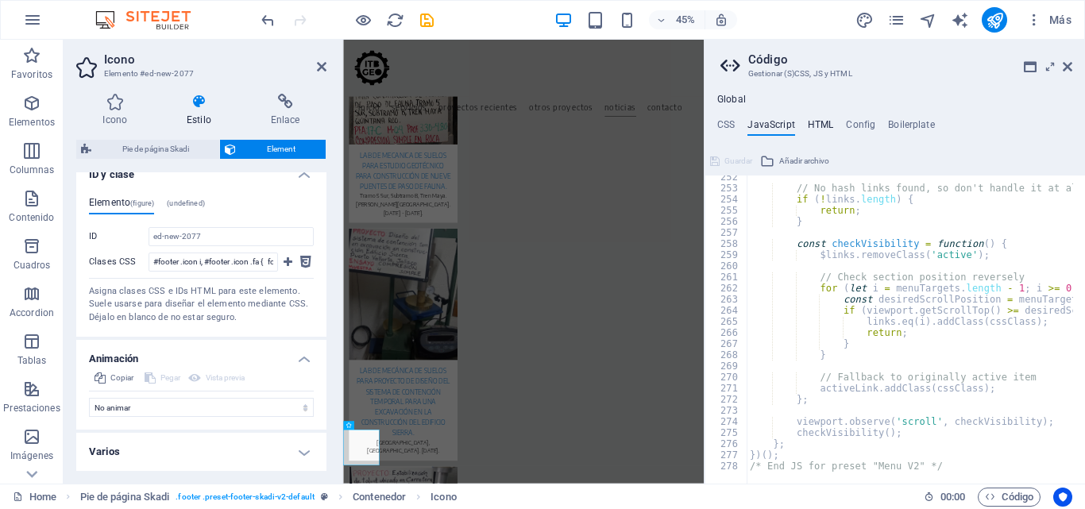
click at [826, 122] on h4 "HTML" at bounding box center [821, 127] width 26 height 17
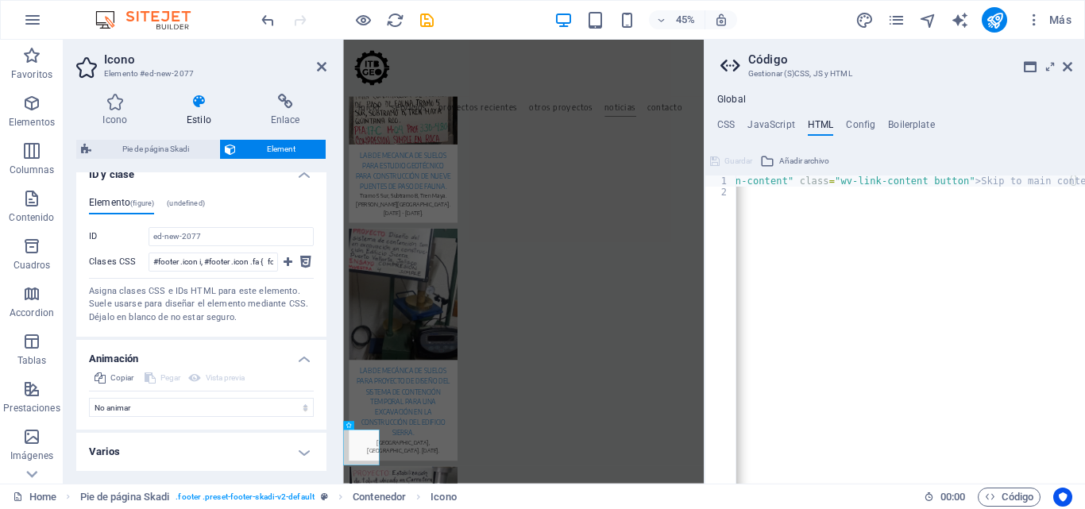
scroll to position [0, 80]
click at [862, 122] on h4 "Config" at bounding box center [860, 127] width 29 height 17
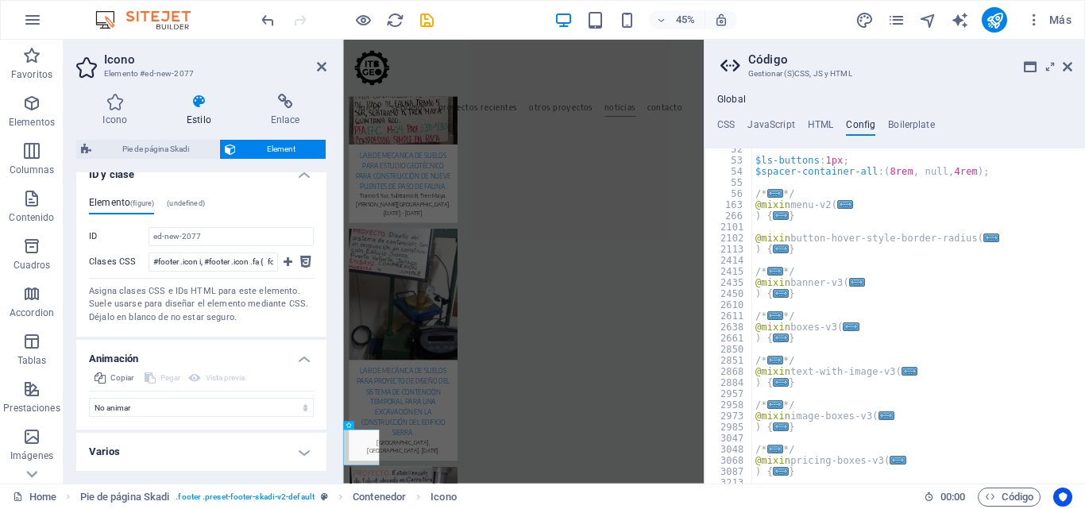
scroll to position [572, 0]
click at [915, 119] on h4 "Boilerplate" at bounding box center [911, 127] width 47 height 17
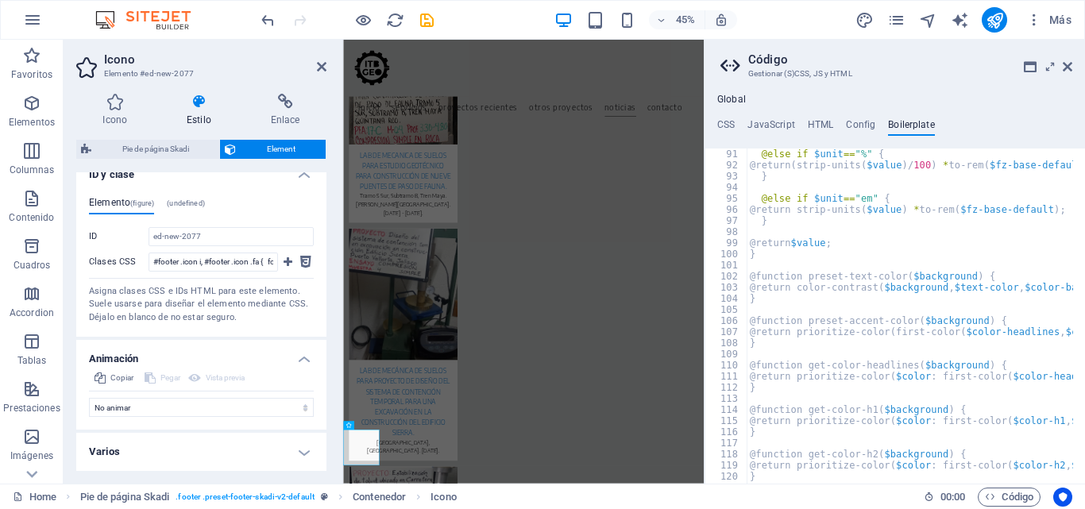
scroll to position [483, 0]
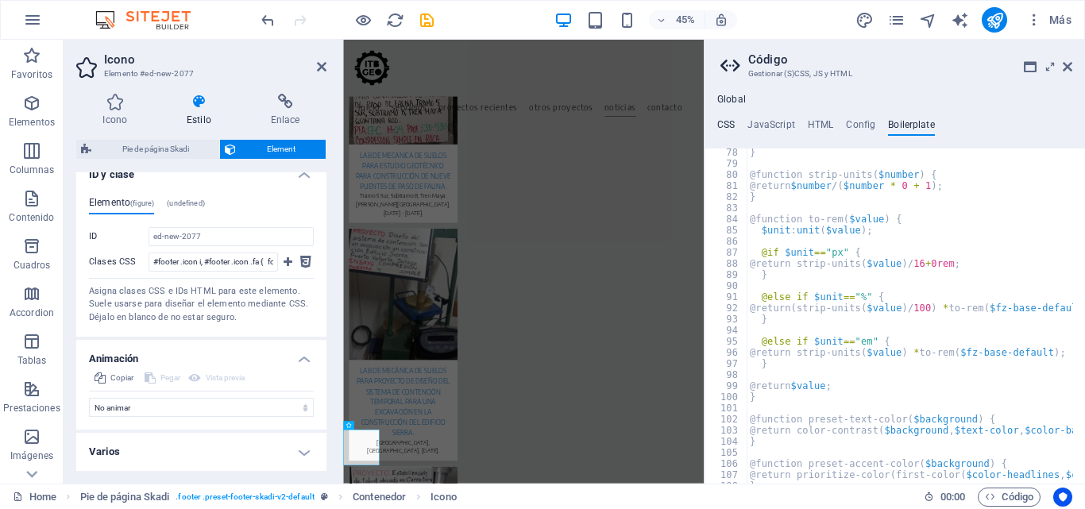
click at [733, 121] on h4 "CSS" at bounding box center [726, 127] width 17 height 17
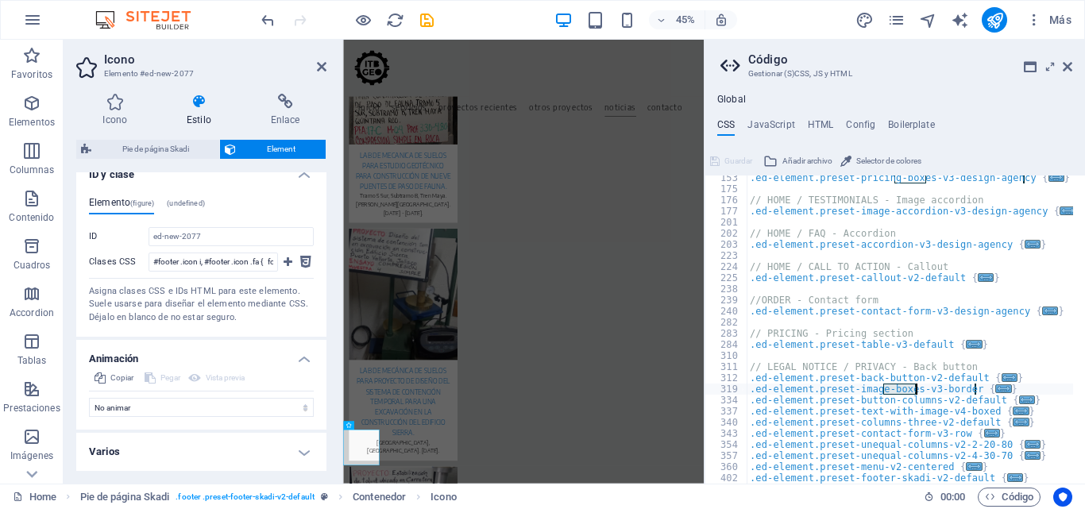
scroll to position [248, 0]
click at [1071, 67] on icon at bounding box center [1068, 66] width 10 height 13
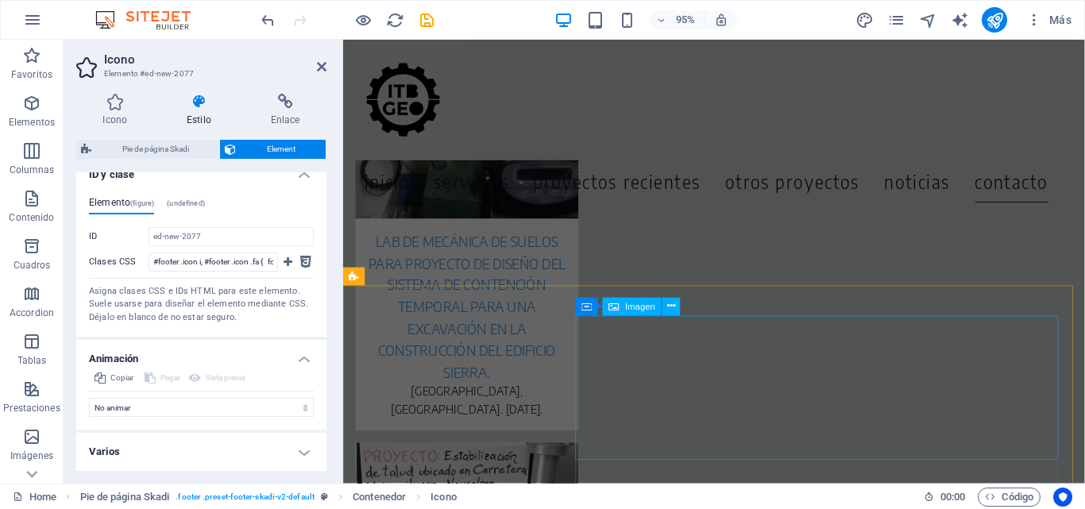
scroll to position [7022, 0]
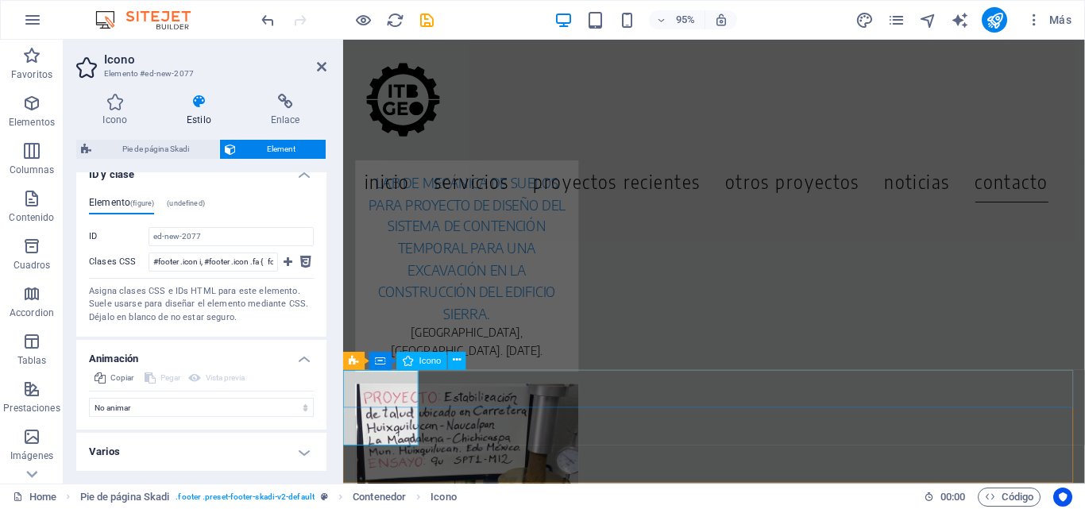
click at [425, 366] on span "Icono" at bounding box center [431, 361] width 22 height 9
click at [428, 360] on span "Icono" at bounding box center [431, 361] width 22 height 9
click at [459, 358] on icon at bounding box center [458, 361] width 8 height 16
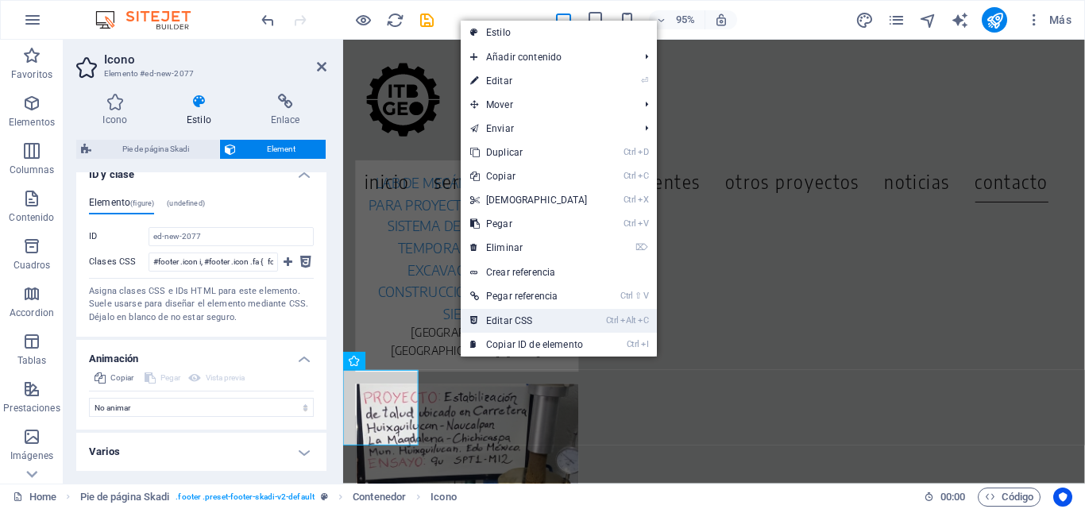
click at [512, 324] on link "Ctrl Alt C Editar CSS" at bounding box center [529, 321] width 137 height 24
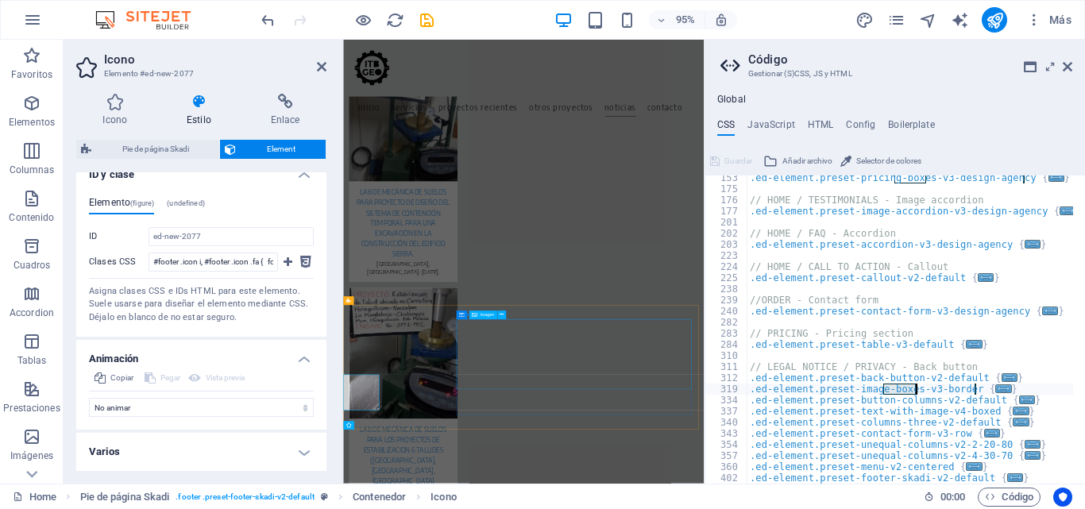
scroll to position [6625, 0]
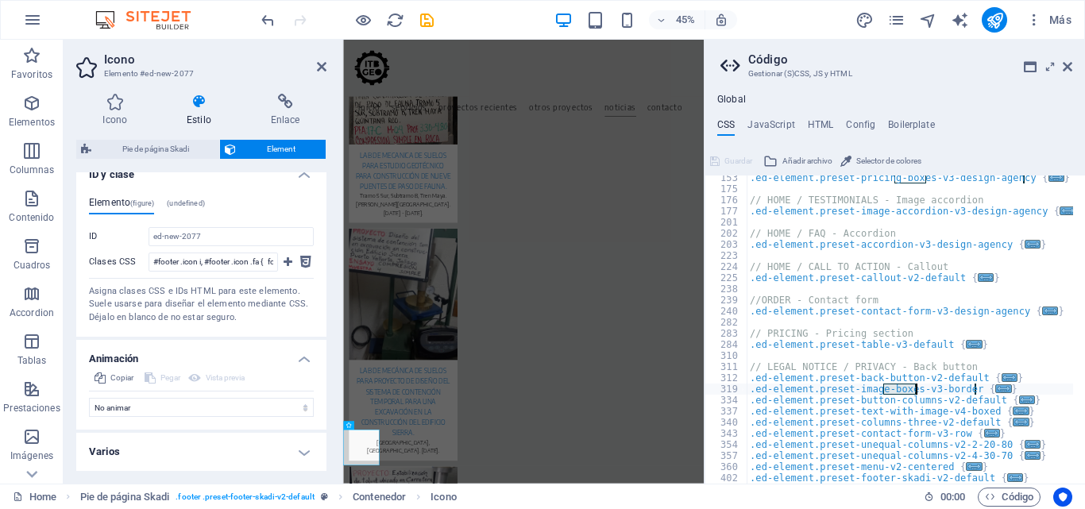
click at [884, 389] on div ".ed-element.preset-pricing-boxes-v3-design-agency { ... } // HOME / TESTIMONIAL…" at bounding box center [910, 330] width 327 height 308
drag, startPoint x: 921, startPoint y: 389, endPoint x: 933, endPoint y: 388, distance: 11.9
click at [922, 388] on div ".ed-element.preset-pricing-boxes-v3-design-agency { ... } // HOME / TESTIMONIAL…" at bounding box center [910, 337] width 327 height 331
click at [996, 389] on span "..." at bounding box center [1004, 389] width 16 height 9
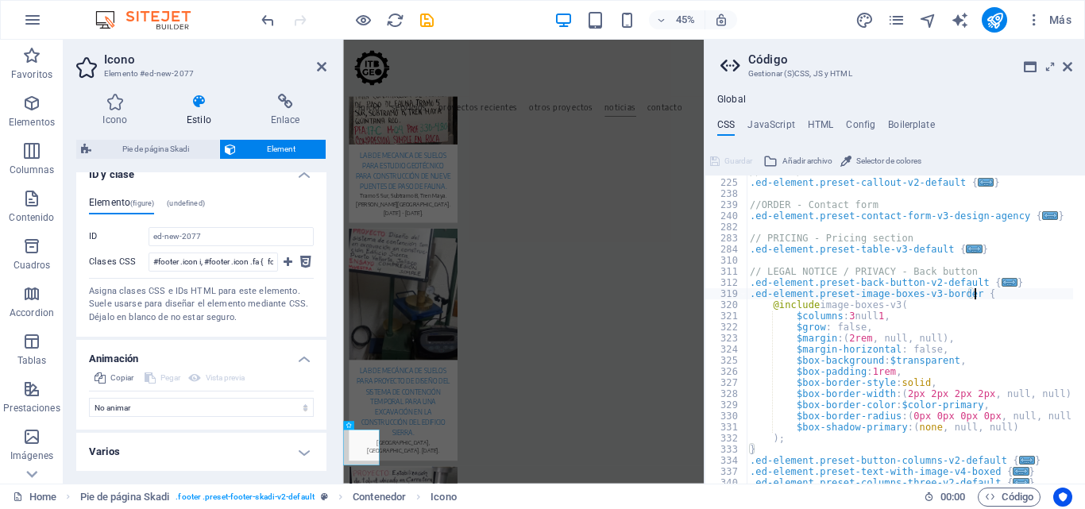
scroll to position [343, 0]
click at [852, 338] on div "// HOME / CALL TO ACTION - Callout .ed-element.preset-callout-v2-default { ... …" at bounding box center [910, 331] width 327 height 331
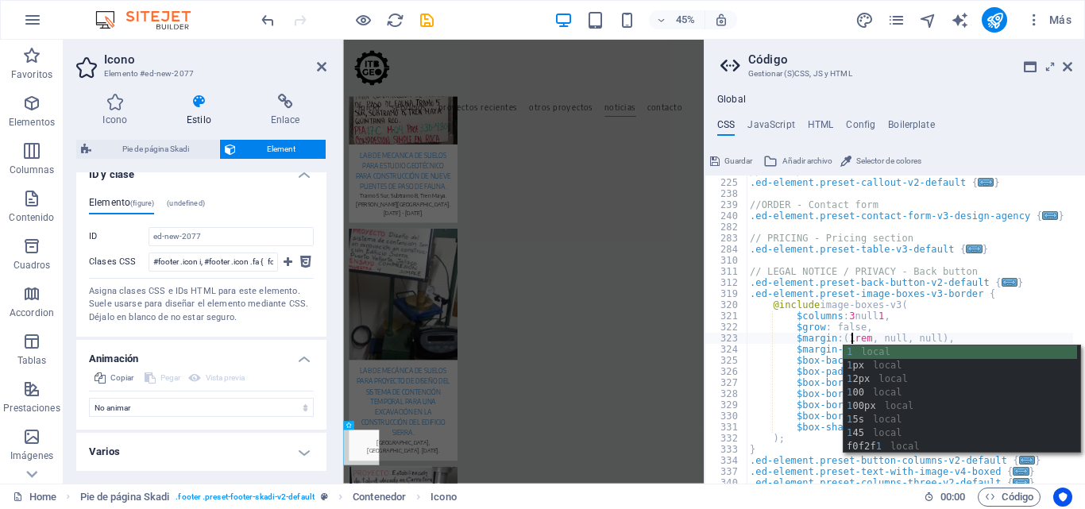
click at [1009, 319] on div "// HOME / CALL TO ACTION - Callout .ed-element.preset-callout-v2-default { ... …" at bounding box center [910, 331] width 327 height 331
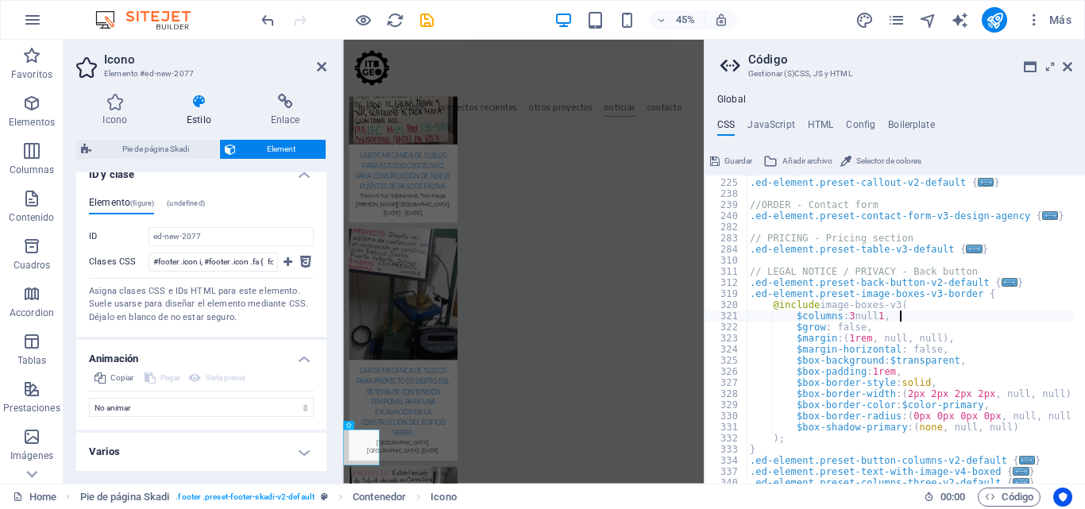
click at [996, 356] on div "// HOME / CALL TO ACTION - Callout .ed-element.preset-callout-v2-default { ... …" at bounding box center [910, 331] width 327 height 331
click at [906, 401] on div "// HOME / CALL TO ACTION - Callout .ed-element.preset-callout-v2-default { ... …" at bounding box center [910, 331] width 327 height 331
click at [907, 401] on div "// HOME / CALL TO ACTION - Callout .ed-element.preset-callout-v2-default { ... …" at bounding box center [910, 331] width 327 height 331
click at [908, 397] on div "// HOME / CALL TO ACTION - Callout .ed-element.preset-callout-v2-default { ... …" at bounding box center [910, 331] width 327 height 331
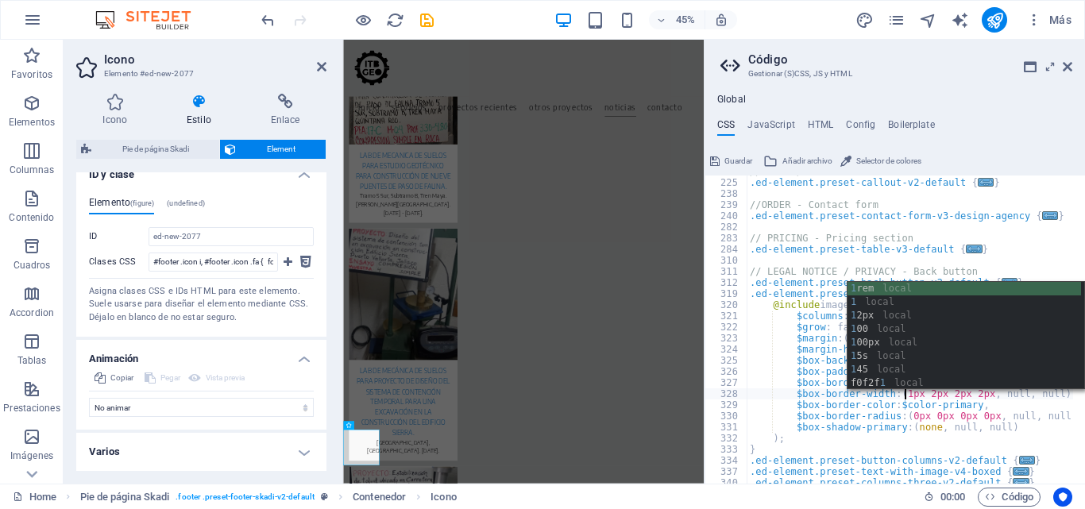
scroll to position [0, 16]
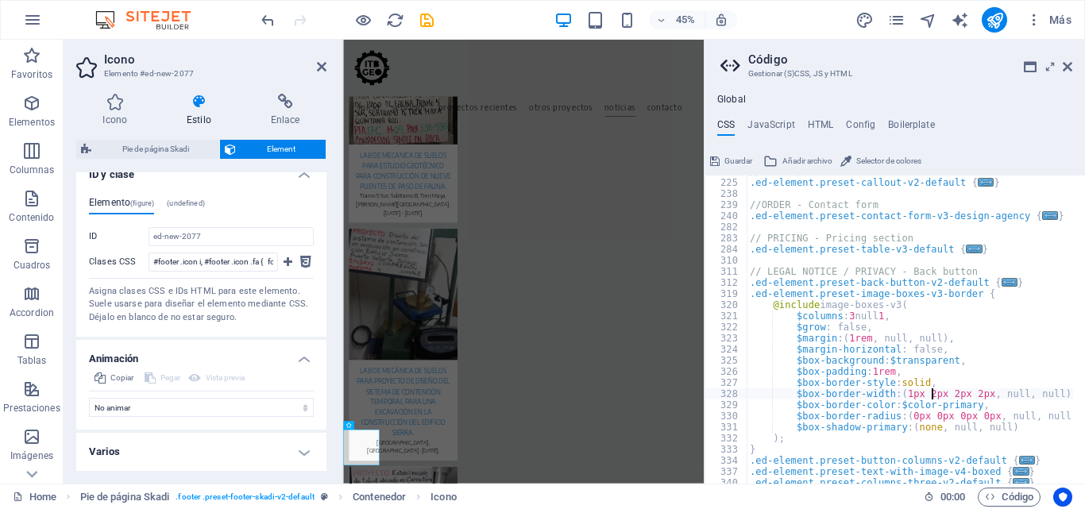
click at [934, 397] on div "// HOME / CALL TO ACTION - Callout .ed-element.preset-callout-v2-default { ... …" at bounding box center [910, 331] width 327 height 331
click at [928, 397] on div "// HOME / CALL TO ACTION - Callout .ed-element.preset-callout-v2-default { ... …" at bounding box center [910, 331] width 327 height 331
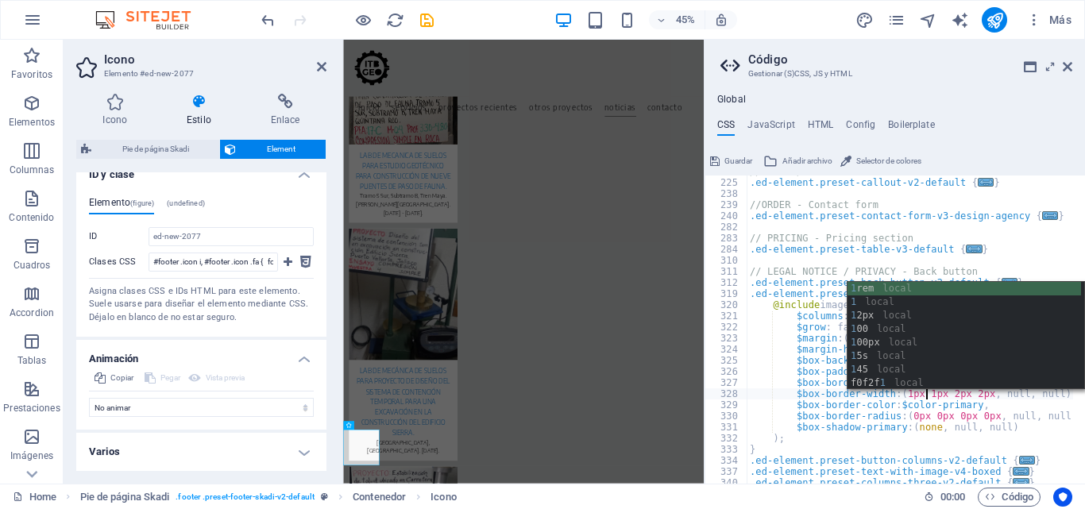
scroll to position [0, 17]
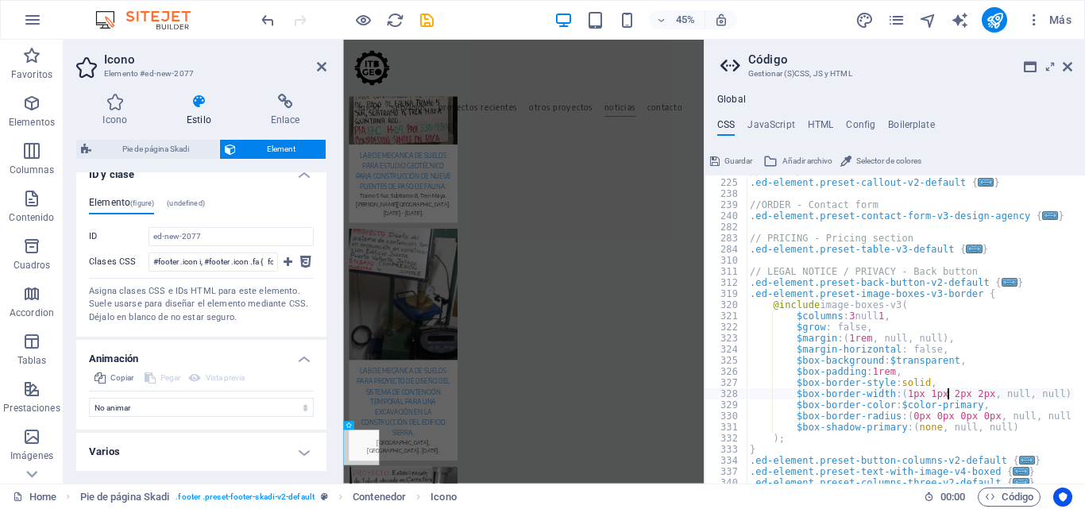
click at [948, 391] on div "// HOME / CALL TO ACTION - Callout .ed-element.preset-callout-v2-default { ... …" at bounding box center [910, 331] width 327 height 331
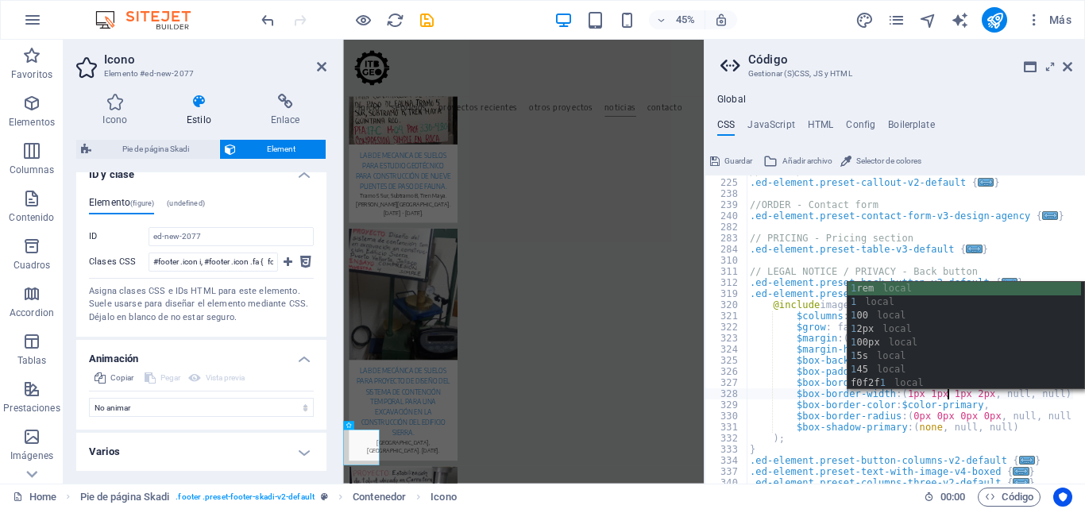
scroll to position [0, 19]
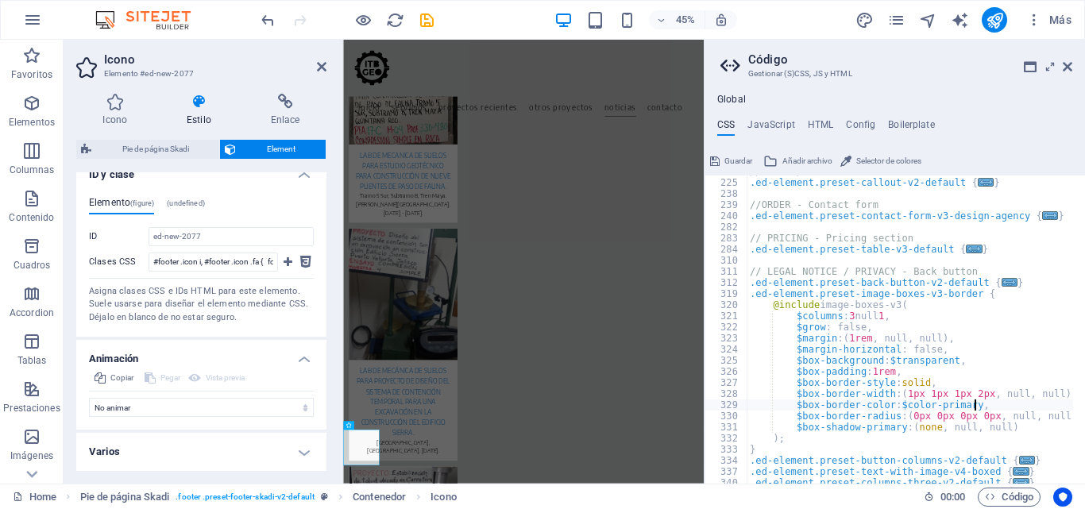
click at [975, 401] on div "// HOME / CALL TO ACTION - Callout .ed-element.preset-callout-v2-default { ... …" at bounding box center [910, 331] width 327 height 331
click at [1016, 441] on div "// HOME / CALL TO ACTION - Callout .ed-element.preset-callout-v2-default { ... …" at bounding box center [910, 331] width 327 height 331
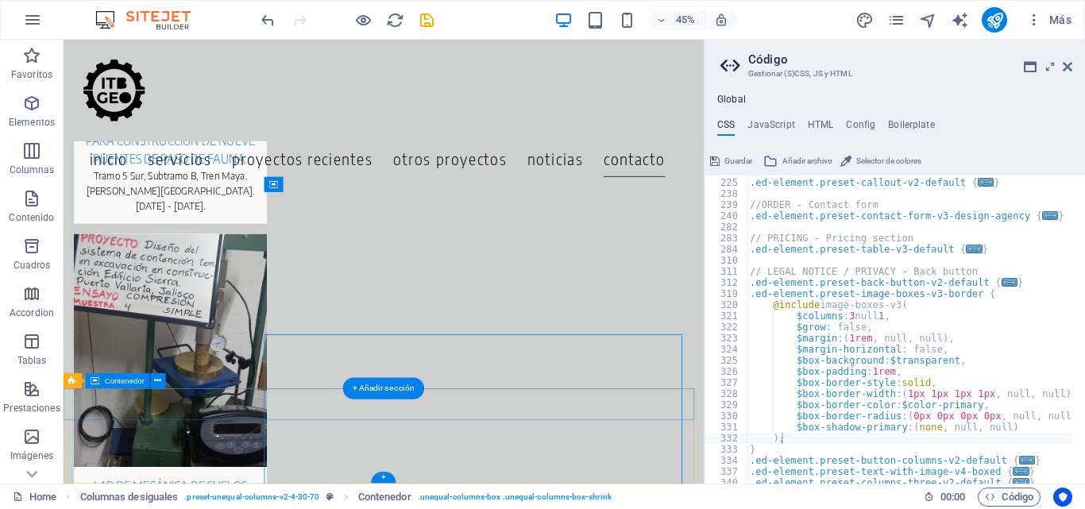
scroll to position [6878, 0]
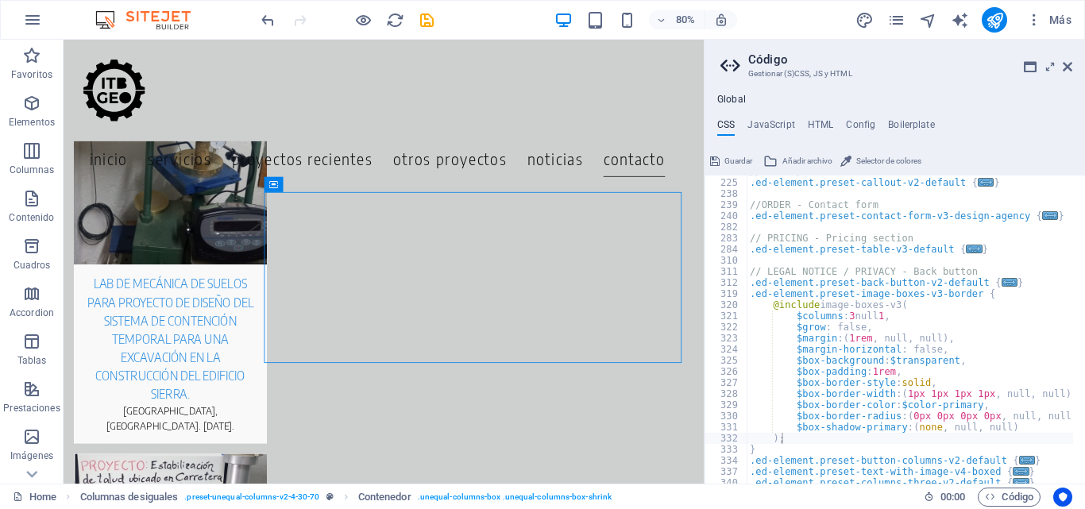
click at [903, 433] on div "// HOME / CALL TO ACTION - Callout .ed-element.preset-callout-v2-default { ... …" at bounding box center [910, 331] width 327 height 331
drag, startPoint x: 870, startPoint y: 397, endPoint x: 807, endPoint y: 393, distance: 63.7
click at [807, 393] on div "// HOME / CALL TO ACTION - Callout .ed-element.preset-callout-v2-default { ... …" at bounding box center [910, 331] width 327 height 331
click at [849, 317] on div "// HOME / CALL TO ACTION - Callout .ed-element.preset-callout-v2-default { ... …" at bounding box center [910, 331] width 327 height 331
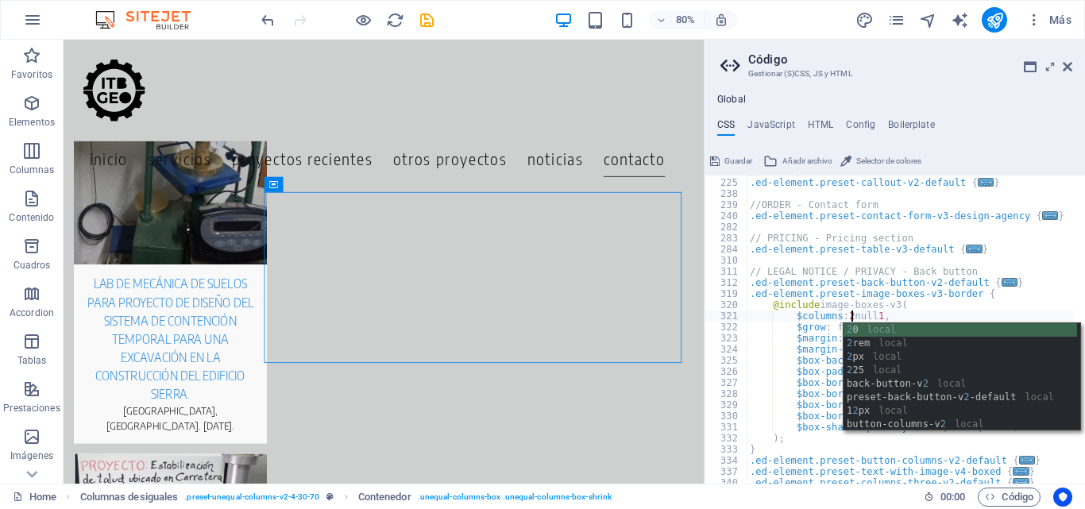
scroll to position [0, 11]
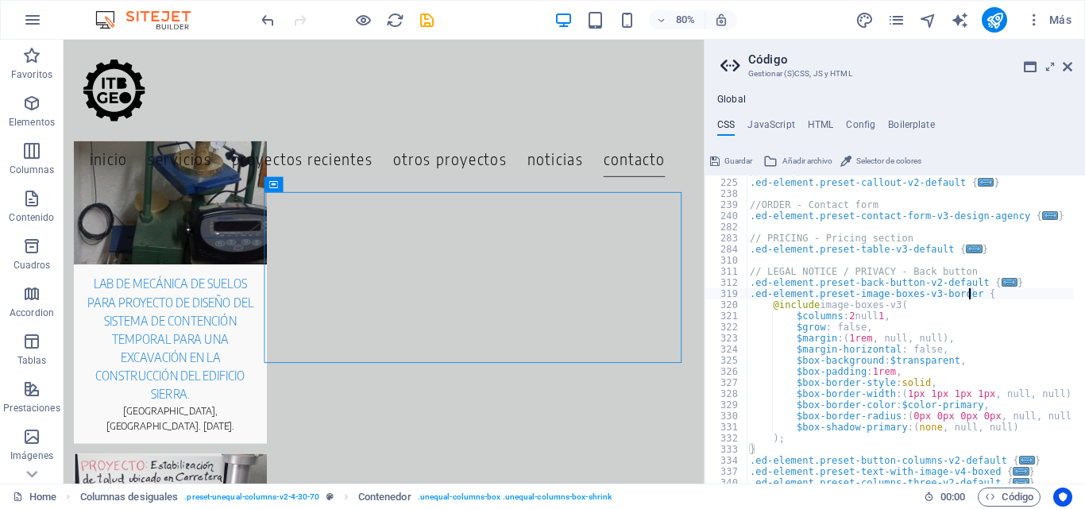
click at [972, 297] on div "// HOME / CALL TO ACTION - Callout .ed-element.preset-callout-v2-default { ... …" at bounding box center [910, 331] width 327 height 331
drag, startPoint x: 881, startPoint y: 302, endPoint x: 816, endPoint y: 308, distance: 65.4
click at [816, 308] on div "// HOME / CALL TO ACTION - Callout .ed-element.preset-callout-v2-default { ... …" at bounding box center [910, 331] width 327 height 331
click at [836, 379] on div "// HOME / CALL TO ACTION - Callout .ed-element.preset-callout-v2-default { ... …" at bounding box center [910, 331] width 327 height 331
click at [850, 311] on div "// HOME / CALL TO ACTION - Callout .ed-element.preset-callout-v2-default { ... …" at bounding box center [910, 331] width 327 height 331
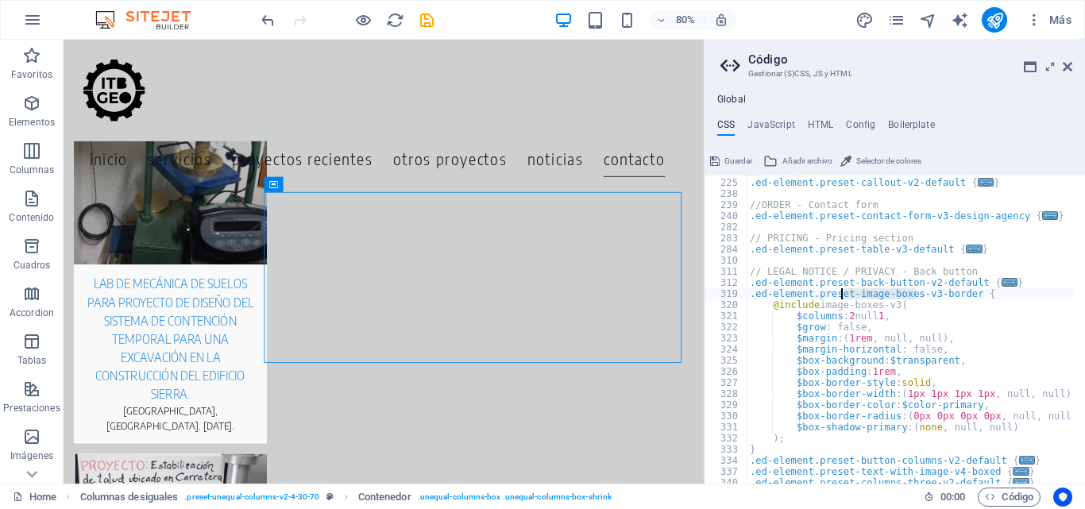
drag, startPoint x: 915, startPoint y: 296, endPoint x: 843, endPoint y: 291, distance: 71.7
click at [843, 291] on div "// HOME / CALL TO ACTION - Callout .ed-element.preset-callout-v2-default { ... …" at bounding box center [910, 331] width 327 height 331
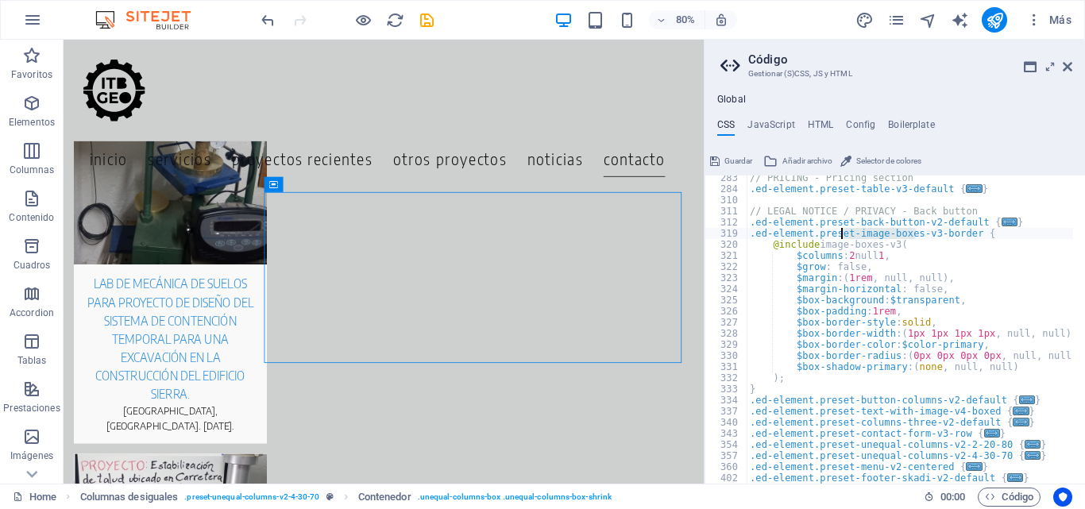
scroll to position [404, 0]
click at [836, 344] on div "// PRICING - Pricing section .ed-element.preset-table-v3-default { ... } // LEG…" at bounding box center [910, 337] width 327 height 331
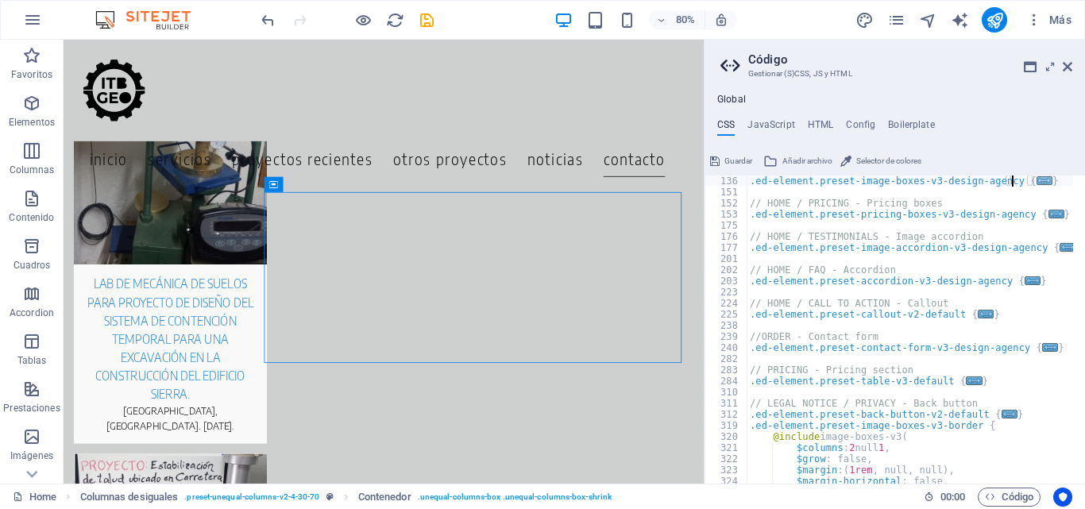
scroll to position [211, 0]
click at [1037, 176] on span "..." at bounding box center [1045, 180] width 16 height 9
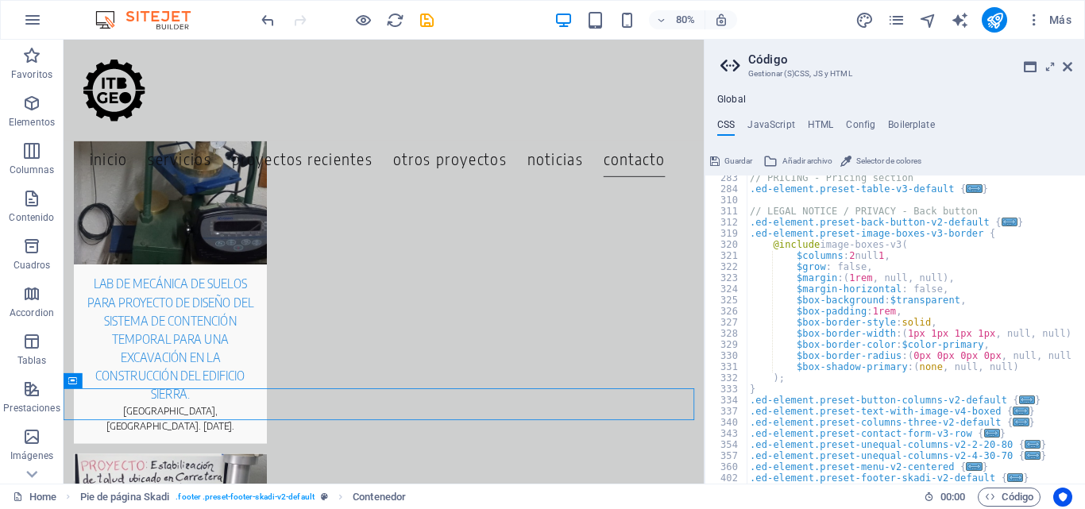
scroll to position [559, 0]
click at [852, 253] on div "// PRICING - Pricing section .ed-element.preset-table-v3-default { ... } // LEG…" at bounding box center [910, 337] width 327 height 331
click at [1011, 243] on div "// PRICING - Pricing section .ed-element.preset-table-v3-default { ... } // LEG…" at bounding box center [910, 337] width 327 height 331
click at [906, 339] on div "// PRICING - Pricing section .ed-element.preset-table-v3-default { ... } // LEG…" at bounding box center [910, 337] width 327 height 331
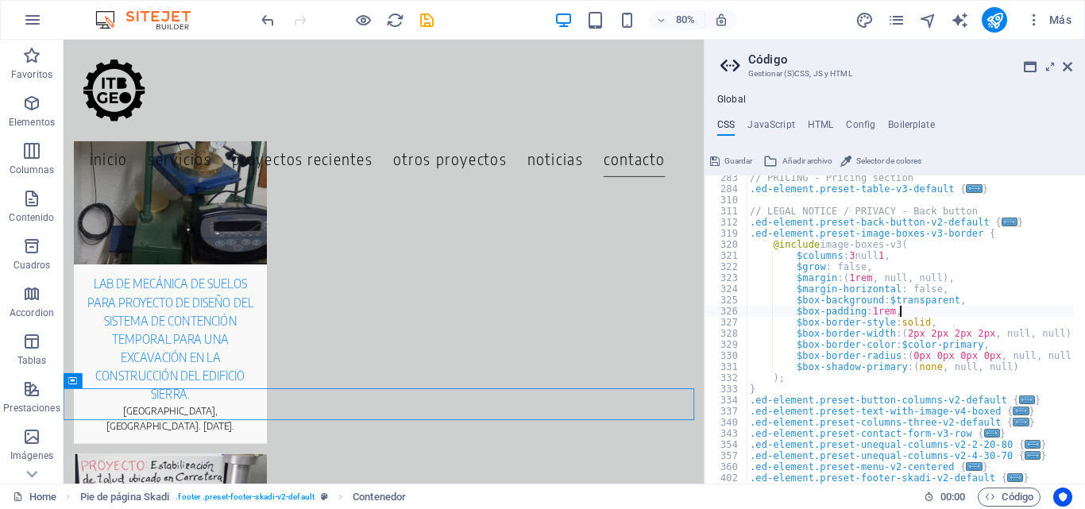
click at [1014, 312] on div "// PRICING - Pricing section .ed-element.preset-table-v3-default { ... } // LEG…" at bounding box center [910, 337] width 327 height 331
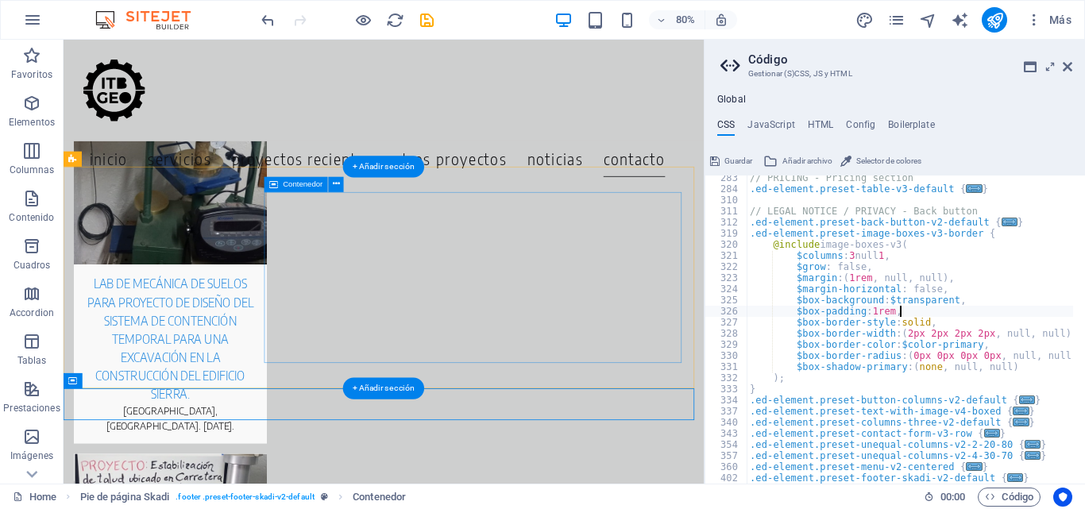
type textarea "$box-padding: 1rem,"
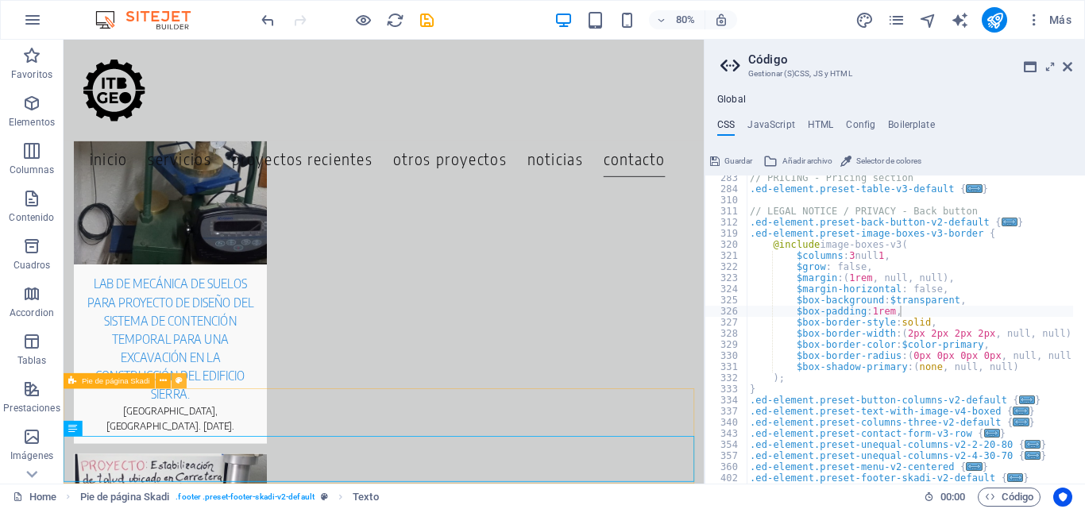
click at [178, 381] on icon at bounding box center [179, 381] width 7 height 14
select select "rem"
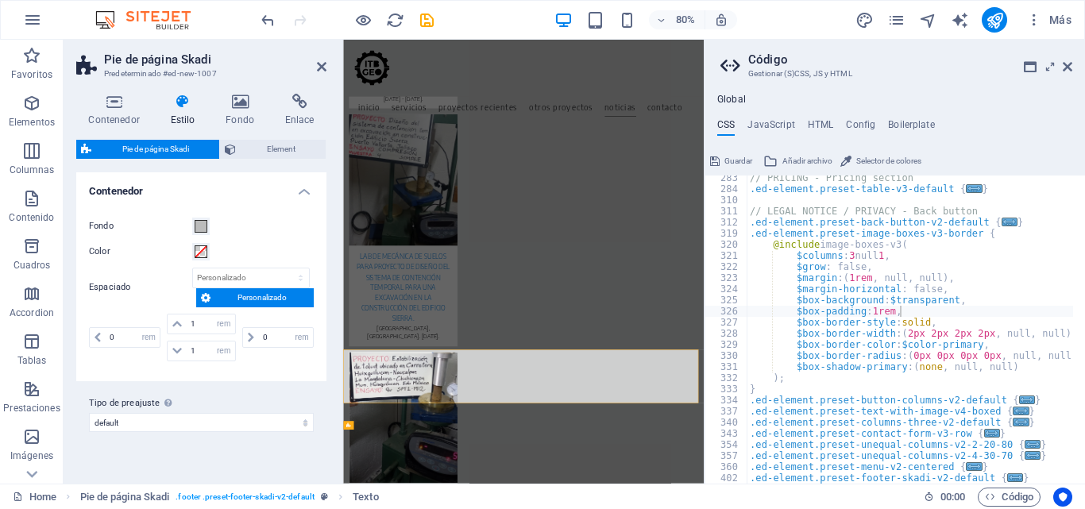
scroll to position [6625, 0]
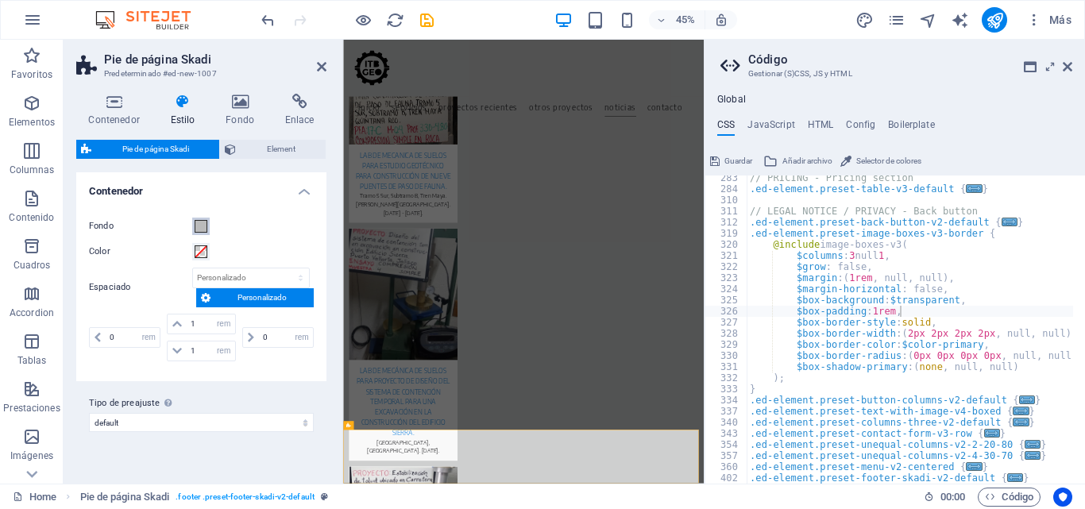
click at [205, 228] on span at bounding box center [201, 226] width 13 height 13
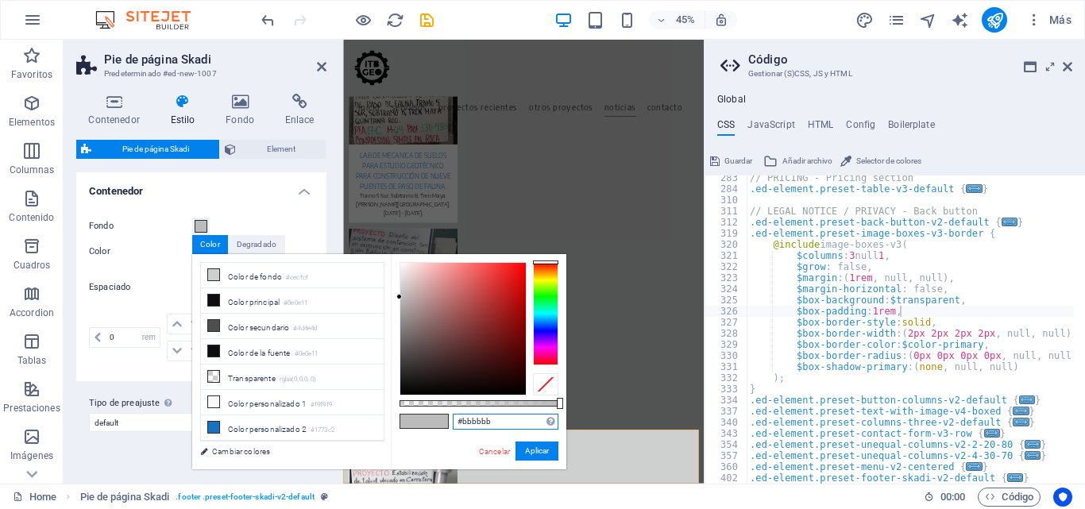
drag, startPoint x: 501, startPoint y: 424, endPoint x: 408, endPoint y: 423, distance: 92.2
click at [408, 423] on div "#bbbbbb Formatos soportados #0852ed rgb(8, 82, 237) rgba(8, 82, 237, 90%) hsv(2…" at bounding box center [479, 477] width 176 height 446
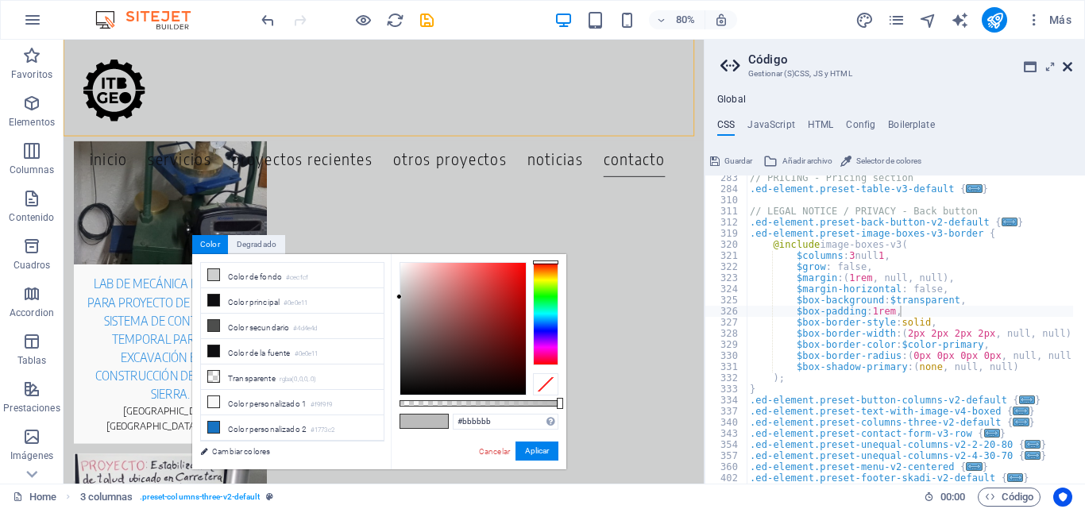
click at [1070, 68] on icon at bounding box center [1068, 66] width 10 height 13
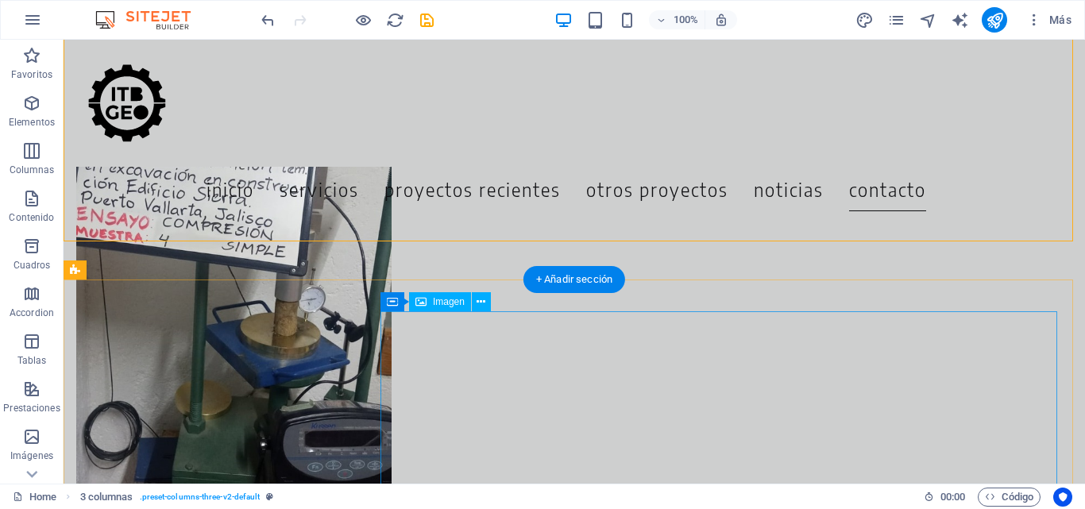
scroll to position [6942, 0]
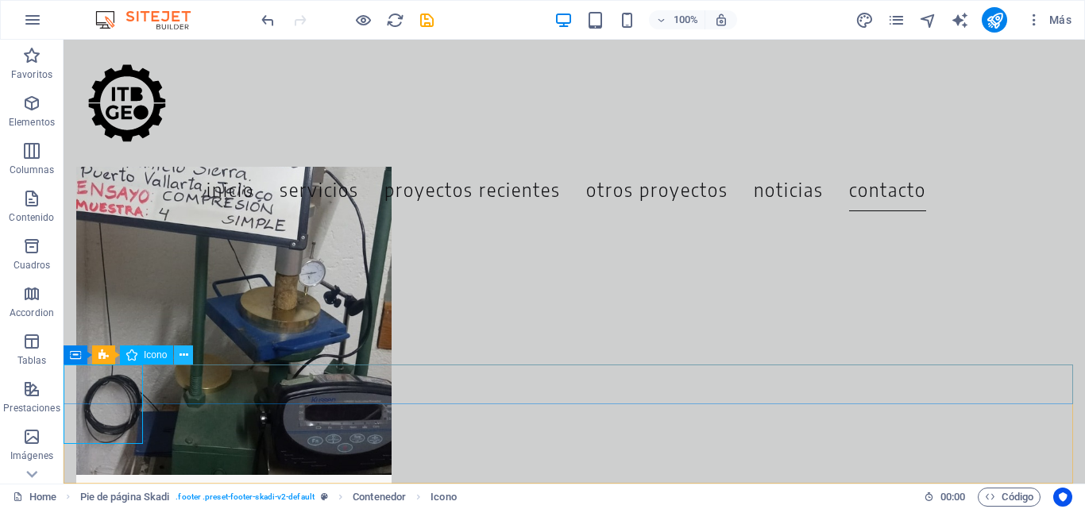
click at [180, 351] on icon at bounding box center [184, 355] width 9 height 17
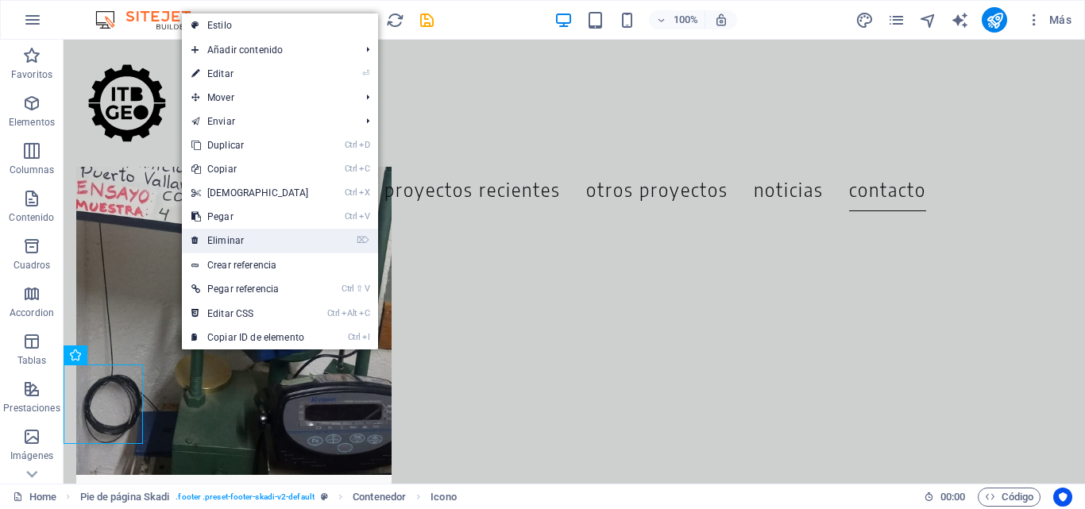
click at [219, 238] on link "⌦ Eliminar" at bounding box center [250, 241] width 137 height 24
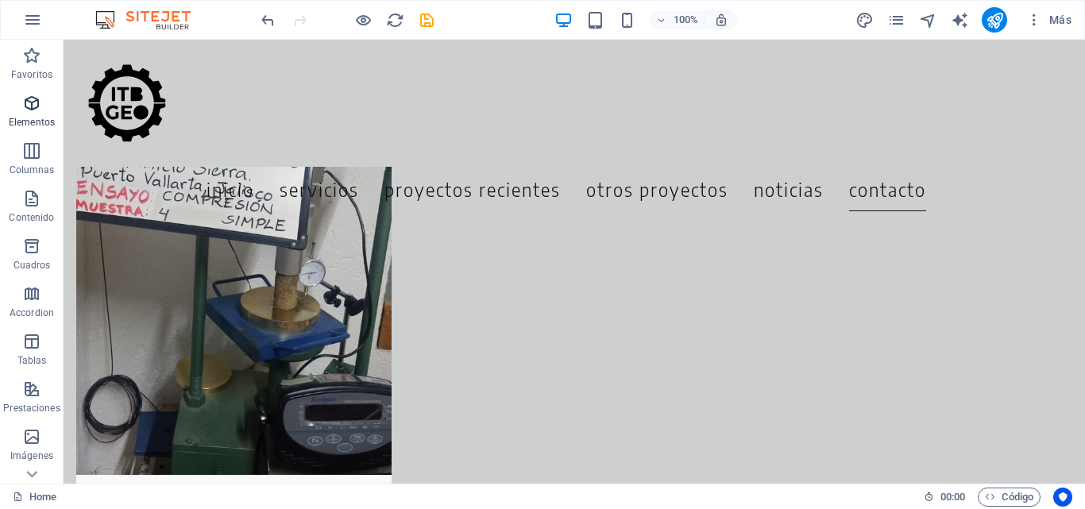
click at [30, 104] on icon "button" at bounding box center [31, 103] width 19 height 19
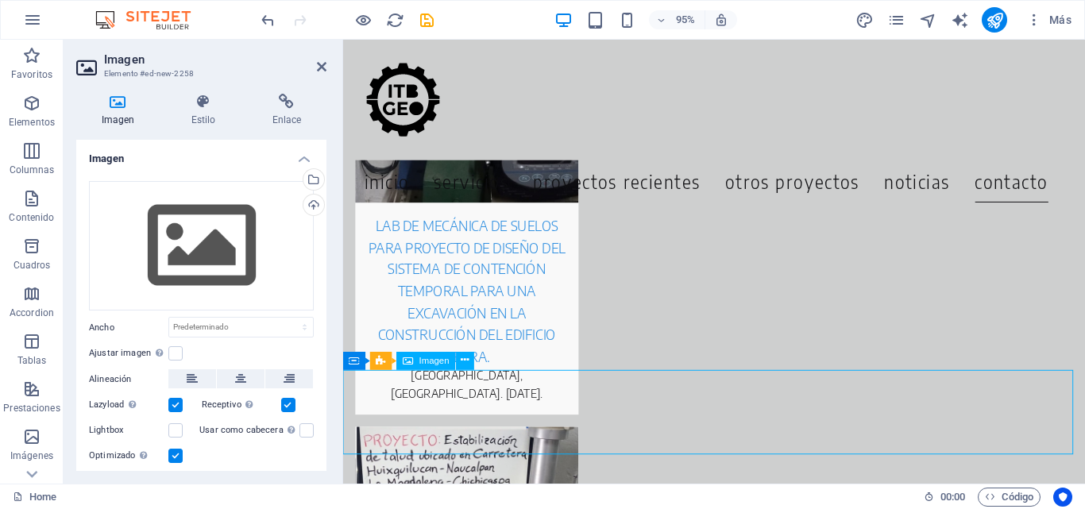
scroll to position [7022, 0]
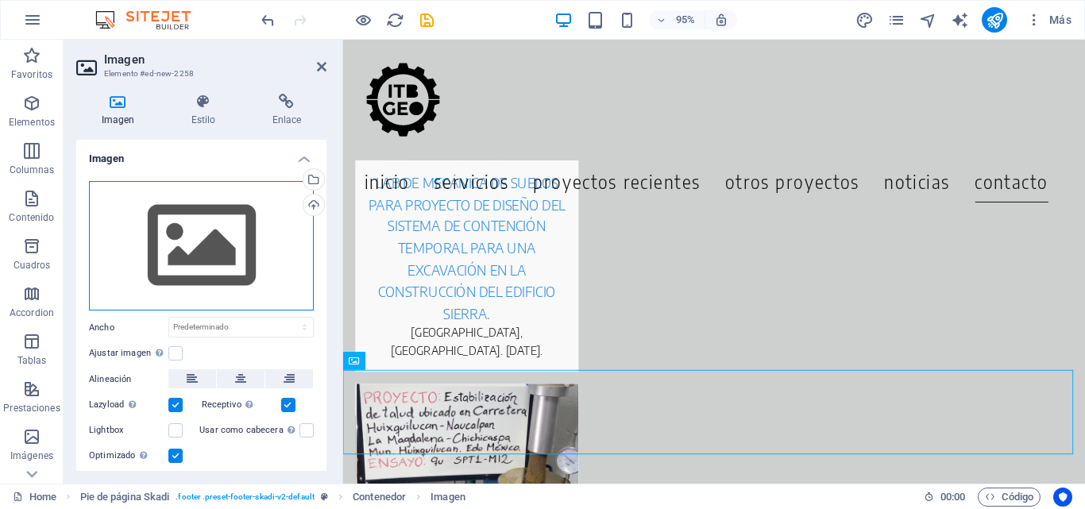
click at [216, 236] on div "Arrastra archivos aquí, haz clic para escoger archivos o selecciona archivos de…" at bounding box center [201, 246] width 225 height 130
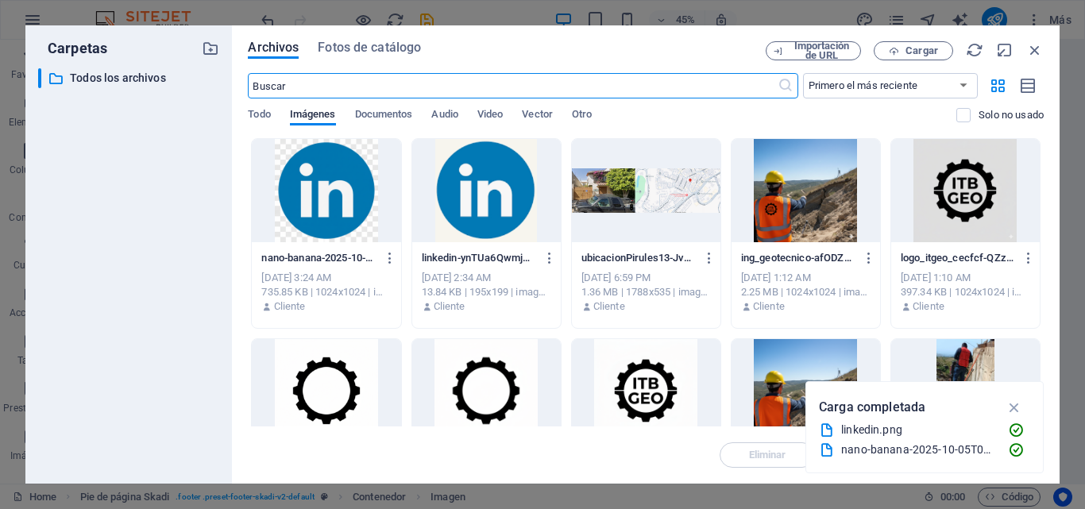
scroll to position [6647, 0]
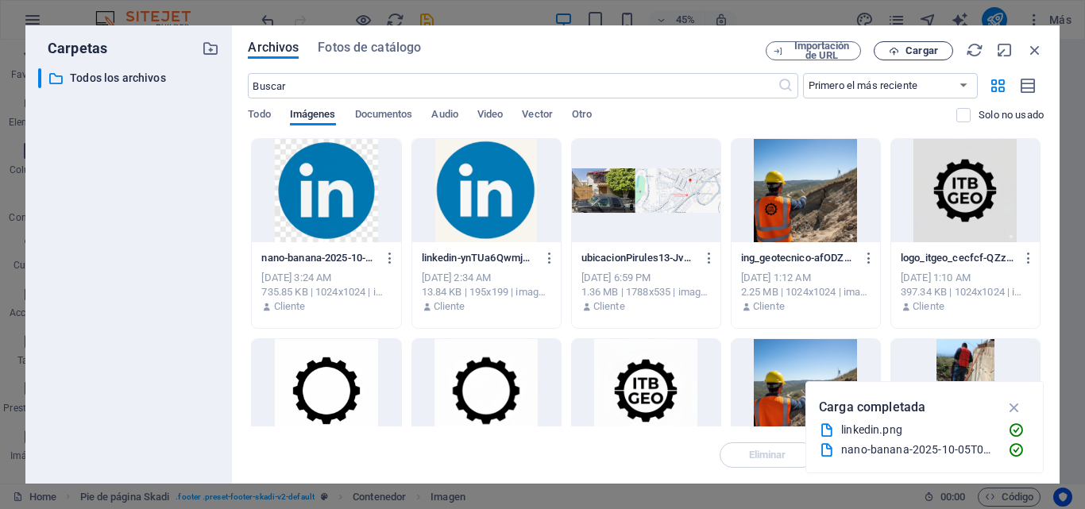
click at [905, 49] on span "Cargar" at bounding box center [913, 51] width 65 height 10
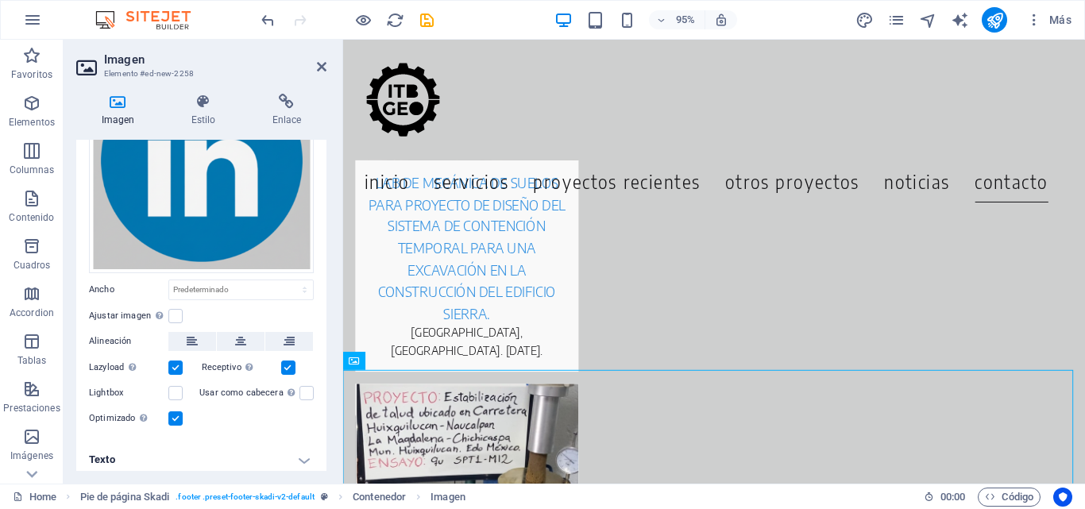
scroll to position [137, 0]
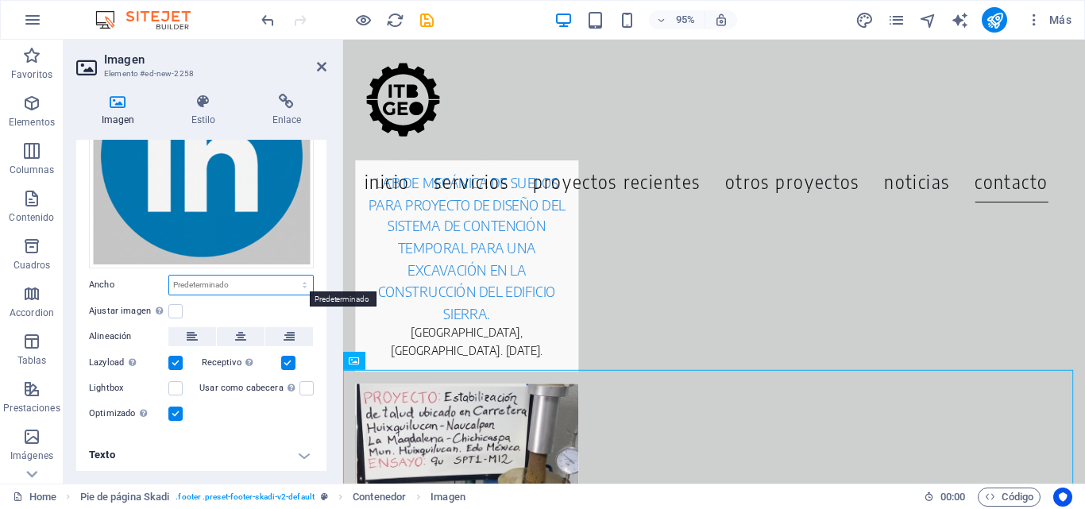
click at [244, 285] on select "Predeterminado automático px rem % em vh vw" at bounding box center [241, 285] width 144 height 19
select select "px"
click at [288, 276] on select "Predeterminado automático px rem % em vh vw" at bounding box center [241, 285] width 144 height 19
type input "2"
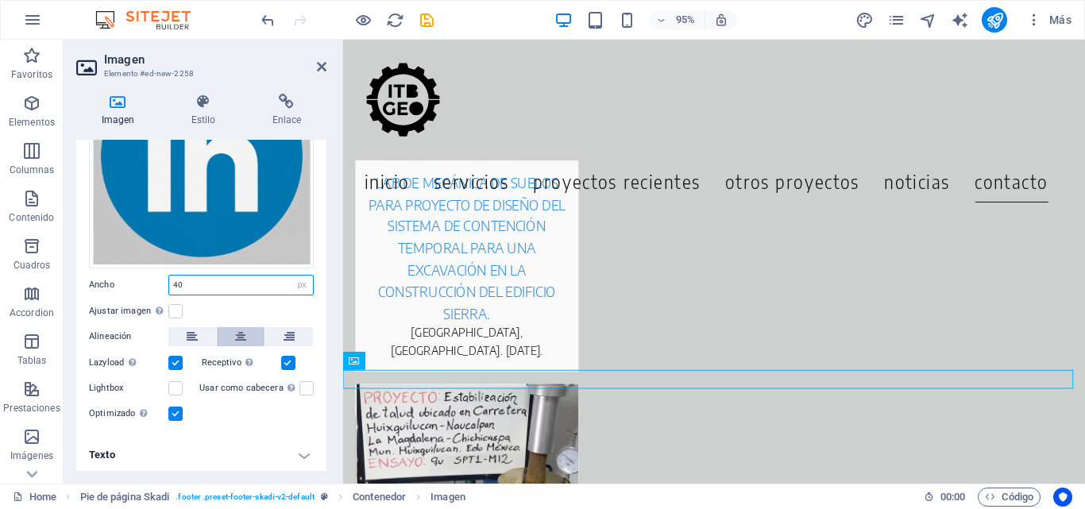
type input "40"
click at [246, 338] on button at bounding box center [241, 336] width 48 height 19
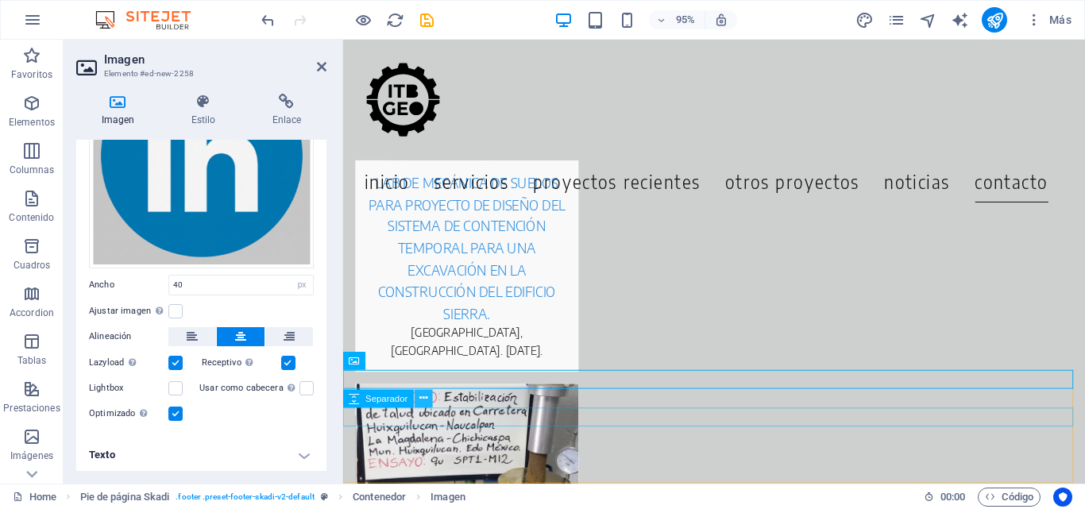
click at [426, 401] on icon at bounding box center [424, 399] width 8 height 16
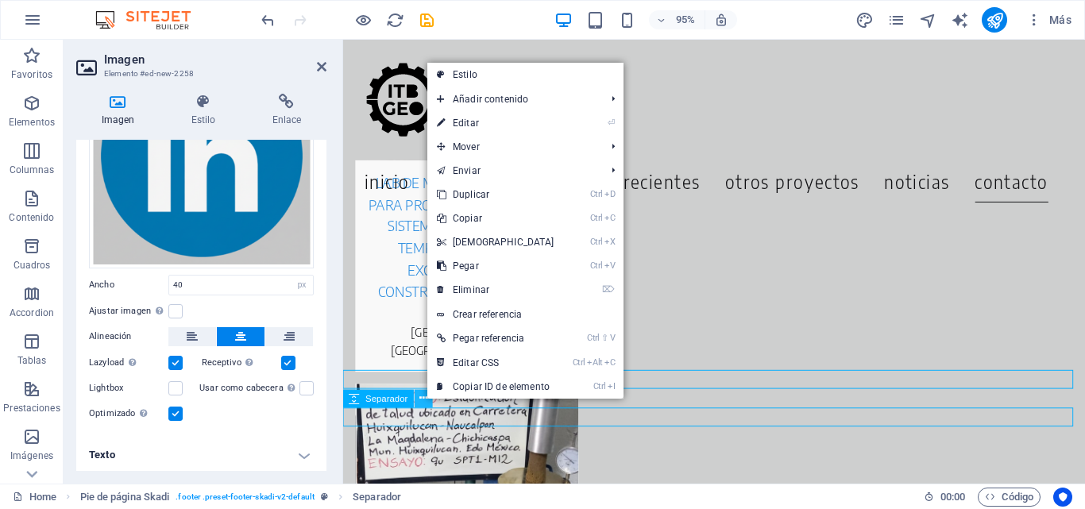
scroll to position [6942, 0]
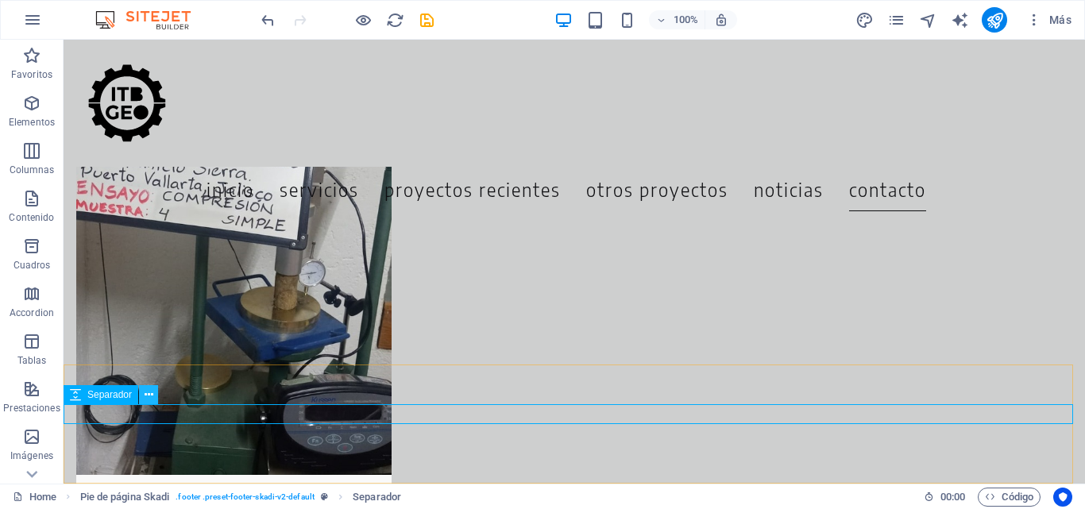
click at [145, 394] on icon at bounding box center [149, 395] width 9 height 17
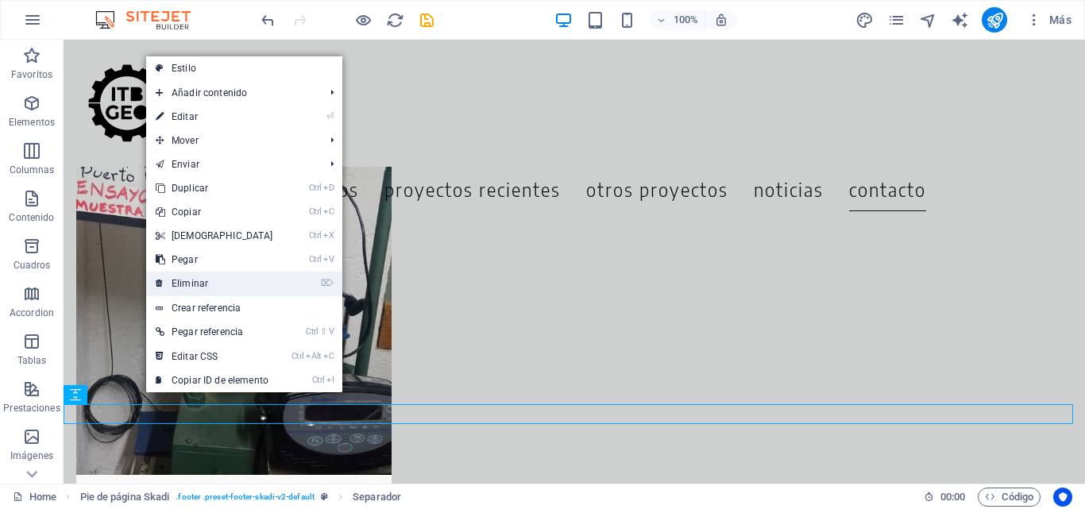
click at [209, 277] on link "⌦ Eliminar" at bounding box center [214, 284] width 137 height 24
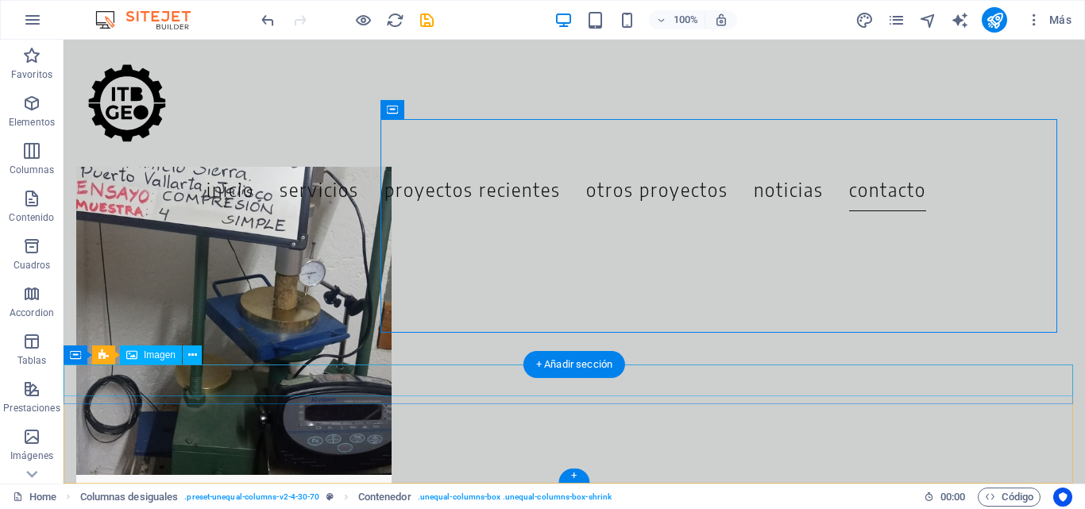
drag, startPoint x: 566, startPoint y: 382, endPoint x: 298, endPoint y: 400, distance: 268.4
select select "px"
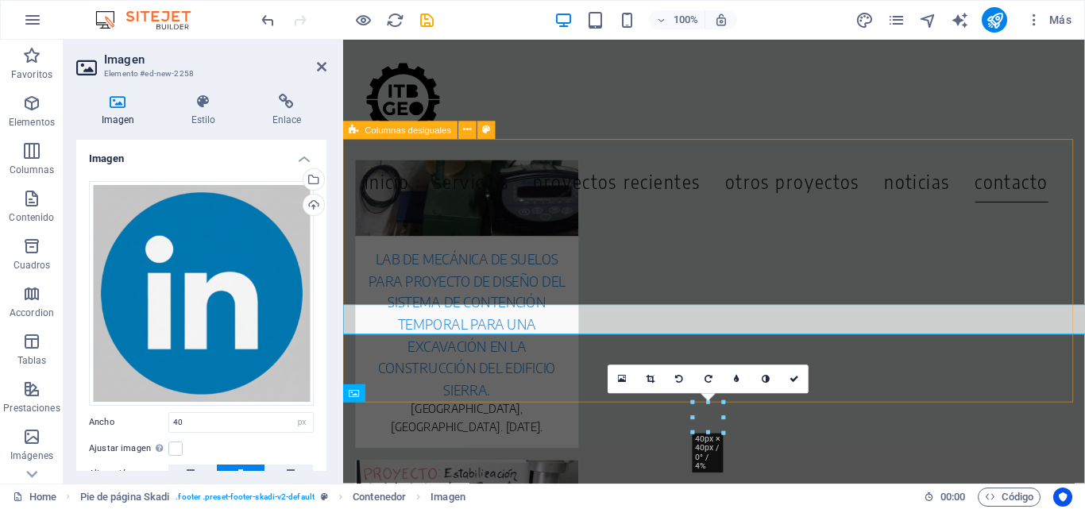
scroll to position [6988, 0]
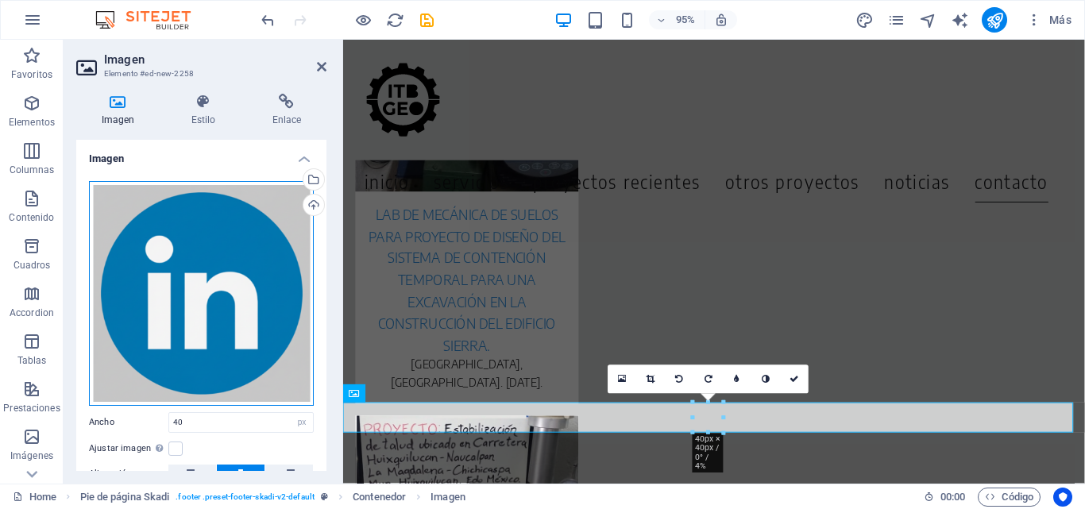
click at [227, 267] on div "Arrastra archivos aquí, haz clic para escoger archivos o selecciona archivos de…" at bounding box center [201, 293] width 225 height 225
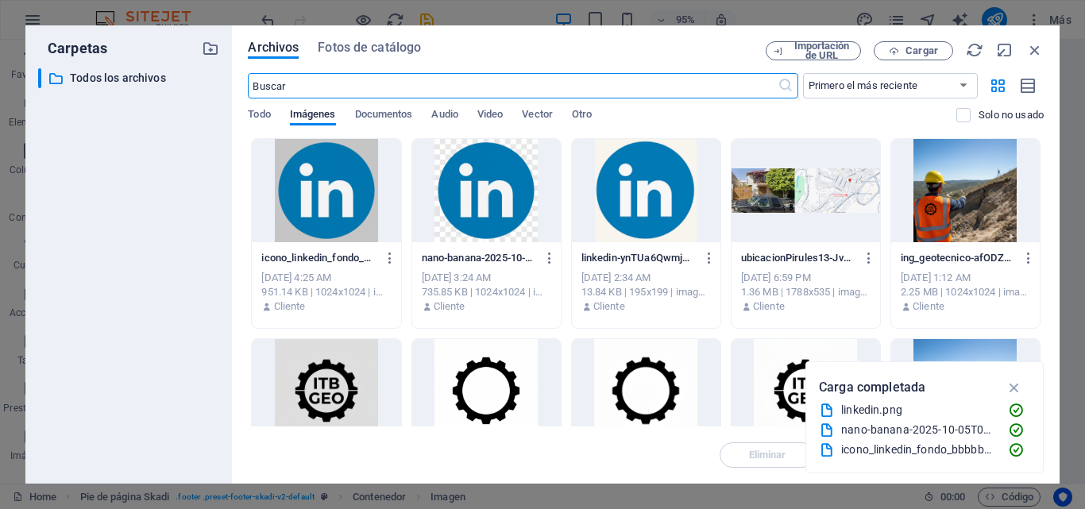
scroll to position [6647, 0]
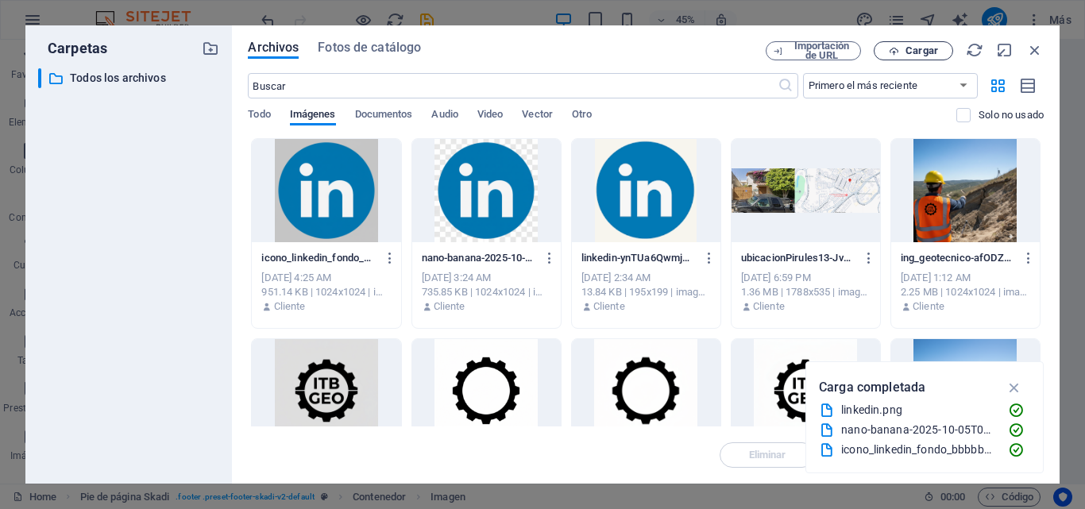
click at [916, 52] on span "Cargar" at bounding box center [922, 51] width 33 height 10
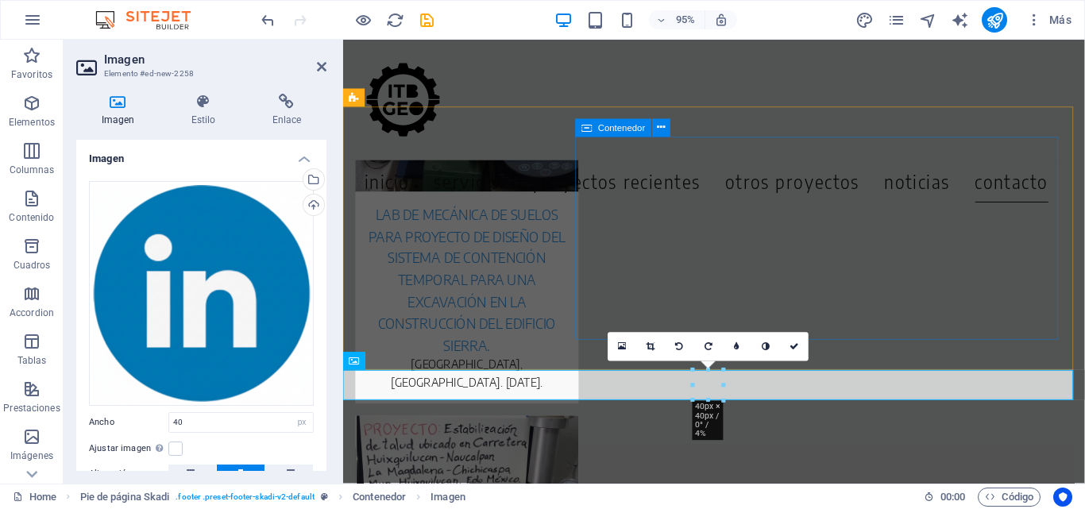
scroll to position [7022, 0]
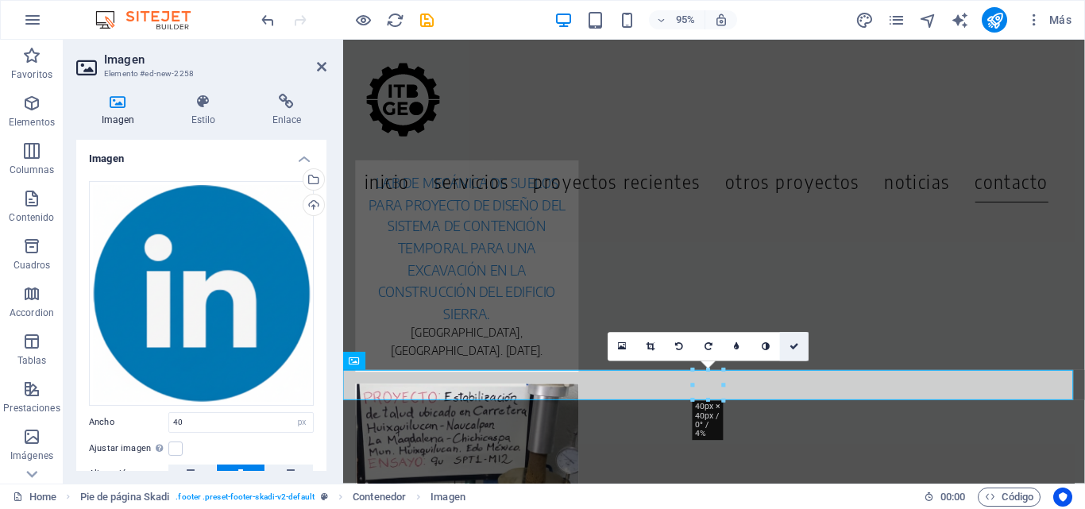
click at [798, 346] on icon at bounding box center [795, 346] width 10 height 9
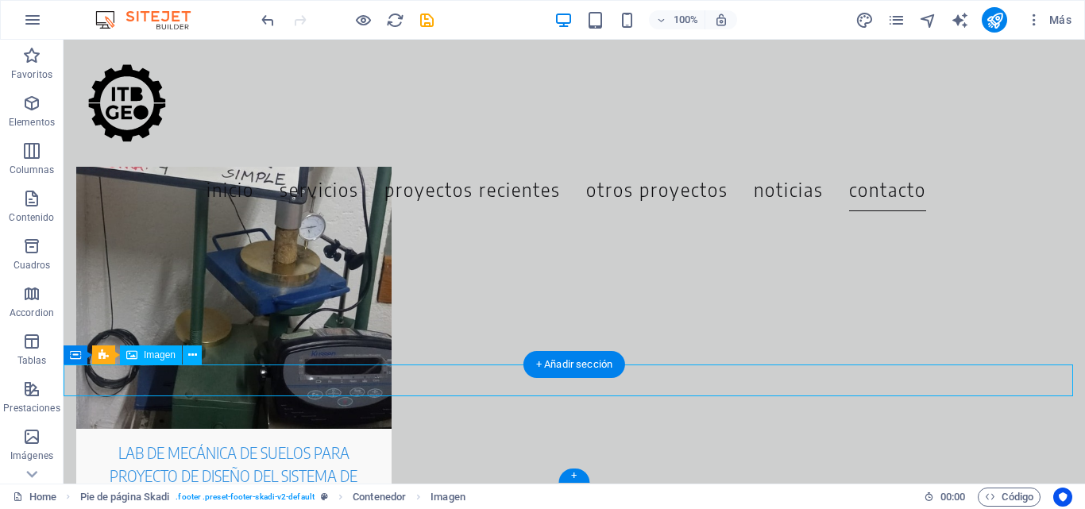
select select "px"
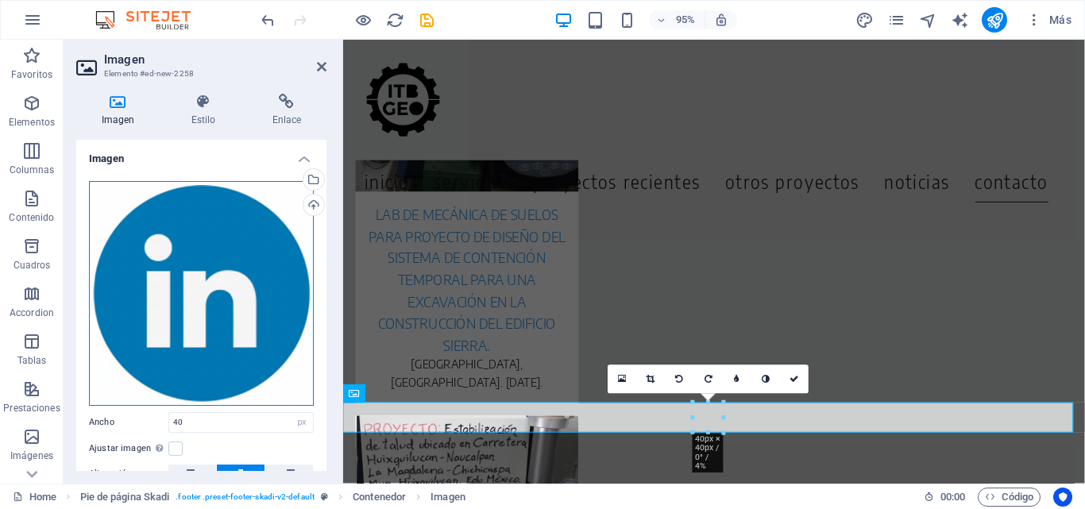
click at [249, 290] on div "Arrastra archivos aquí, haz clic para escoger archivos o selecciona archivos de…" at bounding box center [201, 293] width 225 height 225
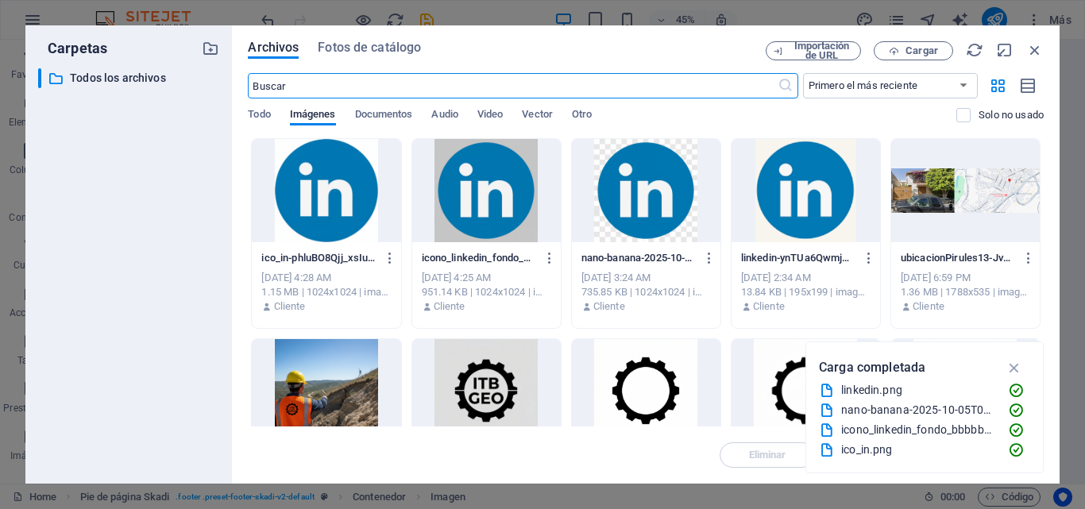
scroll to position [6647, 0]
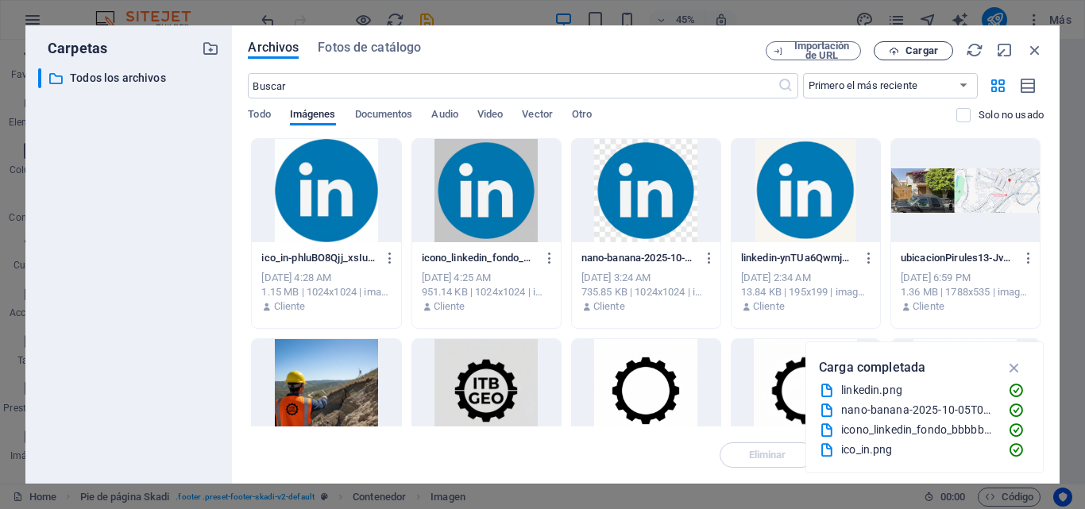
click at [919, 47] on span "Cargar" at bounding box center [922, 51] width 33 height 10
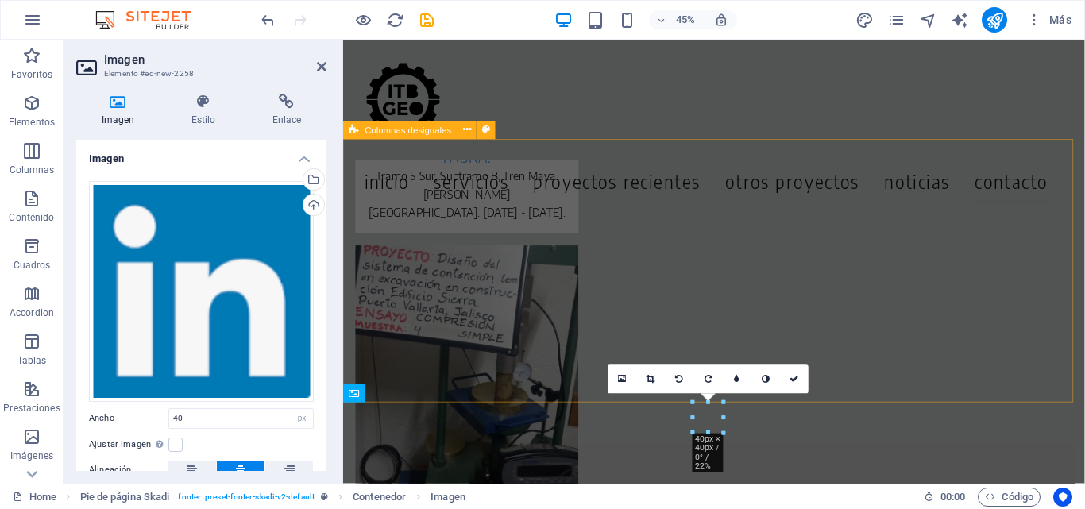
scroll to position [6988, 0]
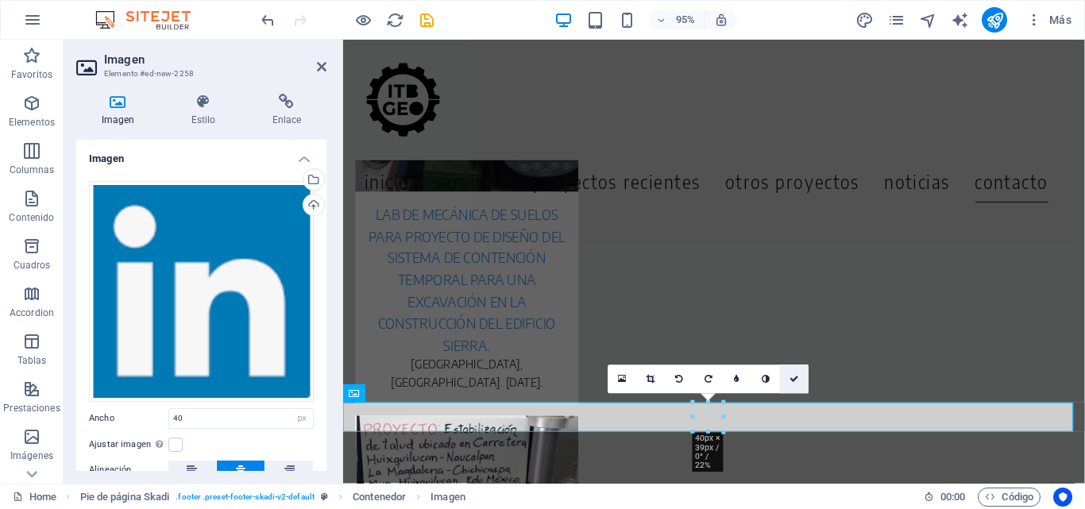
click at [799, 377] on icon at bounding box center [795, 378] width 10 height 9
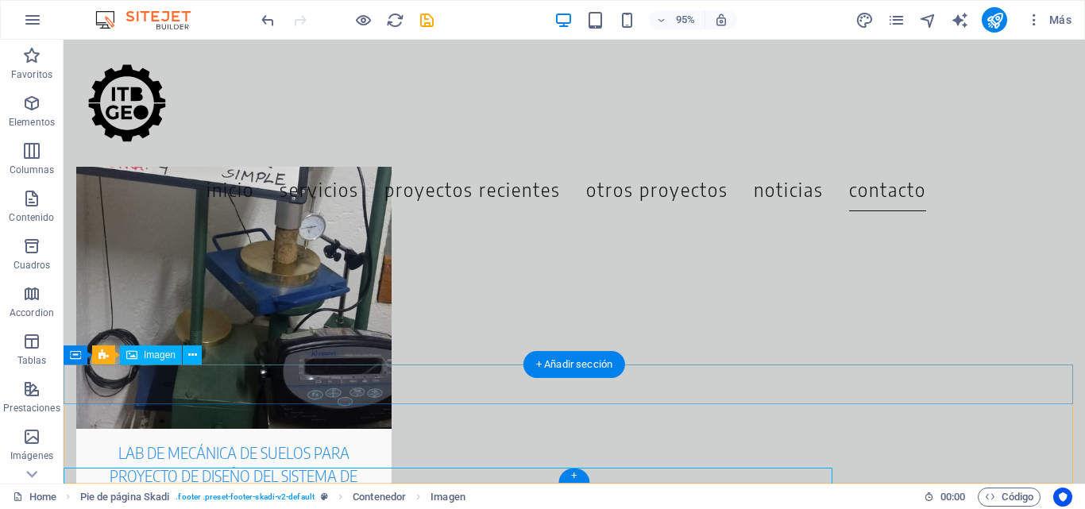
scroll to position [6942, 0]
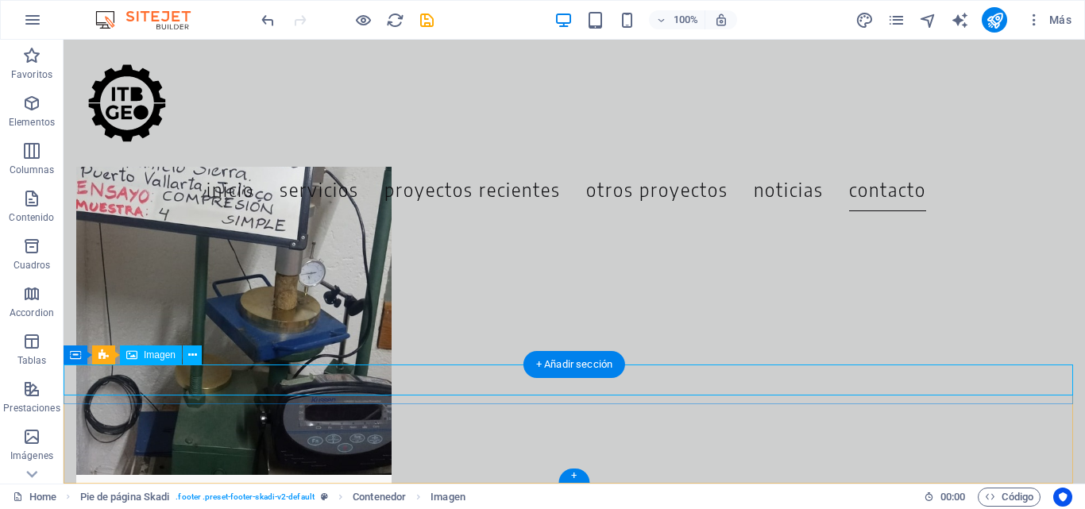
select select "px"
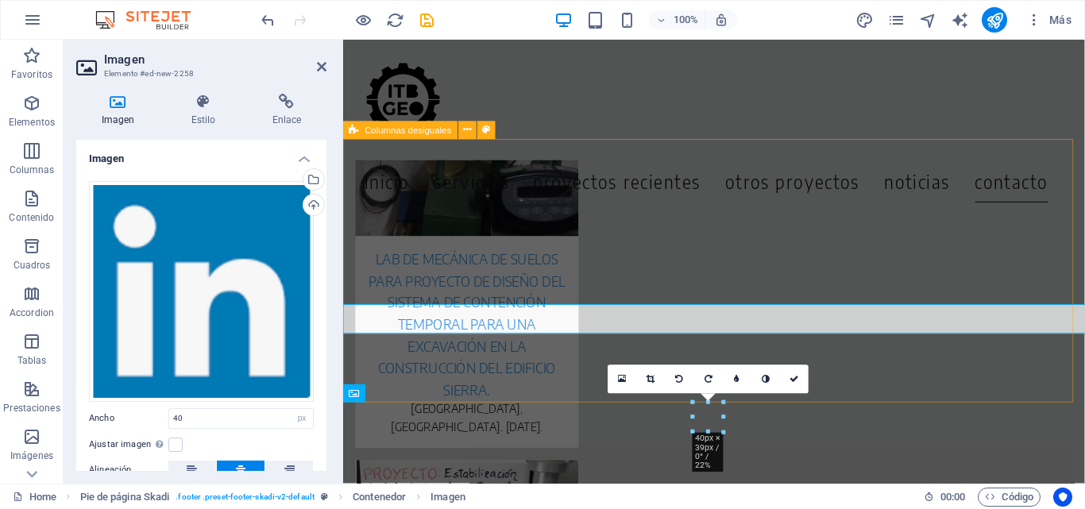
scroll to position [6988, 0]
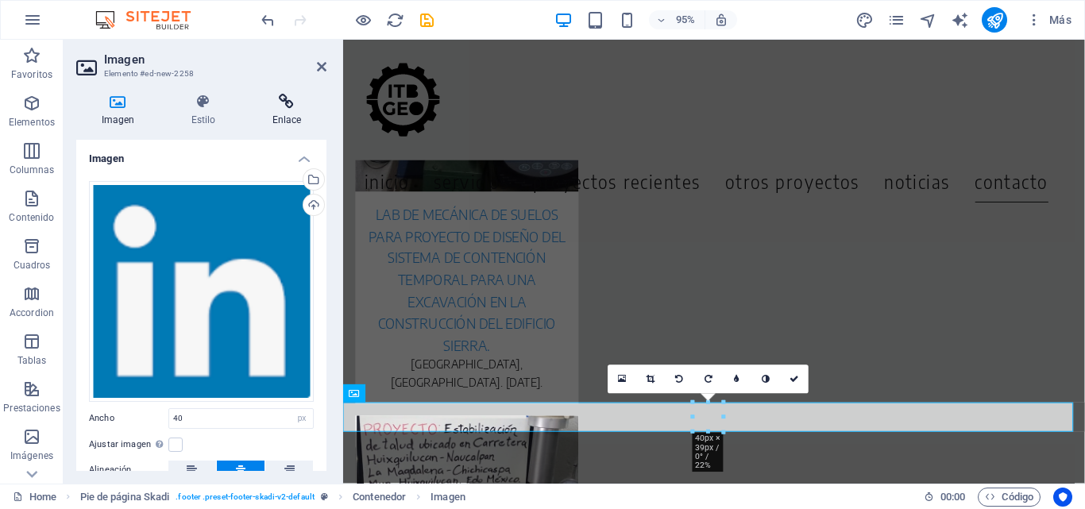
click at [298, 114] on h4 "Enlace" at bounding box center [286, 110] width 79 height 33
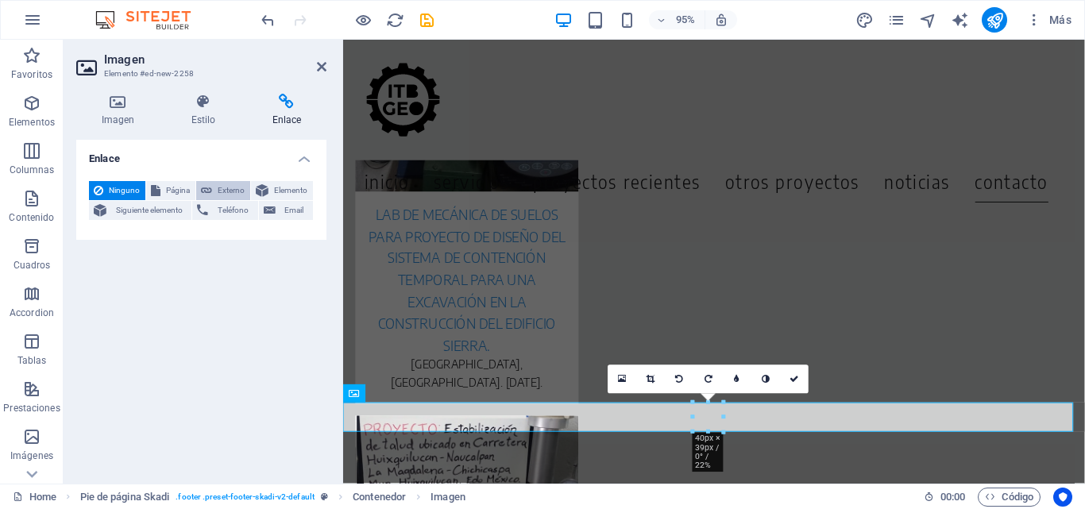
click at [221, 190] on span "Externo" at bounding box center [231, 190] width 29 height 19
select select "blank"
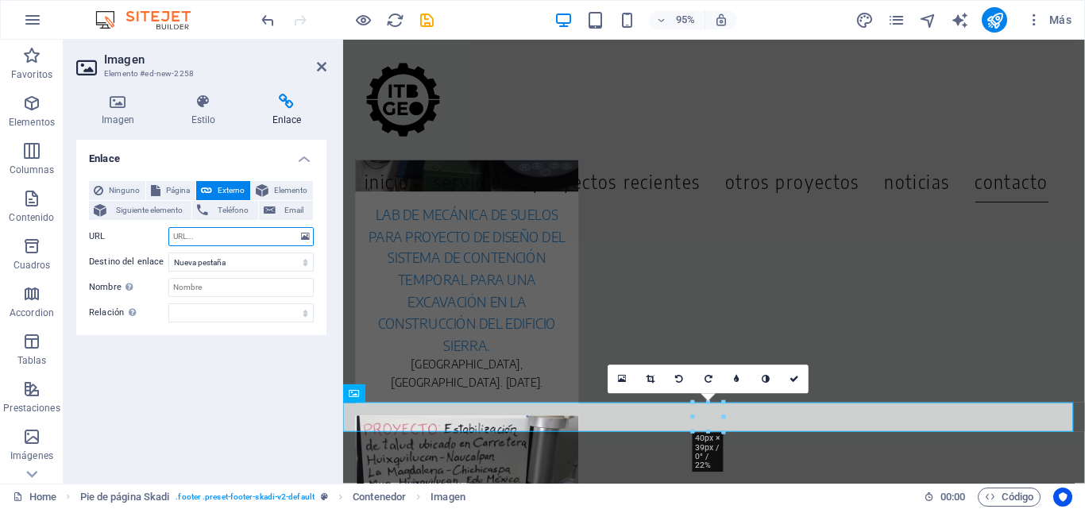
click at [210, 237] on input "URL" at bounding box center [240, 236] width 145 height 19
paste input "[URL][DOMAIN_NAME]"
type input "[URL][DOMAIN_NAME]"
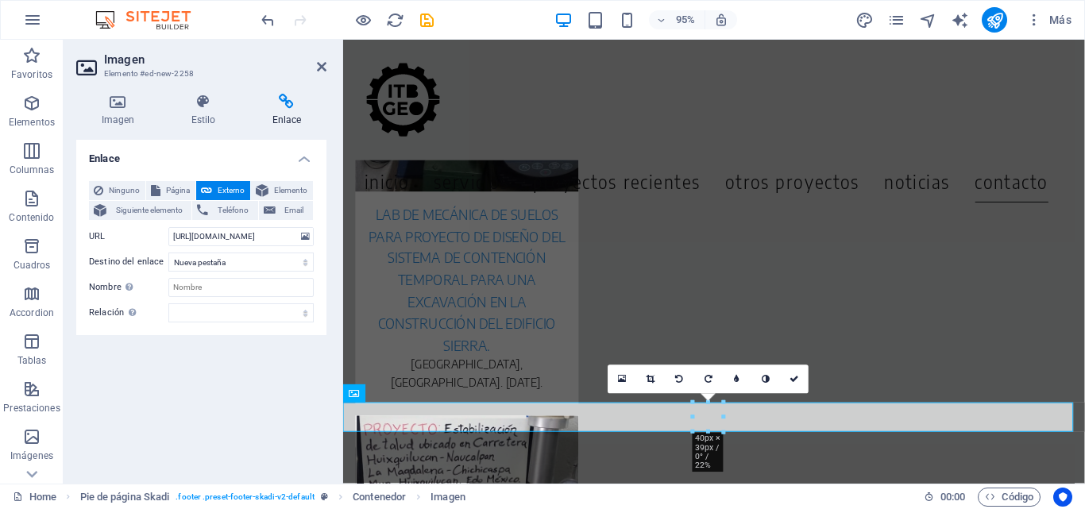
click at [273, 366] on div "Enlace Ninguno Página Externo Elemento Siguiente elemento Teléfono Email Página…" at bounding box center [201, 305] width 250 height 331
click at [799, 380] on link at bounding box center [794, 379] width 29 height 29
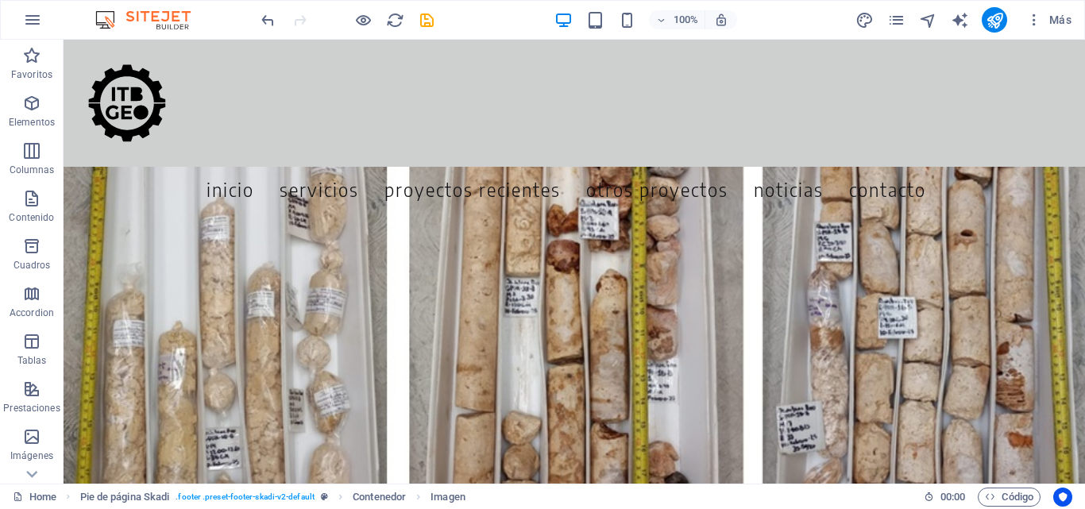
drag, startPoint x: 1080, startPoint y: 454, endPoint x: 1147, endPoint y: 45, distance: 413.9
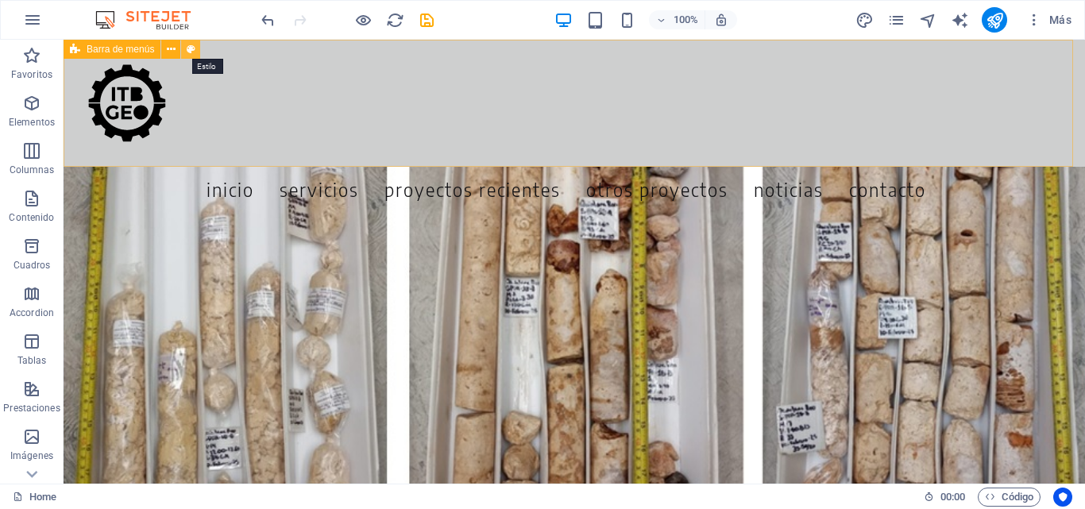
click at [195, 48] on icon at bounding box center [191, 49] width 9 height 17
select select "rem"
select select "preset-menu-v2-centered"
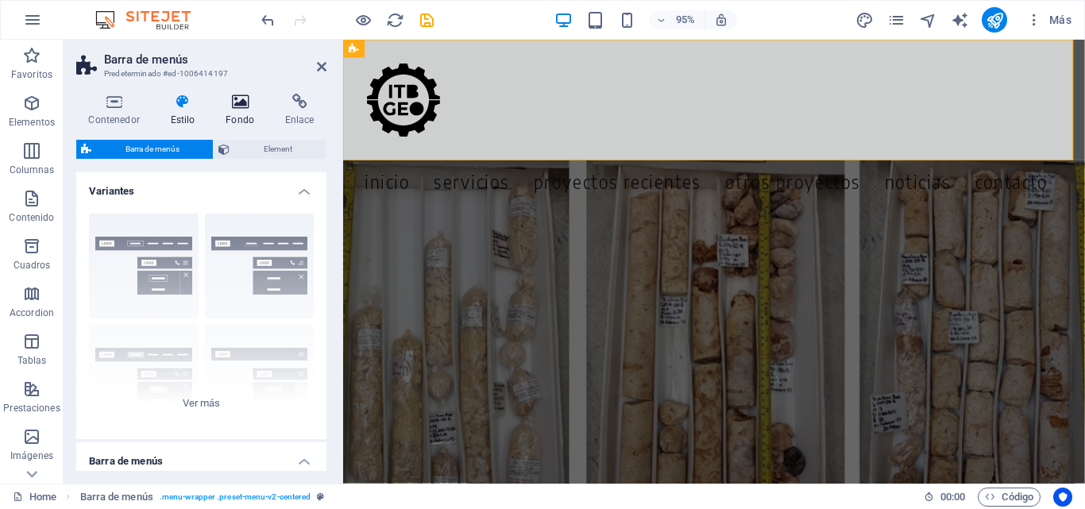
click at [234, 99] on icon at bounding box center [240, 102] width 53 height 16
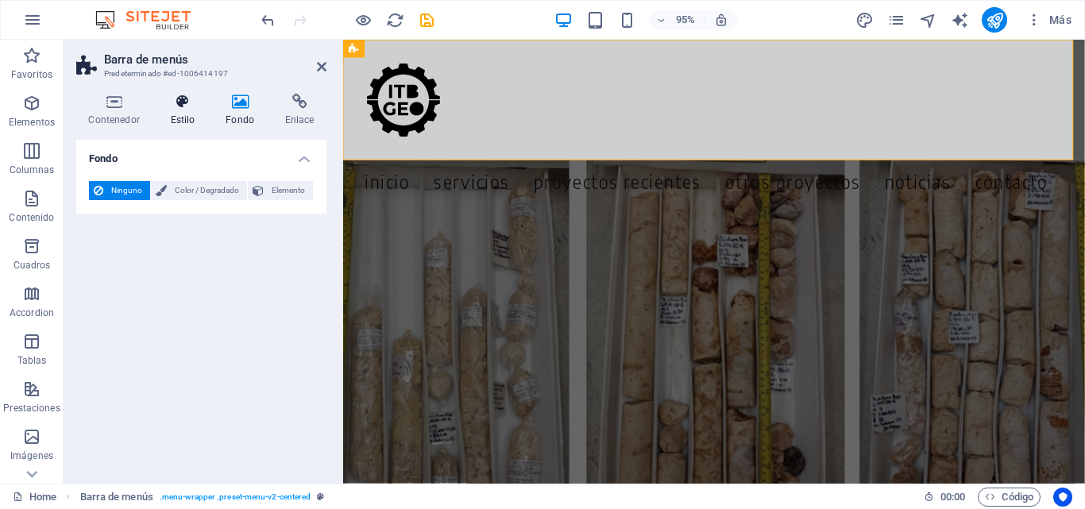
click at [180, 114] on h4 "Estilo" at bounding box center [186, 110] width 56 height 33
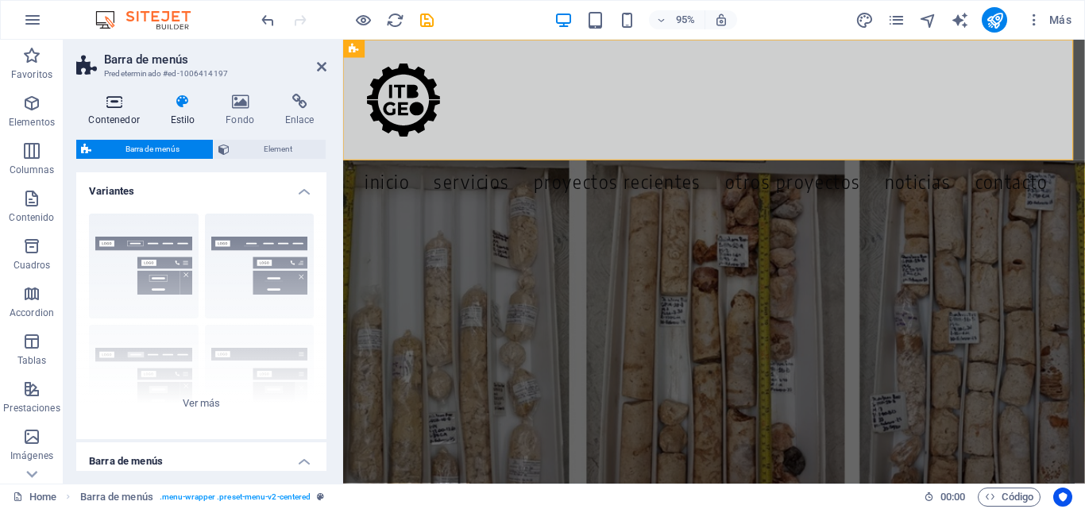
click at [123, 110] on h4 "Contenedor" at bounding box center [117, 110] width 82 height 33
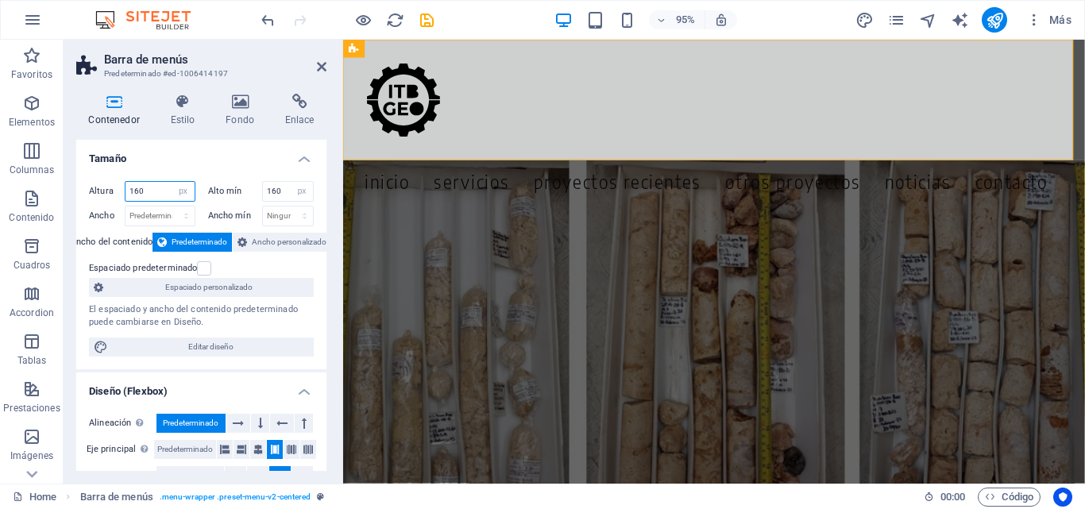
click at [152, 184] on input "160" at bounding box center [160, 191] width 69 height 19
click at [140, 188] on input "160" at bounding box center [160, 191] width 69 height 19
type input "140"
click at [270, 192] on input "160" at bounding box center [288, 191] width 51 height 19
click at [274, 188] on input "160" at bounding box center [288, 191] width 51 height 19
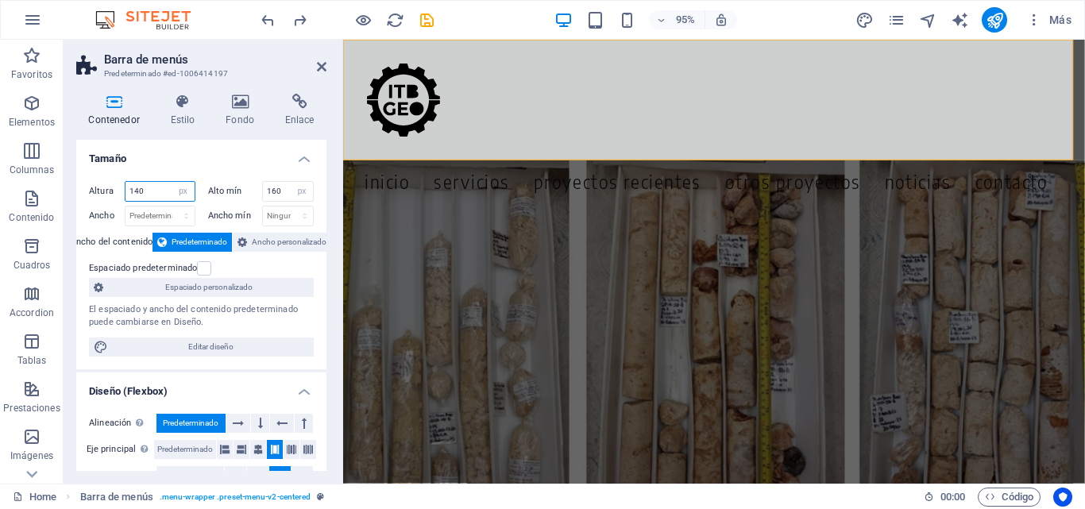
click at [138, 188] on input "140" at bounding box center [160, 191] width 69 height 19
click at [277, 186] on input "160" at bounding box center [288, 191] width 51 height 19
type input "140"
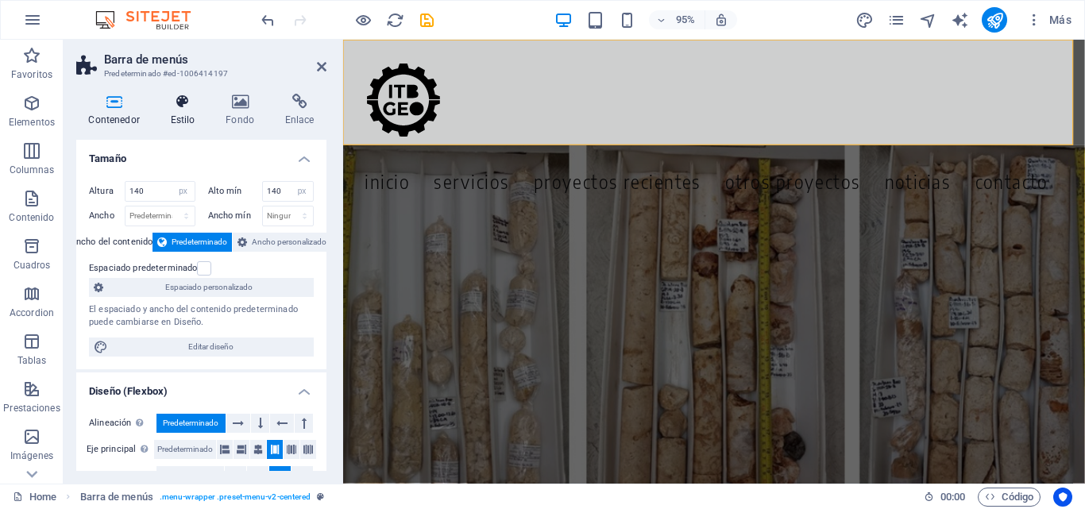
click at [192, 112] on h4 "Estilo" at bounding box center [186, 110] width 56 height 33
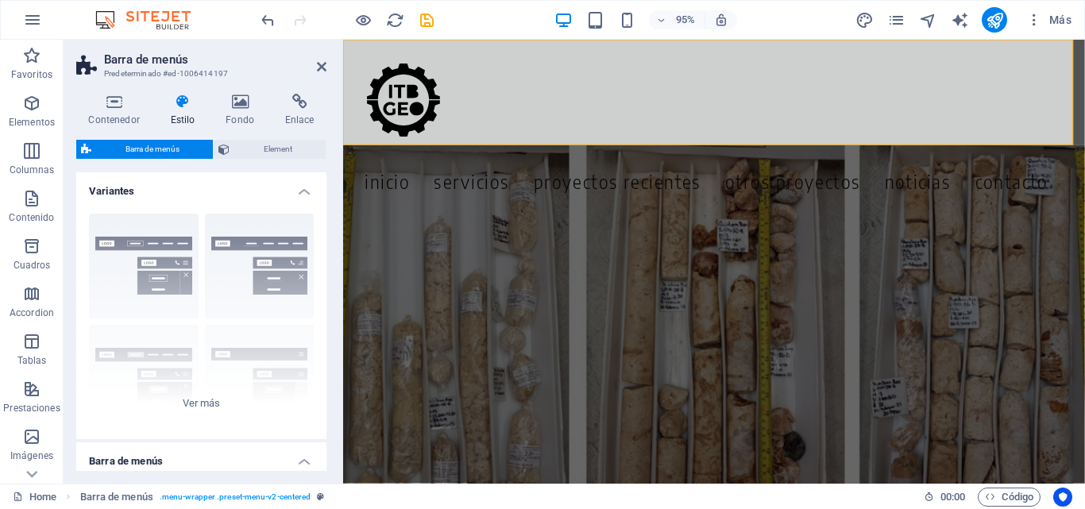
click at [247, 137] on div "Contenedor Estilo Fondo Enlace Tamaño Altura 140 Predeterminado px rem % vh vw …" at bounding box center [201, 282] width 250 height 377
click at [247, 148] on span "Element" at bounding box center [277, 149] width 87 height 19
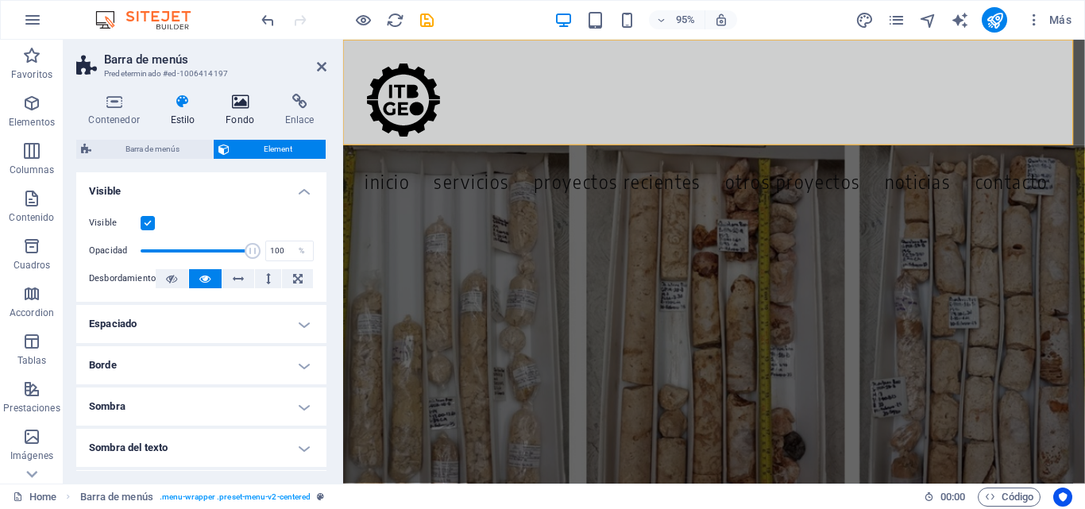
click at [238, 110] on h4 "Fondo" at bounding box center [244, 110] width 60 height 33
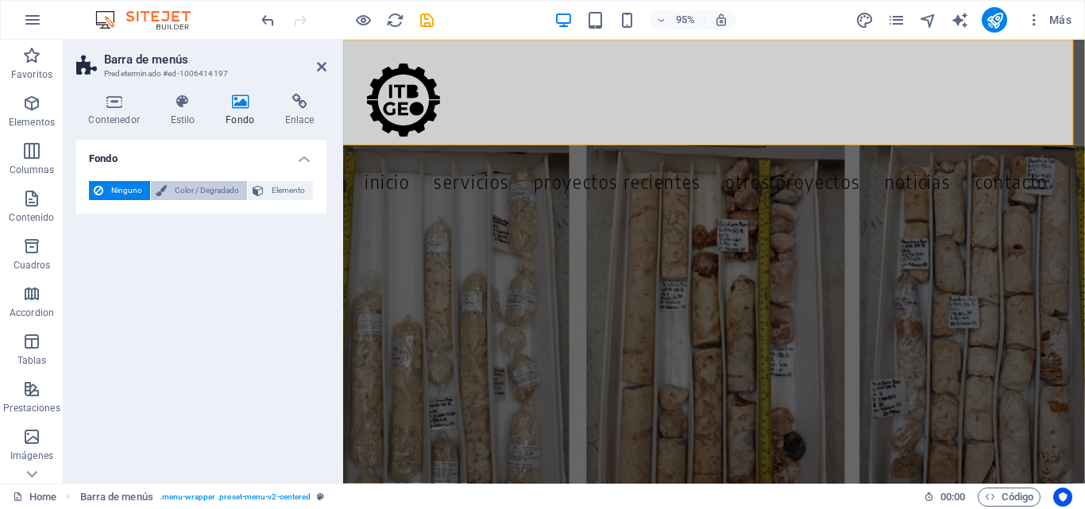
click at [206, 190] on span "Color / Degradado" at bounding box center [207, 190] width 71 height 19
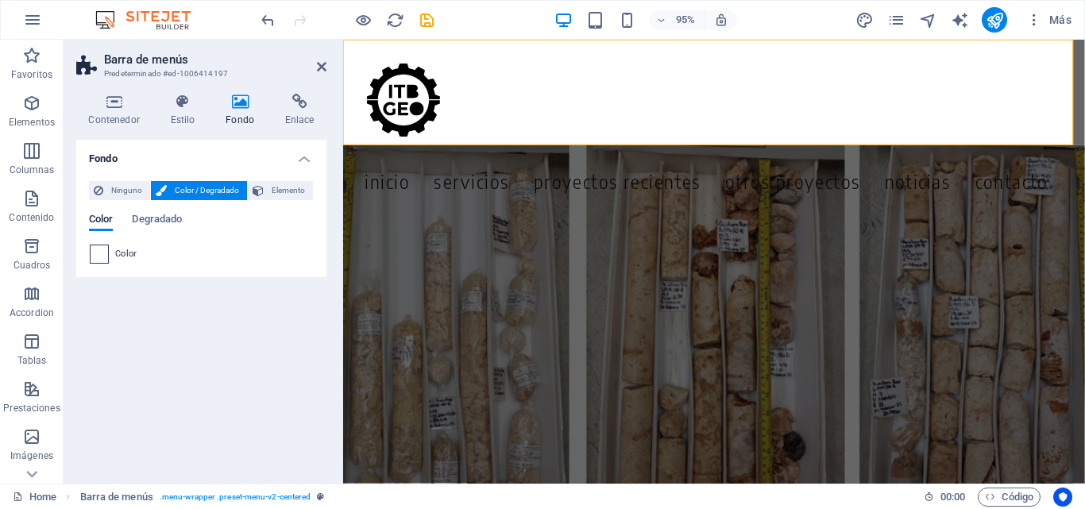
click at [106, 255] on span at bounding box center [99, 254] width 17 height 17
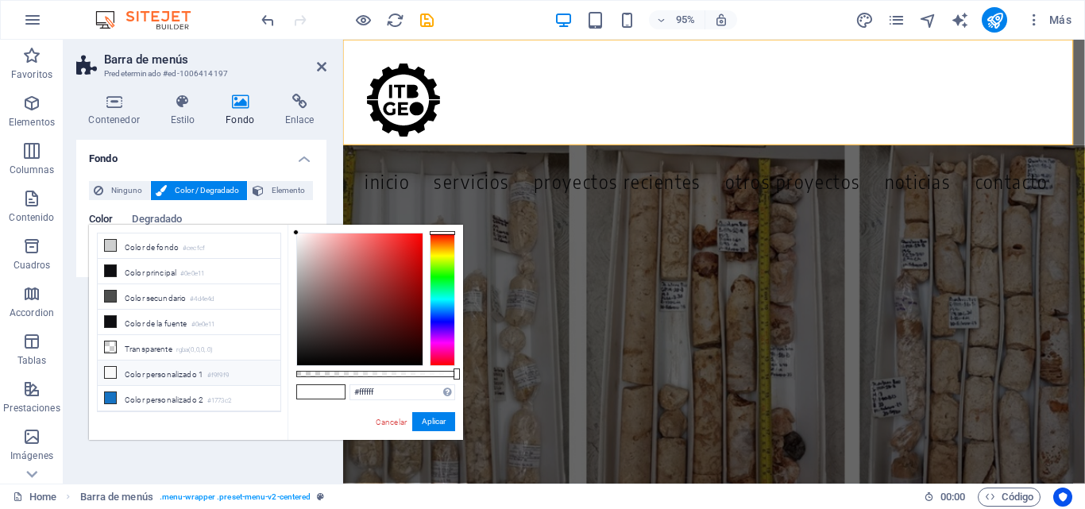
click at [249, 369] on li "Color personalizado 1 #f9f9f9" at bounding box center [189, 373] width 183 height 25
drag, startPoint x: 406, startPoint y: 389, endPoint x: 359, endPoint y: 386, distance: 47.0
click at [359, 386] on input "#f9f9f9" at bounding box center [403, 393] width 106 height 16
type input "#bbbbbb"
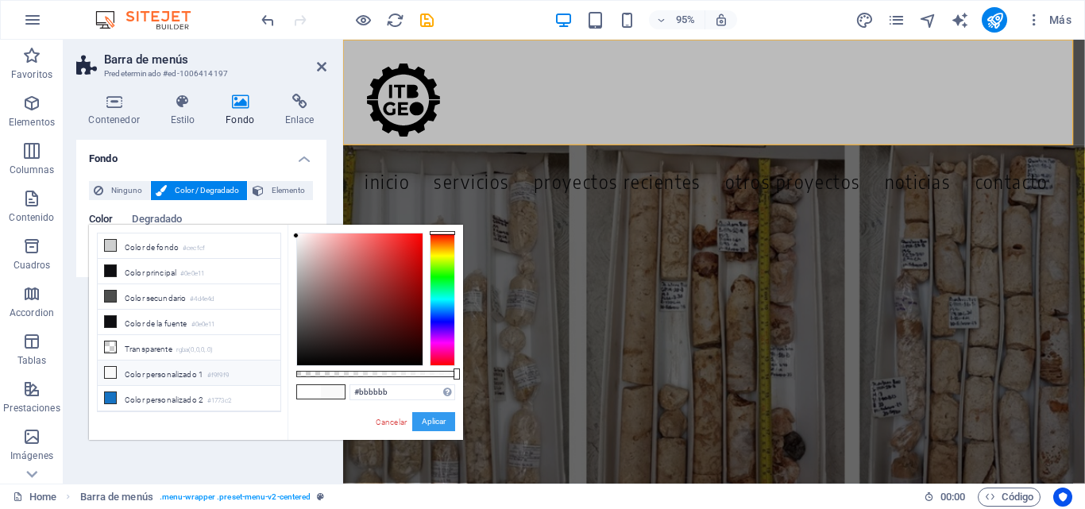
click at [442, 417] on button "Aplicar" at bounding box center [433, 421] width 43 height 19
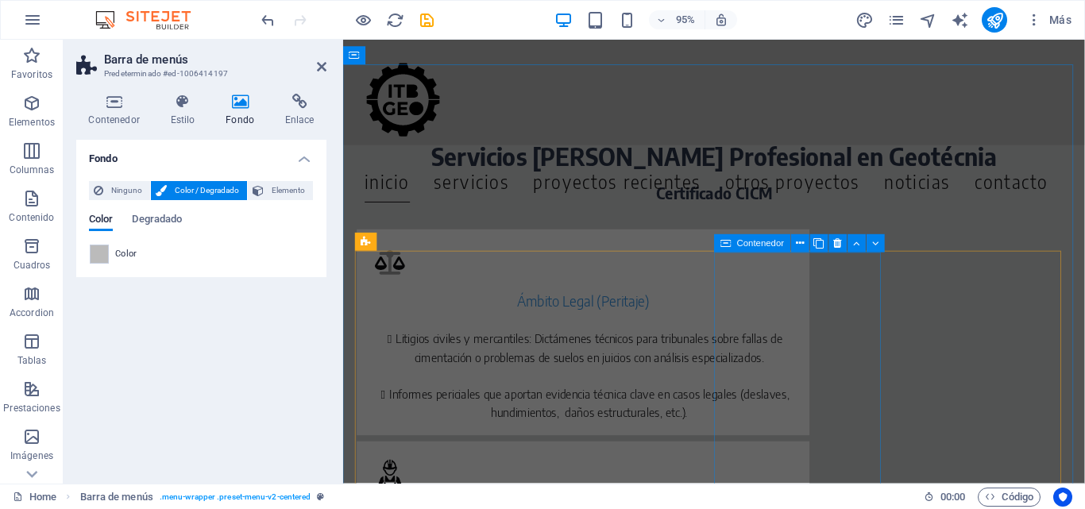
scroll to position [715, 0]
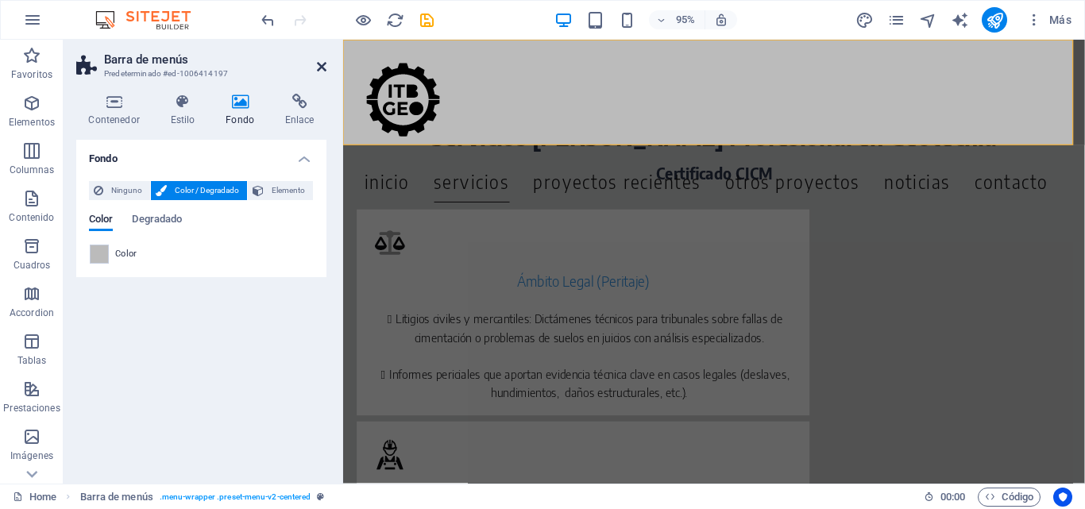
click at [317, 60] on icon at bounding box center [322, 66] width 10 height 13
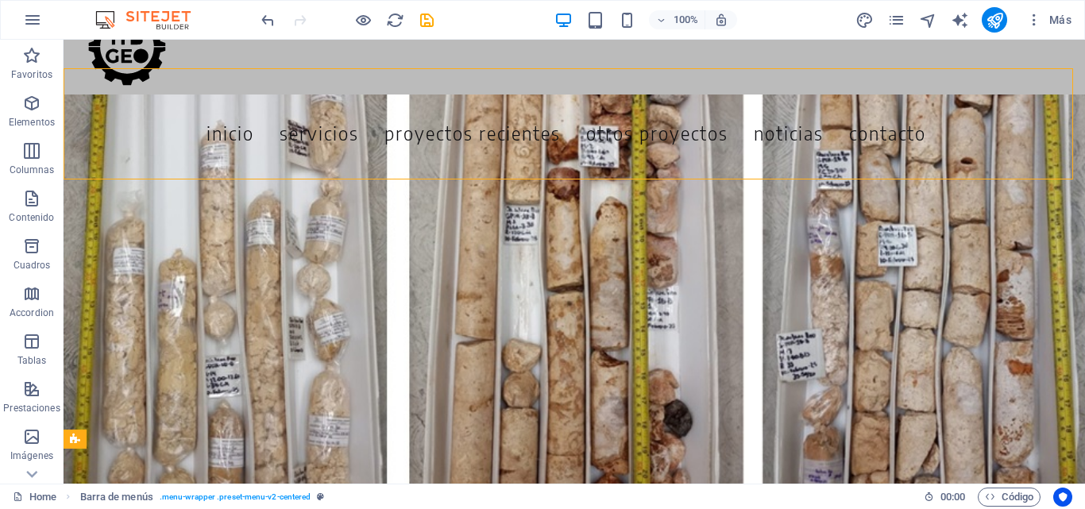
scroll to position [0, 0]
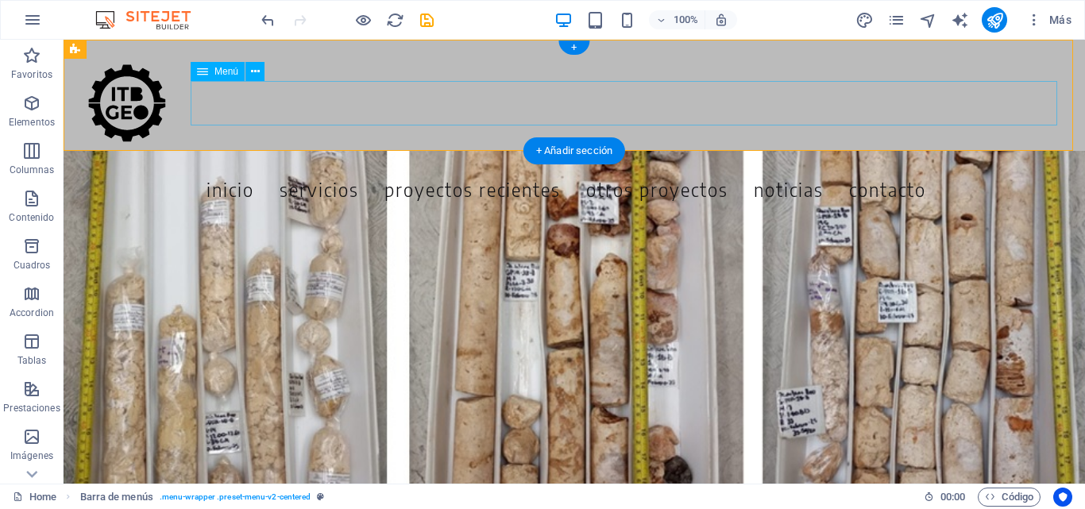
click at [371, 167] on nav "Inicio Servicios Proyectos Recientes Otros Proyectos noticias contacto" at bounding box center [567, 189] width 1006 height 45
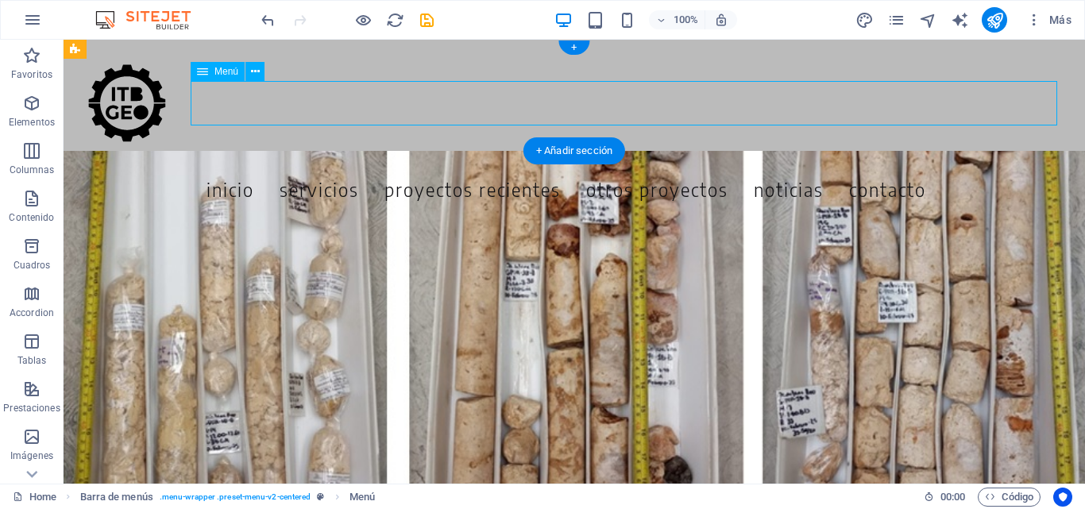
click at [371, 167] on nav "Inicio Servicios Proyectos Recientes Otros Proyectos noticias contacto" at bounding box center [567, 189] width 1006 height 45
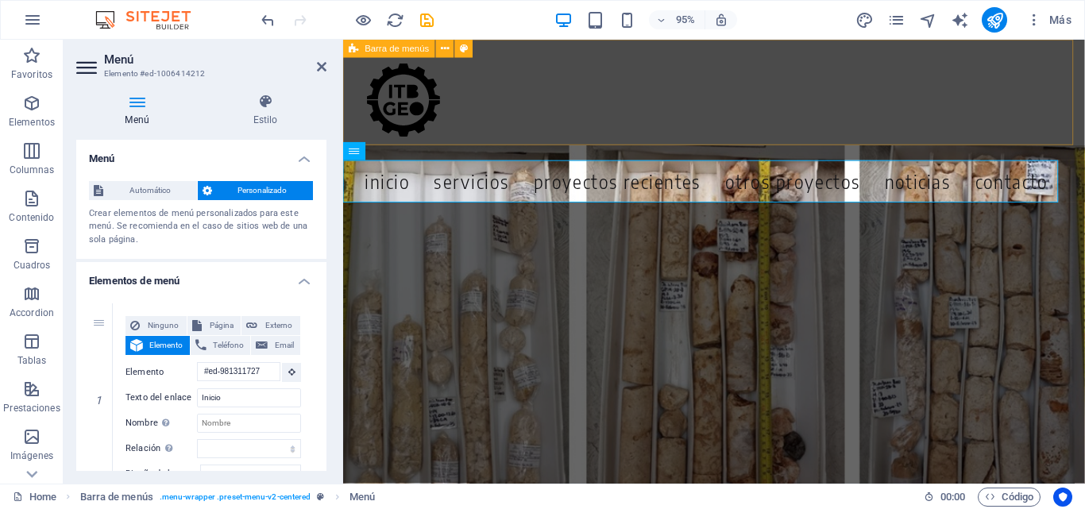
click at [482, 110] on div "Menu Inicio Servicios Proyectos Recientes Otros Proyectos noticias contacto" at bounding box center [733, 95] width 781 height 111
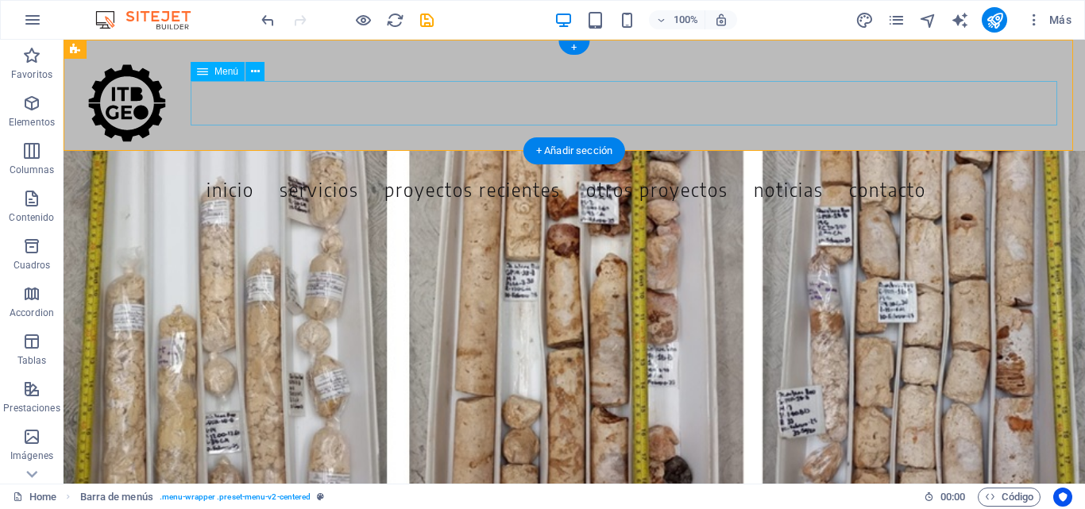
click at [474, 167] on nav "Inicio Servicios Proyectos Recientes Otros Proyectos noticias contacto" at bounding box center [567, 189] width 1006 height 45
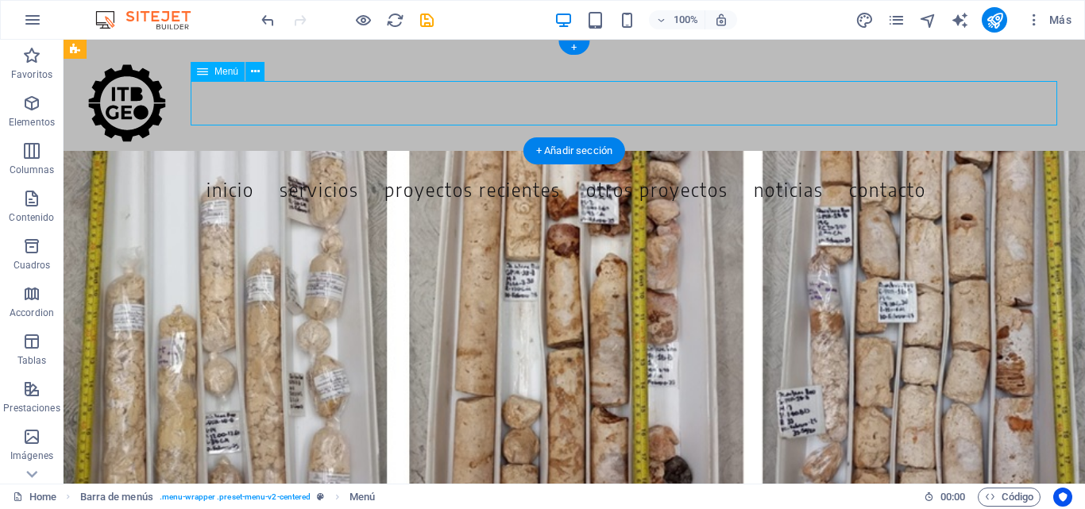
click at [474, 167] on nav "Inicio Servicios Proyectos Recientes Otros Proyectos noticias contacto" at bounding box center [567, 189] width 1006 height 45
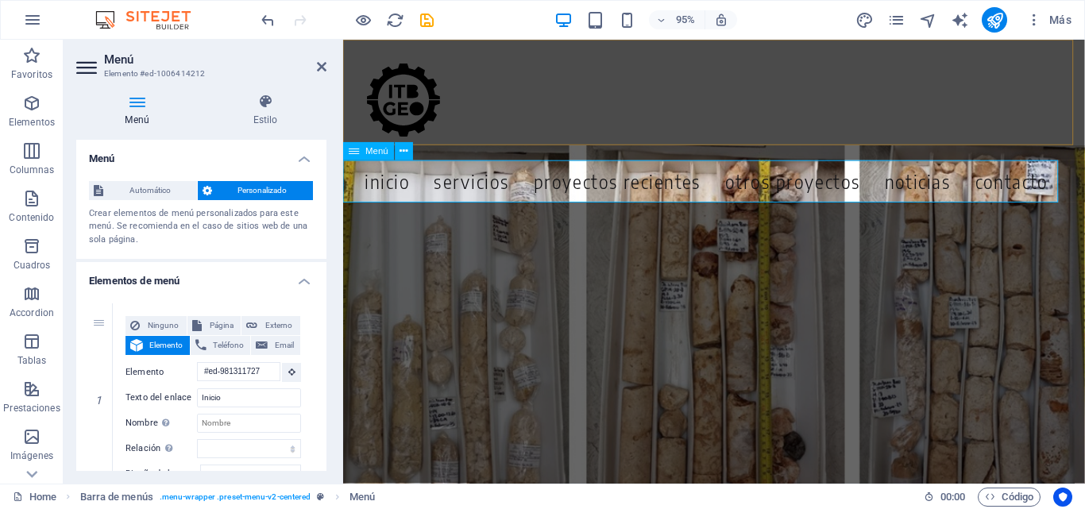
click at [365, 185] on nav "Inicio Servicios Proyectos Recientes Otros Proyectos noticias contacto" at bounding box center [725, 189] width 765 height 45
click at [418, 187] on nav "Inicio Servicios Proyectos Recientes Otros Proyectos noticias contacto" at bounding box center [725, 189] width 765 height 45
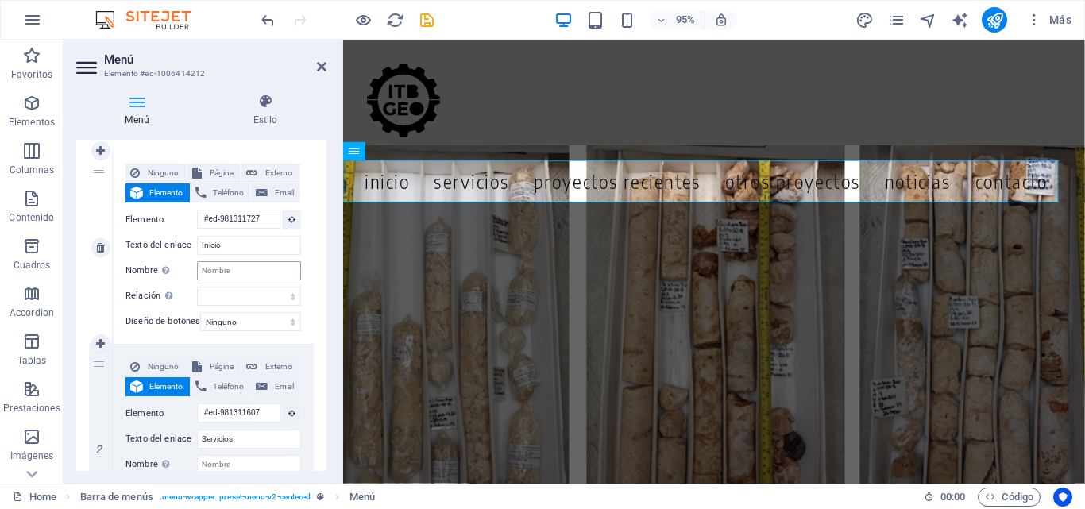
scroll to position [159, 0]
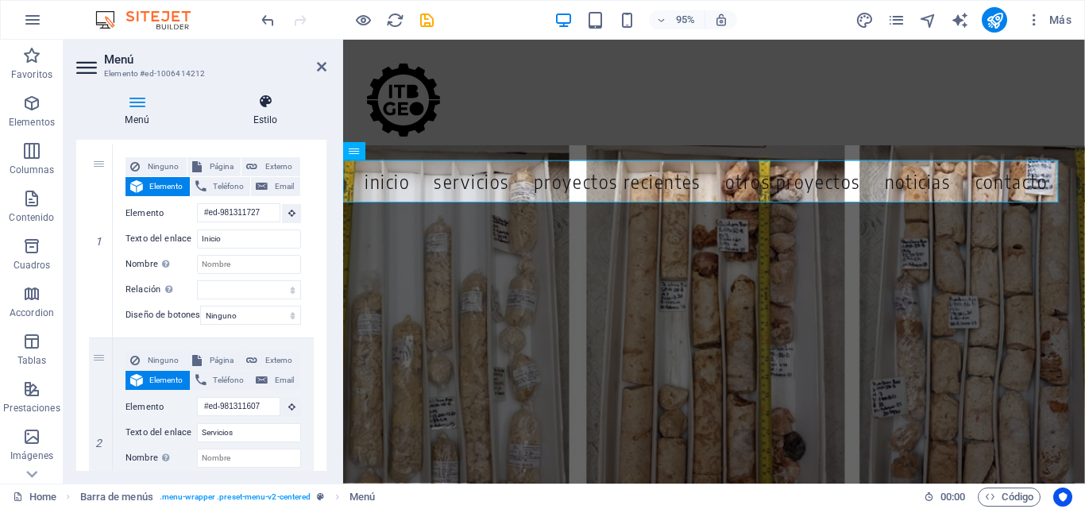
click at [261, 95] on icon at bounding box center [265, 102] width 122 height 16
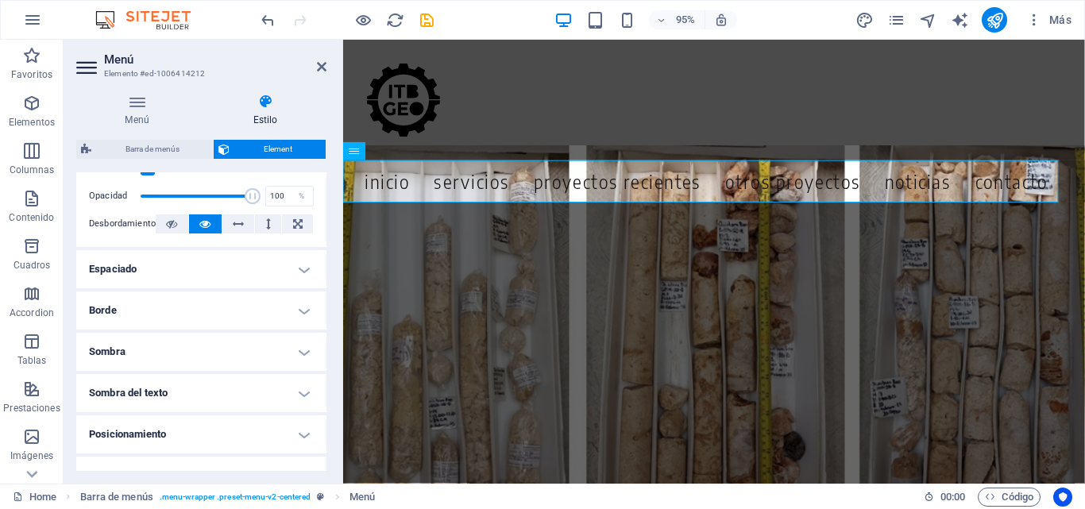
scroll to position [318, 0]
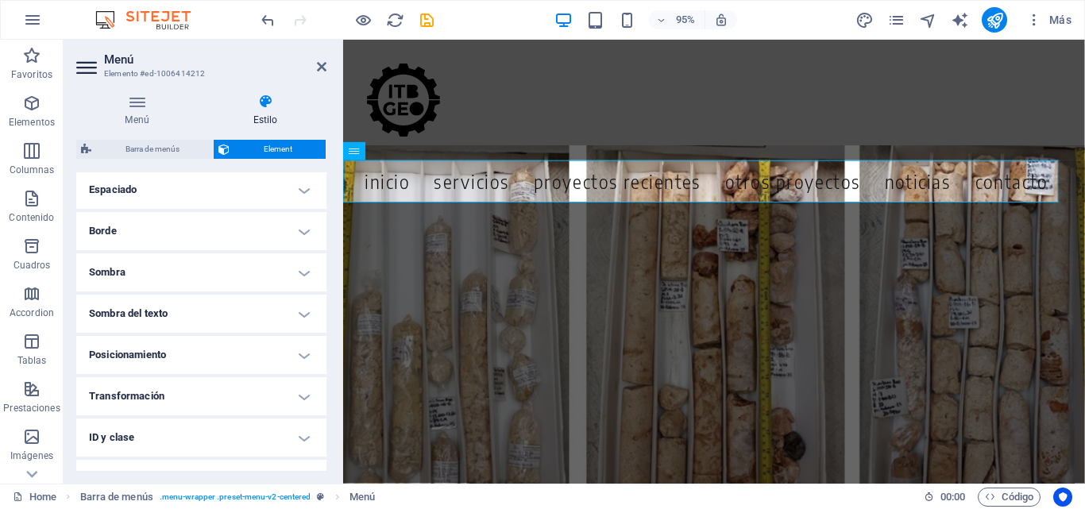
click at [244, 319] on h4 "Sombra del texto" at bounding box center [201, 314] width 250 height 38
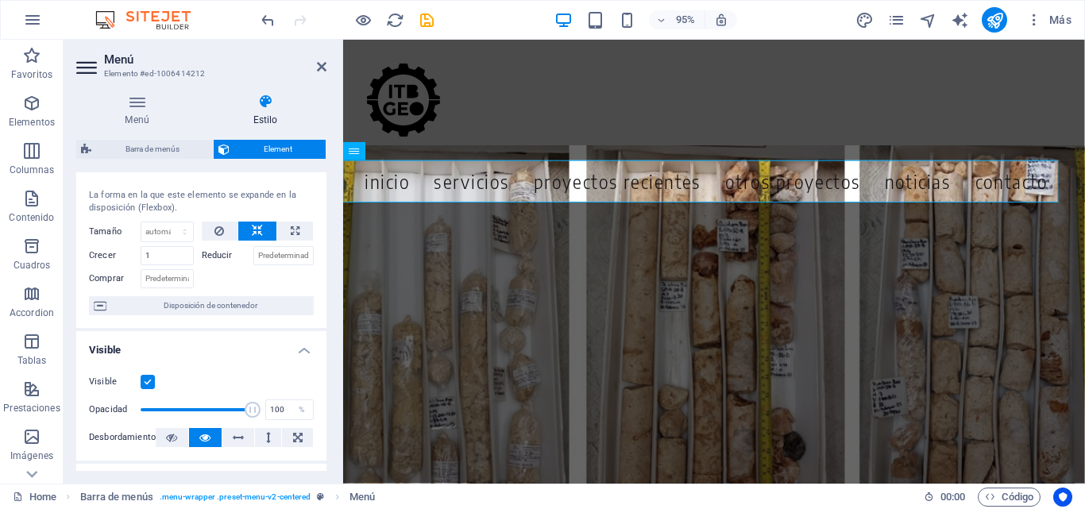
scroll to position [0, 0]
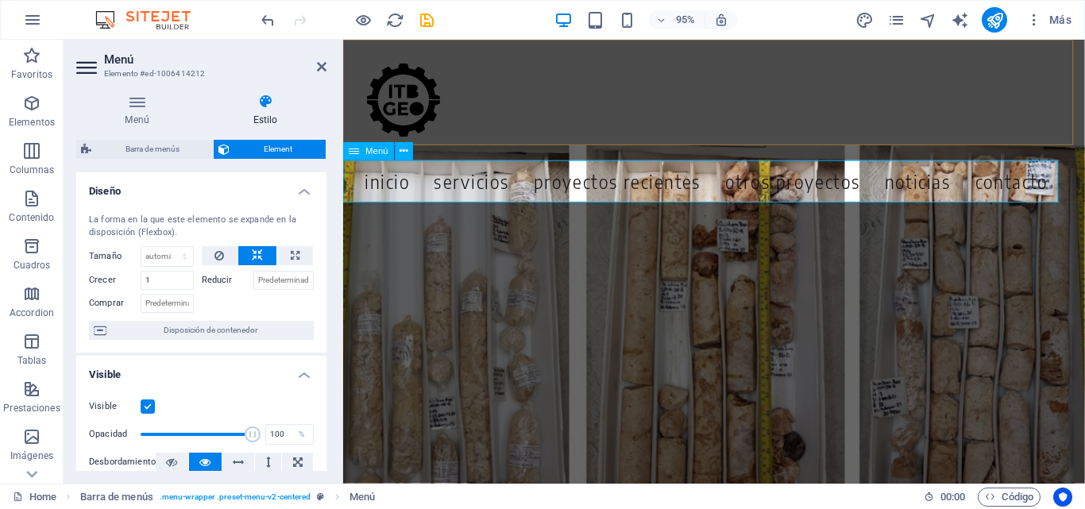
click at [414, 185] on nav "Inicio Servicios Proyectos Recientes Otros Proyectos noticias contacto" at bounding box center [725, 189] width 765 height 45
click at [164, 250] on select "Predeterminado automático px % 1/1 1/2 1/3 1/4 1/5 1/6 1/7 1/8 1/9 1/10" at bounding box center [167, 256] width 52 height 19
click at [134, 99] on icon at bounding box center [137, 102] width 122 height 16
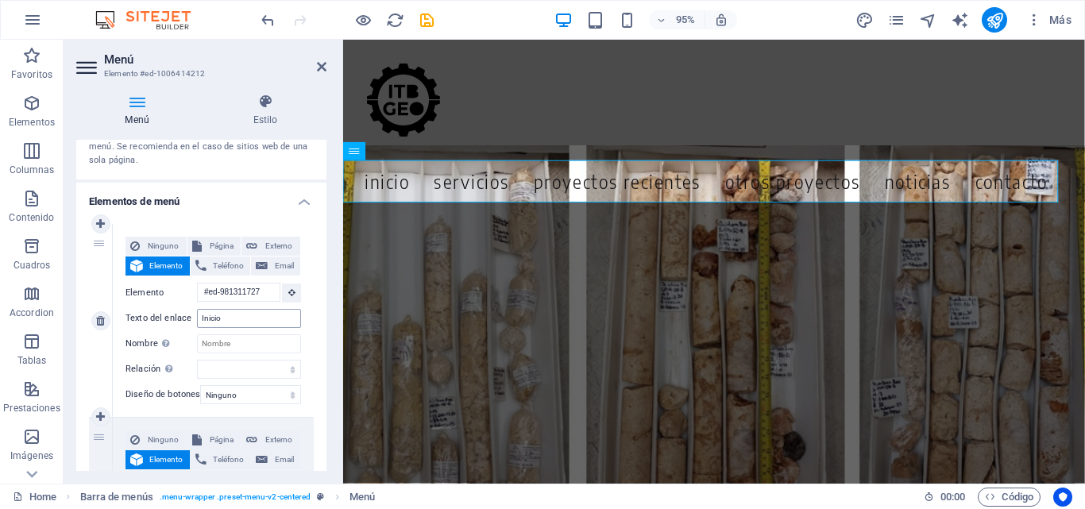
scroll to position [159, 0]
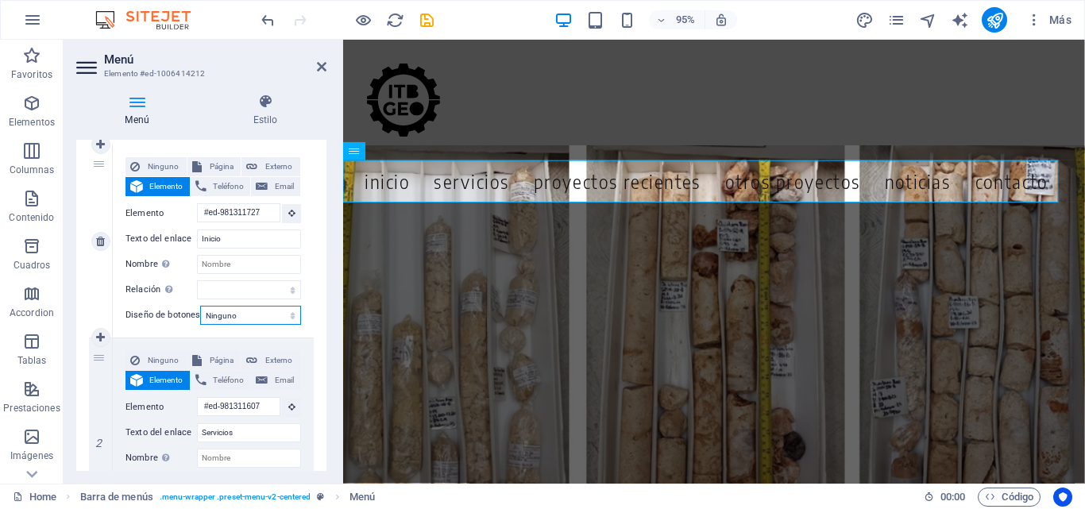
click at [257, 315] on select "Ninguno Predeterminado Principal Secundario" at bounding box center [250, 315] width 101 height 19
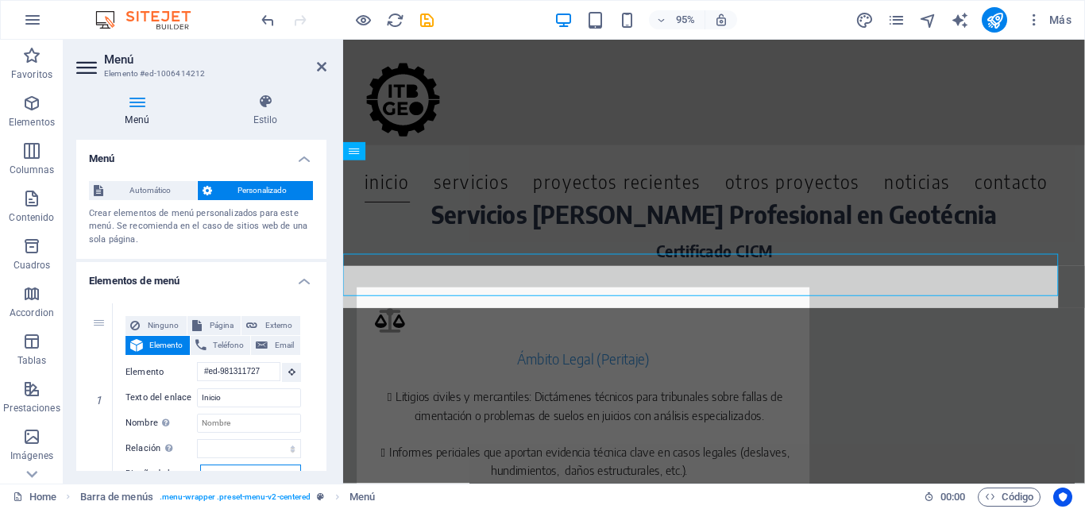
scroll to position [632, 0]
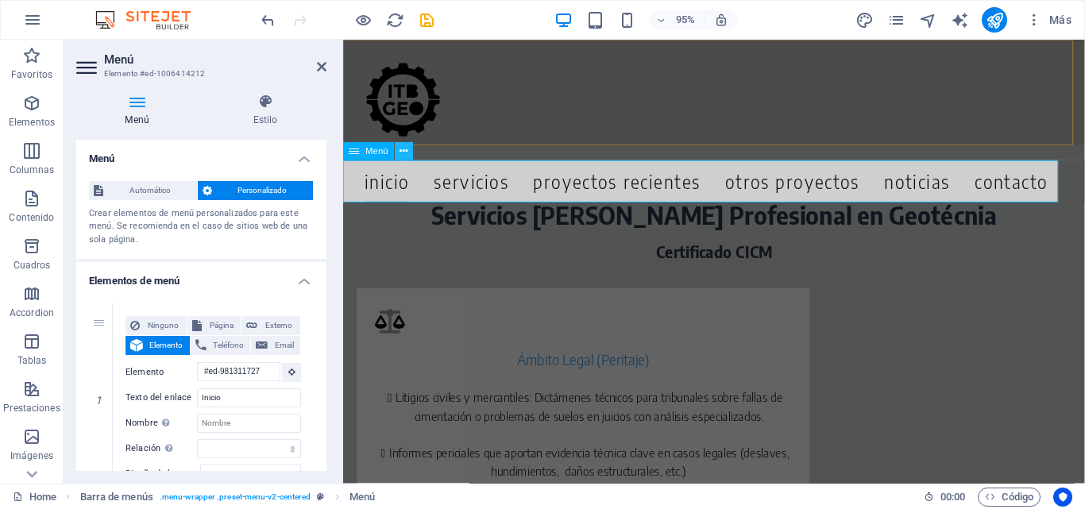
click at [405, 155] on icon at bounding box center [405, 152] width 8 height 16
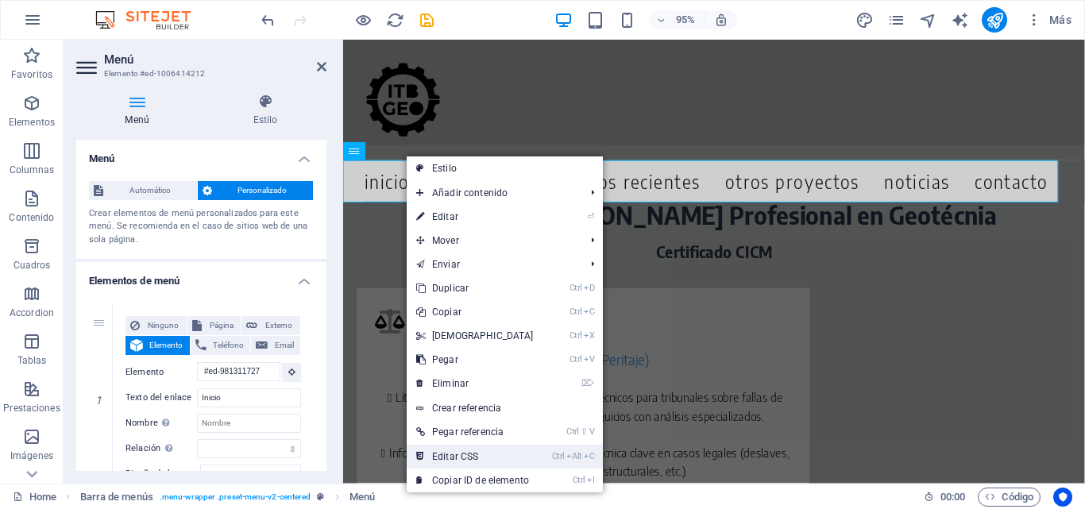
click at [509, 455] on link "Ctrl Alt C Editar CSS" at bounding box center [475, 457] width 137 height 24
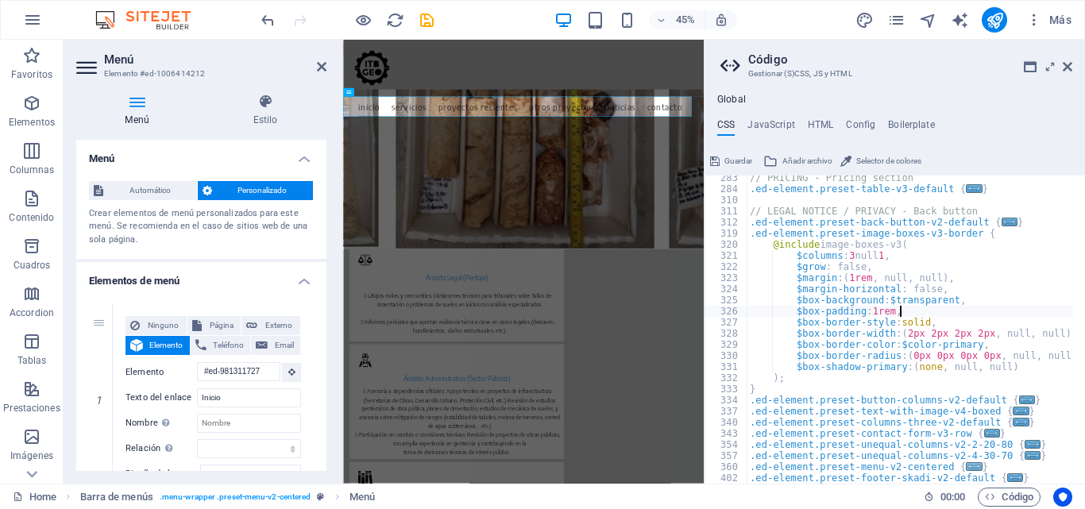
click at [967, 466] on span "..." at bounding box center [975, 466] width 16 height 9
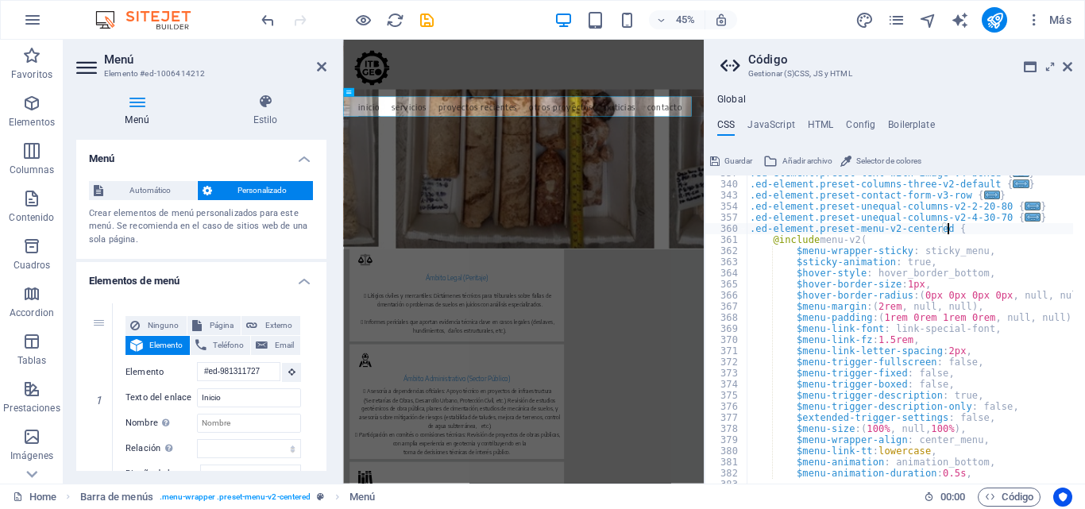
scroll to position [846, 0]
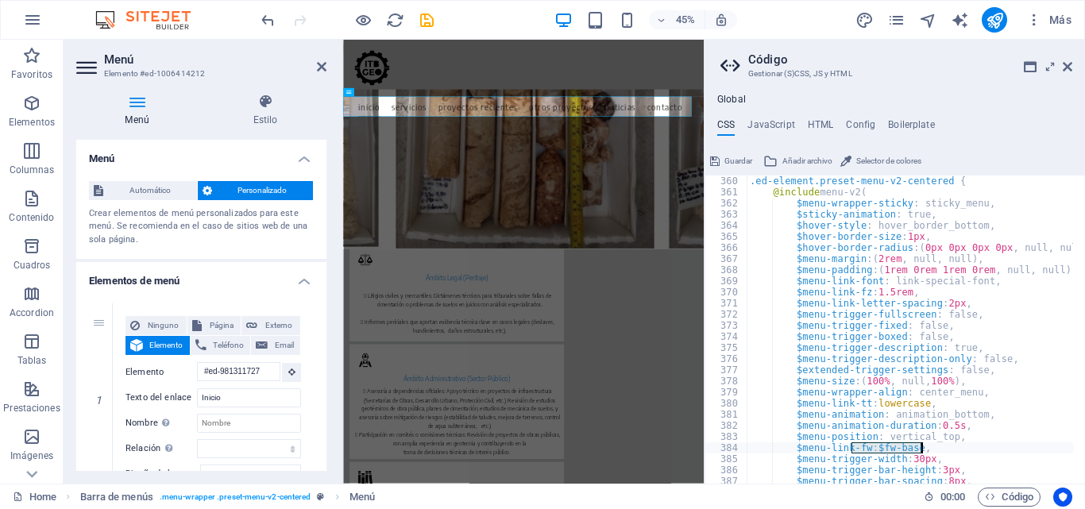
drag, startPoint x: 853, startPoint y: 447, endPoint x: 920, endPoint y: 451, distance: 67.6
click at [920, 451] on div ".ed-element.preset-menu-v2-centered { @include menu-v2 ( $menu-wrapper-sticky :…" at bounding box center [937, 335] width 381 height 319
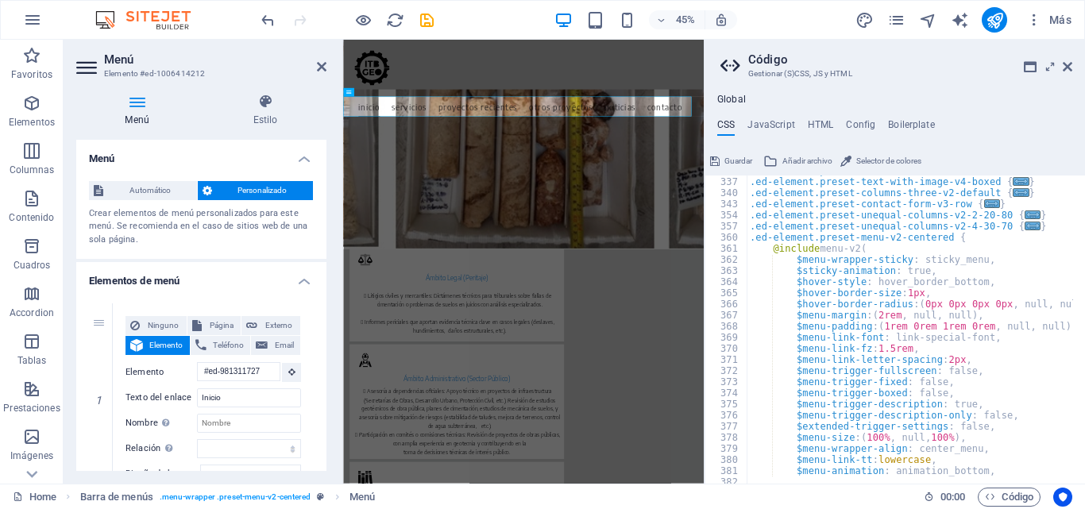
scroll to position [789, 0]
click at [951, 262] on div ".ed-element.preset-button-columns-v2-default { ... } .ed-element.preset-text-wi…" at bounding box center [937, 324] width 381 height 319
drag, startPoint x: 830, startPoint y: 292, endPoint x: 873, endPoint y: 296, distance: 42.3
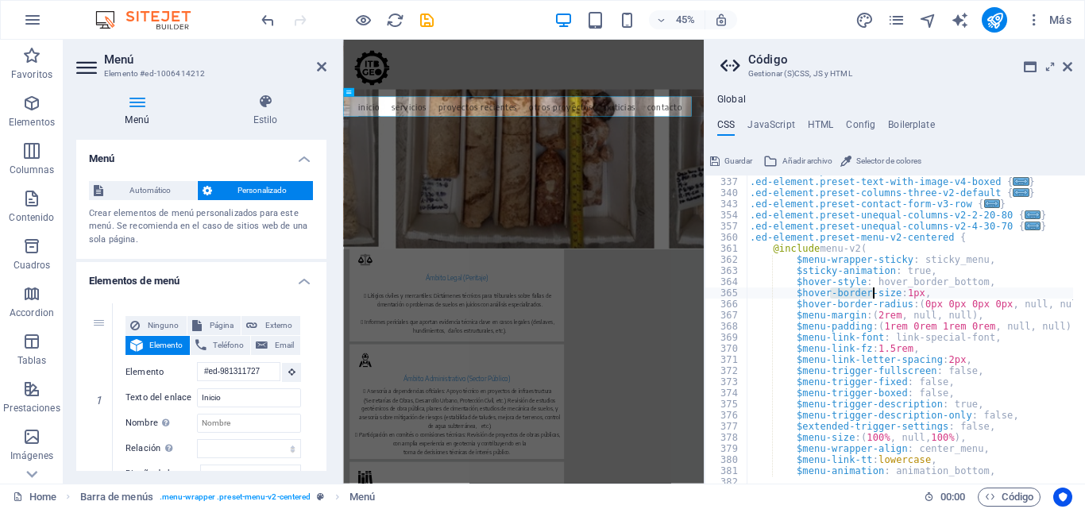
click at [873, 296] on div ".ed-element.preset-button-columns-v2-default { ... } .ed-element.preset-text-wi…" at bounding box center [937, 324] width 381 height 319
click at [942, 338] on div ".ed-element.preset-button-columns-v2-default { ... } .ed-element.preset-text-wi…" at bounding box center [937, 324] width 381 height 319
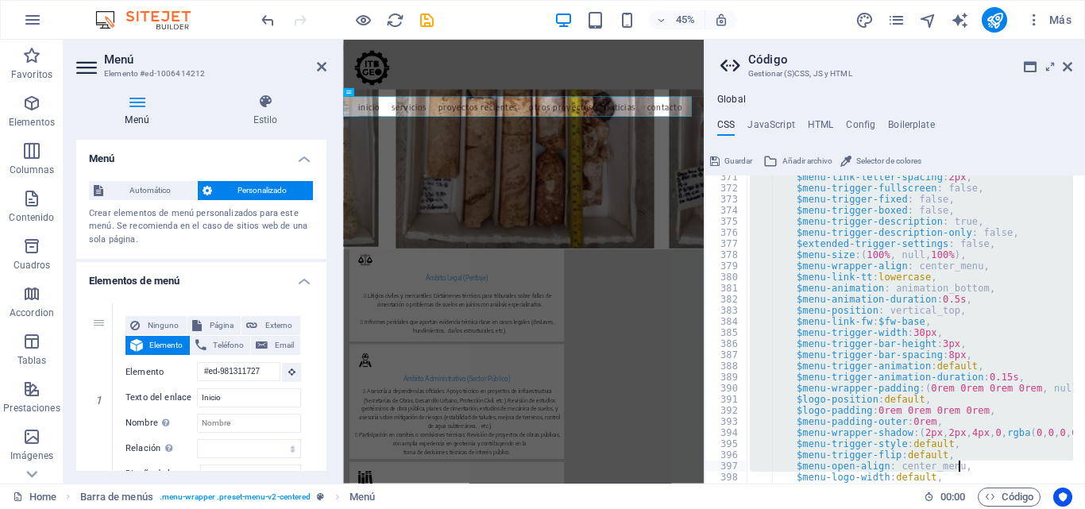
scroll to position [1027, 0]
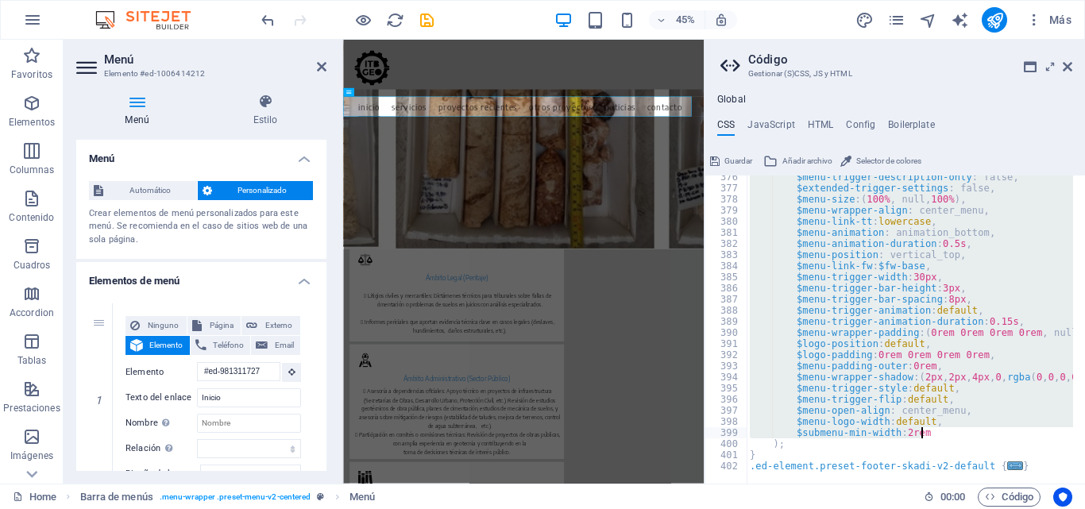
drag, startPoint x: 786, startPoint y: 261, endPoint x: 958, endPoint y: 433, distance: 243.3
click at [958, 433] on div "$menu-trigger-description-only : false, $extended-trigger-settings : false, $me…" at bounding box center [937, 331] width 381 height 319
click at [944, 429] on div "$menu-trigger-description-only : false, $extended-trigger-settings : false, $me…" at bounding box center [910, 330] width 327 height 308
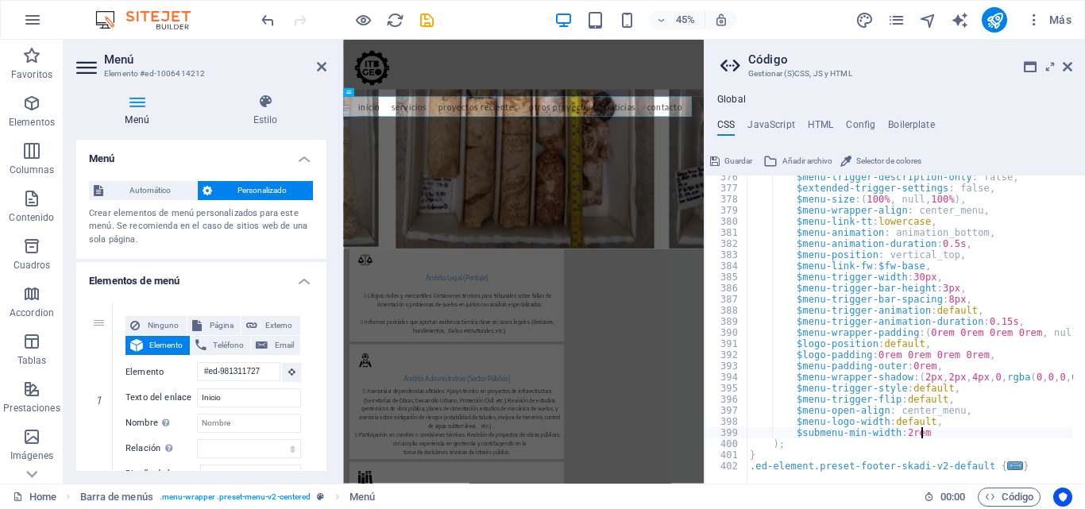
type textarea "$submenu-min-width: 2rem,"
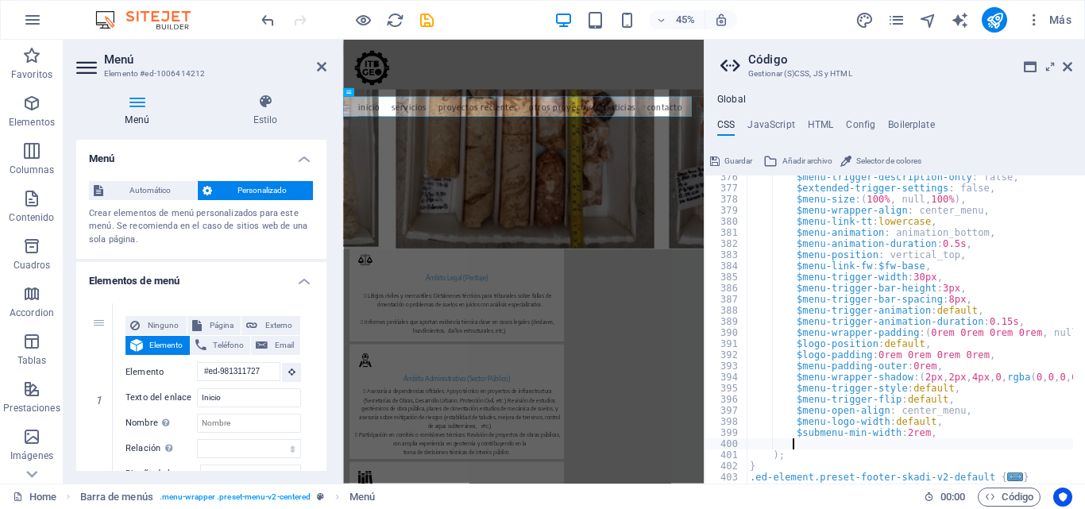
paste textarea "$menu-link-fw: 700;"
type textarea "$menu-link-fw: 700;"
click at [1070, 67] on icon at bounding box center [1068, 66] width 10 height 13
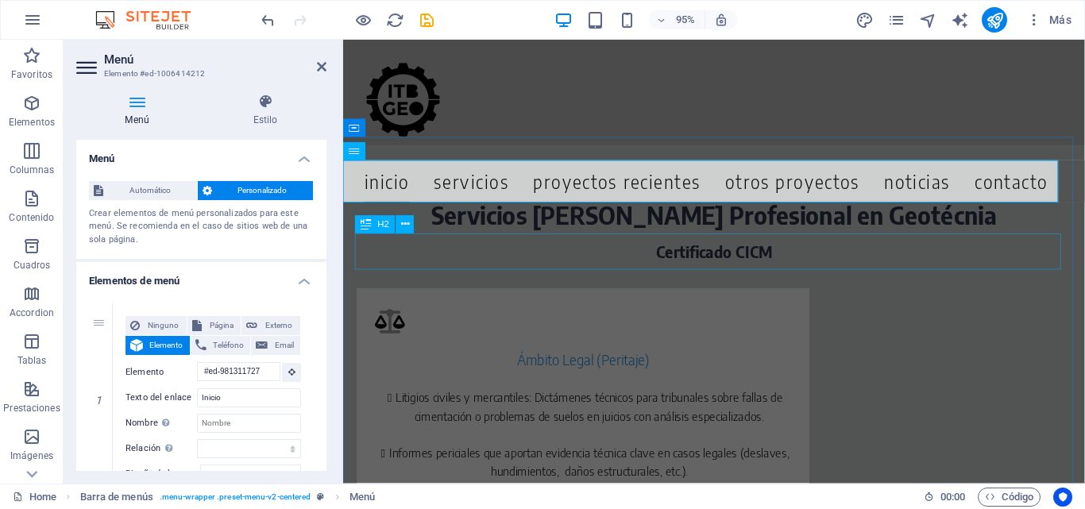
click at [427, 244] on div "Servicios [PERSON_NAME] Profesional en Geotécnia" at bounding box center [734, 225] width 756 height 38
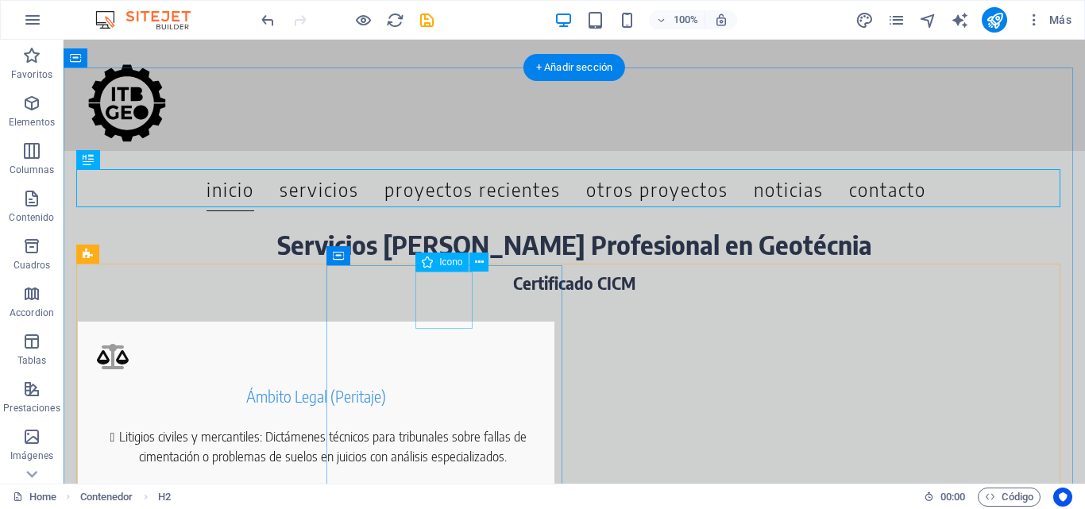
scroll to position [552, 0]
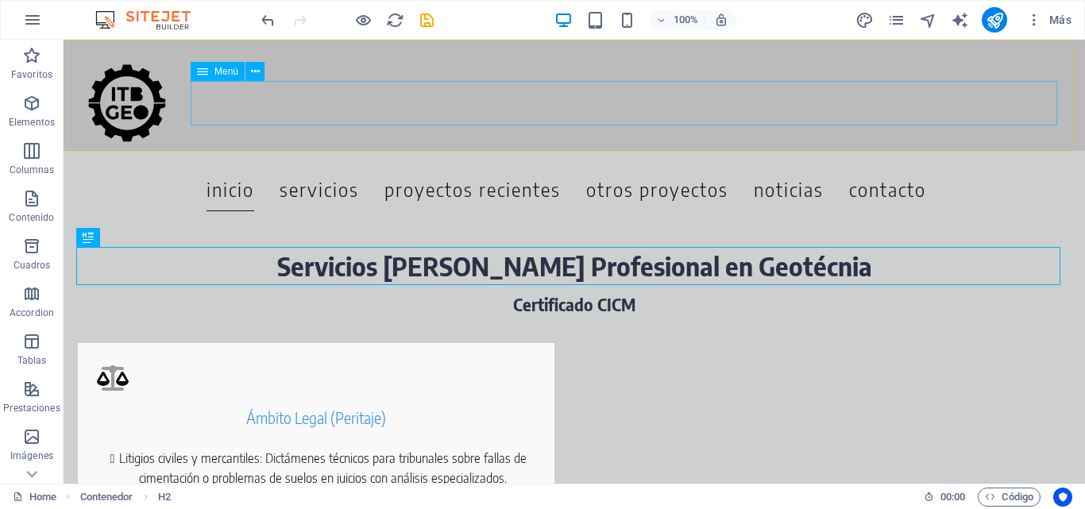
click at [857, 167] on nav "Inicio Servicios Proyectos Recientes Otros Proyectos noticias contacto" at bounding box center [567, 189] width 1006 height 45
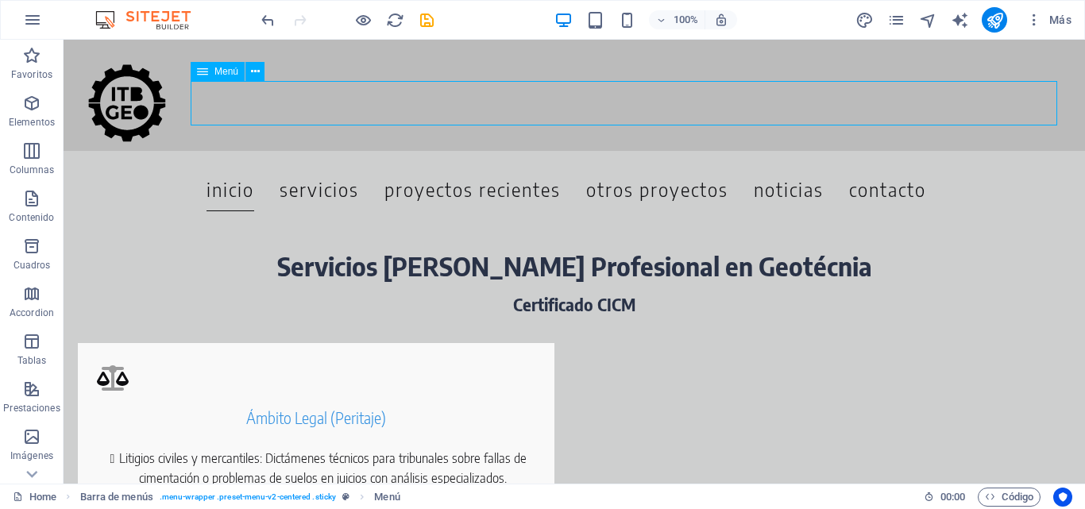
click at [857, 167] on nav "Inicio Servicios Proyectos Recientes Otros Proyectos noticias contacto" at bounding box center [567, 189] width 1006 height 45
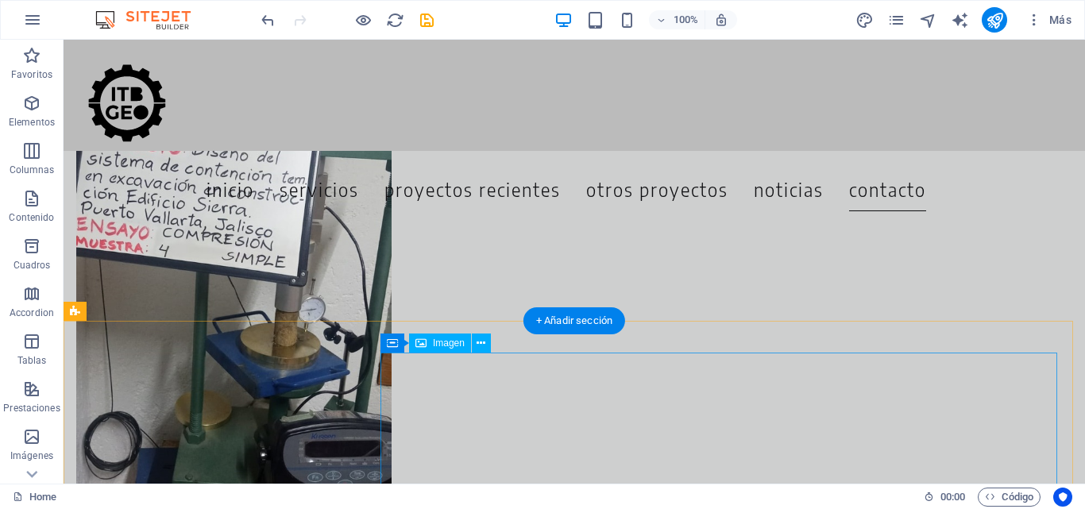
scroll to position [6953, 0]
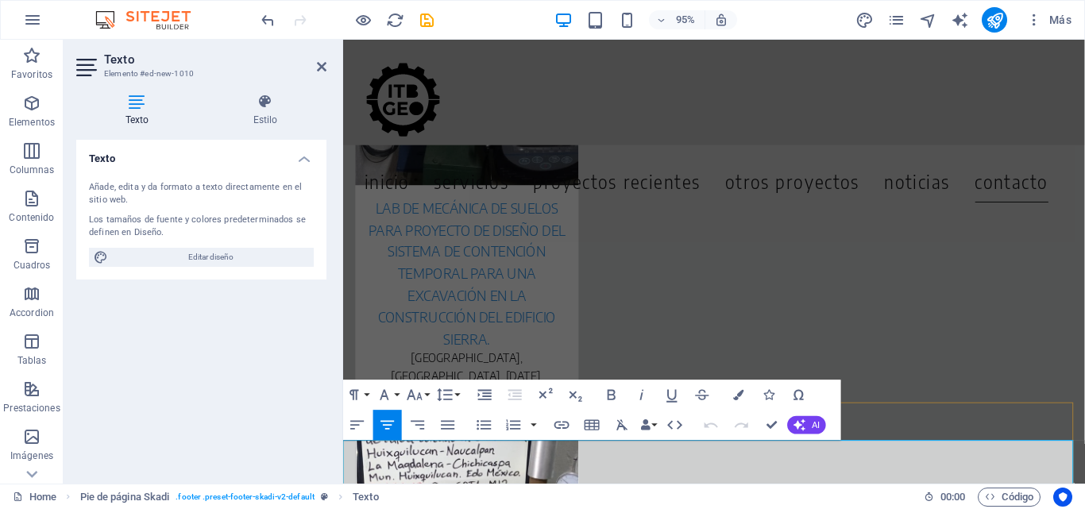
drag, startPoint x: 686, startPoint y: 474, endPoint x: 742, endPoint y: 472, distance: 56.5
click at [567, 426] on icon "button" at bounding box center [562, 425] width 18 height 18
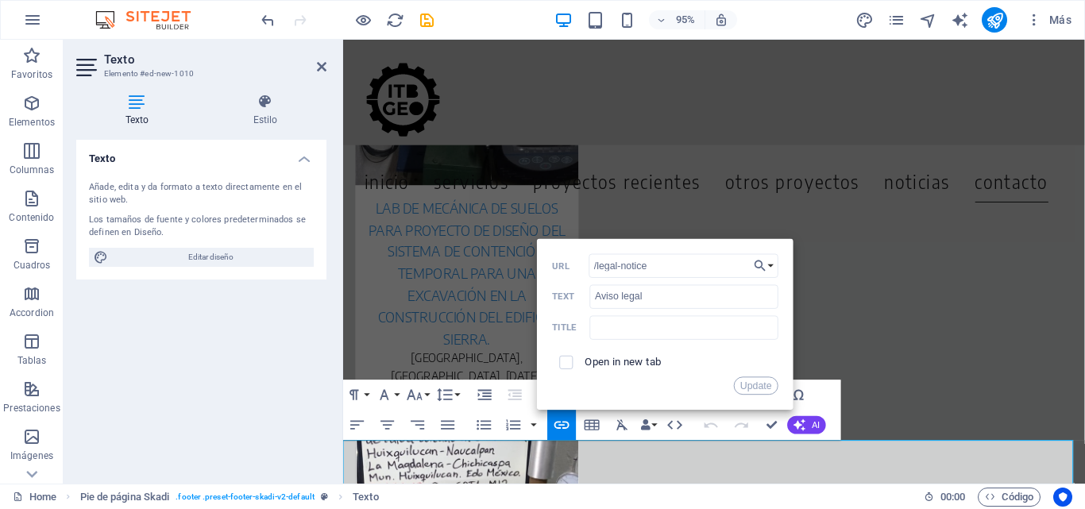
click at [567, 368] on span at bounding box center [567, 363] width 14 height 14
click at [567, 360] on input "checkbox" at bounding box center [565, 361] width 14 height 14
checkbox input "true"
click at [644, 271] on input "/legal-notice" at bounding box center [685, 266] width 190 height 24
click at [687, 267] on input "/legal-notice" at bounding box center [685, 266] width 190 height 24
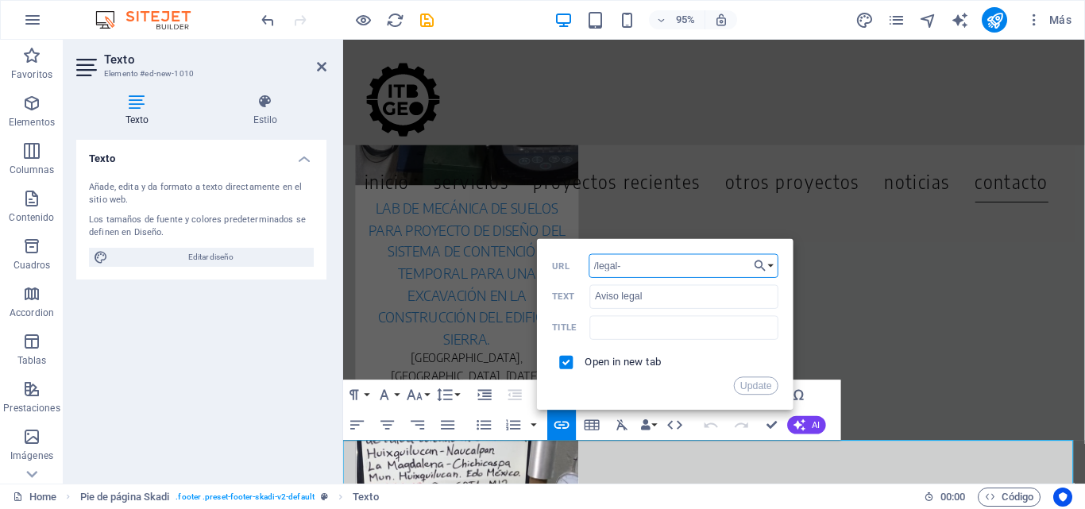
type input "/legal"
click at [749, 387] on button "Update" at bounding box center [756, 386] width 45 height 18
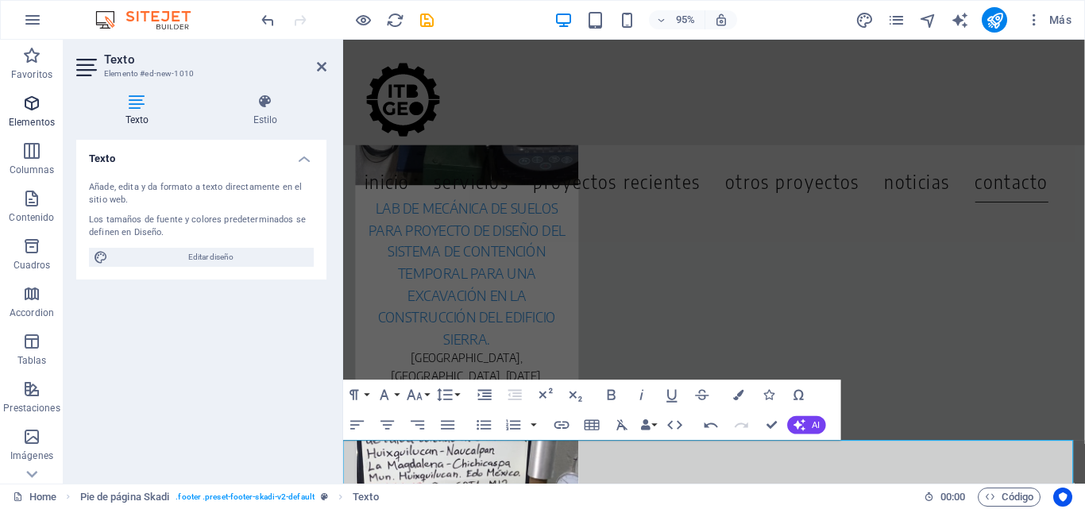
click at [24, 110] on icon "button" at bounding box center [31, 103] width 19 height 19
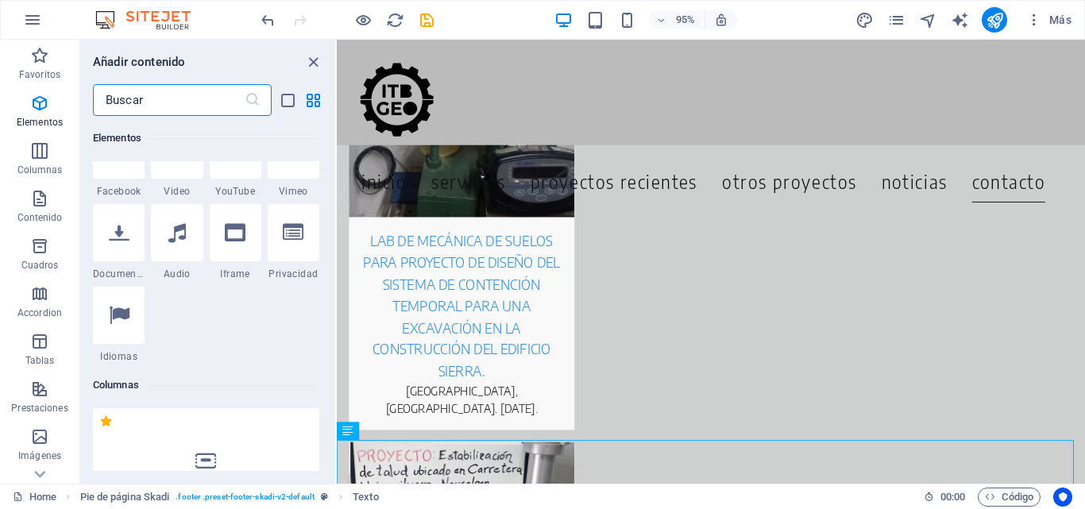
scroll to position [697, 0]
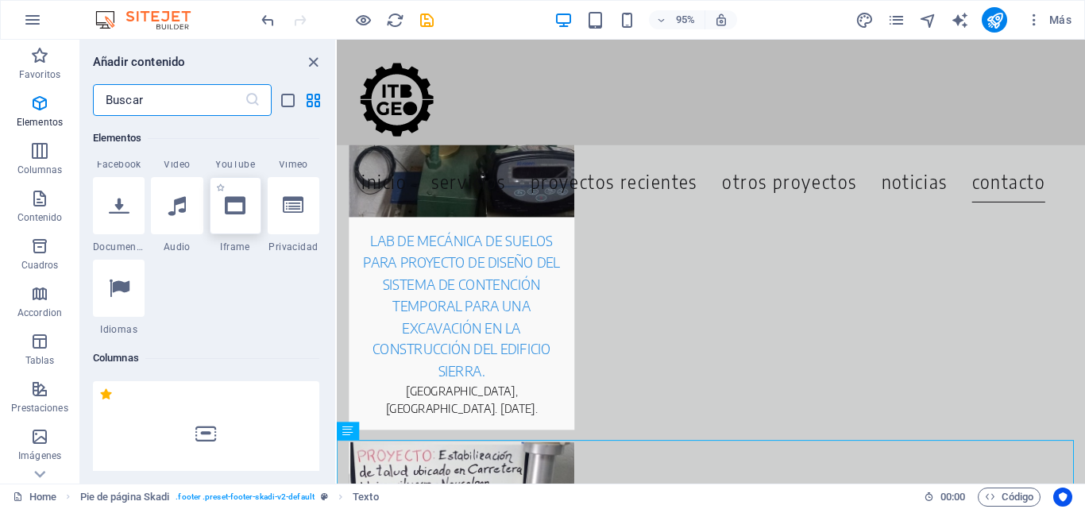
click at [243, 215] on icon at bounding box center [235, 205] width 21 height 21
select select "%"
select select "px"
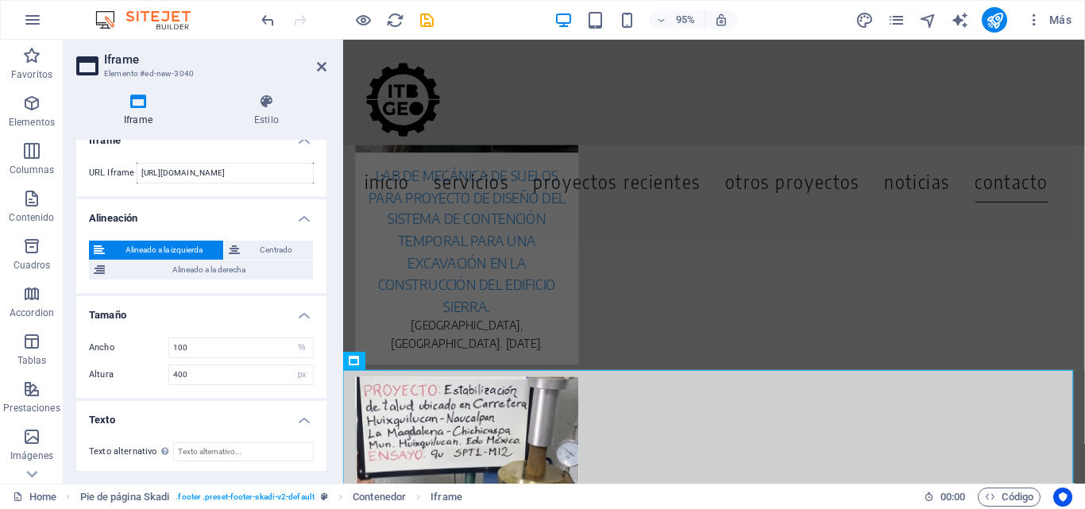
scroll to position [21, 0]
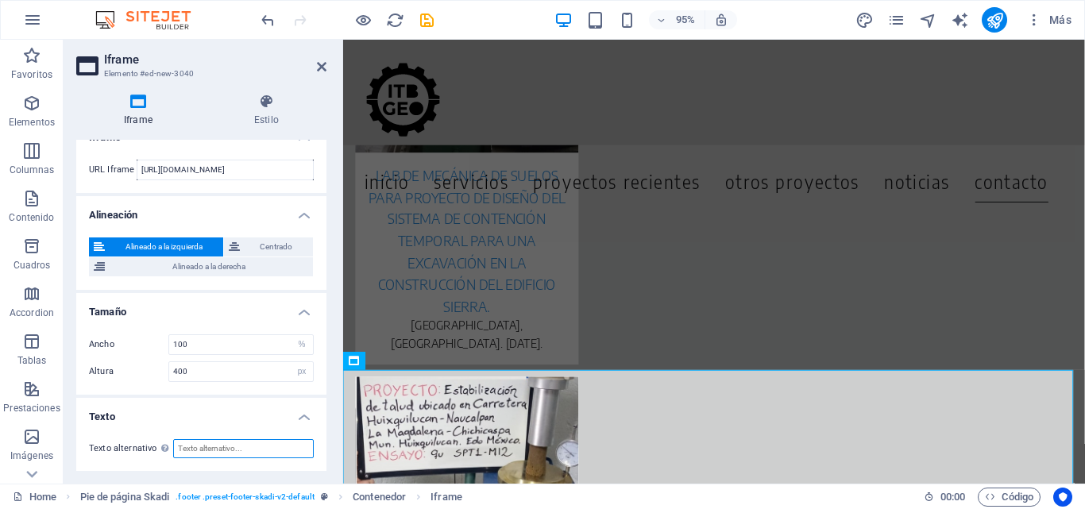
click at [203, 450] on input "Texto alternativo Debe añadirse el texto alternativo para mejorar la accesibili…" at bounding box center [243, 448] width 141 height 19
click at [230, 450] on input "Texto alternativo Debe añadirse el texto alternativo para mejorar la accesibili…" at bounding box center [243, 448] width 141 height 19
paste input "Lorem Ipsum – DOL SIT Ametcon adi elits Doeiu tempor: [INC UTL E.D. ma A.E. / a…"
drag, startPoint x: 230, startPoint y: 450, endPoint x: 0, endPoint y: 442, distance: 229.8
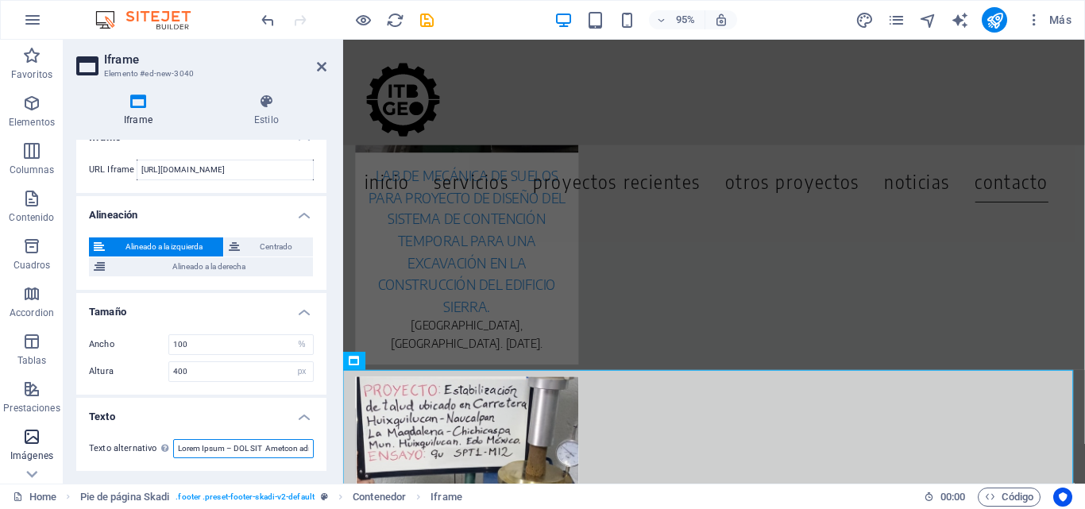
click at [0, 442] on section "Favoritos Elementos Columnas Contenido Cuadros Accordion Tablas Prestaciones Im…" at bounding box center [542, 262] width 1085 height 444
click at [220, 455] on input "Texto alternativo Debe añadirse el texto alternativo para mejorar la accesibili…" at bounding box center [243, 448] width 141 height 19
click at [278, 447] on input "Texto alternativo Debe añadirse el texto alternativo para mejorar la accesibili…" at bounding box center [243, 448] width 141 height 19
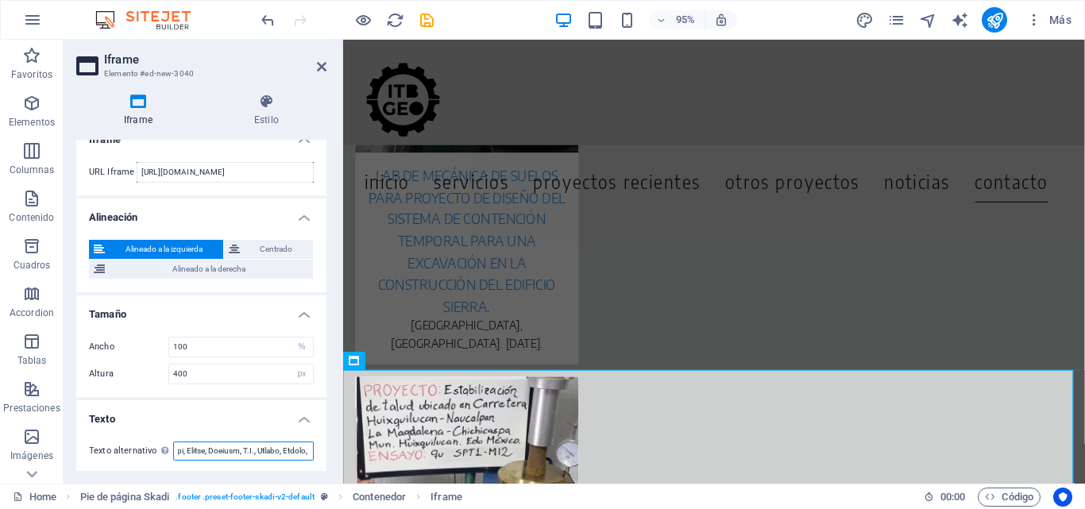
scroll to position [21, 0]
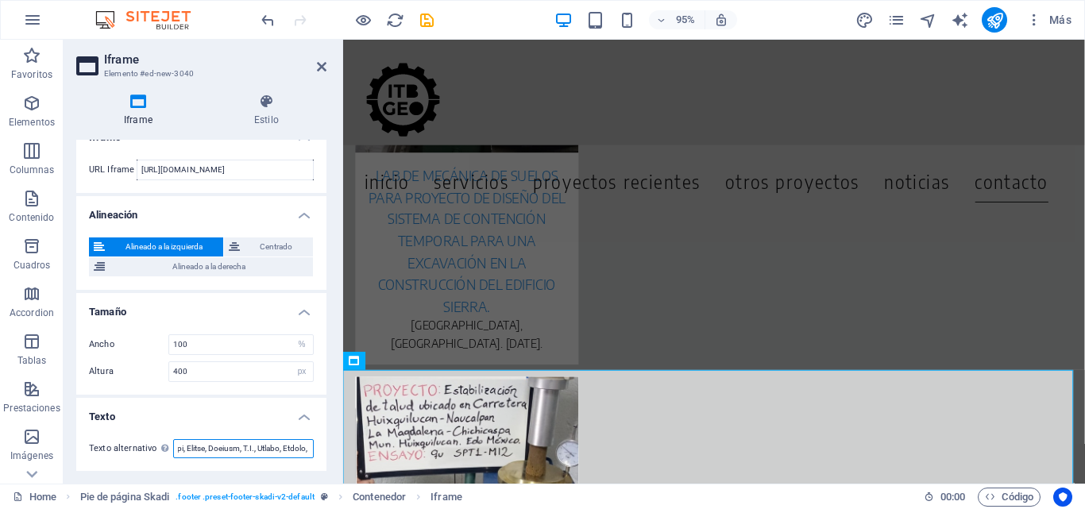
click at [200, 452] on input "Texto alternativo Debe añadirse el texto alternativo para mejorar la accesibili…" at bounding box center [243, 448] width 141 height 19
drag, startPoint x: 281, startPoint y: 455, endPoint x: 292, endPoint y: 451, distance: 12.1
click at [292, 451] on input "Texto alternativo Debe añadirse el texto alternativo para mejorar la accesibili…" at bounding box center [243, 448] width 141 height 19
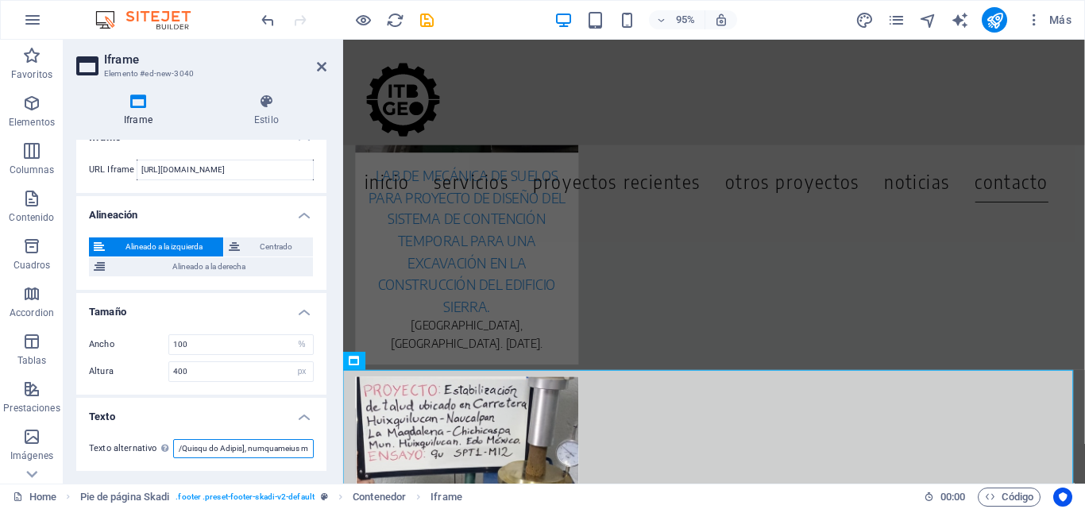
click at [273, 451] on input "Texto alternativo Debe añadirse el texto alternativo para mejorar la accesibili…" at bounding box center [243, 448] width 141 height 19
click at [281, 451] on input "Texto alternativo Debe añadirse el texto alternativo para mejorar la accesibili…" at bounding box center [243, 448] width 141 height 19
click at [292, 451] on input "Texto alternativo Debe añadirse el texto alternativo para mejorar la accesibili…" at bounding box center [243, 448] width 141 height 19
type input "Lorem Ipsum – DOL SIT Ametconse: Adipi Elitsed 20, Doeiusm Tempori, U.L., Etdol…"
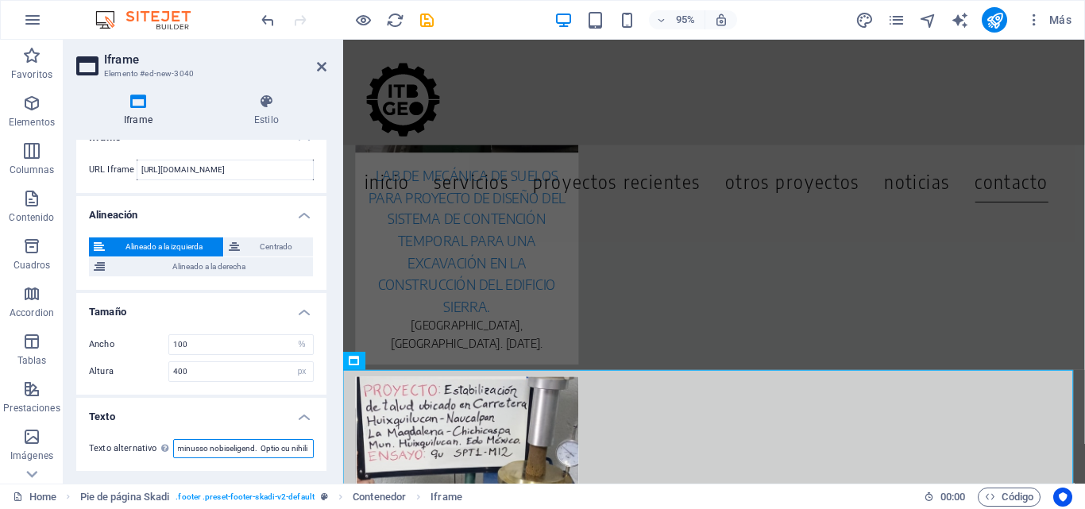
scroll to position [0, 0]
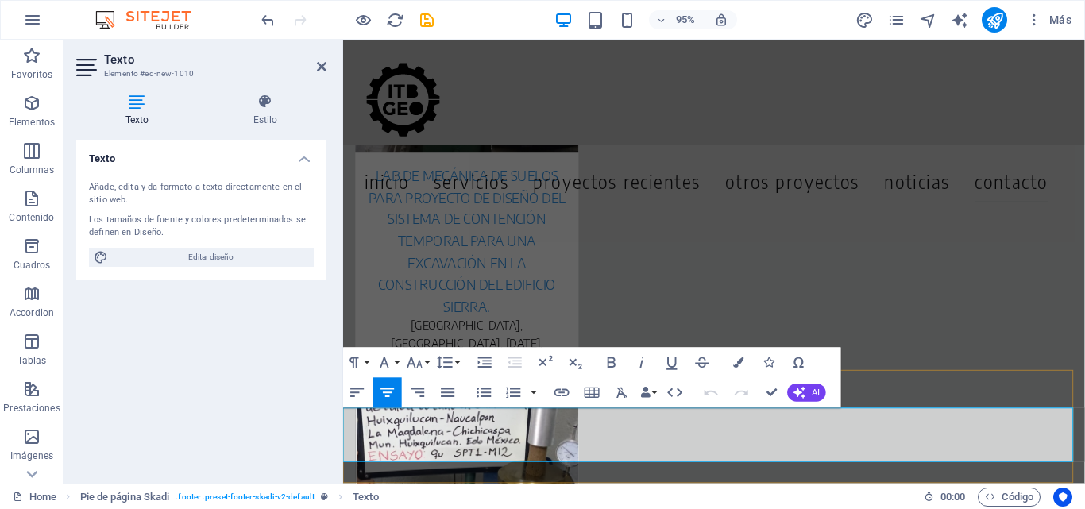
click at [29, 202] on icon "button" at bounding box center [31, 198] width 19 height 19
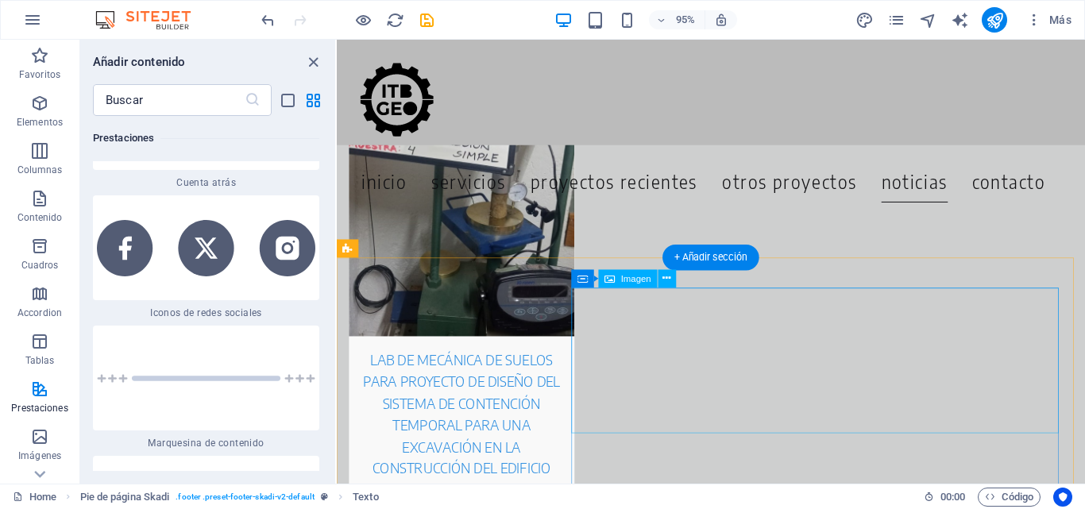
scroll to position [6991, 0]
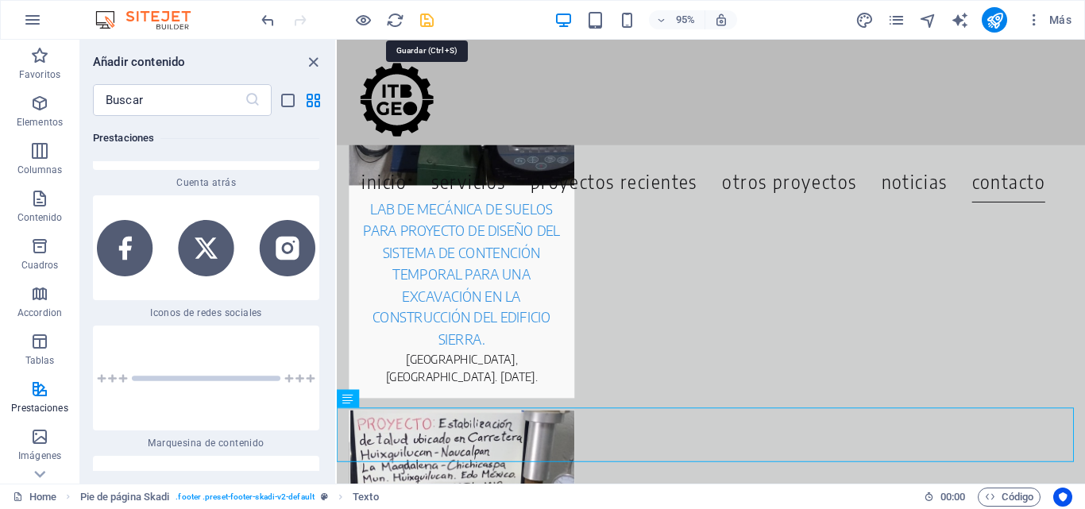
click at [424, 22] on icon "save" at bounding box center [427, 20] width 18 height 18
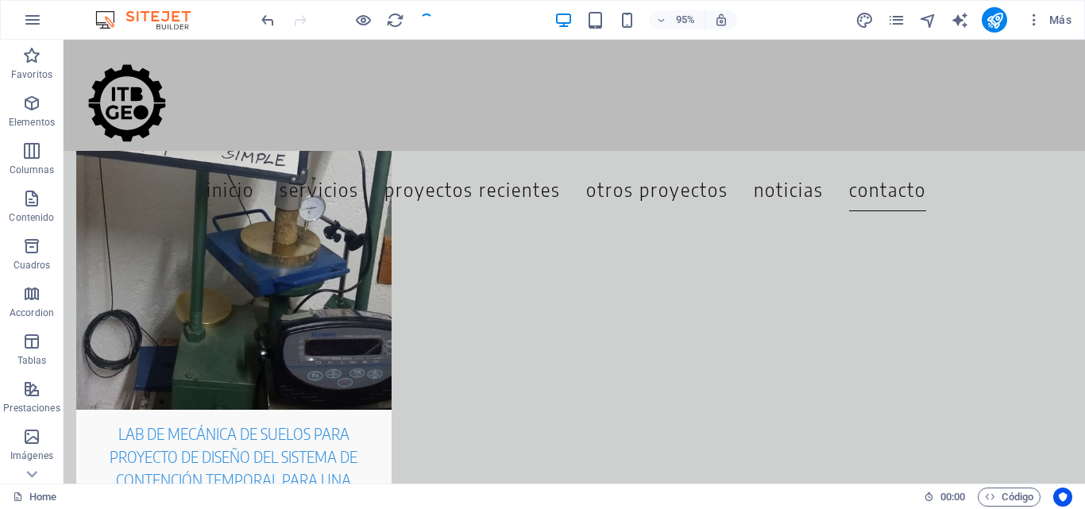
scroll to position [6953, 0]
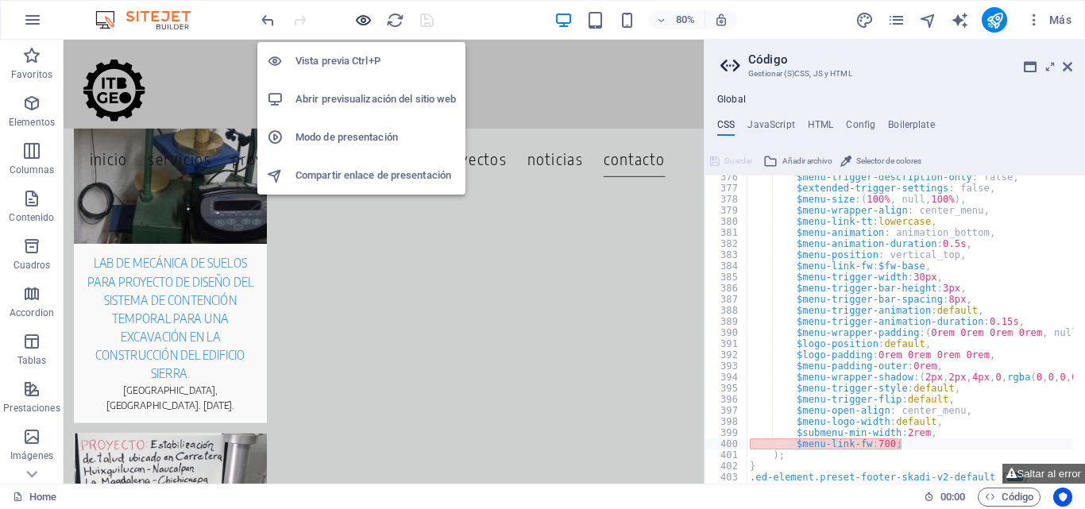
click at [361, 20] on icon "button" at bounding box center [363, 20] width 18 height 18
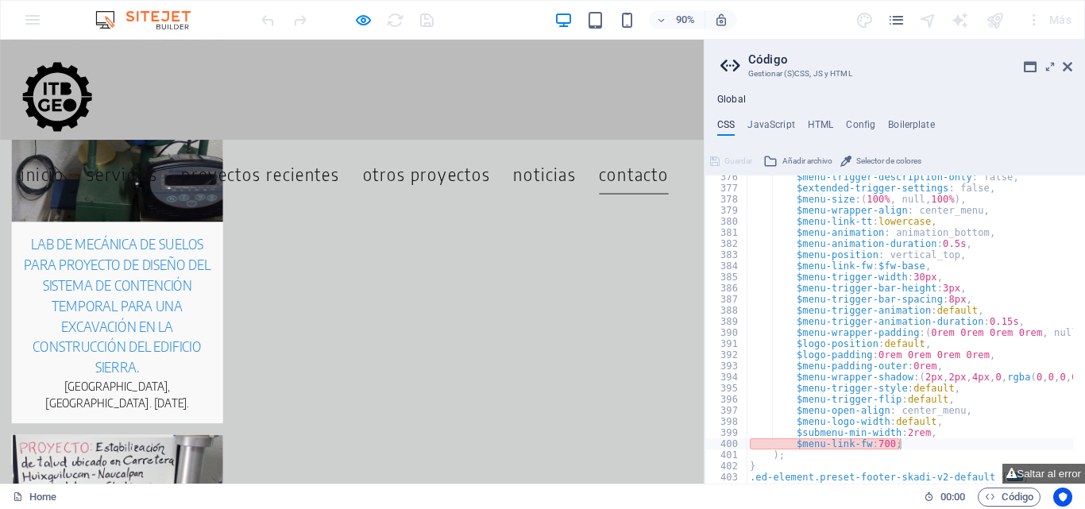
scroll to position [6949, 0]
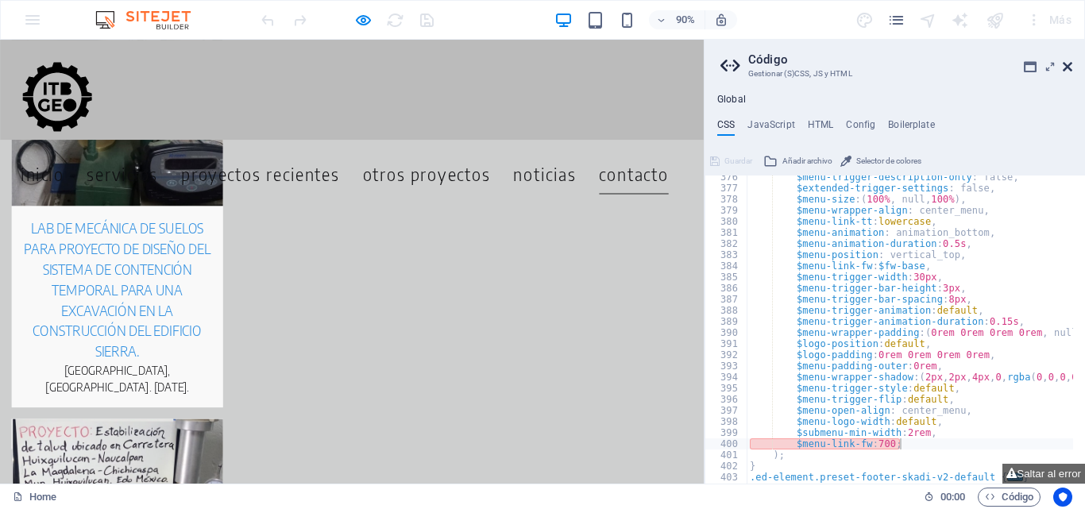
click at [1070, 68] on icon at bounding box center [1068, 66] width 10 height 13
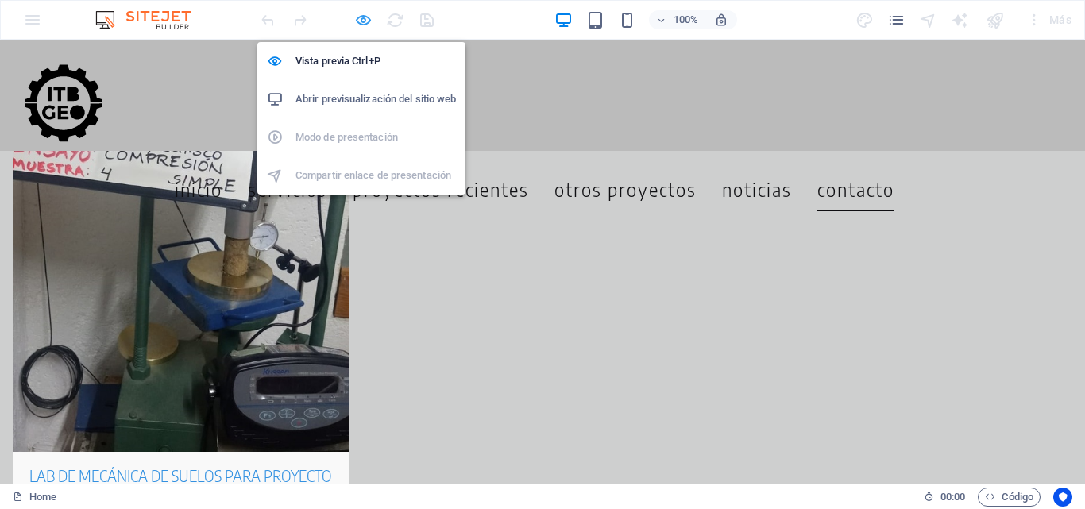
click at [366, 16] on icon "button" at bounding box center [363, 20] width 18 height 18
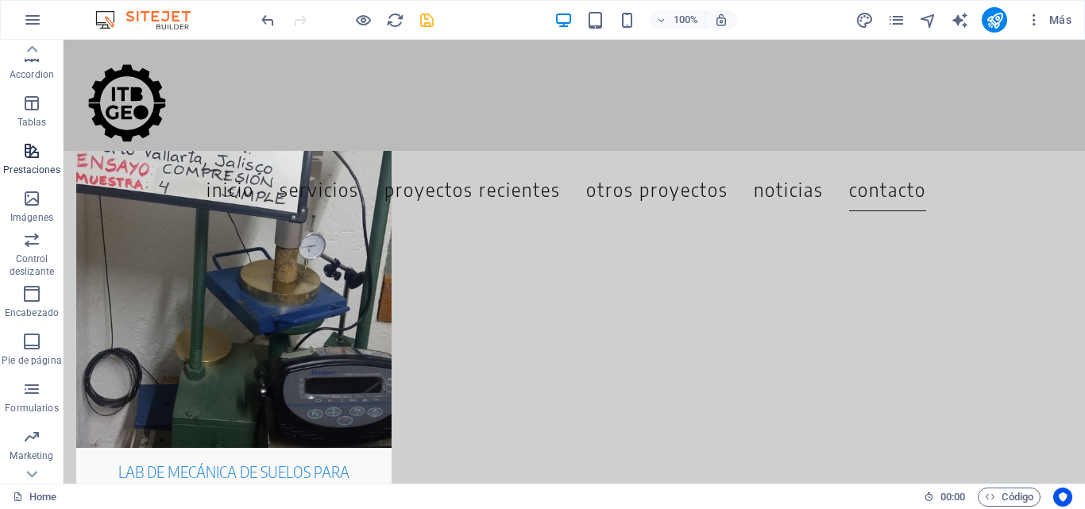
scroll to position [271, 0]
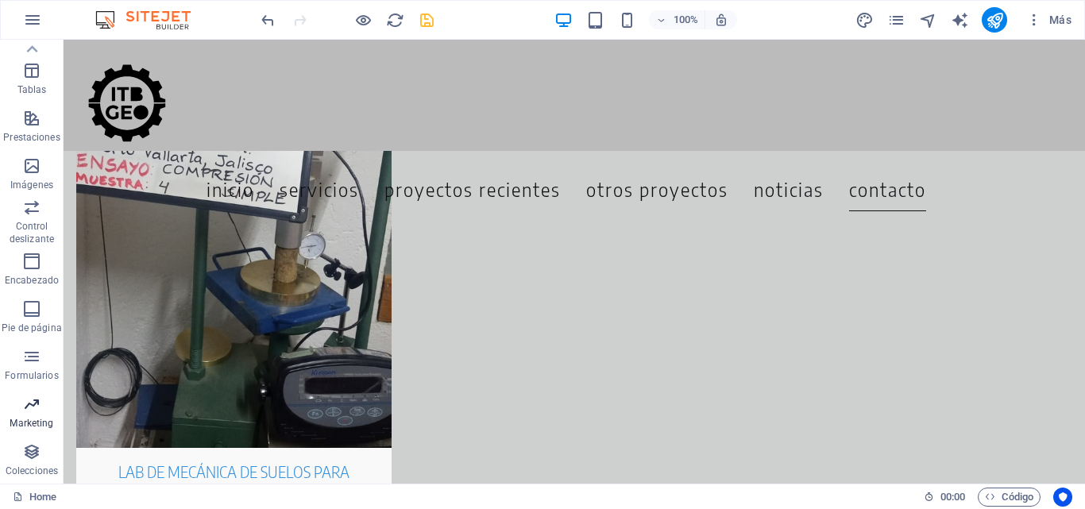
click at [36, 405] on icon "button" at bounding box center [31, 404] width 19 height 19
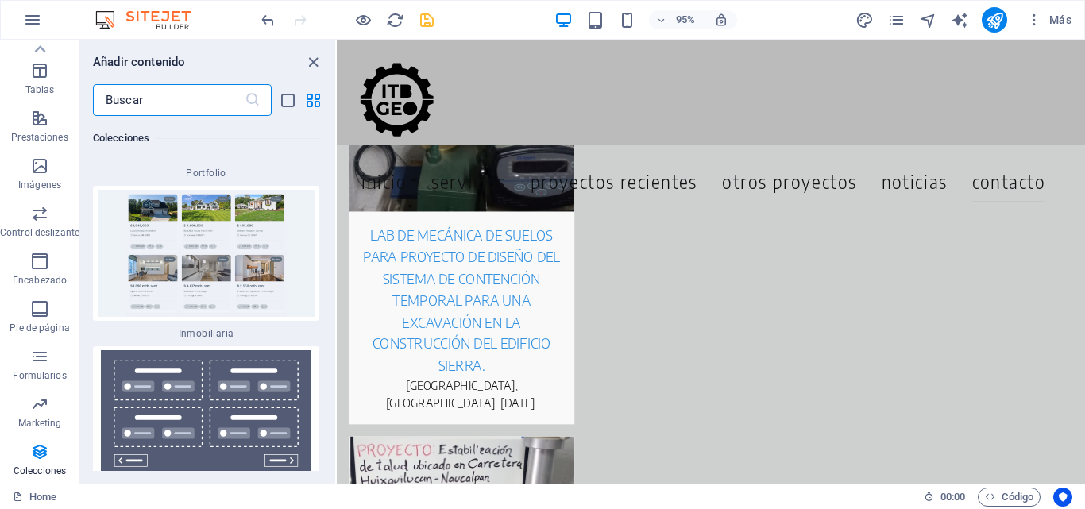
scroll to position [30507, 0]
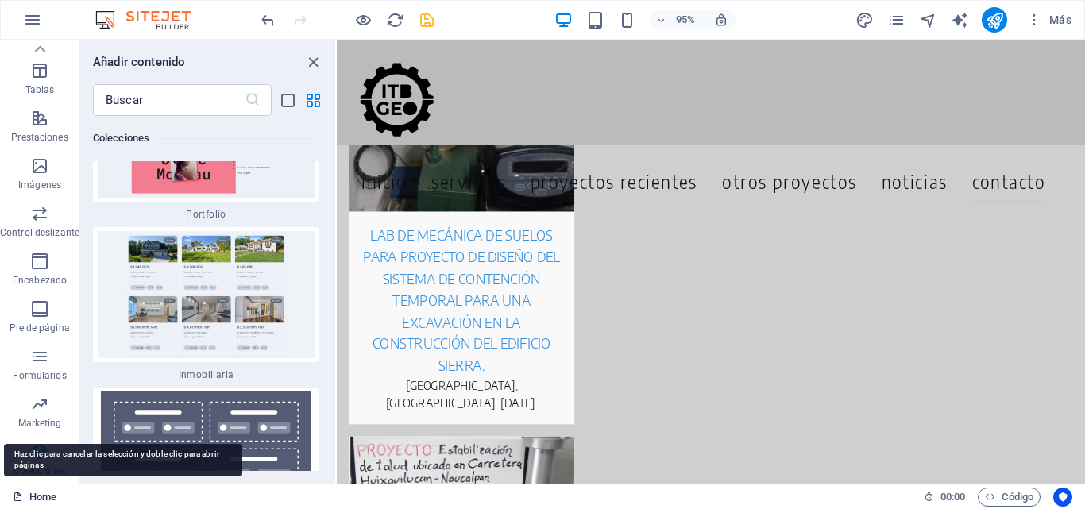
click at [30, 499] on link "Home" at bounding box center [35, 497] width 44 height 19
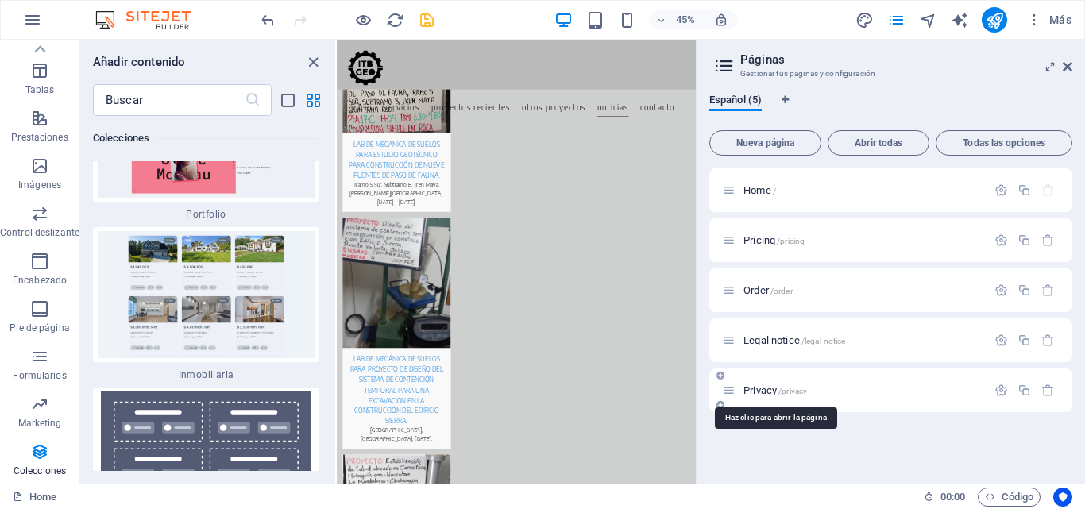
click at [755, 388] on span "Privacy /privacy" at bounding box center [776, 391] width 64 height 12
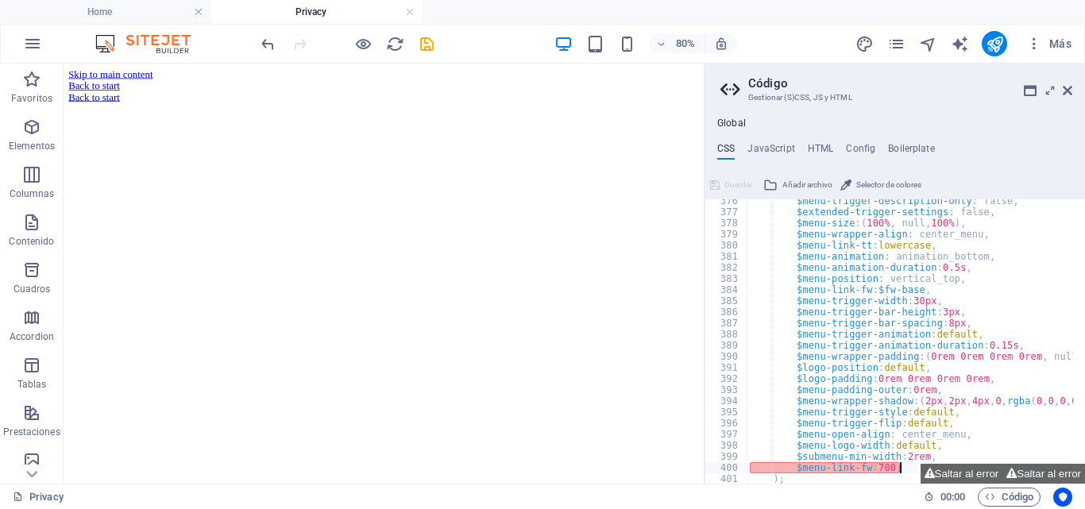
scroll to position [1027, 0]
click at [123, 13] on h4 "Home" at bounding box center [105, 11] width 211 height 17
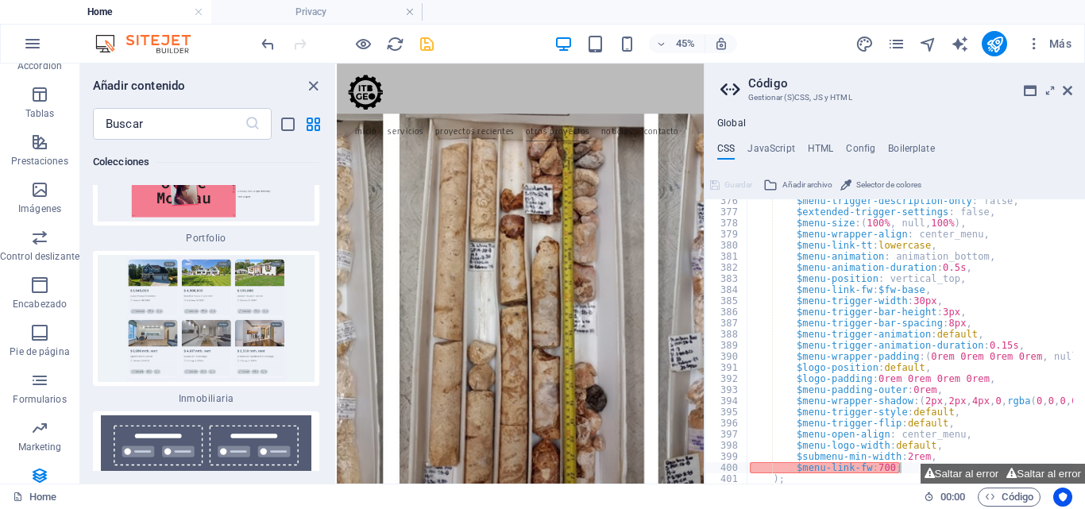
scroll to position [6635, 0]
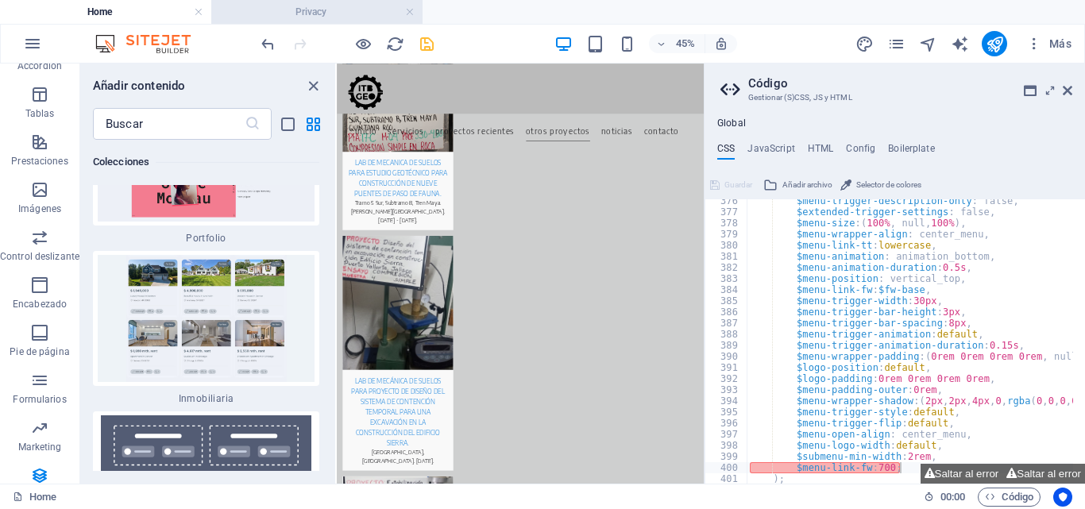
click at [284, 13] on h4 "Privacy" at bounding box center [316, 11] width 211 height 17
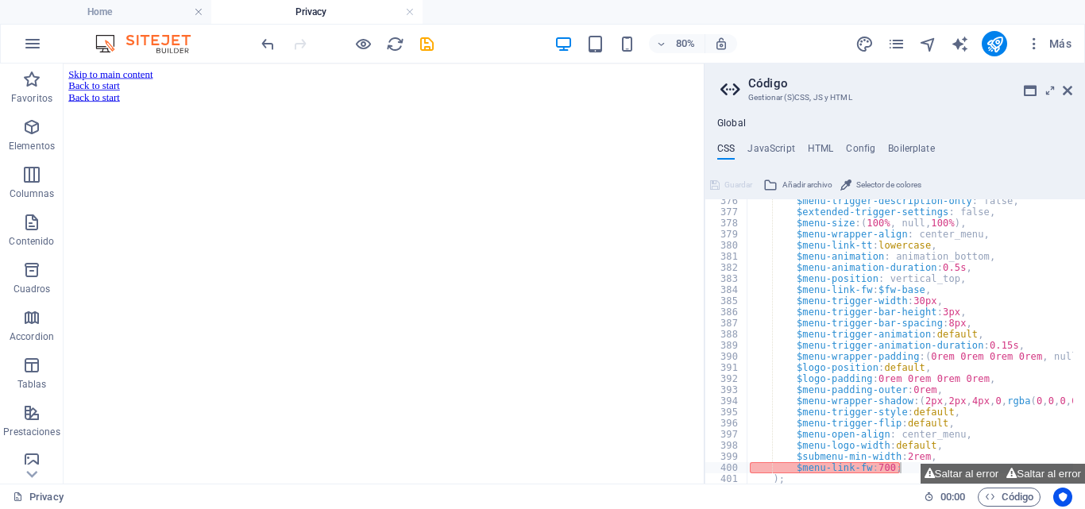
scroll to position [0, 0]
click at [29, 129] on icon "button" at bounding box center [31, 127] width 19 height 19
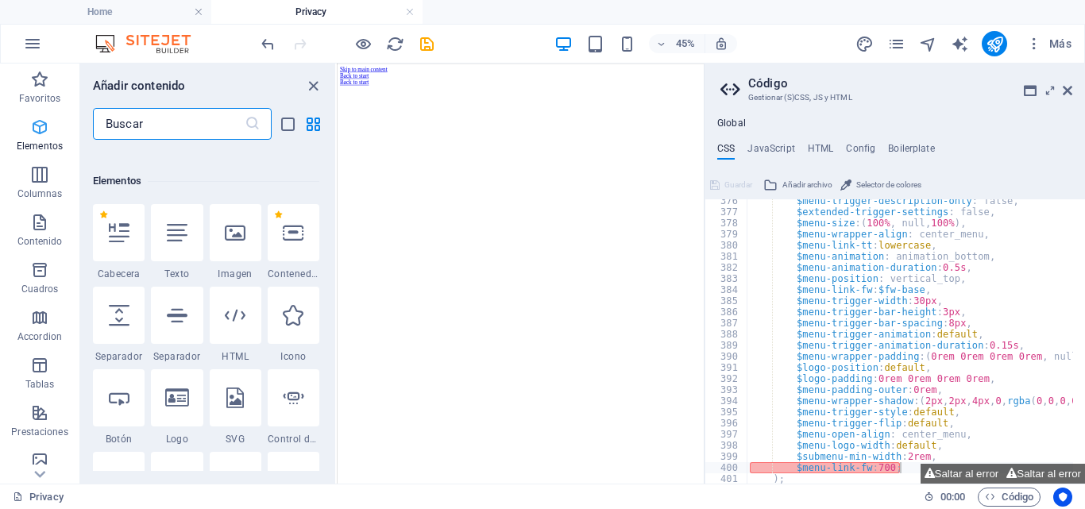
scroll to position [300, 0]
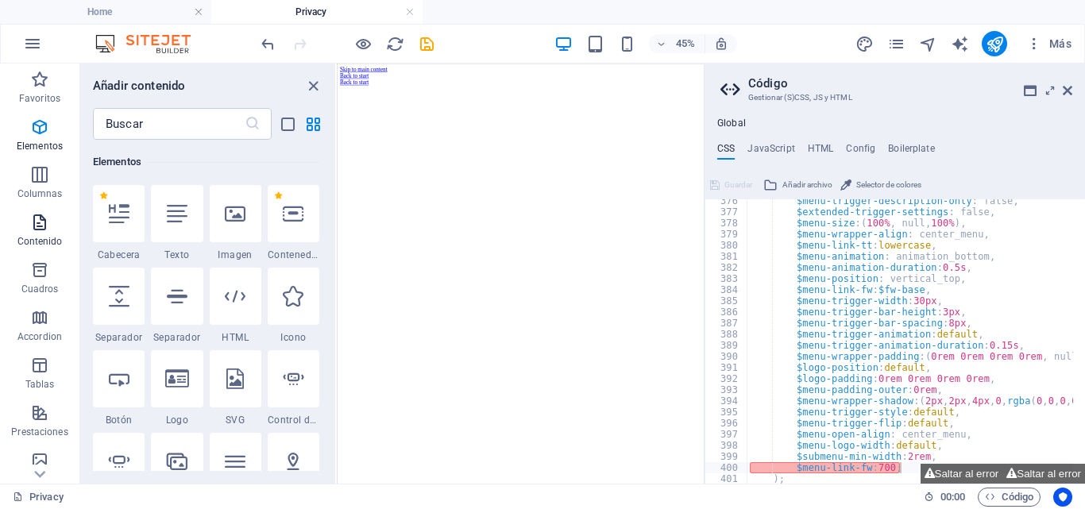
click at [47, 230] on icon "button" at bounding box center [39, 222] width 19 height 19
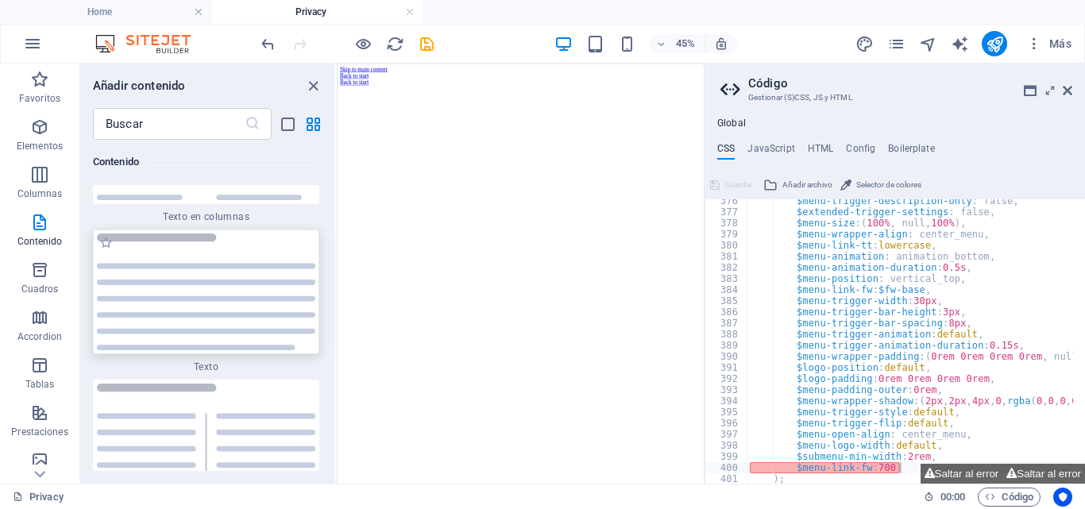
scroll to position [5417, 0]
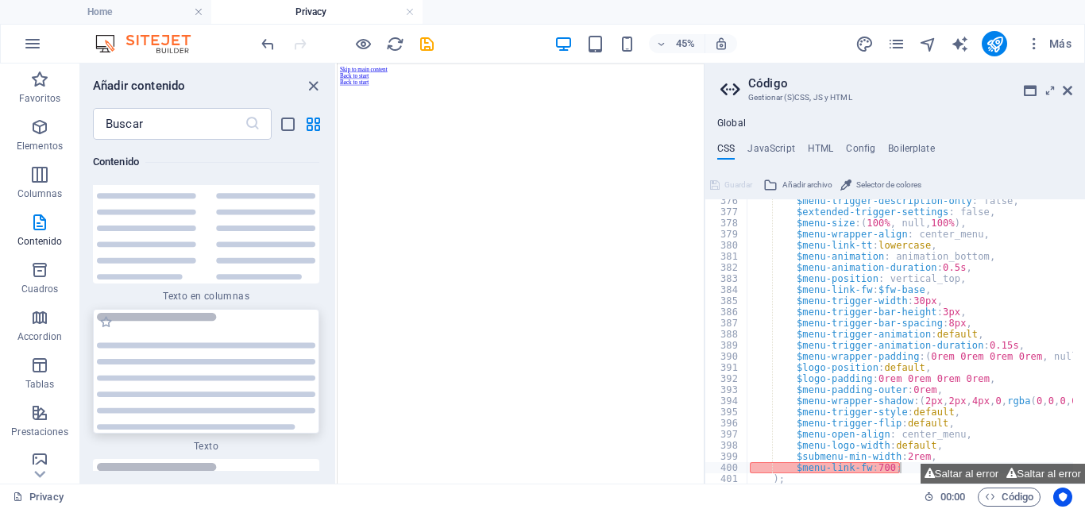
click at [153, 313] on img at bounding box center [206, 371] width 219 height 117
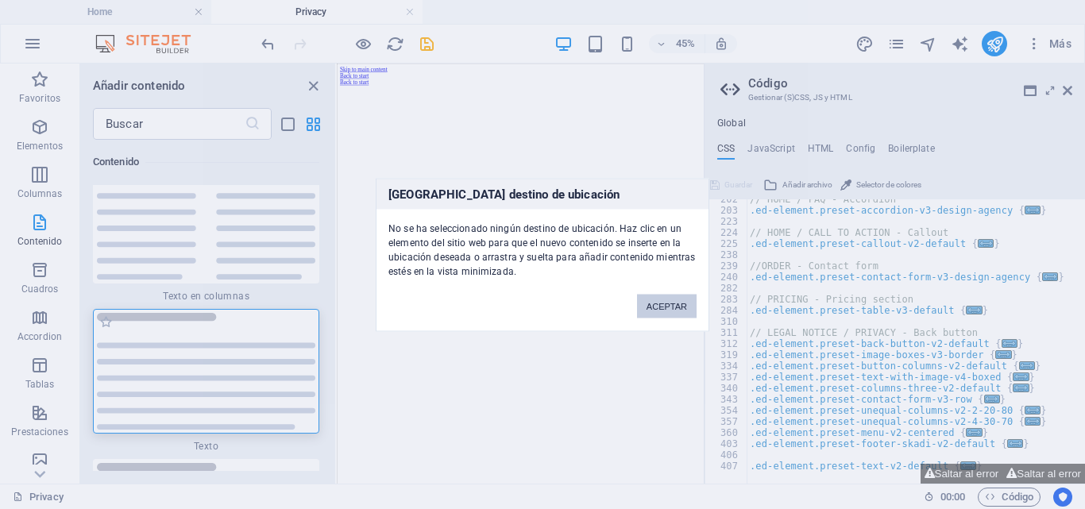
scroll to position [294, 0]
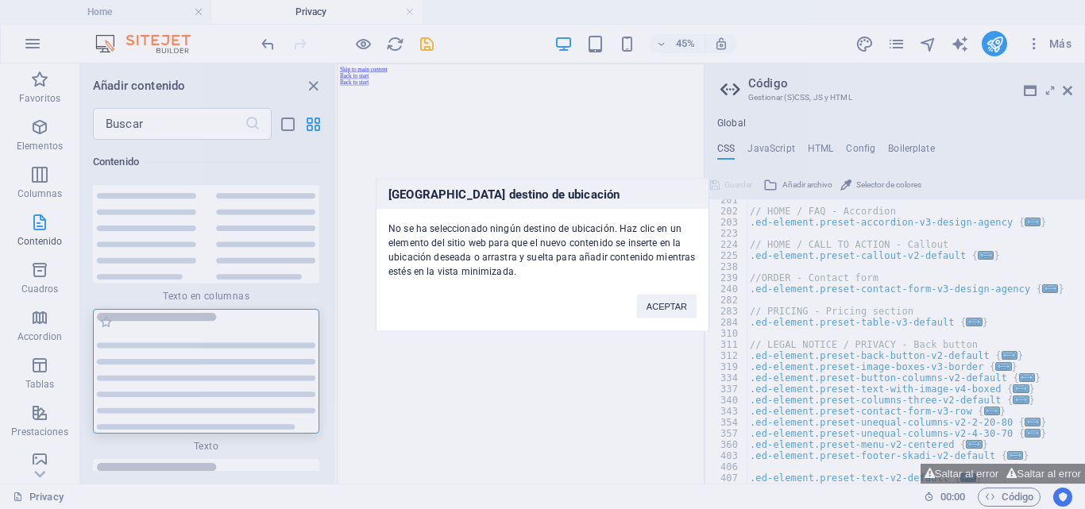
type textarea "/* Template: Design Agency */"
click at [677, 305] on button "ACEPTAR" at bounding box center [667, 306] width 60 height 24
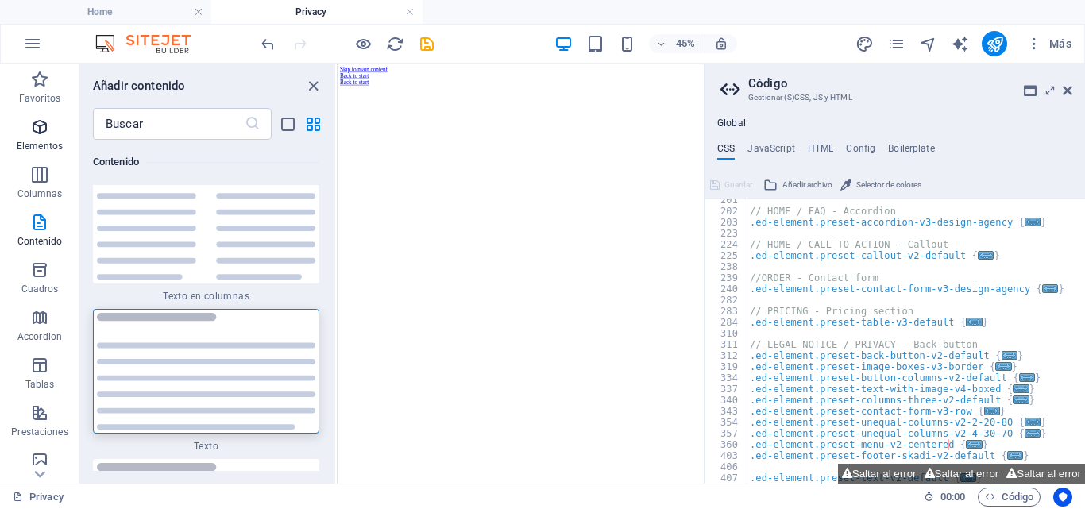
click at [41, 122] on icon "button" at bounding box center [39, 127] width 19 height 19
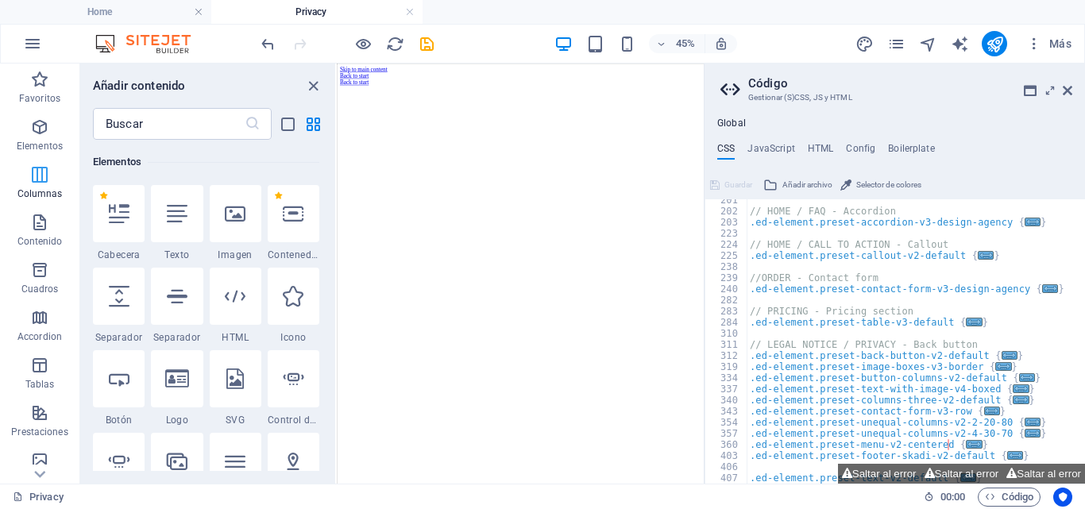
scroll to position [300, 0]
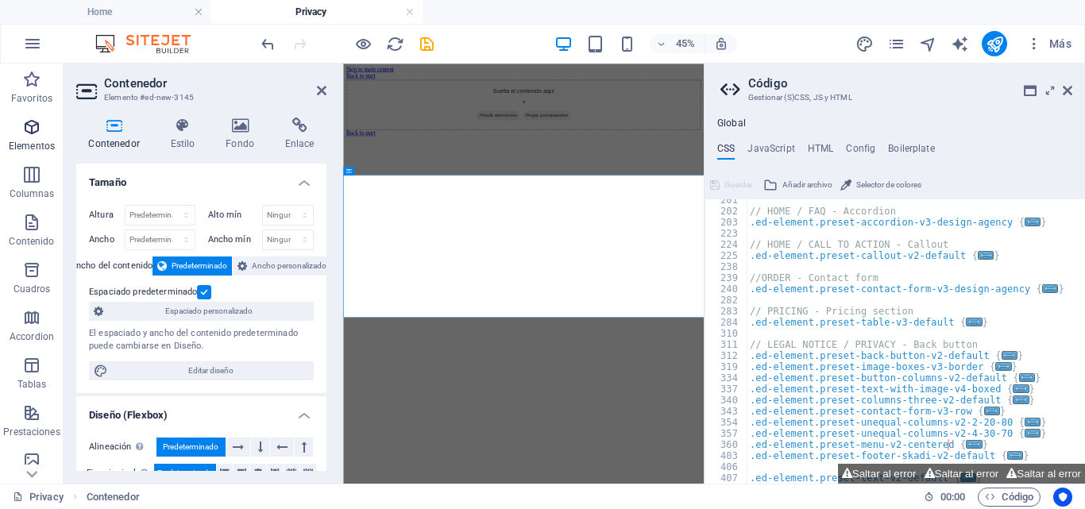
click at [34, 138] on span "Elementos" at bounding box center [32, 137] width 64 height 38
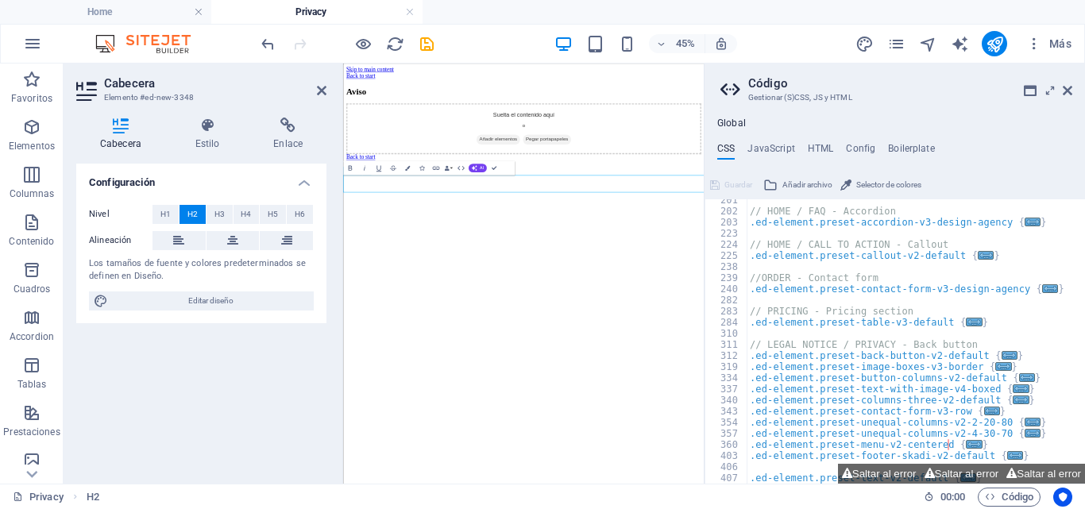
click at [539, 136] on h2 "Aviso" at bounding box center [744, 124] width 789 height 21
click at [30, 217] on icon "button" at bounding box center [31, 222] width 19 height 19
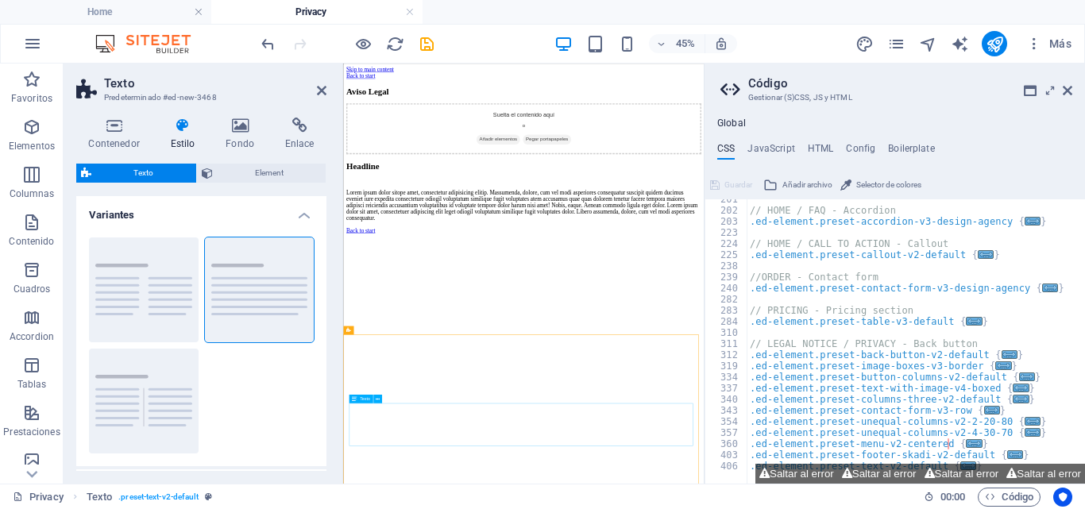
scroll to position [471, 0]
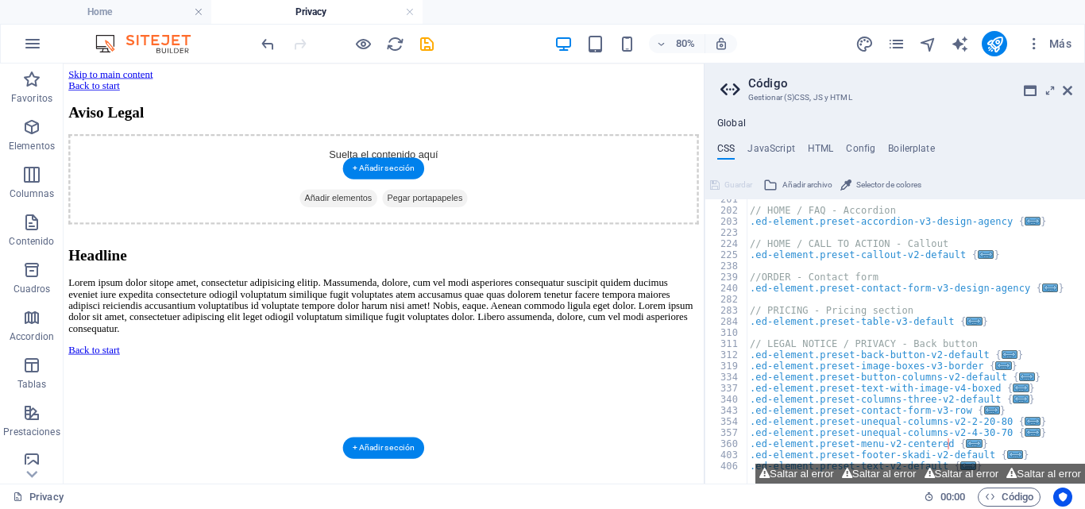
drag, startPoint x: 333, startPoint y: 817, endPoint x: 575, endPoint y: 308, distance: 563.7
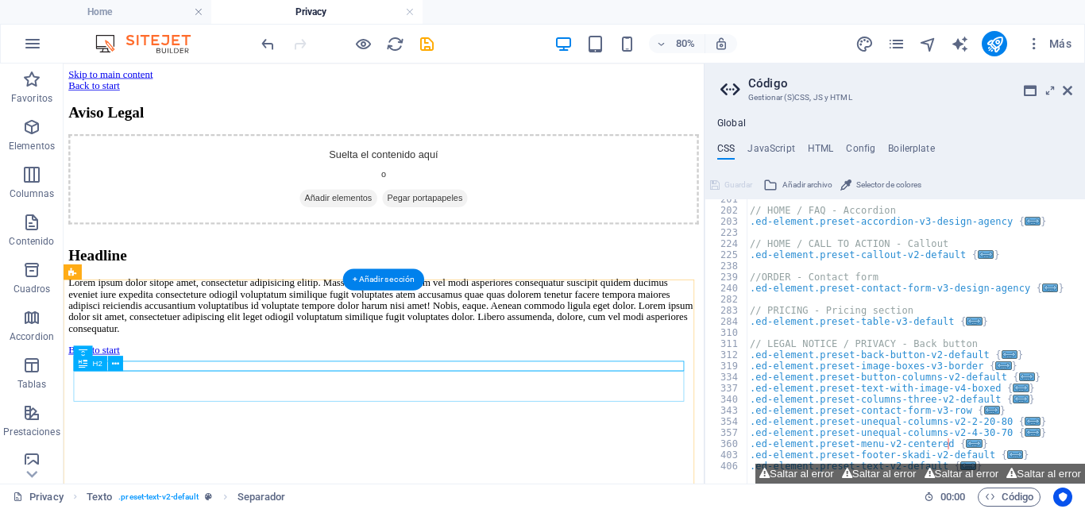
scroll to position [392, 0]
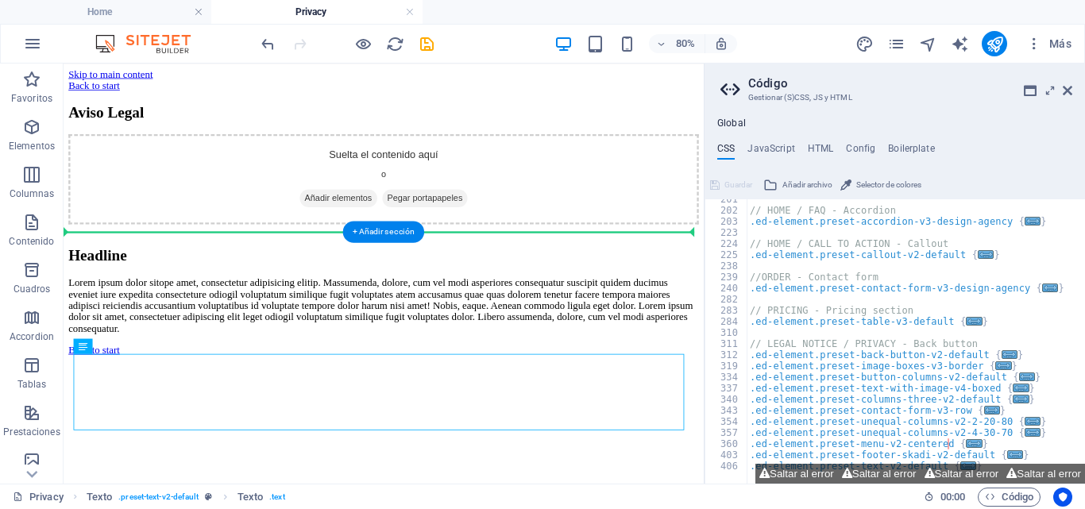
drag, startPoint x: 230, startPoint y: 466, endPoint x: 245, endPoint y: 207, distance: 260.2
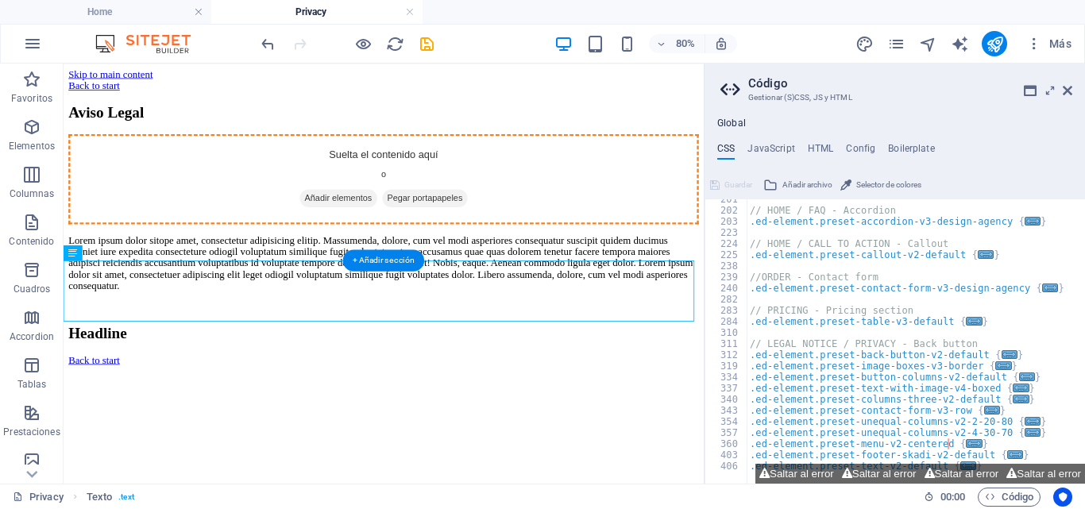
scroll to position [329, 0]
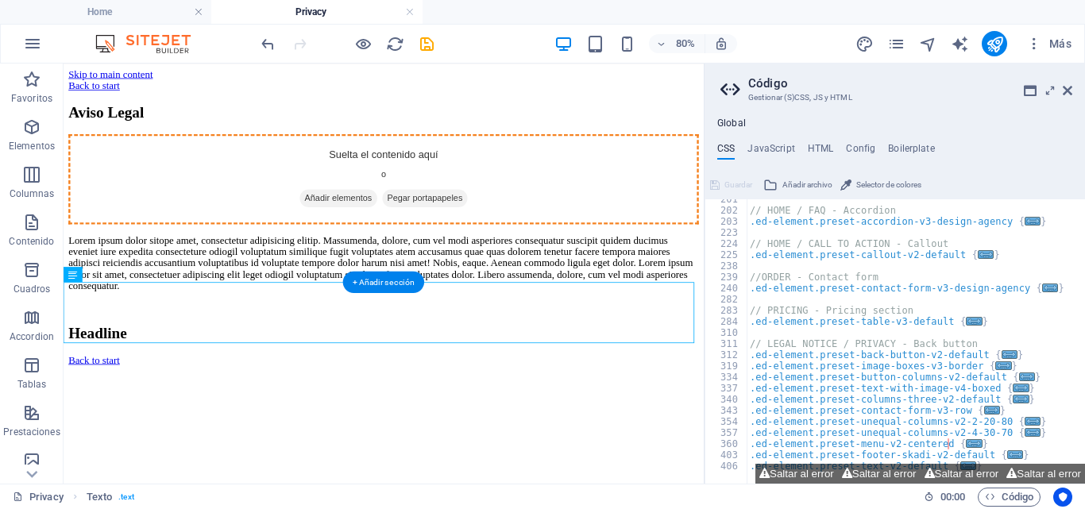
drag, startPoint x: 223, startPoint y: 288, endPoint x: 236, endPoint y: 163, distance: 126.3
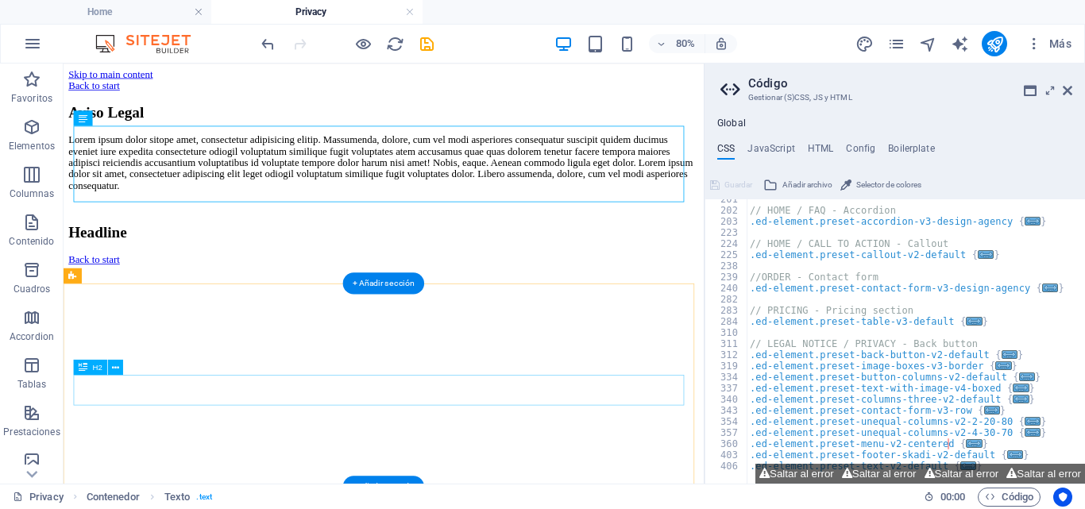
scroll to position [358, 0]
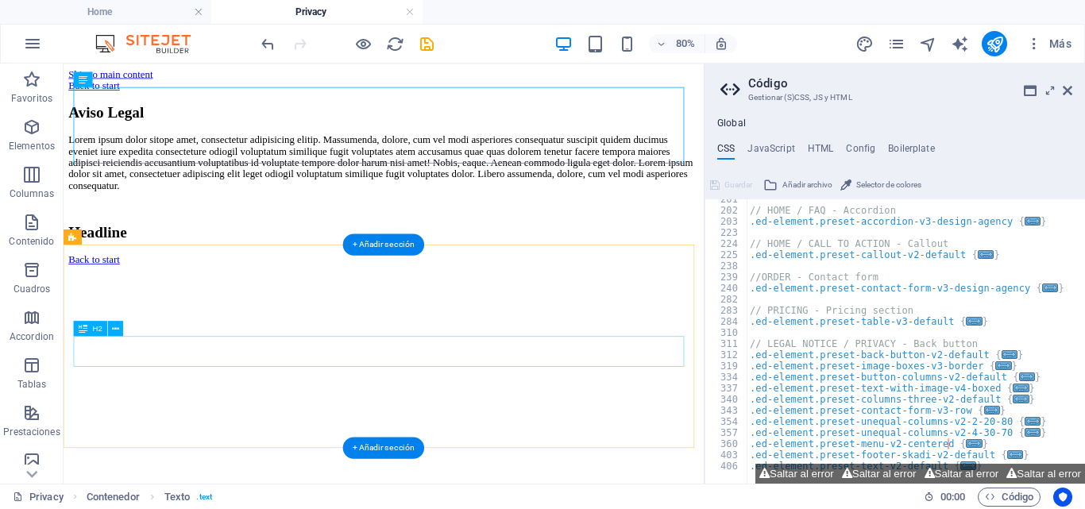
click at [164, 286] on div "Headline" at bounding box center [464, 275] width 788 height 21
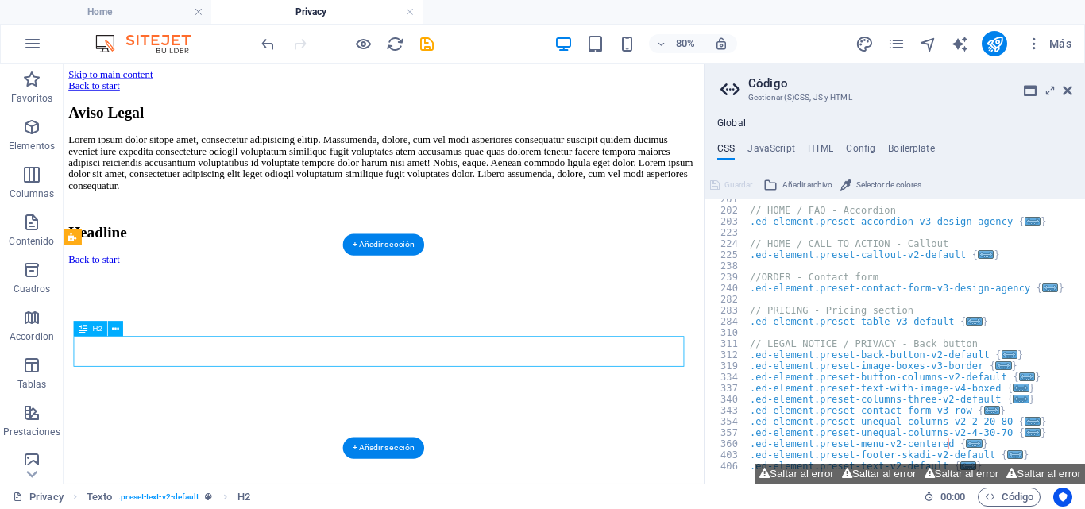
scroll to position [320, 0]
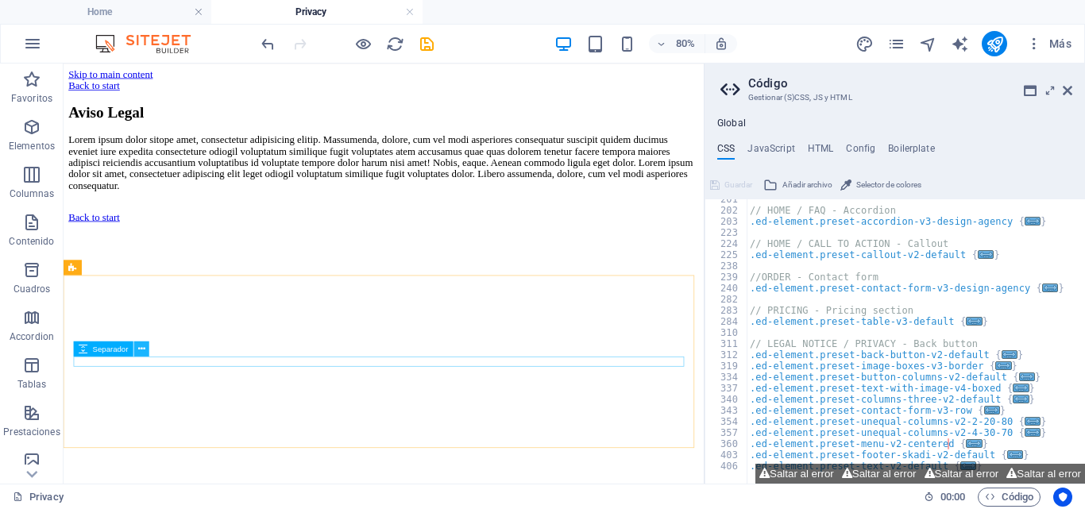
click at [146, 347] on button at bounding box center [141, 349] width 15 height 15
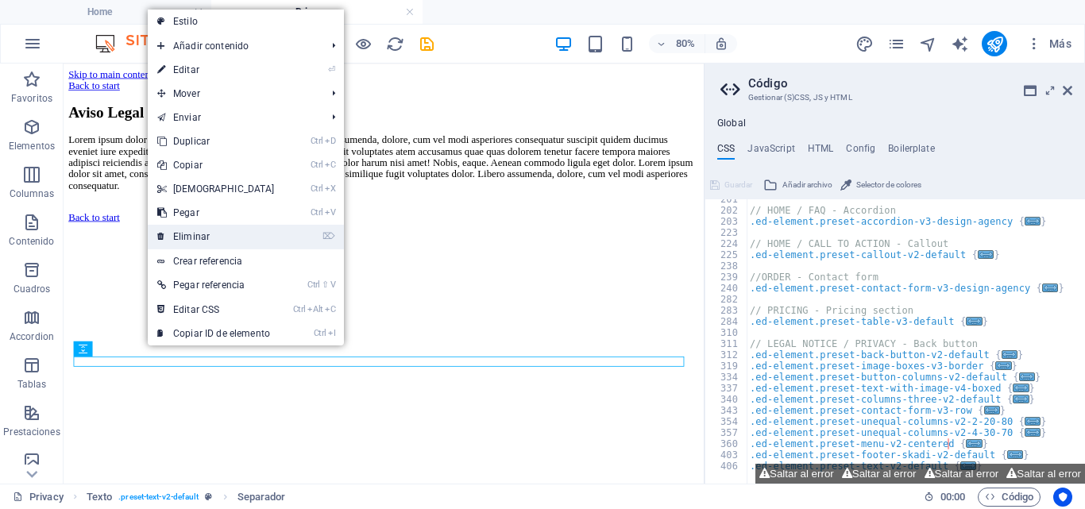
drag, startPoint x: 185, startPoint y: 237, endPoint x: 152, endPoint y: 216, distance: 39.3
click at [185, 237] on link "⌦ Eliminar" at bounding box center [216, 237] width 137 height 24
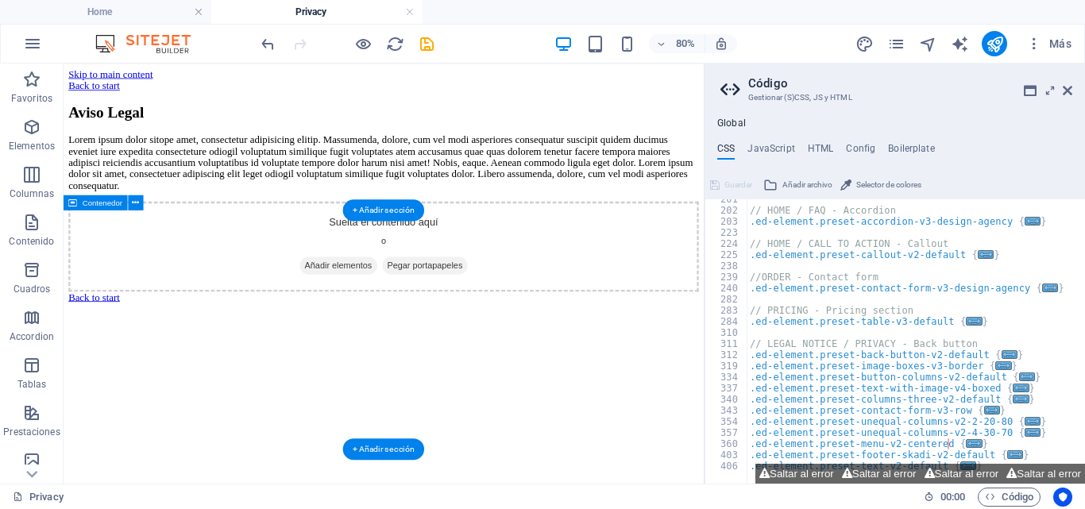
scroll to position [0, 0]
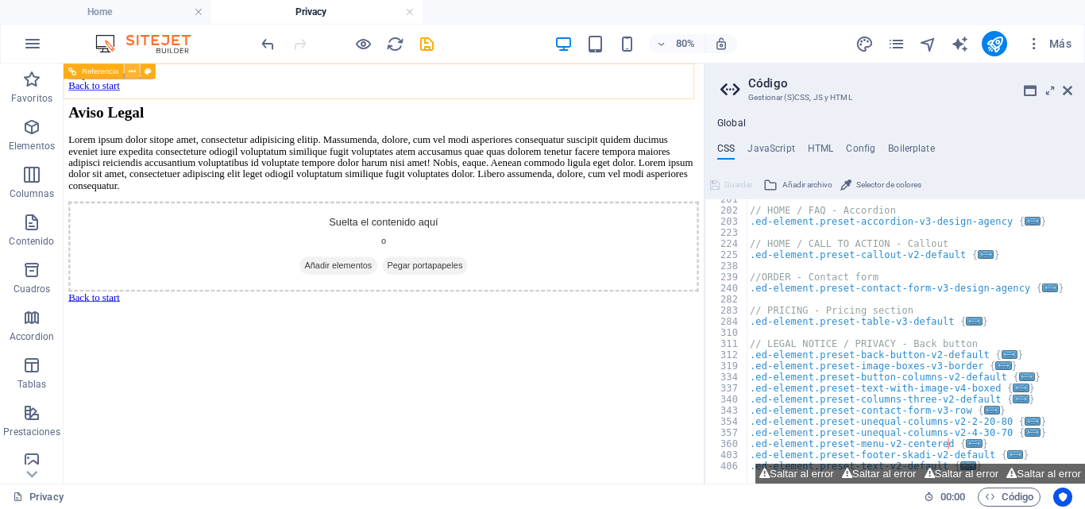
click at [134, 72] on icon at bounding box center [132, 71] width 7 height 14
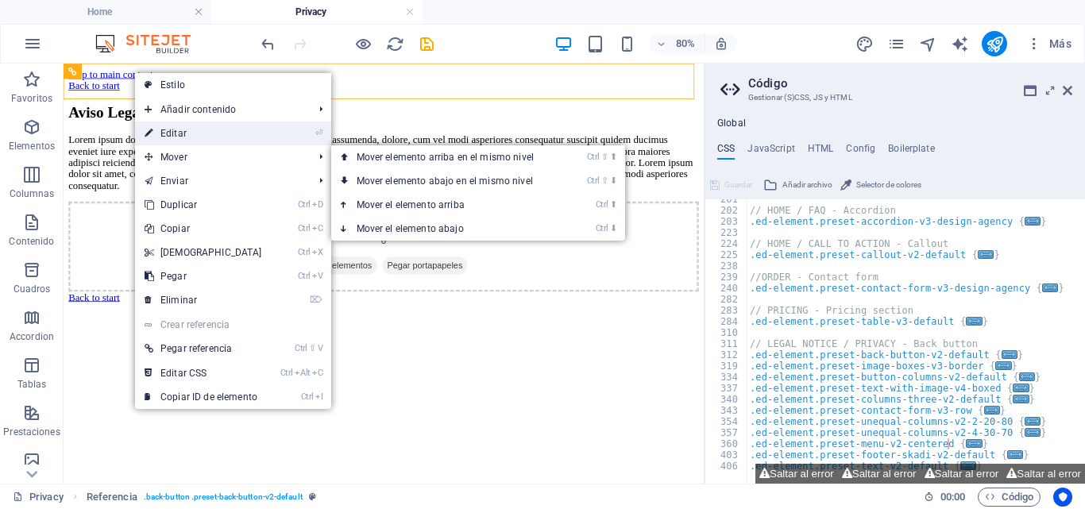
click at [176, 130] on link "⏎ Editar" at bounding box center [203, 134] width 137 height 24
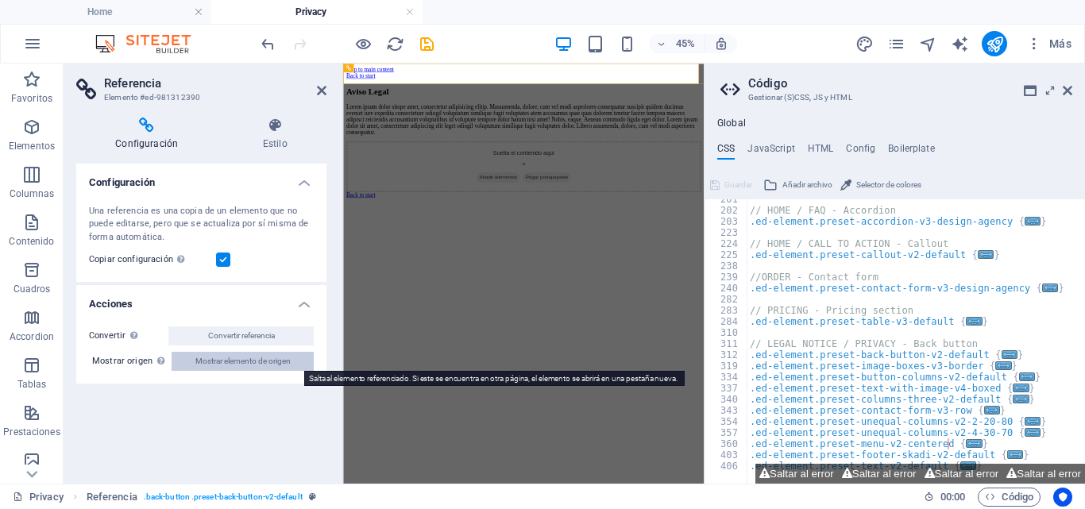
click at [272, 369] on span "Mostrar elemento de origen" at bounding box center [242, 361] width 95 height 19
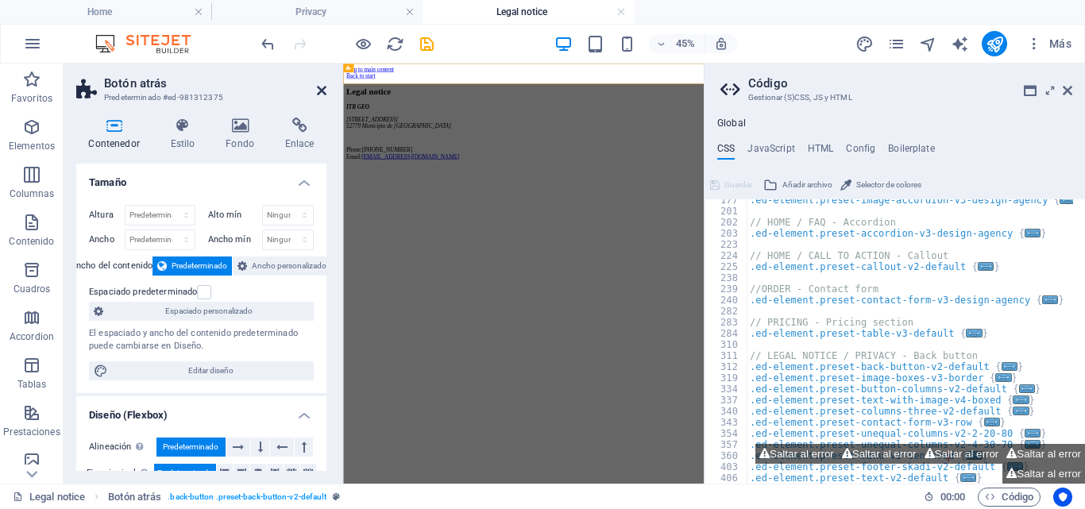
click at [323, 87] on icon at bounding box center [322, 90] width 10 height 13
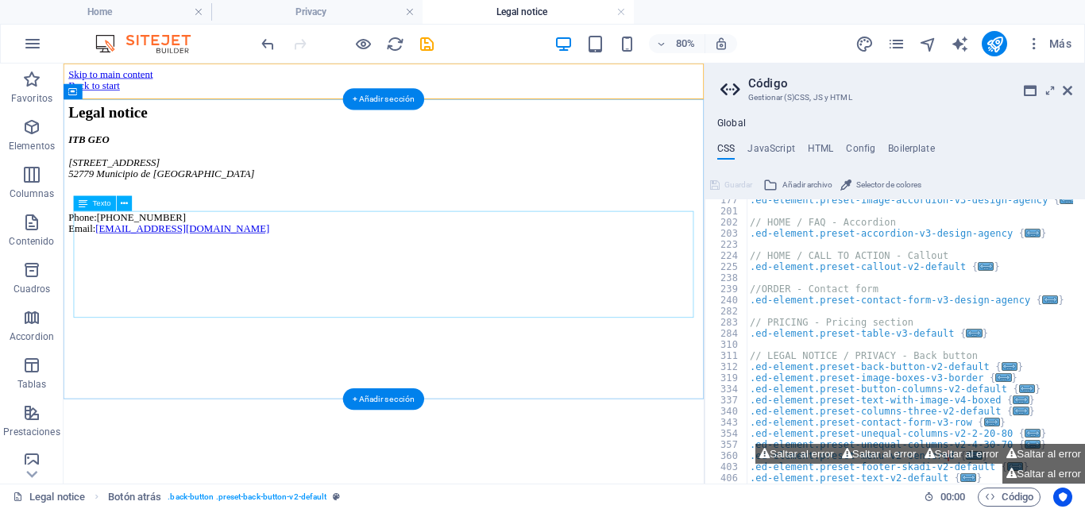
click at [122, 277] on div "ITB GEO [STREET_ADDRESS] Phone: [PHONE_NUMBER] Email: [EMAIL_ADDRESS][DOMAIN_NA…" at bounding box center [464, 215] width 788 height 126
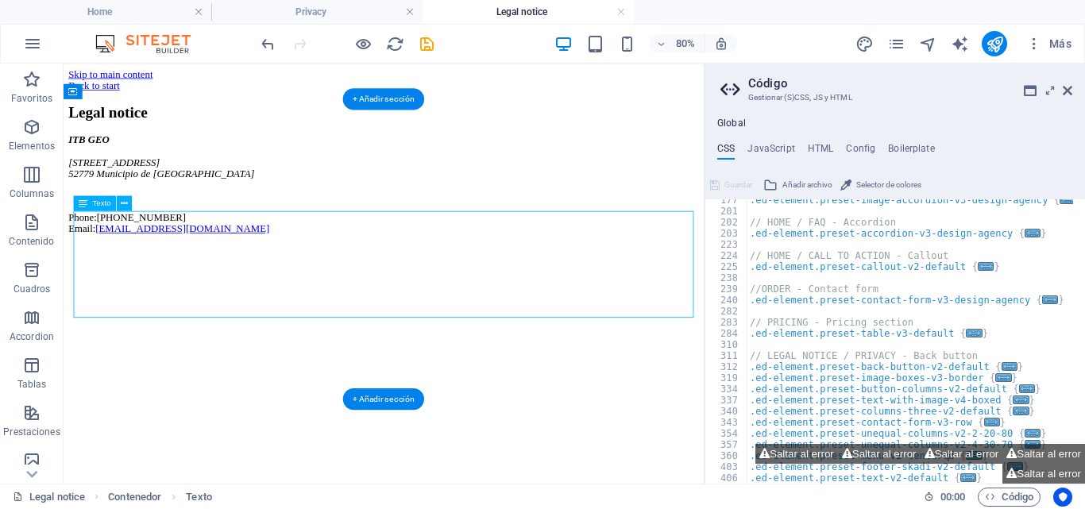
click at [122, 277] on div "ITB GEO [STREET_ADDRESS] Phone: [PHONE_NUMBER] Email: [EMAIL_ADDRESS][DOMAIN_NA…" at bounding box center [464, 215] width 788 height 126
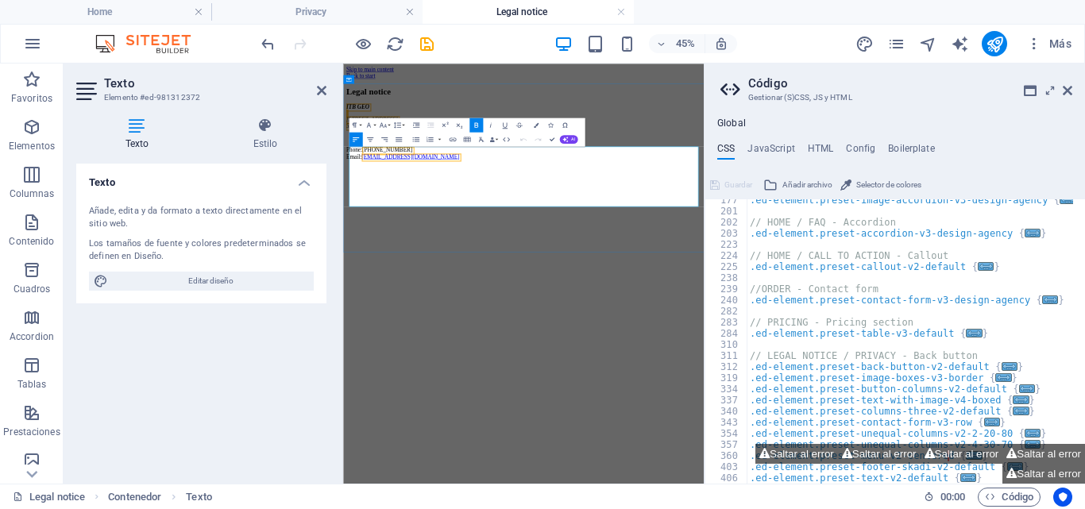
click at [544, 277] on p "Phone: [PHONE_NUMBER] Email: [EMAIL_ADDRESS][DOMAIN_NAME]" at bounding box center [744, 263] width 789 height 29
drag, startPoint x: 551, startPoint y: 363, endPoint x: 683, endPoint y: 214, distance: 199.3
click at [343, 247] on html "Skip to main content Back to start Legal notice ITB GEO [STREET_ADDRESS] Phone:…" at bounding box center [744, 177] width 802 height 226
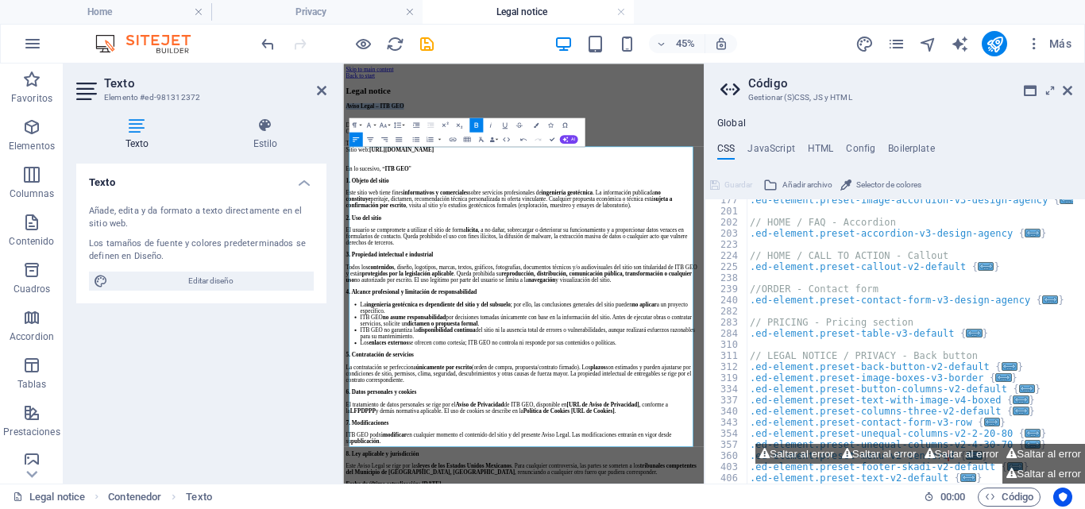
drag, startPoint x: 493, startPoint y: 259, endPoint x: 675, endPoint y: 213, distance: 188.5
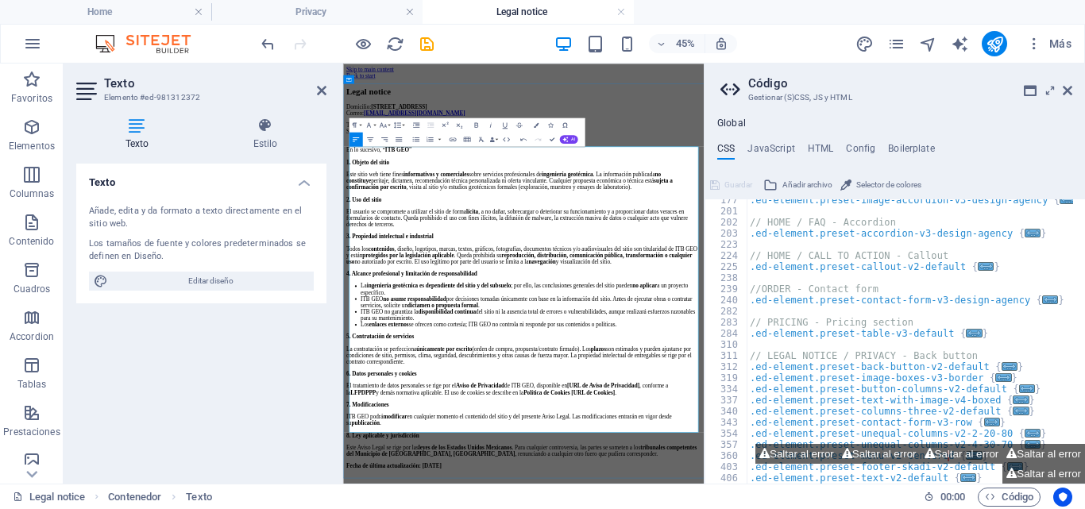
click at [1076, 373] on p "2. Uso del sitio" at bounding box center [744, 365] width 789 height 14
click at [1054, 346] on p "Este sitio web tiene fines informativos y comerciales sobre servicios profesion…" at bounding box center [744, 324] width 789 height 43
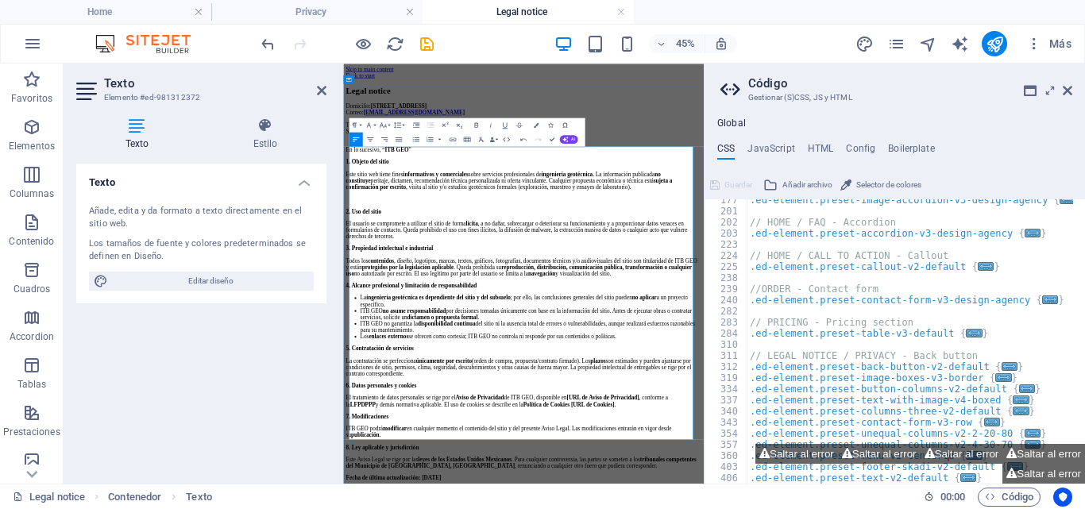
click at [613, 455] on p "El usuario se compromete a utilizar el sitio de forma lícita , a no dañar, sobr…" at bounding box center [744, 433] width 789 height 43
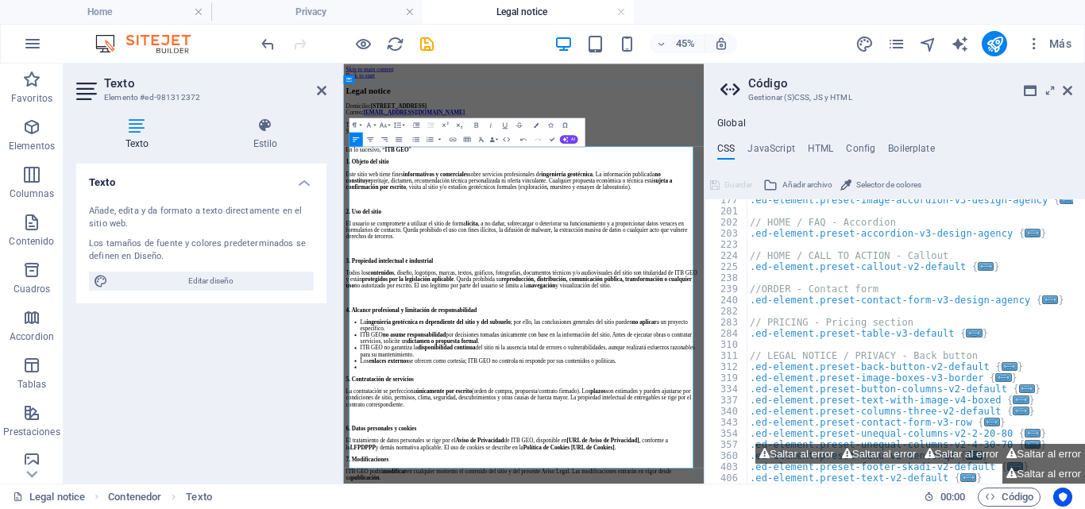
drag, startPoint x: 975, startPoint y: 846, endPoint x: 686, endPoint y: 479, distance: 466.8
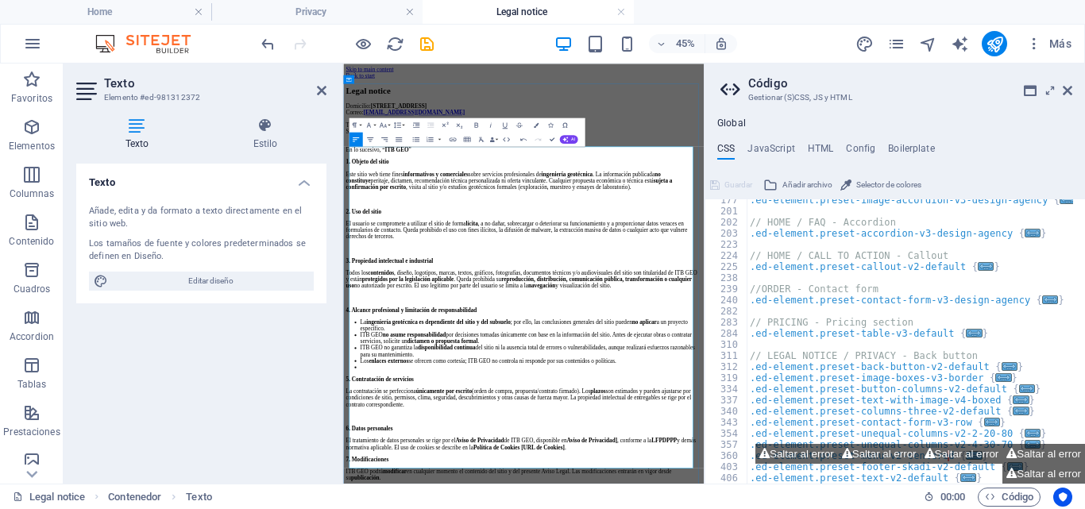
drag, startPoint x: 908, startPoint y: 846, endPoint x: 516, endPoint y: 844, distance: 392.6
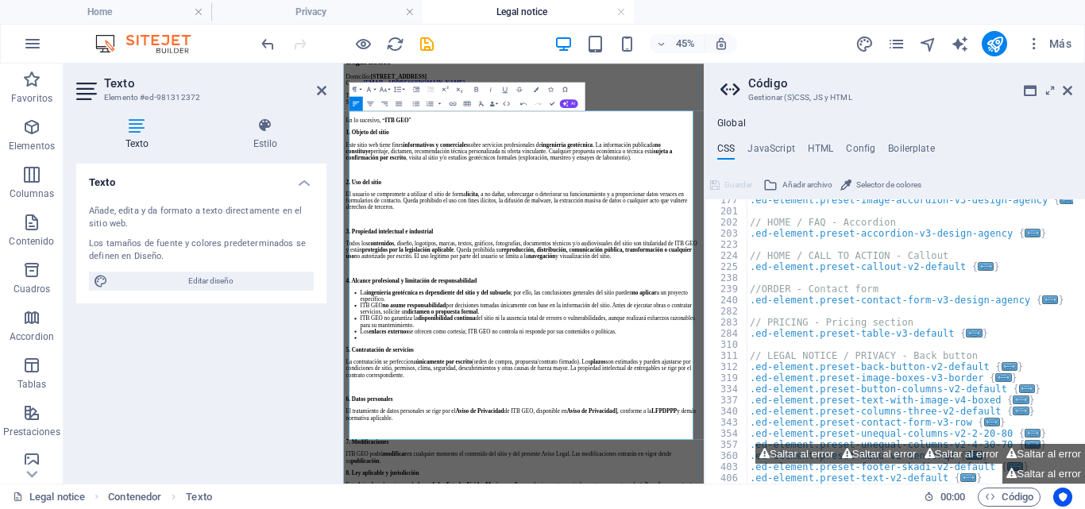
scroll to position [79, 0]
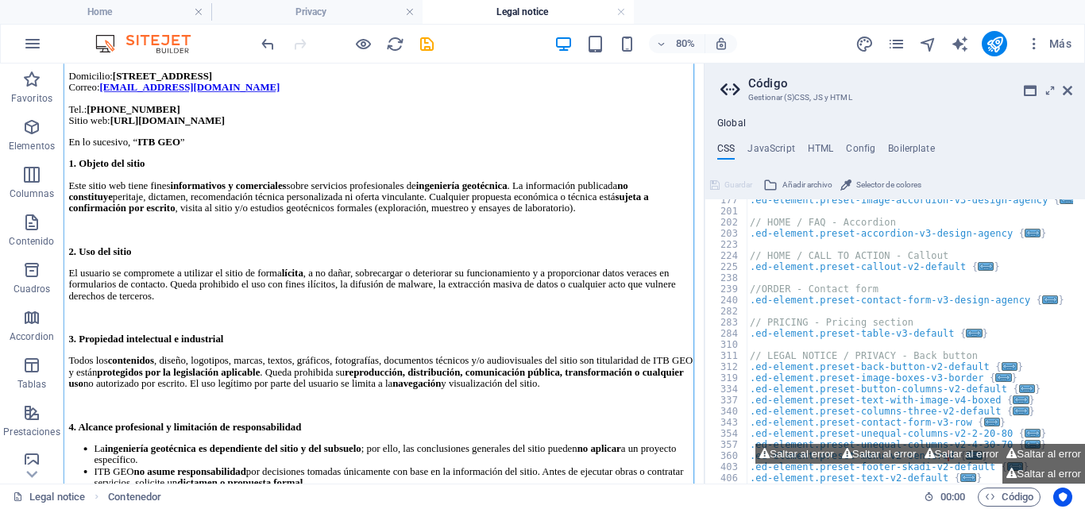
click at [1074, 87] on aside "Código Gestionar (S)CSS, JS y HTML Global CSS JavaScript HTML Config Boilerplat…" at bounding box center [894, 274] width 381 height 420
click at [1070, 91] on icon at bounding box center [1068, 90] width 10 height 13
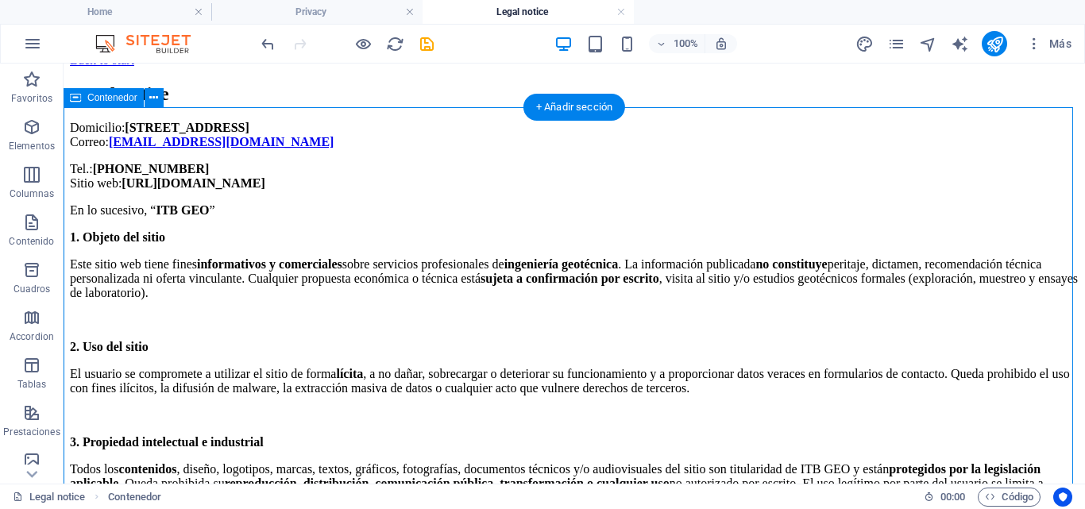
scroll to position [0, 0]
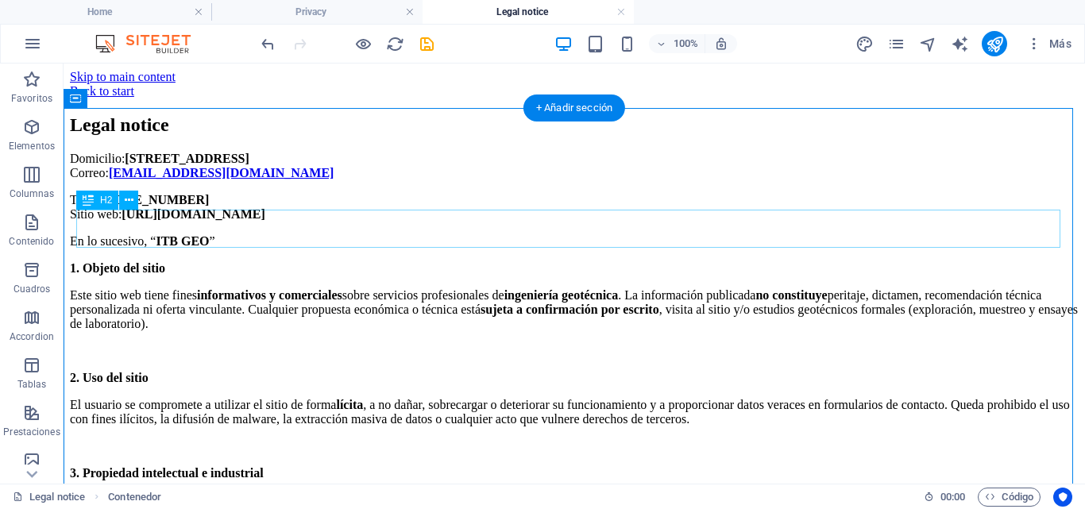
click at [245, 136] on div "Legal notice" at bounding box center [574, 124] width 1009 height 21
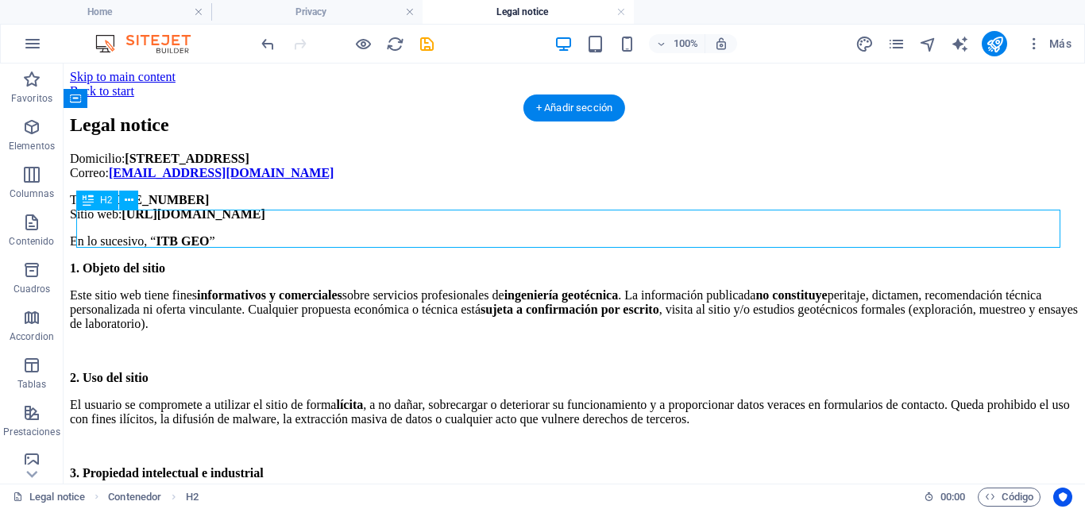
click at [245, 136] on div "Legal notice" at bounding box center [574, 124] width 1009 height 21
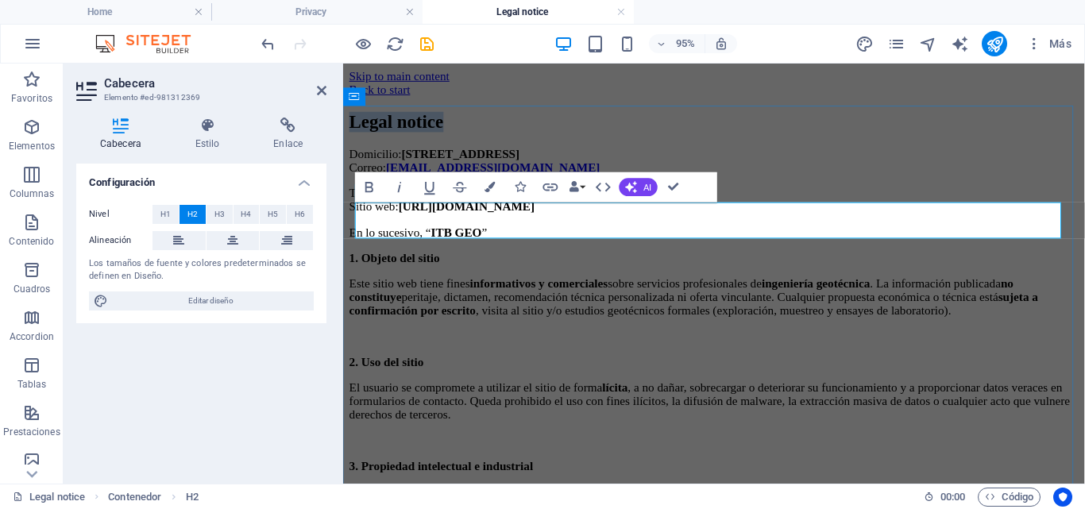
click at [514, 136] on h2 "Legal notice" at bounding box center [734, 124] width 768 height 21
click at [520, 136] on h2 "Legal notice" at bounding box center [734, 124] width 768 height 21
click at [362, 136] on h2 "Legal" at bounding box center [734, 124] width 768 height 21
click at [358, 136] on h2 "Legal" at bounding box center [734, 124] width 768 height 21
click at [501, 136] on h2 "Aviso Legal" at bounding box center [734, 124] width 768 height 21
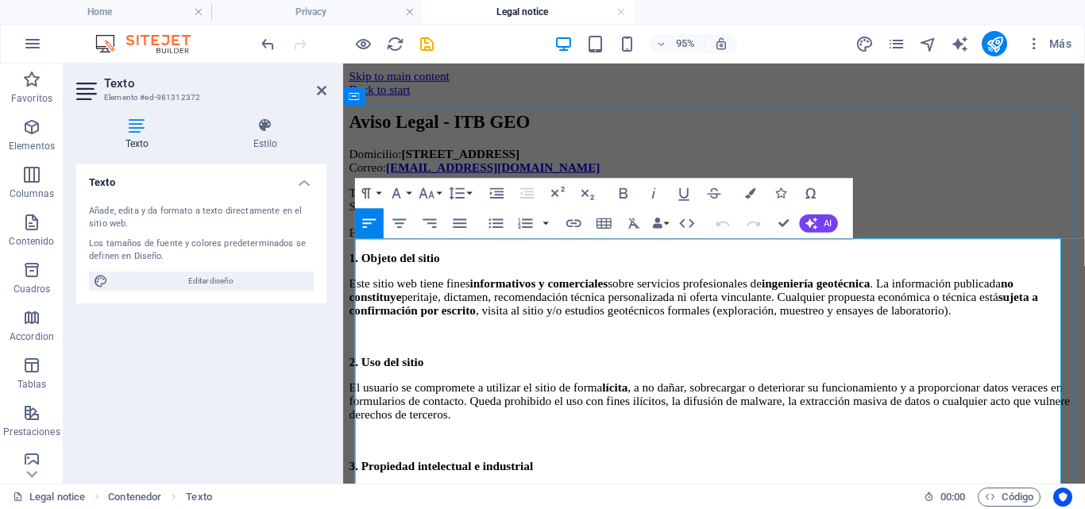
click at [356, 180] on p "Domicilio: [STREET_ADDRESS] Correo: [EMAIL_ADDRESS][DOMAIN_NAME]" at bounding box center [734, 166] width 768 height 29
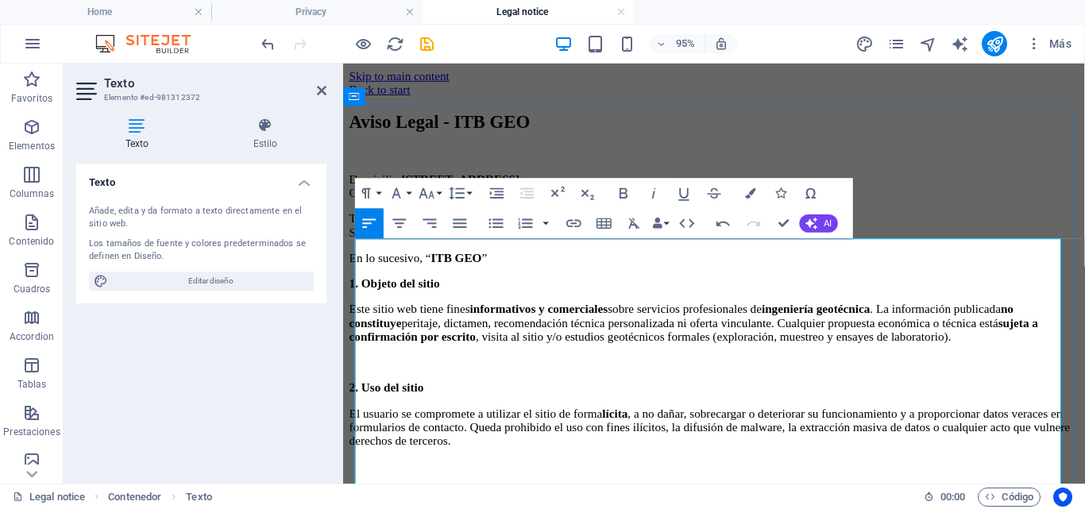
click at [523, 276] on p "En lo sucesivo, “ ITB GEO ”" at bounding box center [734, 268] width 768 height 14
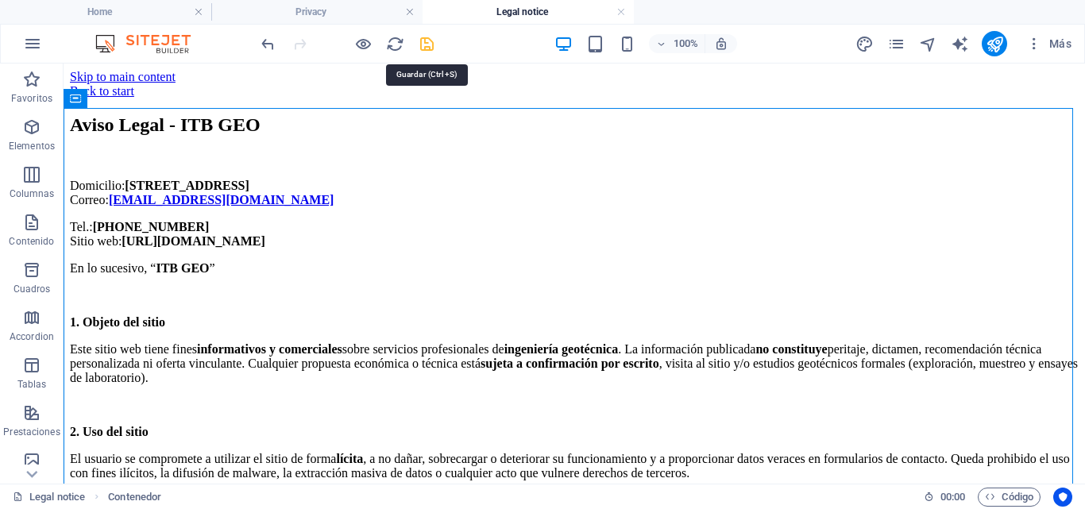
drag, startPoint x: 431, startPoint y: 40, endPoint x: 390, endPoint y: 57, distance: 44.1
click at [431, 40] on icon "save" at bounding box center [427, 44] width 18 height 18
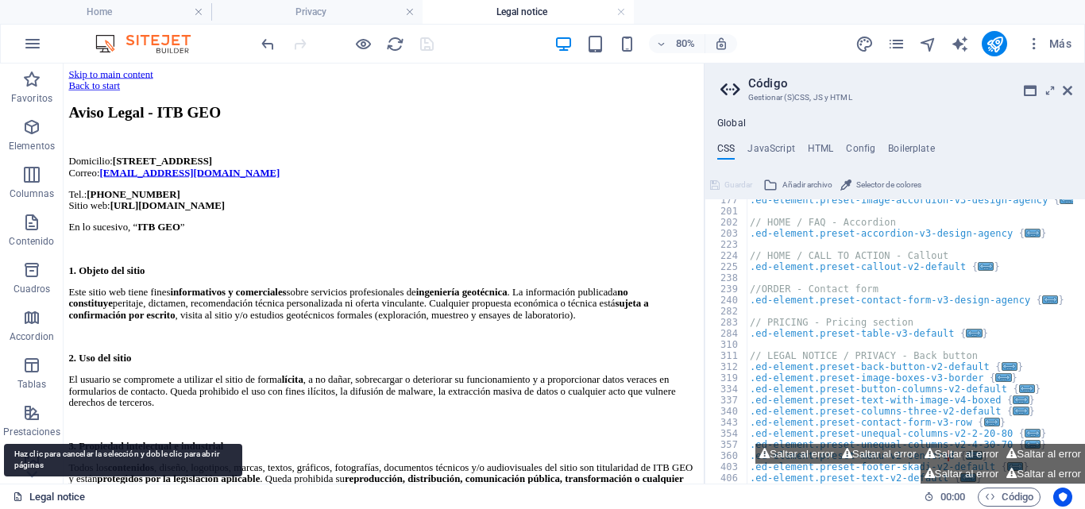
click at [48, 494] on link "Legal notice" at bounding box center [49, 497] width 72 height 19
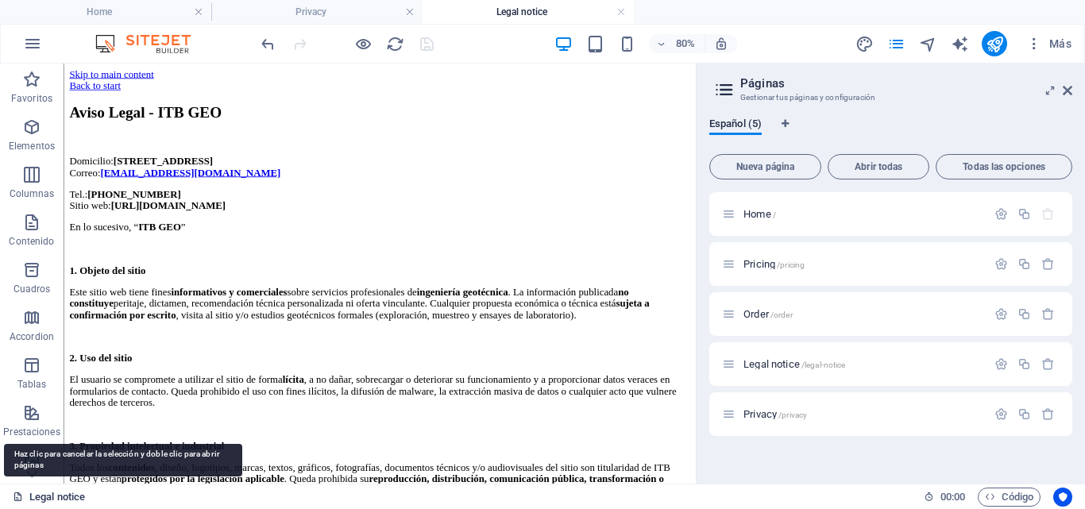
click at [63, 498] on link "Legal notice" at bounding box center [49, 497] width 72 height 19
click at [67, 496] on link "Legal notice" at bounding box center [49, 497] width 72 height 19
click at [68, 494] on link "Legal notice" at bounding box center [49, 497] width 72 height 19
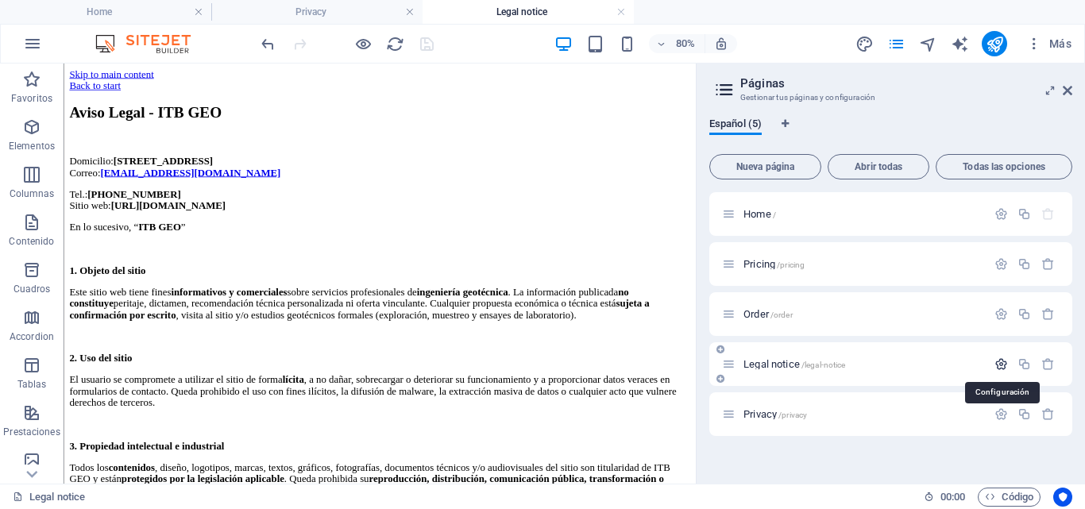
click at [1004, 367] on icon "button" at bounding box center [1002, 365] width 14 height 14
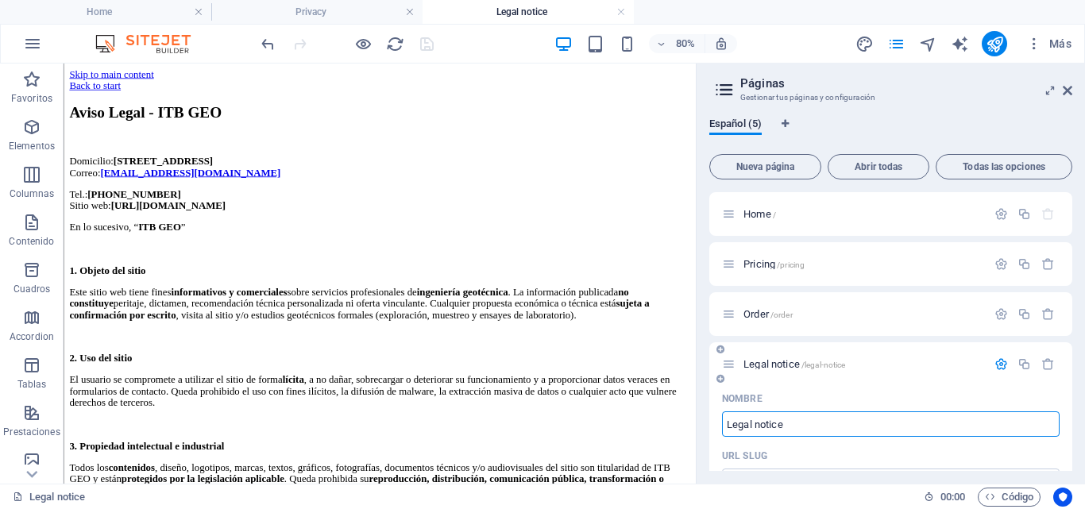
click at [729, 430] on input "Legal notice" at bounding box center [891, 424] width 338 height 25
type input "Aviso Legal notice"
type input "/aviso-legal-notice"
click at [857, 429] on input "Aviso Legal notice" at bounding box center [891, 424] width 338 height 25
click at [857, 428] on input "Aviso Legal notice" at bounding box center [891, 424] width 338 height 25
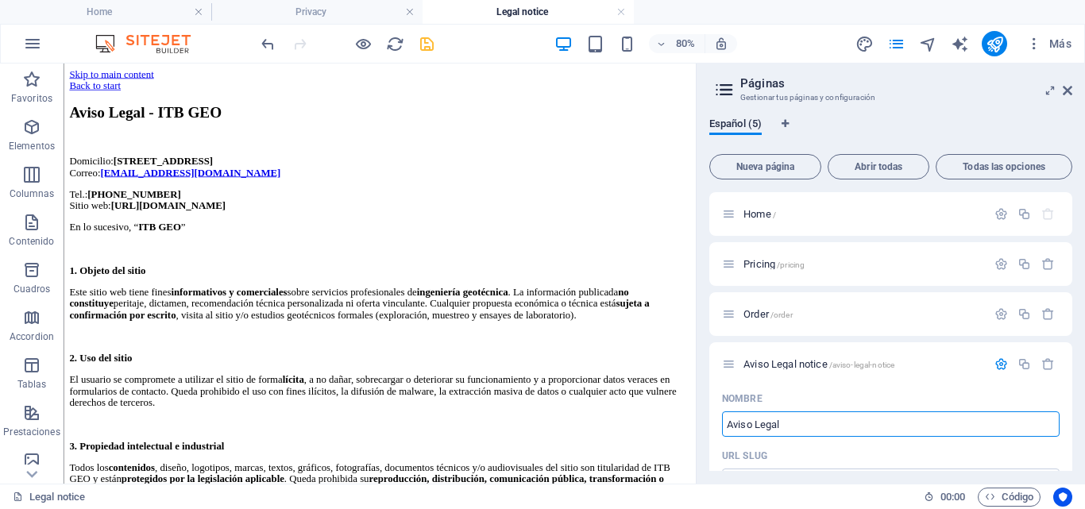
type input "Aviso Legal"
type input "/aviso-legal"
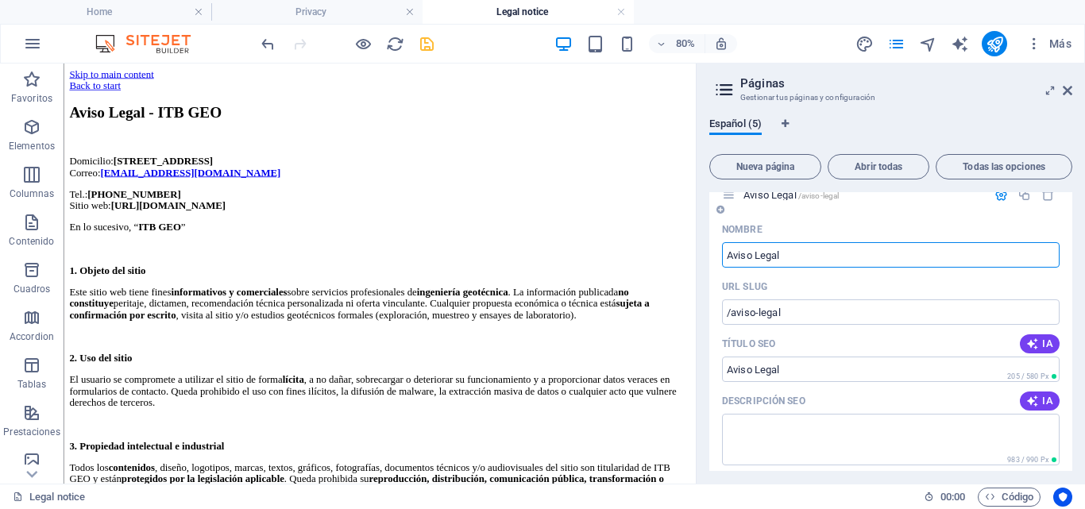
scroll to position [159, 0]
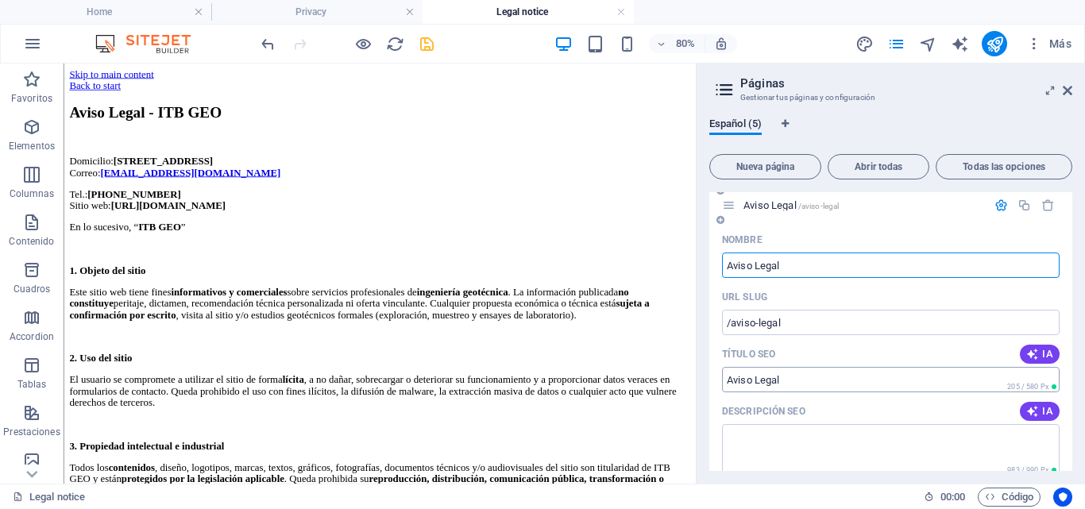
type input "Aviso Legal"
click at [962, 382] on input "Título SEO" at bounding box center [891, 379] width 338 height 25
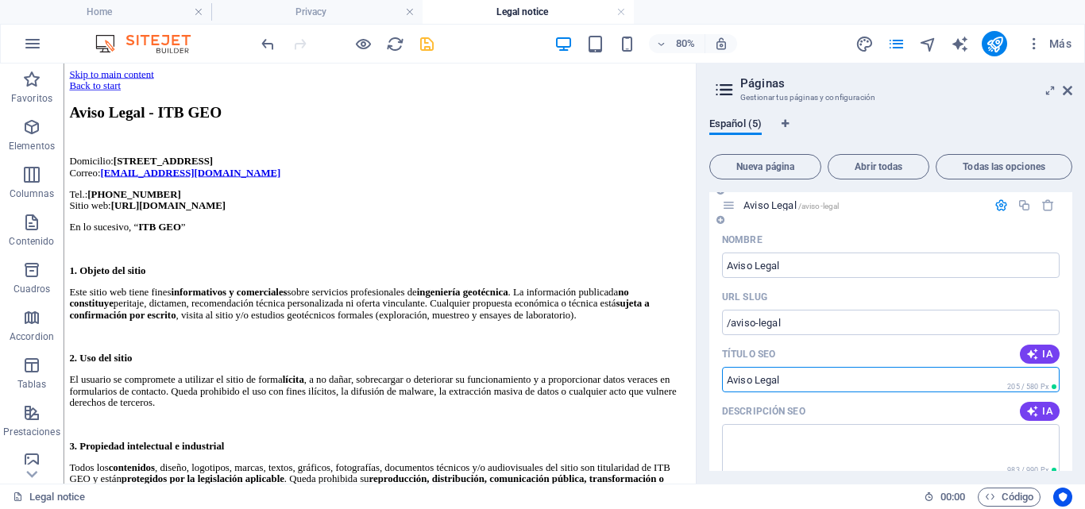
click at [954, 392] on input "Título SEO" at bounding box center [891, 379] width 338 height 25
click at [951, 381] on input "Título SEO" at bounding box center [891, 379] width 338 height 25
click at [811, 384] on input "Título SEO" at bounding box center [891, 379] width 338 height 25
click at [799, 377] on input "Título SEO" at bounding box center [891, 379] width 338 height 25
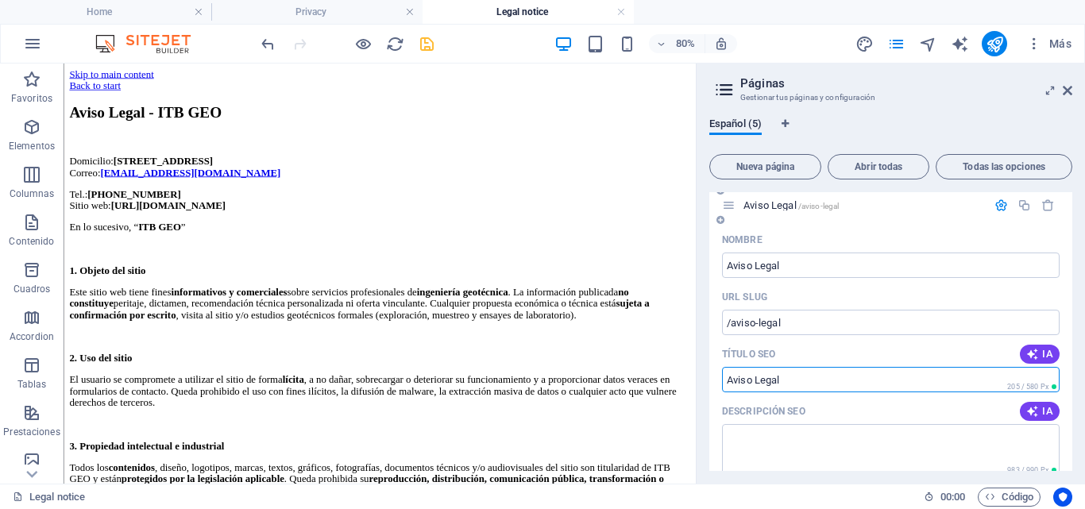
click at [788, 386] on input "Título SEO" at bounding box center [891, 379] width 338 height 25
click at [795, 375] on input "Título SEO" at bounding box center [891, 379] width 338 height 25
type input "Aviso Legal - ITB GEO"
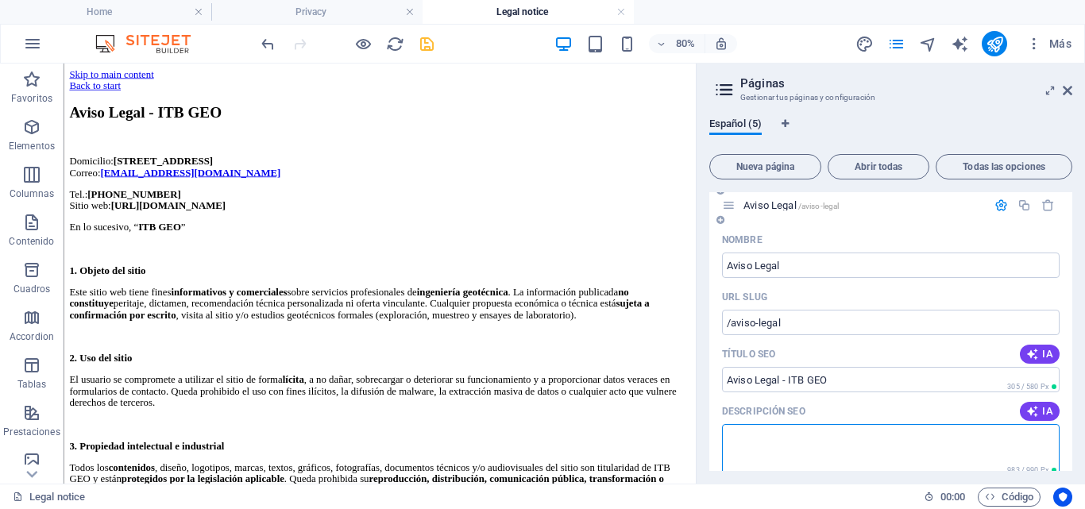
click at [787, 456] on textarea "Descripción SEO" at bounding box center [891, 450] width 338 height 52
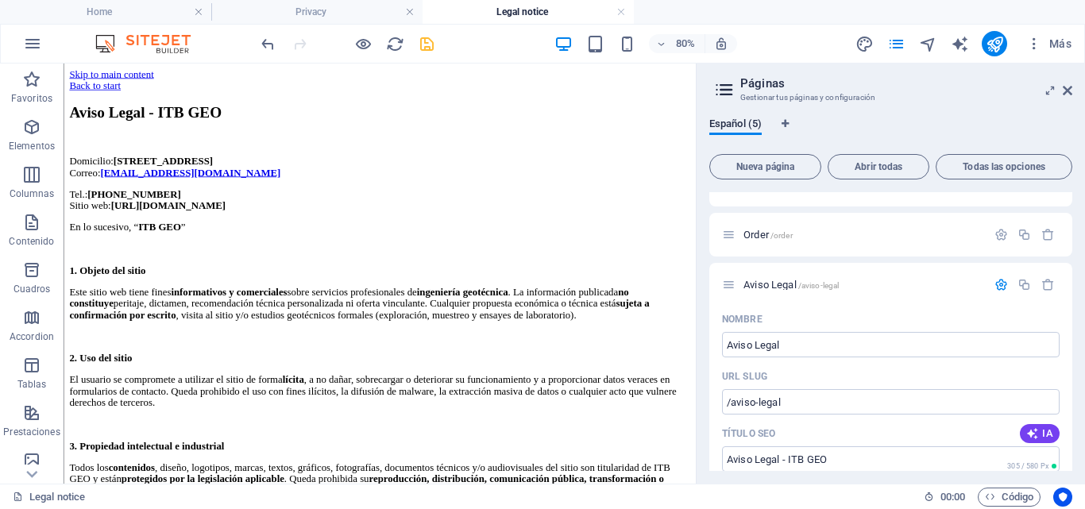
scroll to position [0, 0]
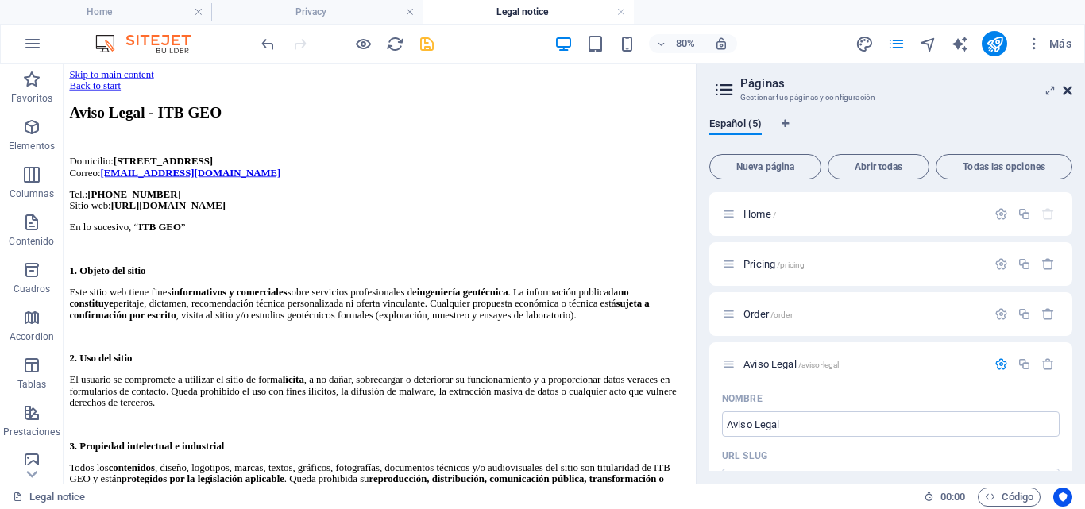
click at [1066, 88] on icon at bounding box center [1068, 90] width 10 height 13
